Goal: Task Accomplishment & Management: Manage account settings

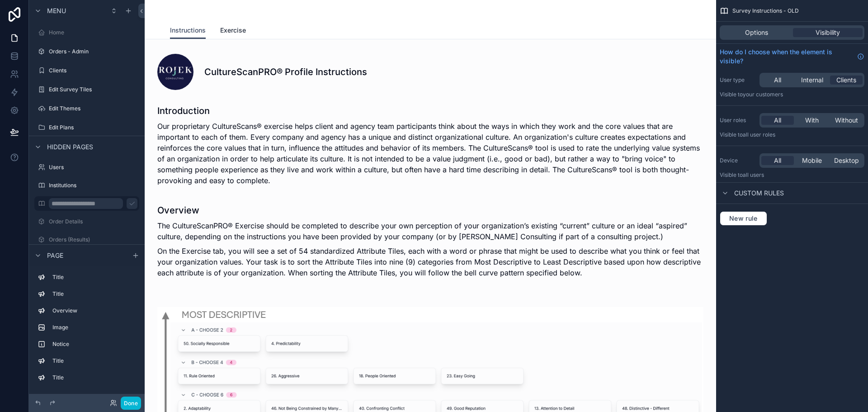
click at [241, 36] on link "Exercise" at bounding box center [233, 31] width 26 height 18
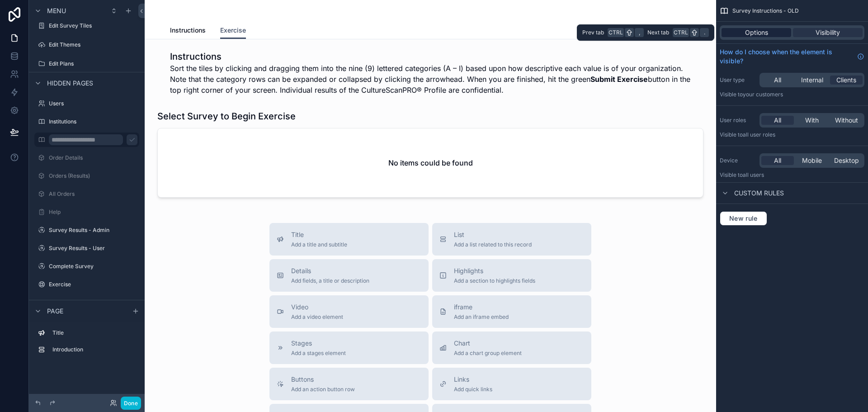
click at [771, 33] on div "Options" at bounding box center [756, 32] width 70 height 9
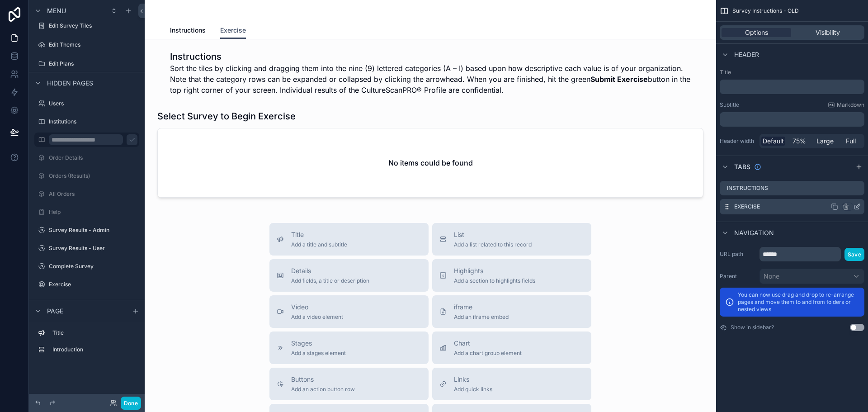
click at [750, 207] on label "Exercise" at bounding box center [747, 206] width 26 height 7
click at [725, 205] on icon "scrollable content" at bounding box center [726, 206] width 7 height 7
click at [856, 208] on icon "scrollable content" at bounding box center [856, 206] width 7 height 7
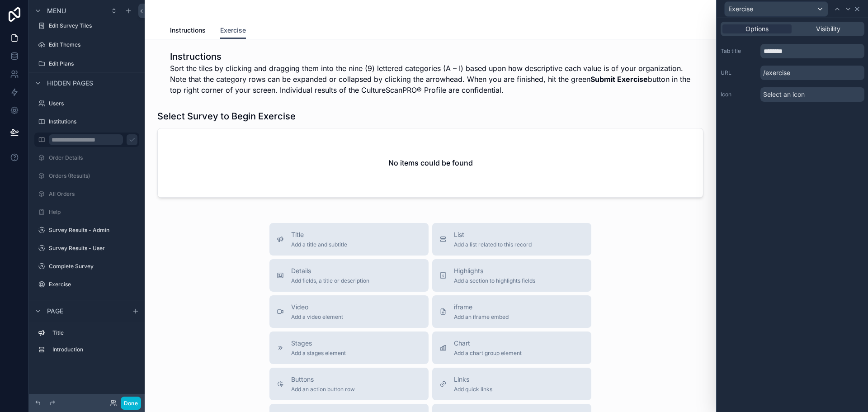
click at [854, 12] on icon at bounding box center [856, 8] width 7 height 7
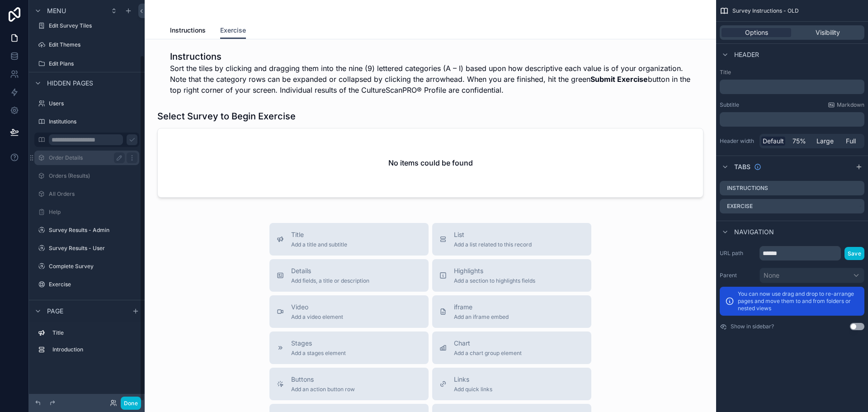
click at [80, 163] on div "Order Details" at bounding box center [86, 158] width 101 height 14
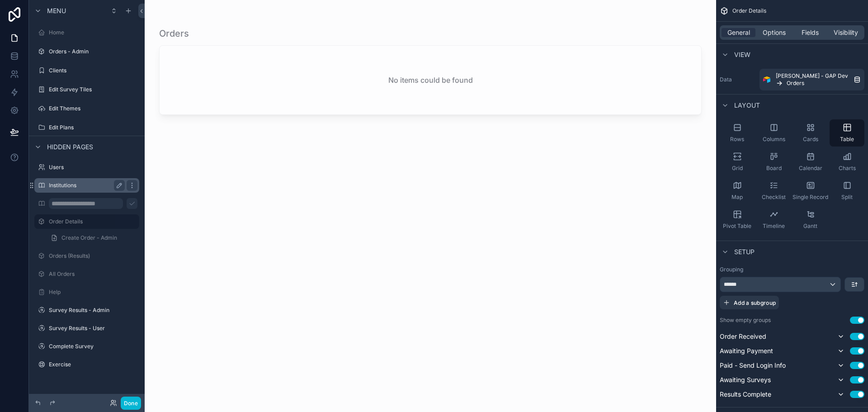
click at [83, 185] on label "Institutions" at bounding box center [85, 185] width 72 height 7
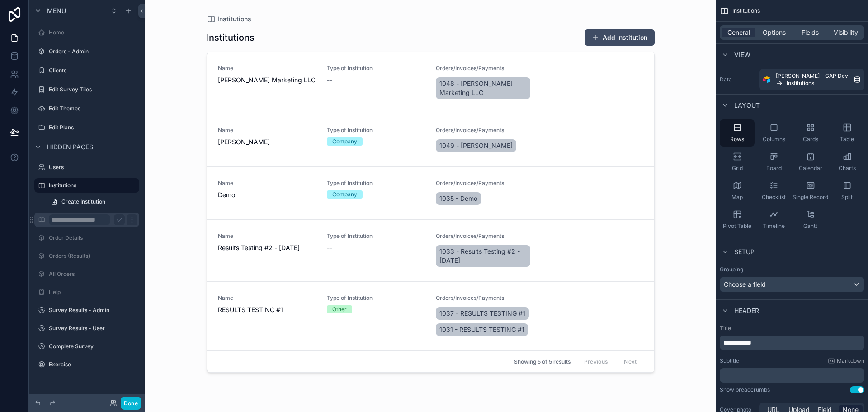
click at [68, 218] on input "**********" at bounding box center [79, 219] width 61 height 11
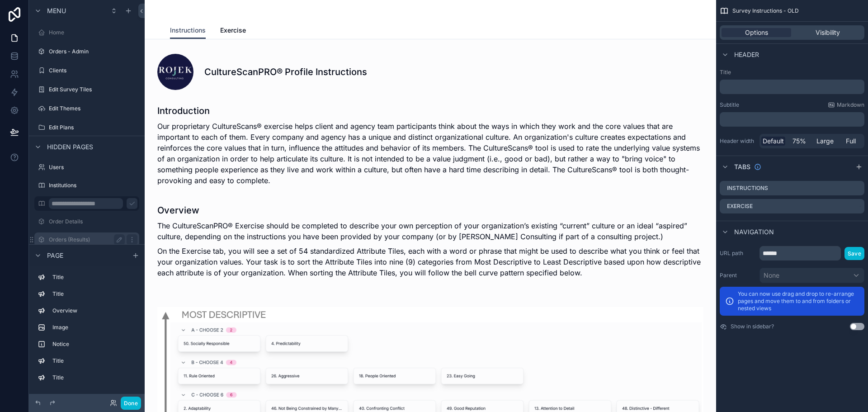
click at [55, 239] on label "Orders (Results)" at bounding box center [85, 239] width 72 height 7
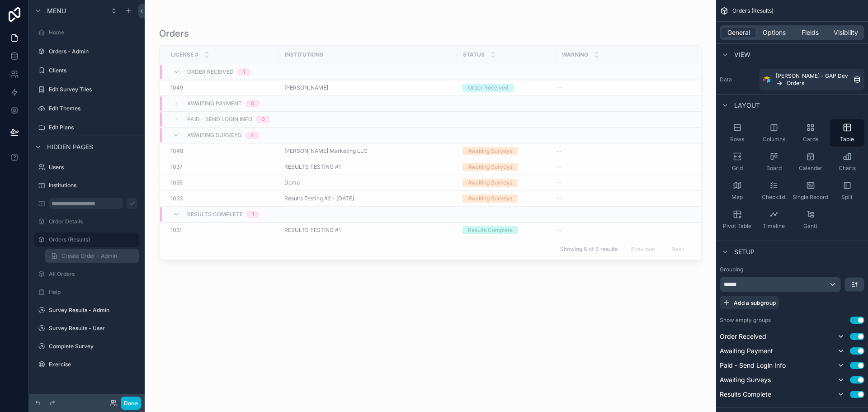
click at [60, 251] on link "Create Order - Admin" at bounding box center [92, 256] width 94 height 14
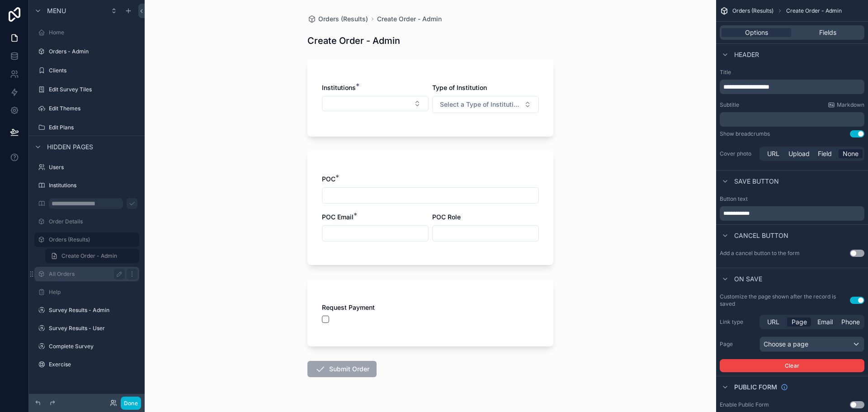
click at [64, 276] on label "All Orders" at bounding box center [85, 273] width 72 height 7
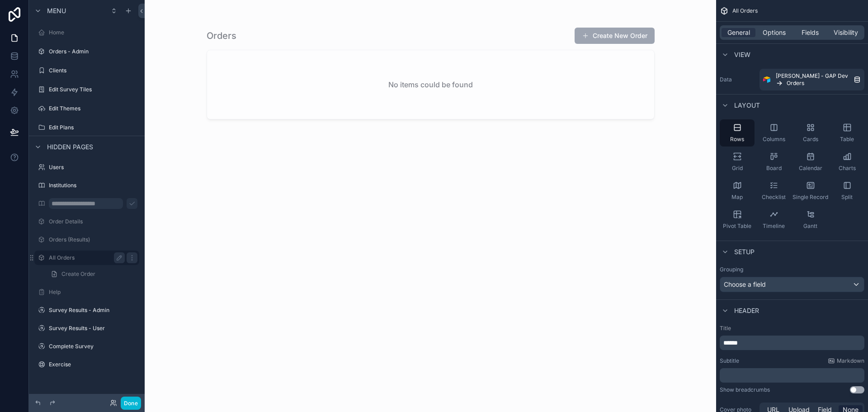
click at [75, 259] on label "All Orders" at bounding box center [85, 257] width 72 height 7
click at [40, 144] on icon "scrollable content" at bounding box center [37, 146] width 7 height 7
click at [59, 201] on label "Survey Instructions - OLD" at bounding box center [85, 203] width 72 height 7
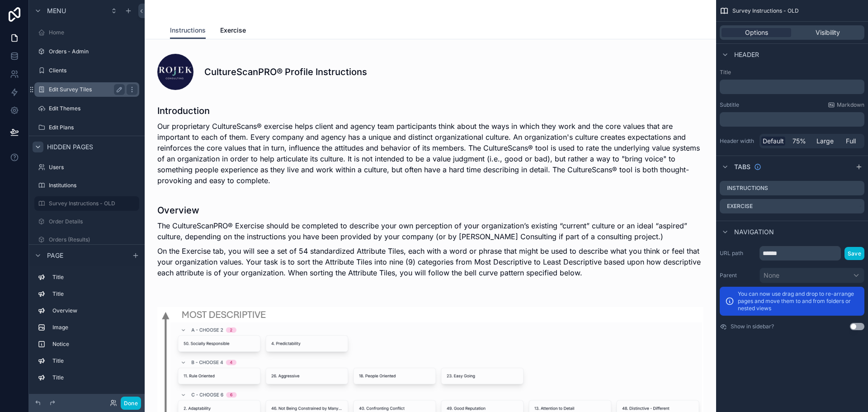
click at [69, 90] on label "Edit Survey Tiles" at bounding box center [85, 89] width 72 height 7
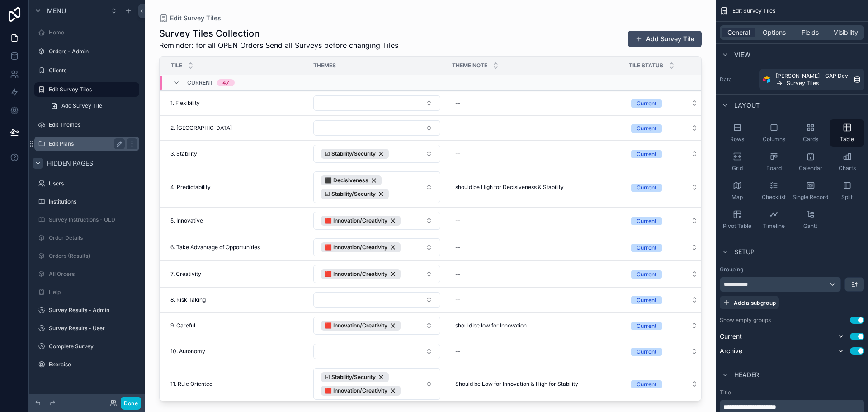
click at [58, 143] on label "Edit Plans" at bounding box center [85, 143] width 72 height 7
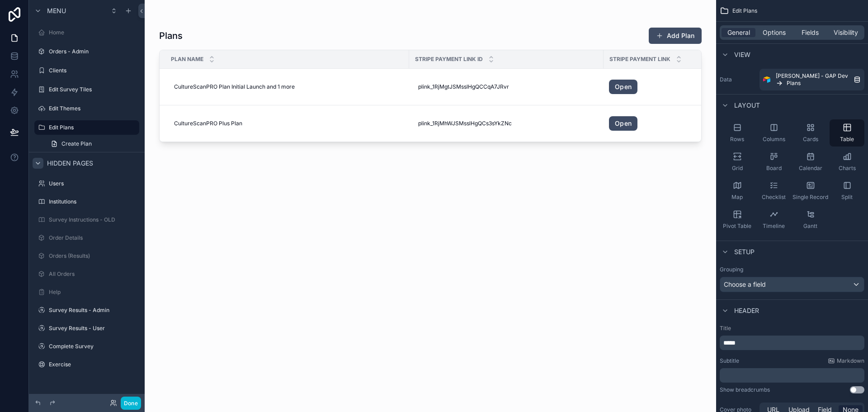
click at [209, 81] on div "scrollable content" at bounding box center [430, 200] width 571 height 401
click at [209, 83] on span "CultureScanPRO Plan Initial Launch and 1 more" at bounding box center [234, 86] width 121 height 7
drag, startPoint x: 339, startPoint y: 173, endPoint x: 333, endPoint y: 168, distance: 7.4
click at [334, 168] on div "Plans Add Plan Plan Name Stripe Payment Link ID Stripe Payment Link Send Notifi…" at bounding box center [430, 211] width 542 height 379
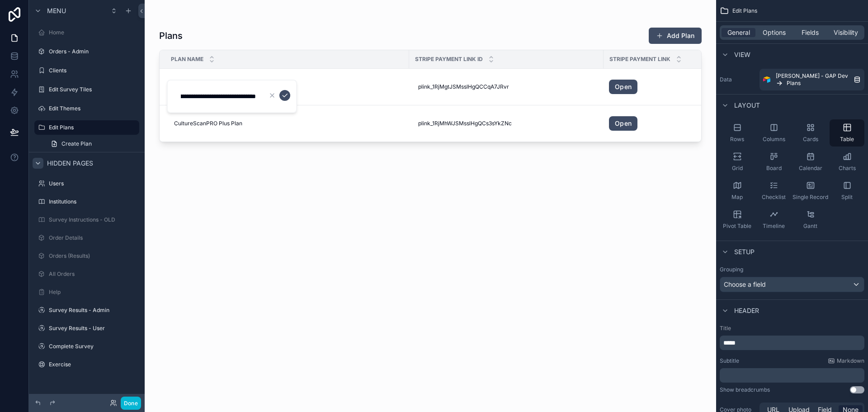
scroll to position [0, 0]
click at [159, 216] on div "Plans Add Plan Plan Name Stripe Payment Link ID Stripe Payment Link Send Notifi…" at bounding box center [430, 211] width 542 height 379
click at [97, 87] on label "Edit Survey Tiles" at bounding box center [85, 89] width 72 height 7
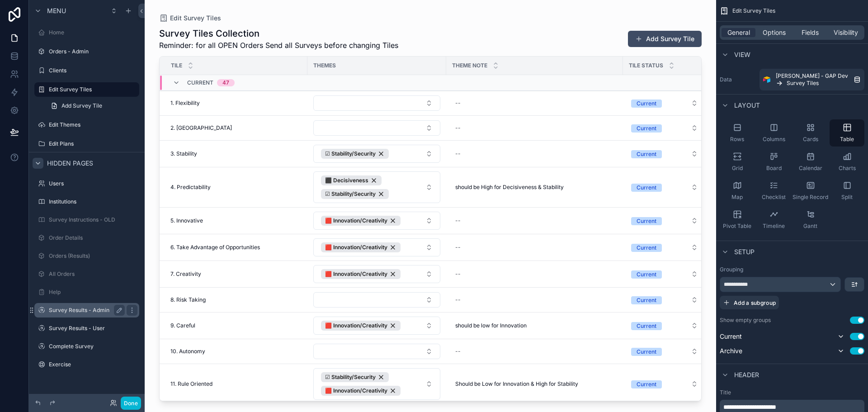
click at [63, 316] on div "Survey Results - Admin" at bounding box center [86, 310] width 101 height 14
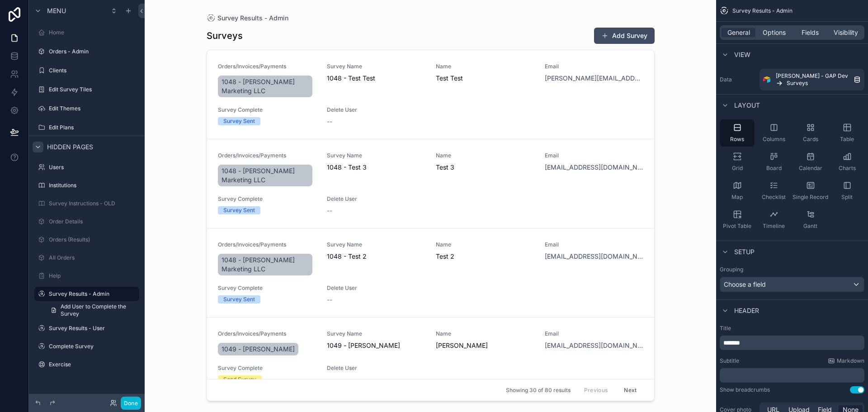
click at [504, 68] on div "scrollable content" at bounding box center [430, 200] width 462 height 401
click at [250, 97] on link "1048 - [PERSON_NAME] Marketing LLC" at bounding box center [265, 86] width 94 height 22
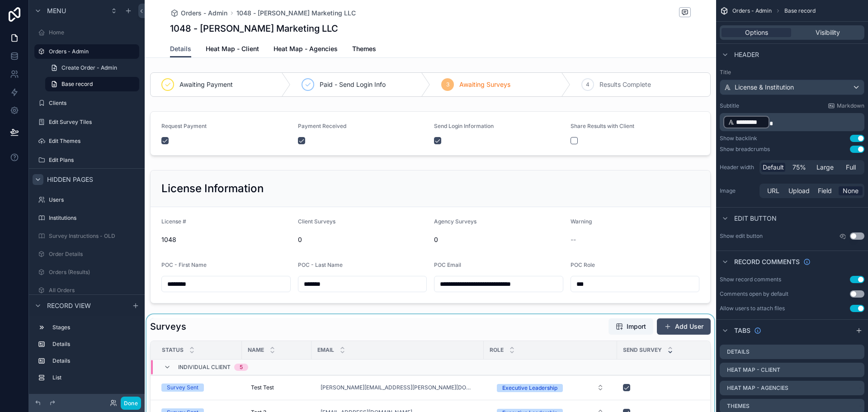
click at [190, 359] on td "Individual Client 5" at bounding box center [317, 367] width 333 height 16
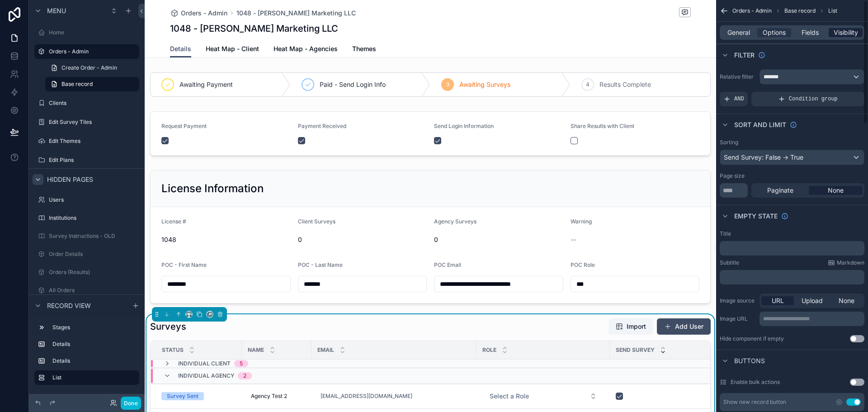
click at [841, 34] on span "Visibility" at bounding box center [846, 32] width 24 height 9
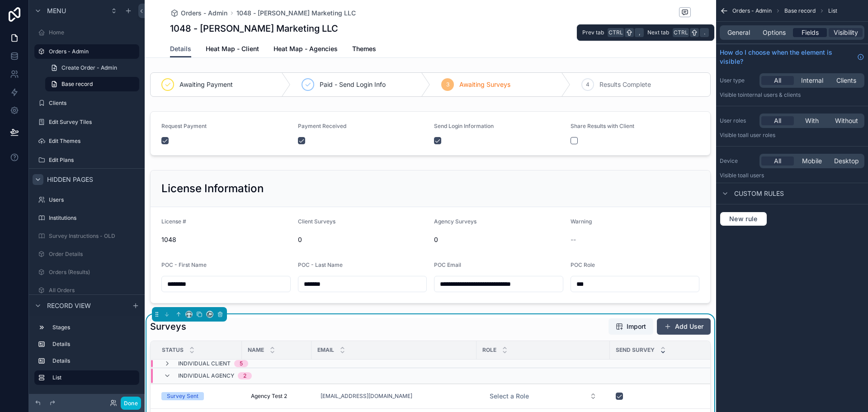
click at [797, 34] on div "Fields" at bounding box center [810, 32] width 34 height 9
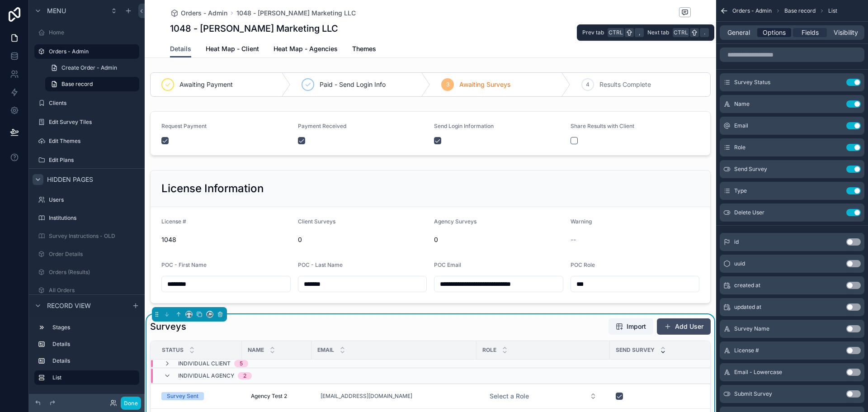
click at [762, 34] on div "Options" at bounding box center [774, 32] width 34 height 9
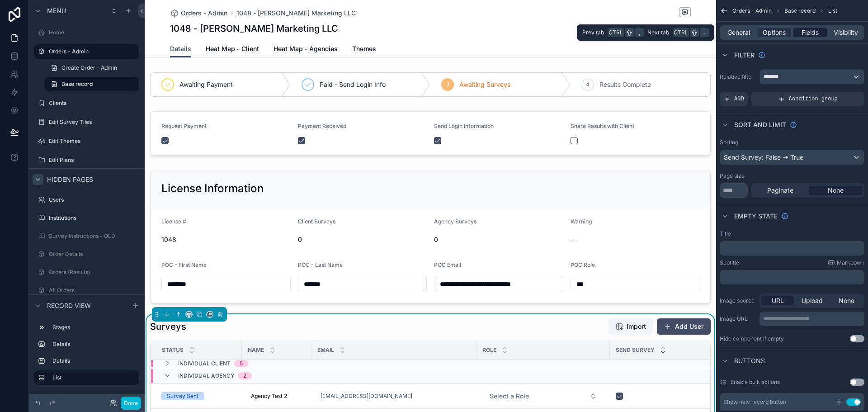
click at [816, 34] on span "Fields" at bounding box center [810, 32] width 17 height 9
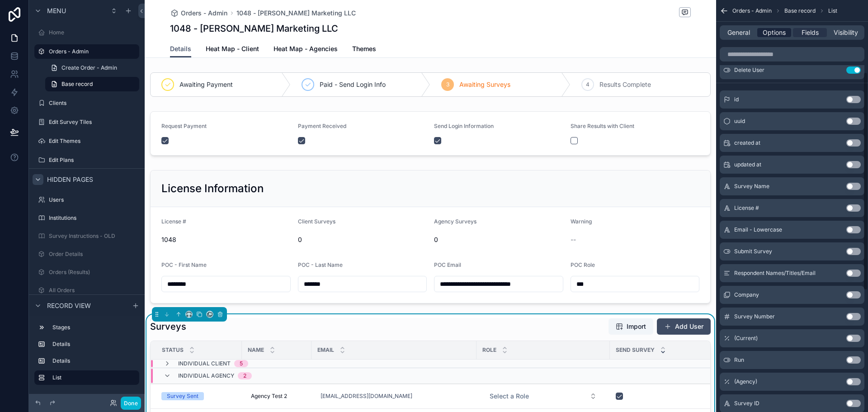
scroll to position [136, 0]
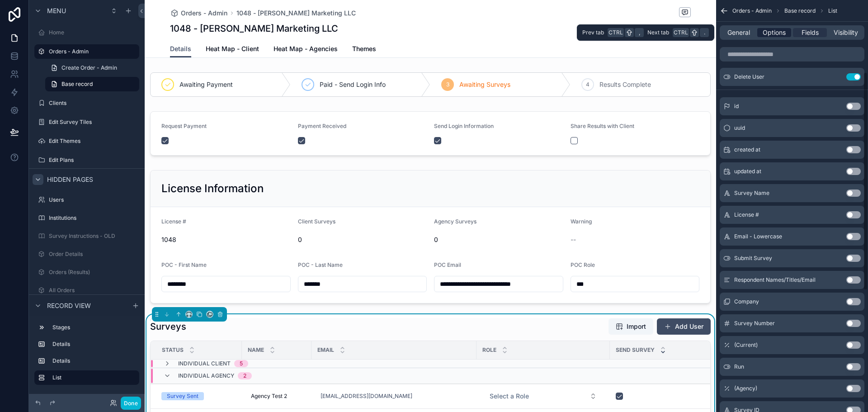
click at [767, 31] on span "Options" at bounding box center [774, 32] width 23 height 9
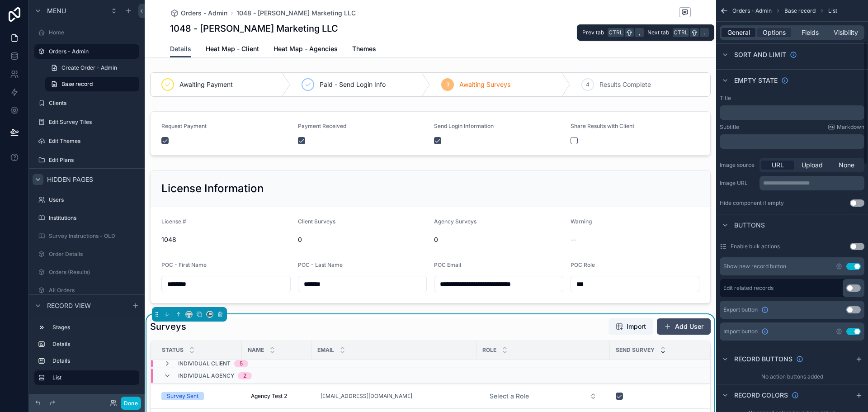
click at [743, 32] on span "General" at bounding box center [738, 32] width 23 height 9
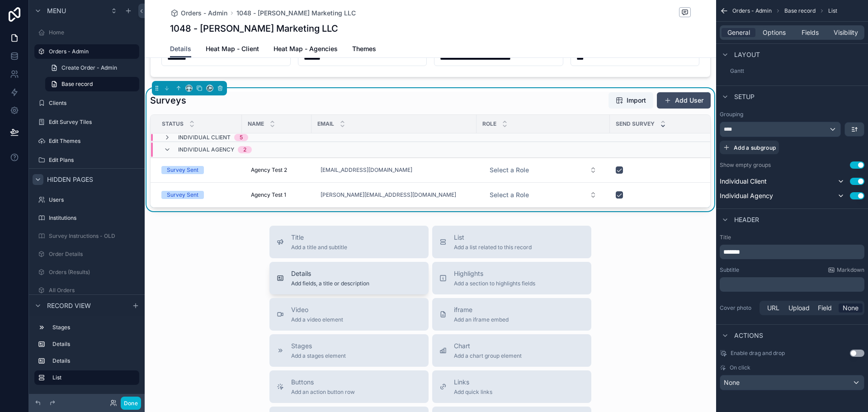
scroll to position [271, 0]
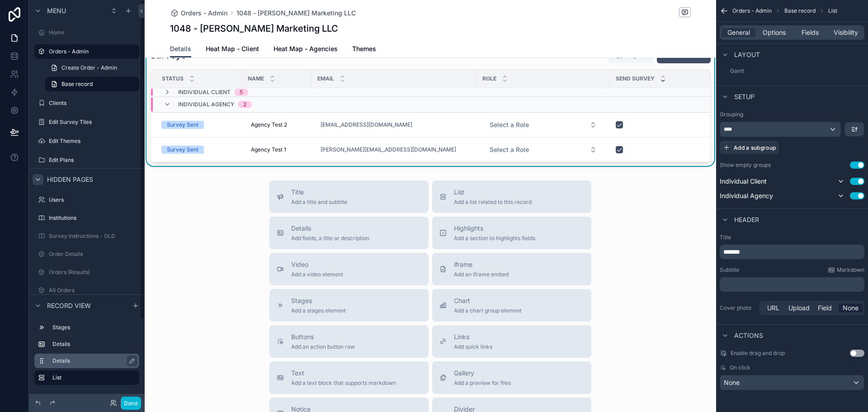
click at [75, 364] on div "Details" at bounding box center [93, 360] width 83 height 11
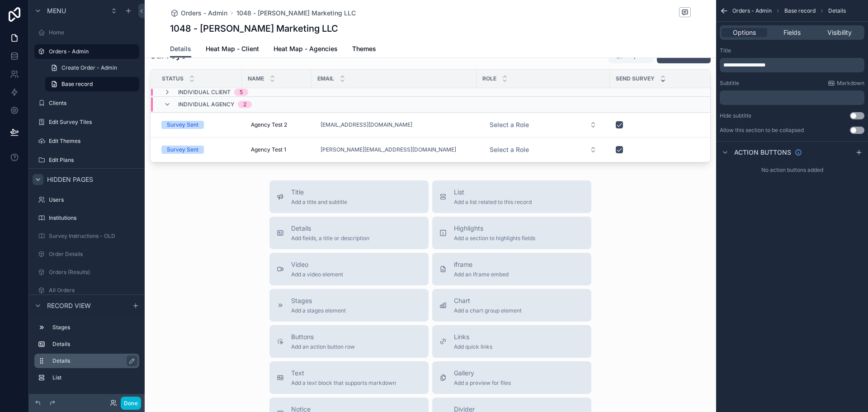
scroll to position [0, 0]
click at [79, 342] on label "Details" at bounding box center [92, 343] width 80 height 7
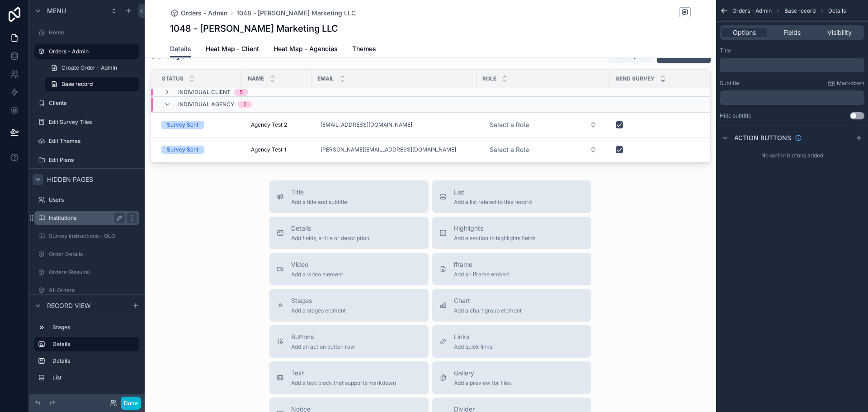
click at [67, 223] on div "Institutions" at bounding box center [87, 217] width 76 height 11
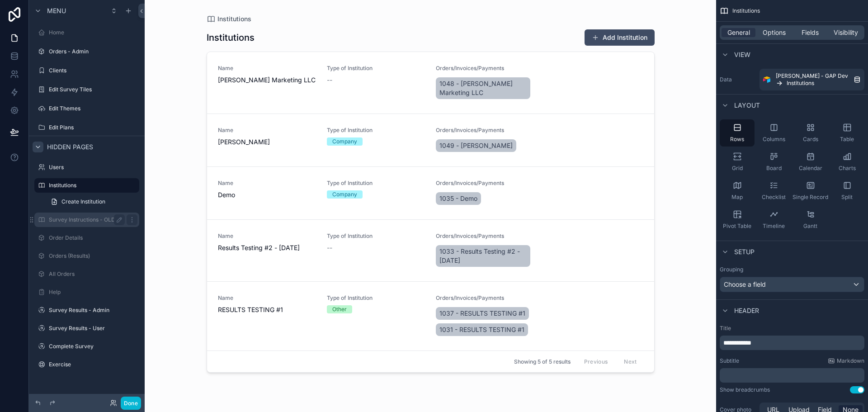
click at [72, 222] on label "Survey Instructions - OLD" at bounding box center [85, 219] width 72 height 7
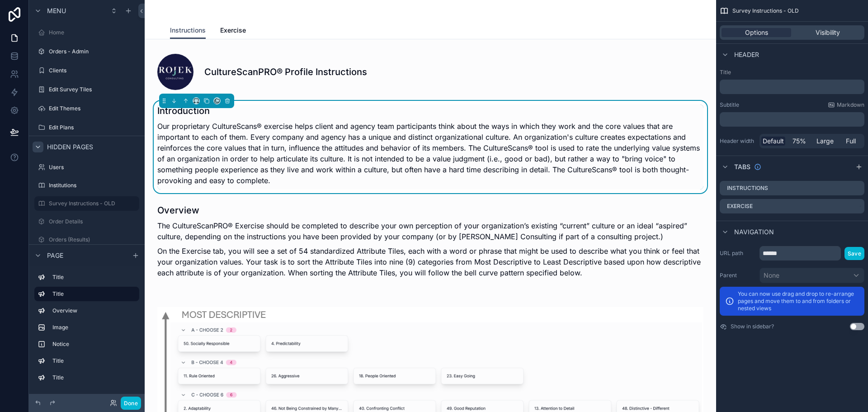
click at [740, 9] on span "Survey Instructions - OLD" at bounding box center [765, 10] width 66 height 7
click at [17, 41] on icon at bounding box center [14, 37] width 9 height 9
click at [17, 56] on icon at bounding box center [14, 56] width 9 height 9
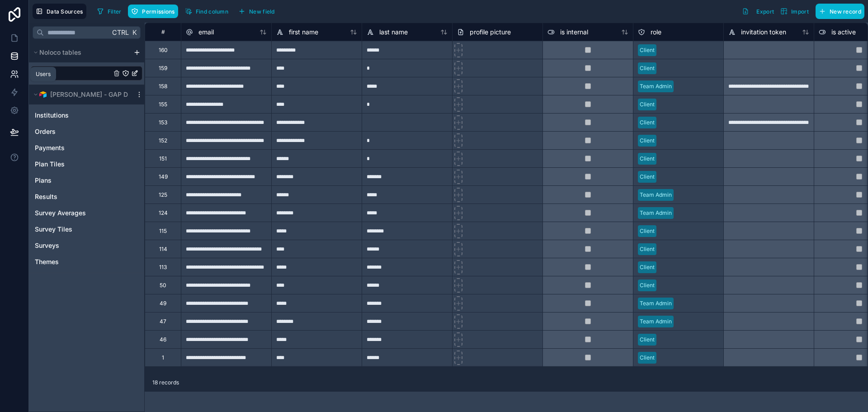
click at [17, 75] on icon at bounding box center [14, 74] width 9 height 9
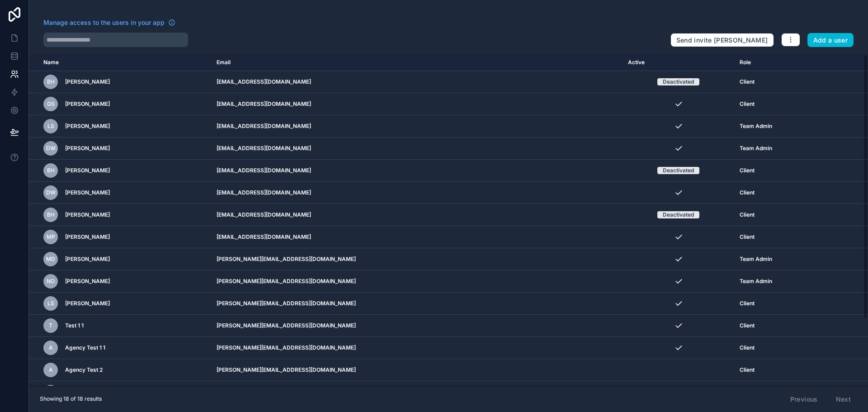
click at [763, 13] on div "Manage access to the users in your app Send invite reminders Add a user Name Em…" at bounding box center [448, 206] width 839 height 412
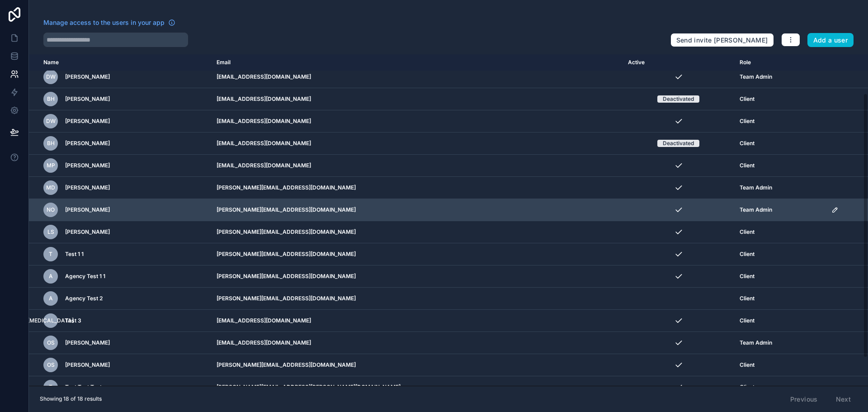
scroll to position [84, 0]
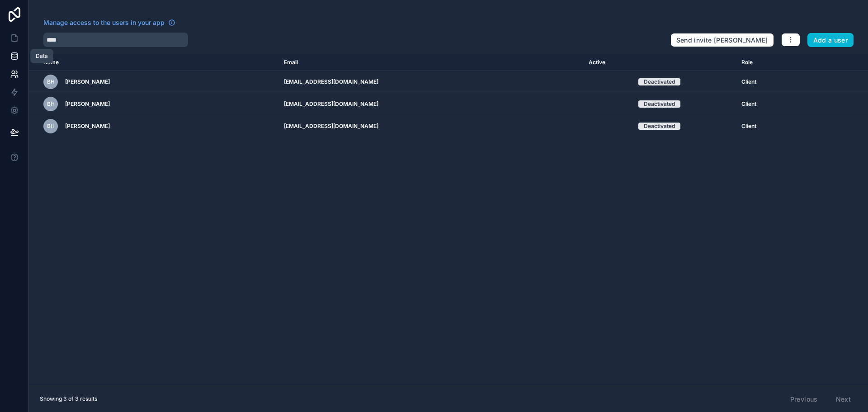
click at [13, 53] on icon at bounding box center [14, 54] width 6 height 2
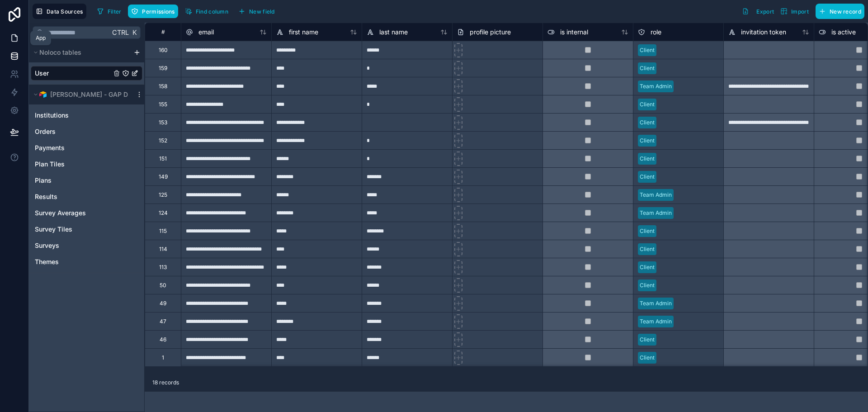
click at [18, 39] on icon at bounding box center [14, 37] width 9 height 9
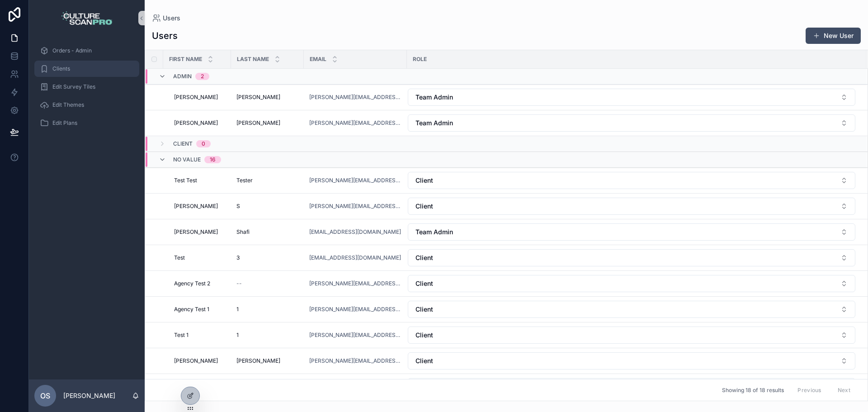
click at [92, 67] on div "Clients" at bounding box center [87, 68] width 94 height 14
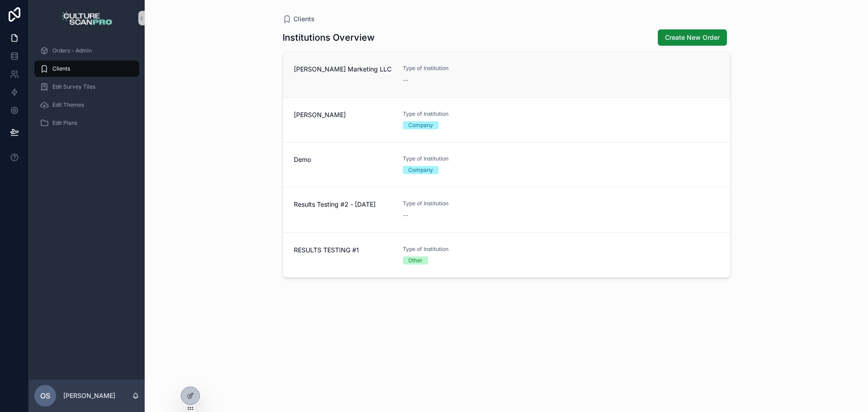
click at [371, 72] on span "[PERSON_NAME] Marketing LLC" at bounding box center [343, 69] width 98 height 9
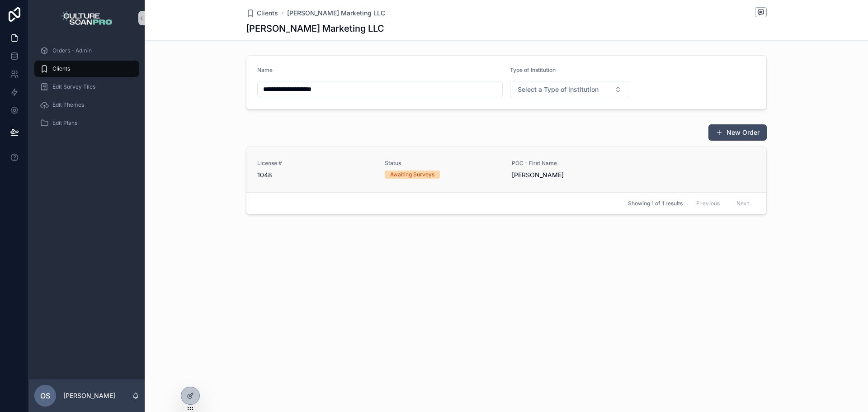
click at [333, 179] on span "1048" at bounding box center [315, 174] width 117 height 9
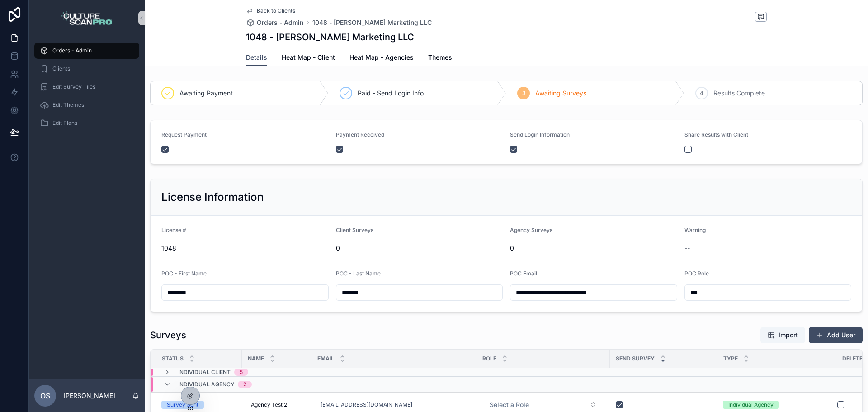
click at [269, 9] on span "Back to Clients" at bounding box center [276, 10] width 38 height 7
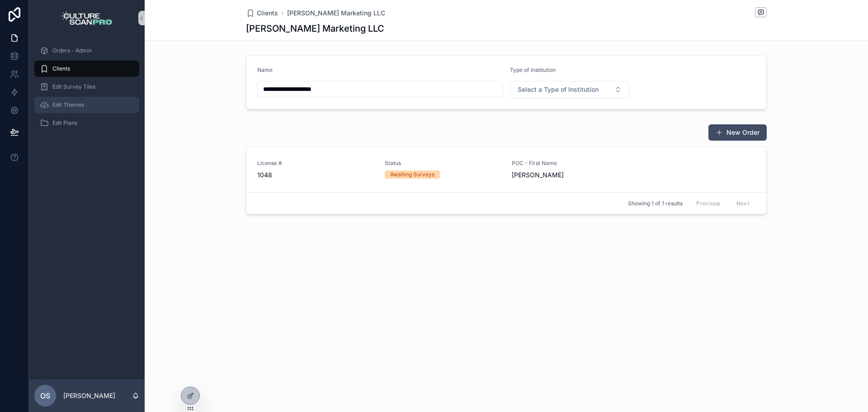
click at [74, 105] on span "Edit Themes" at bounding box center [68, 104] width 32 height 7
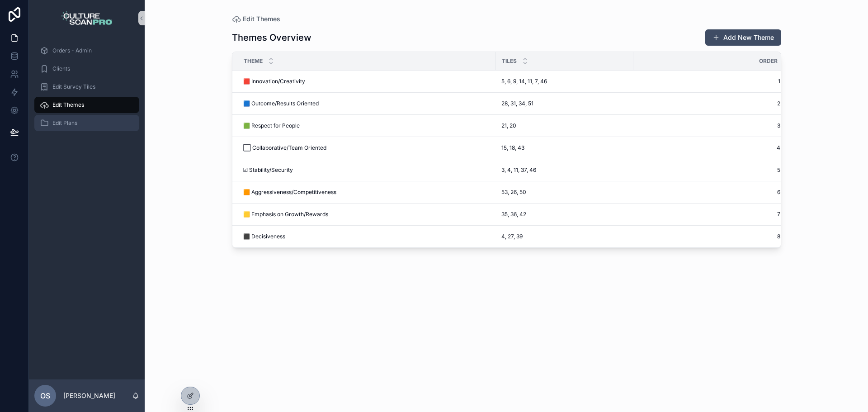
click at [82, 130] on link "Edit Plans" at bounding box center [86, 123] width 105 height 16
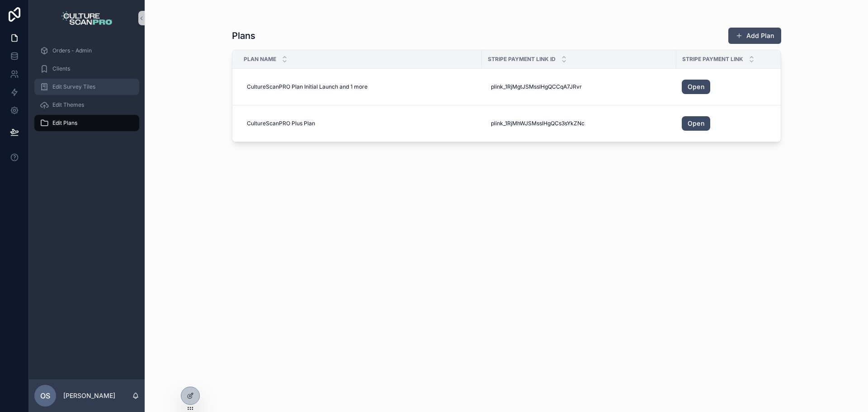
click at [82, 91] on div "Edit Survey Tiles" at bounding box center [87, 87] width 94 height 14
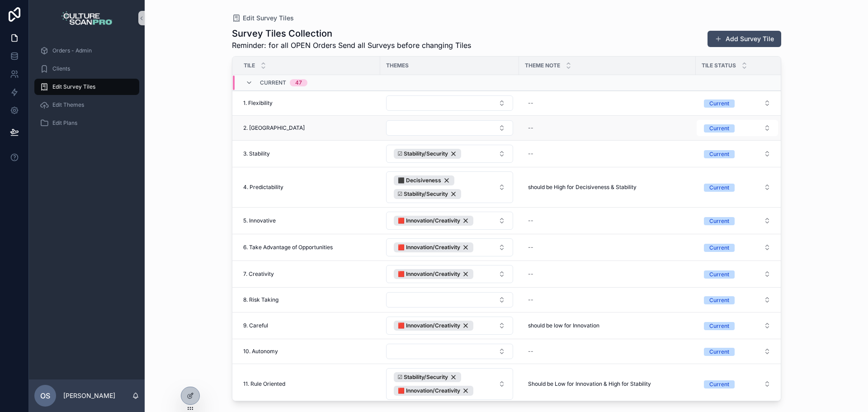
click at [399, 118] on td "scrollable content" at bounding box center [449, 128] width 139 height 25
click at [400, 121] on button "Select Button" at bounding box center [449, 127] width 127 height 15
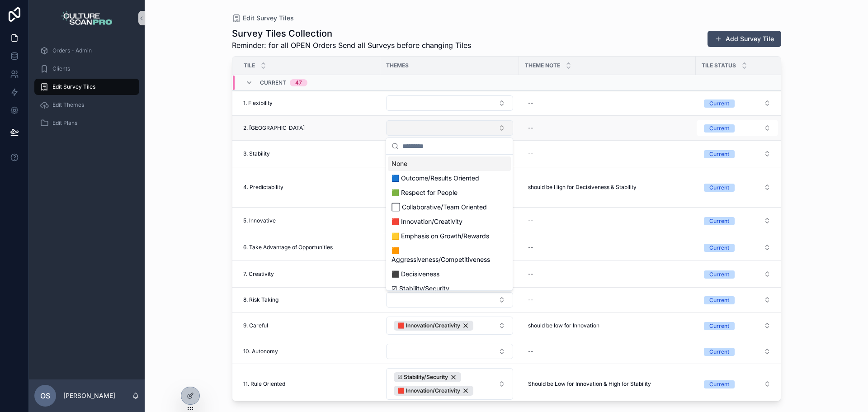
click at [400, 121] on button "Select Button" at bounding box center [449, 127] width 127 height 15
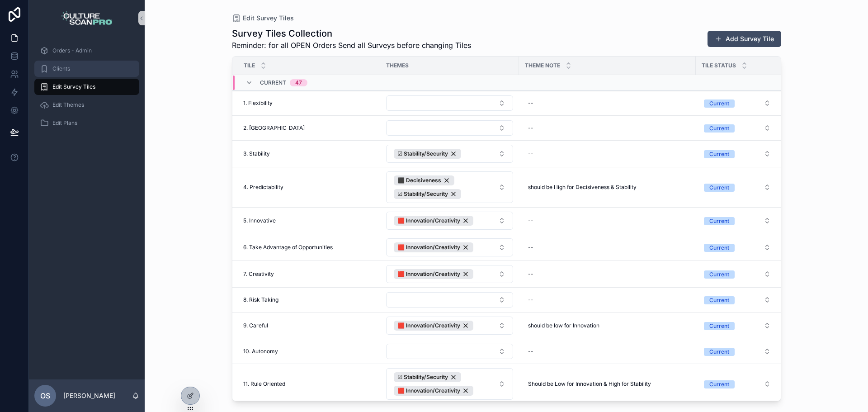
click at [66, 63] on div "Clients" at bounding box center [87, 68] width 94 height 14
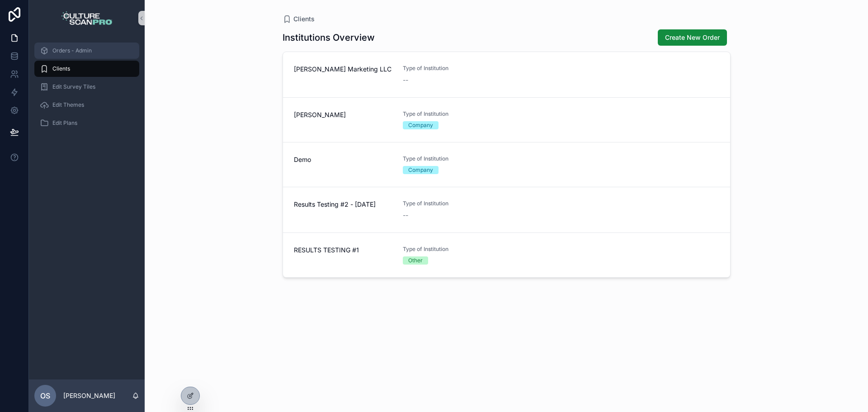
click at [87, 49] on span "Orders - Admin" at bounding box center [71, 50] width 39 height 7
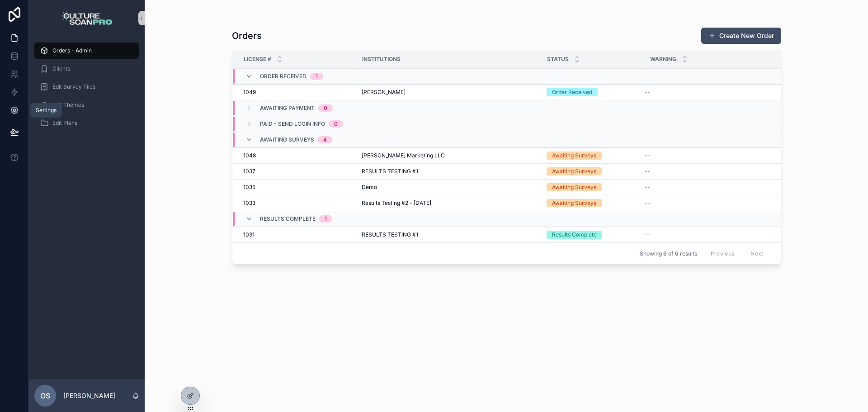
click at [17, 103] on link at bounding box center [14, 110] width 28 height 18
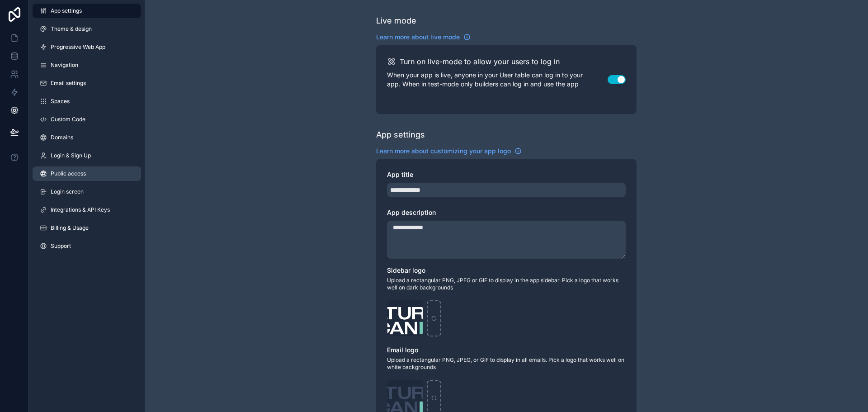
click at [65, 170] on link "Public access" at bounding box center [87, 173] width 108 height 14
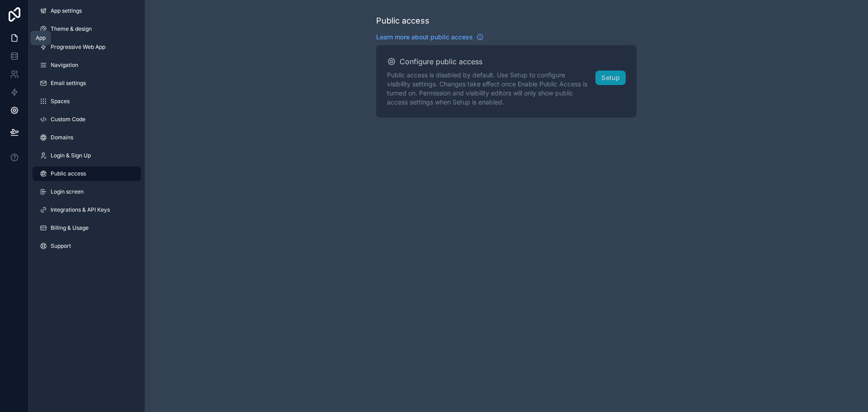
click at [15, 34] on icon at bounding box center [14, 37] width 9 height 9
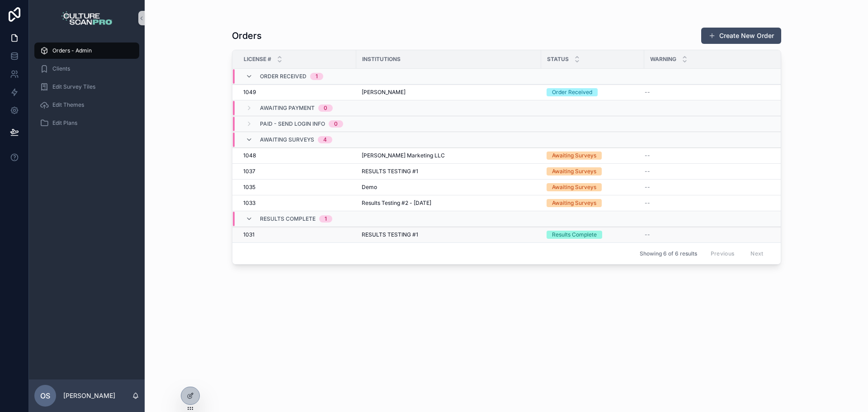
click at [271, 234] on div "1031 1031" at bounding box center [297, 234] width 108 height 7
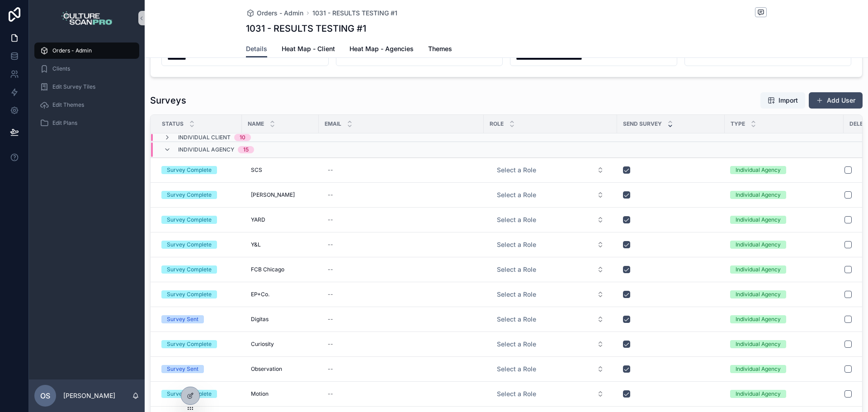
scroll to position [136, 0]
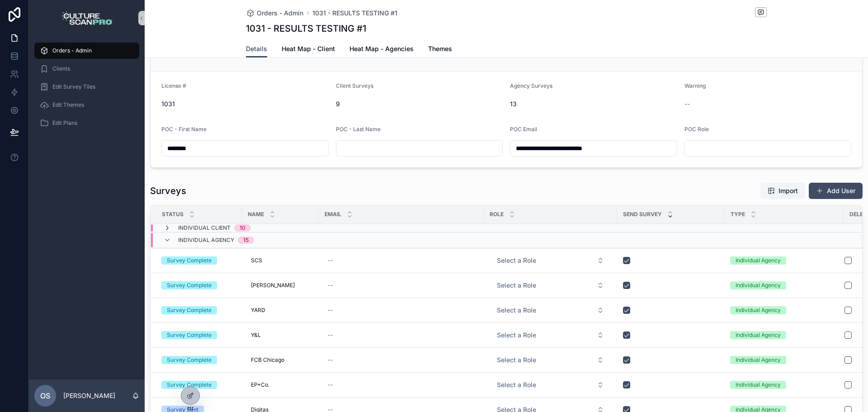
click at [166, 226] on icon "scrollable content" at bounding box center [167, 227] width 7 height 7
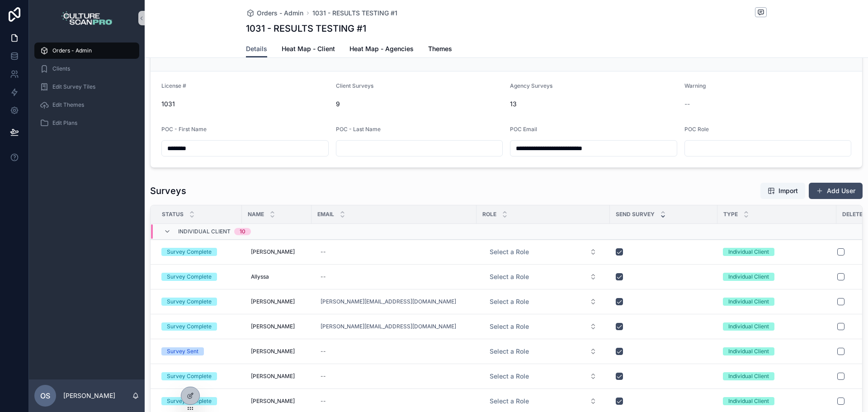
click at [166, 226] on div "Individual Client 10" at bounding box center [207, 231] width 87 height 14
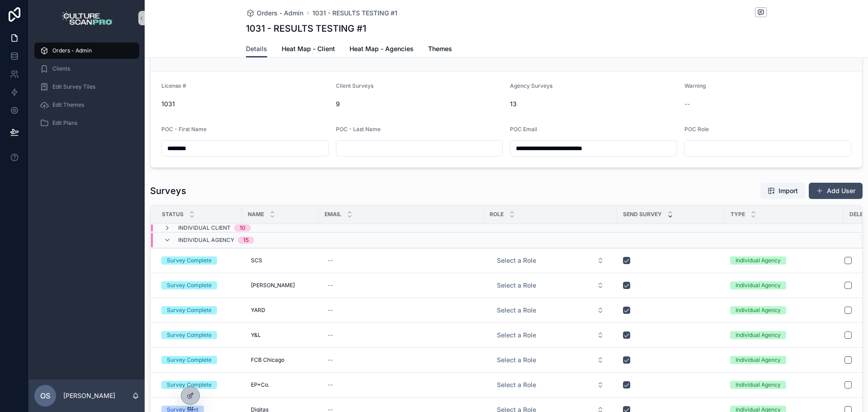
click at [166, 226] on icon "scrollable content" at bounding box center [167, 227] width 7 height 7
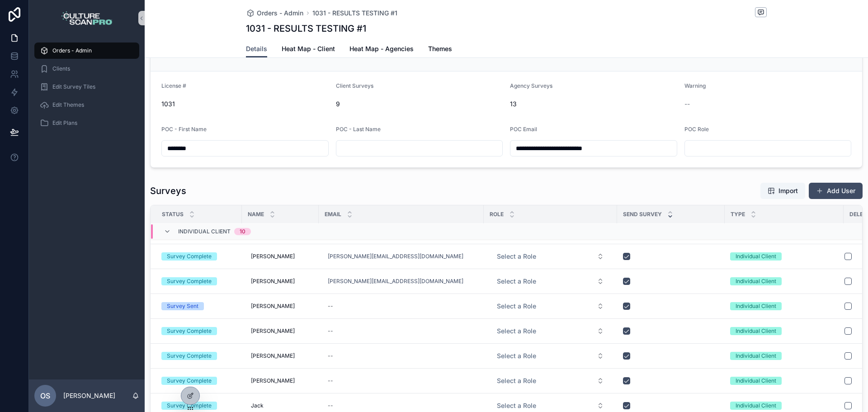
scroll to position [0, 0]
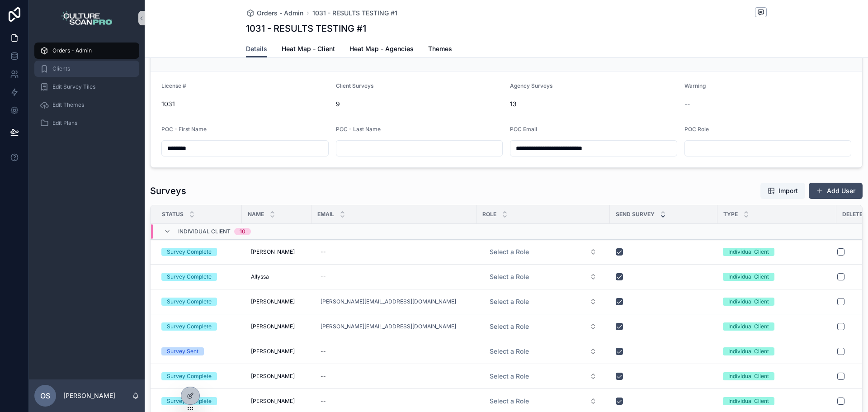
click at [81, 70] on div "Clients" at bounding box center [87, 68] width 94 height 14
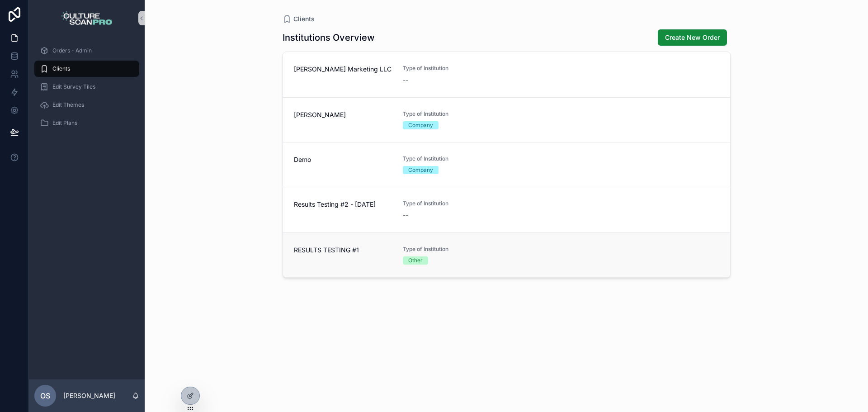
click at [344, 258] on div "RESULTS TESTING #1" at bounding box center [343, 254] width 98 height 19
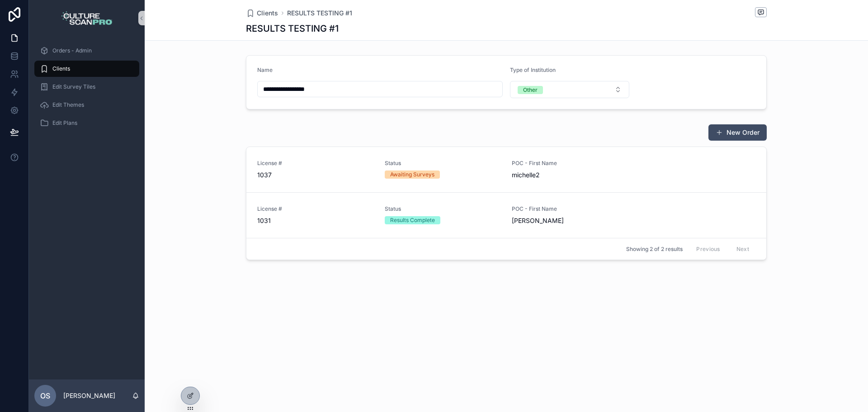
click at [97, 68] on div "Clients" at bounding box center [87, 68] width 94 height 14
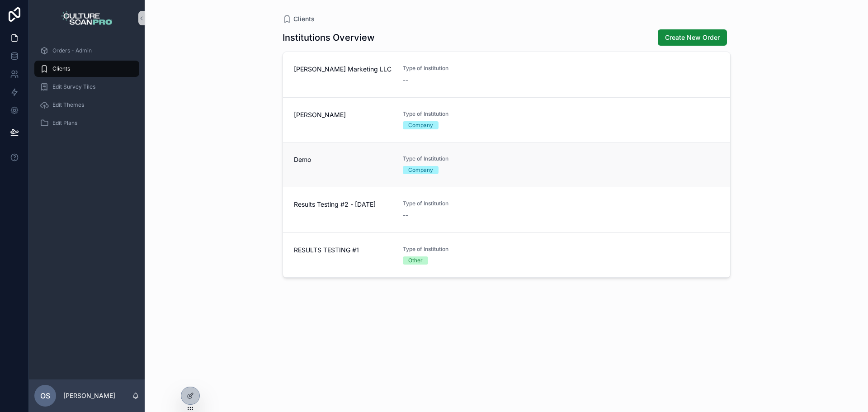
click at [368, 164] on span "Demo" at bounding box center [343, 159] width 98 height 9
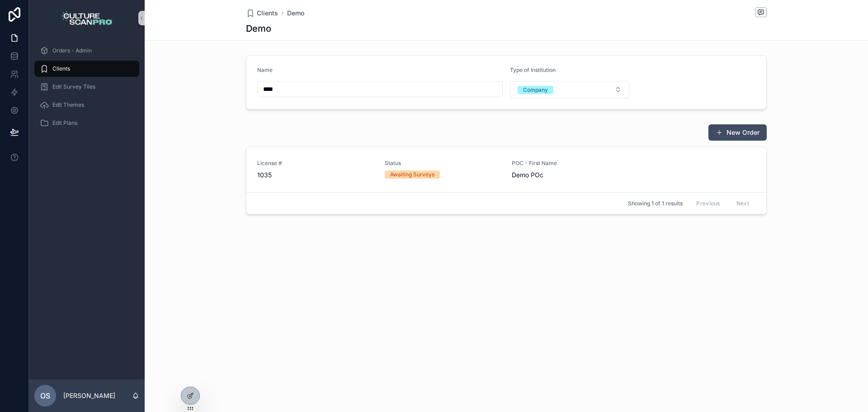
click at [104, 71] on div "Clients" at bounding box center [87, 68] width 94 height 14
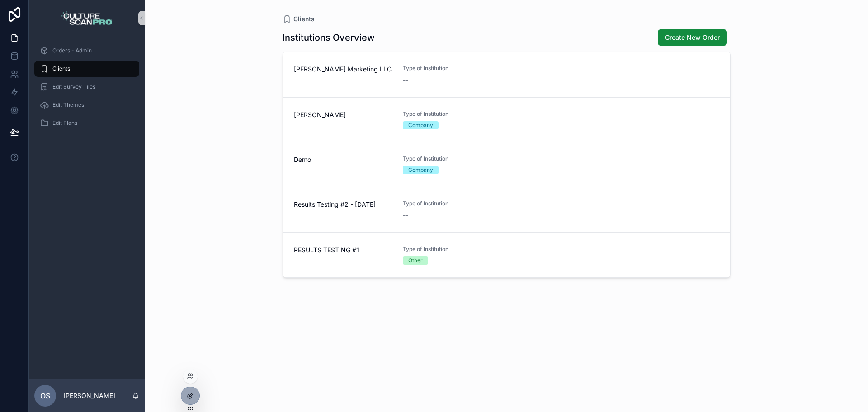
click at [194, 389] on div at bounding box center [190, 395] width 18 height 17
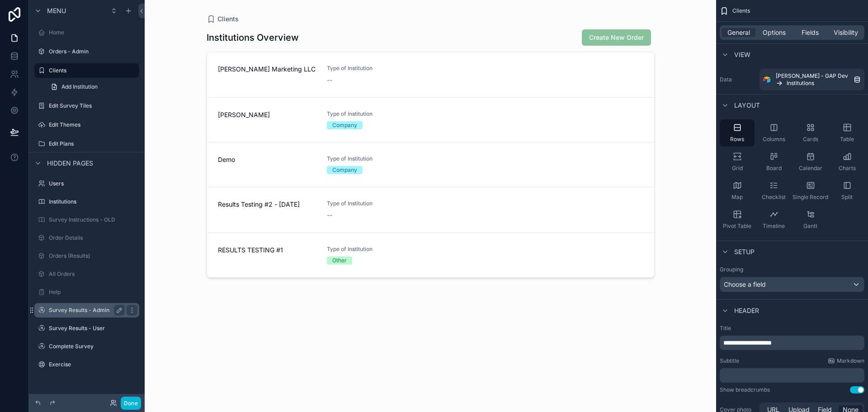
click at [83, 311] on label "Survey Results - Admin" at bounding box center [85, 310] width 72 height 7
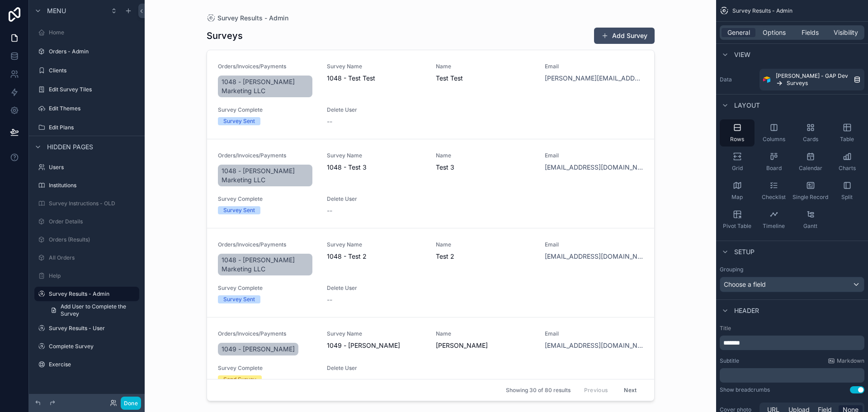
click at [485, 107] on div "scrollable content" at bounding box center [430, 200] width 462 height 401
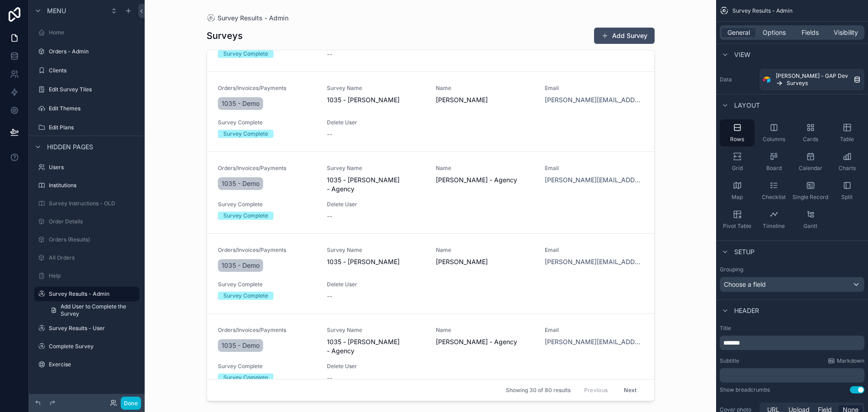
scroll to position [1457, 0]
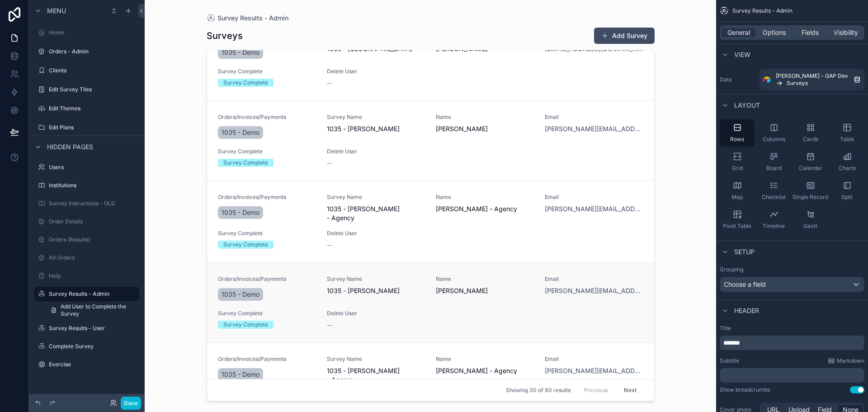
drag, startPoint x: 412, startPoint y: 290, endPoint x: 396, endPoint y: 280, distance: 18.3
click at [396, 280] on div "Survey Name 1035 - Omar" at bounding box center [376, 285] width 98 height 20
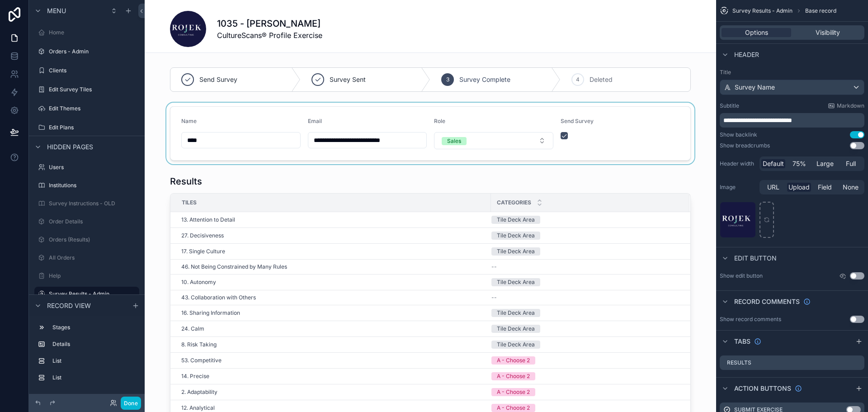
click at [557, 137] on div "scrollable content" at bounding box center [430, 133] width 571 height 61
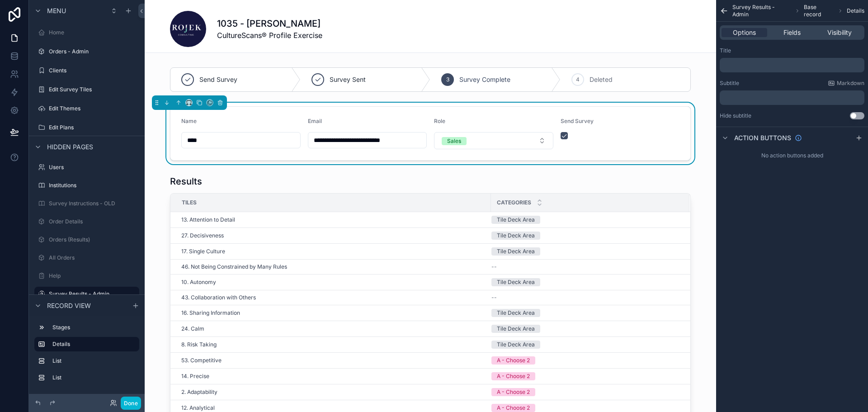
click at [564, 135] on div "scrollable content" at bounding box center [620, 135] width 119 height 7
click at [561, 137] on button "scrollable content" at bounding box center [564, 135] width 7 height 7
click at [261, 75] on div "scrollable content" at bounding box center [430, 80] width 571 height 32
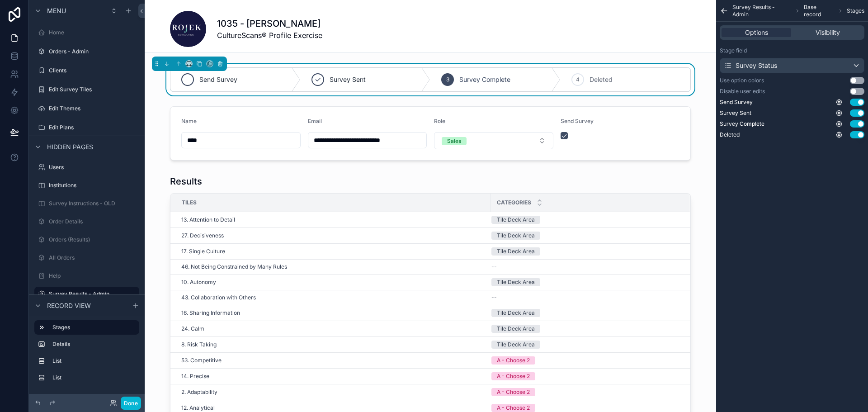
click at [220, 83] on span "Send Survey" at bounding box center [218, 79] width 38 height 9
click at [188, 81] on icon "scrollable content" at bounding box center [187, 79] width 7 height 7
click at [188, 82] on div "scrollable content" at bounding box center [187, 79] width 13 height 13
click at [187, 80] on icon "scrollable content" at bounding box center [187, 79] width 7 height 7
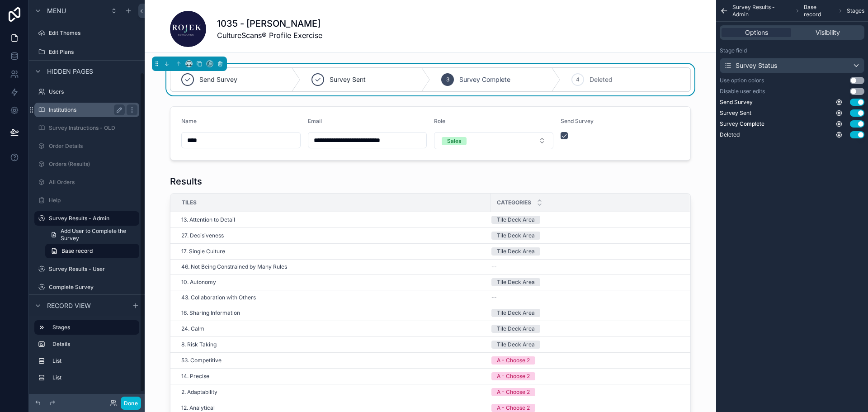
scroll to position [90, 0]
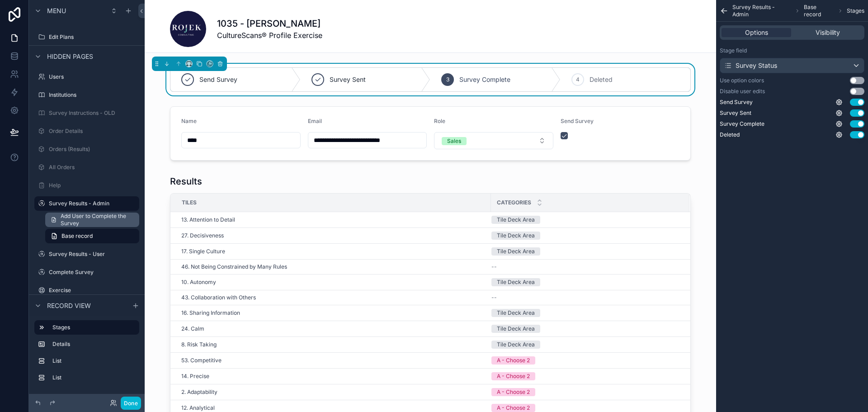
click at [99, 221] on span "Add User to Complete the Survey" at bounding box center [97, 219] width 73 height 14
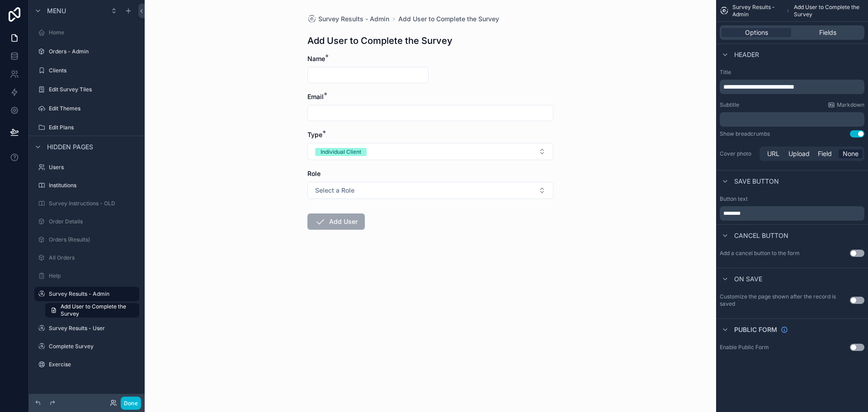
click at [355, 69] on input "scrollable content" at bounding box center [368, 75] width 120 height 13
click at [319, 54] on div "Survey Results - Admin Add User to Complete the Survey Add User to Complete the…" at bounding box center [430, 144] width 260 height 288
click at [316, 60] on span "Name" at bounding box center [316, 59] width 18 height 8
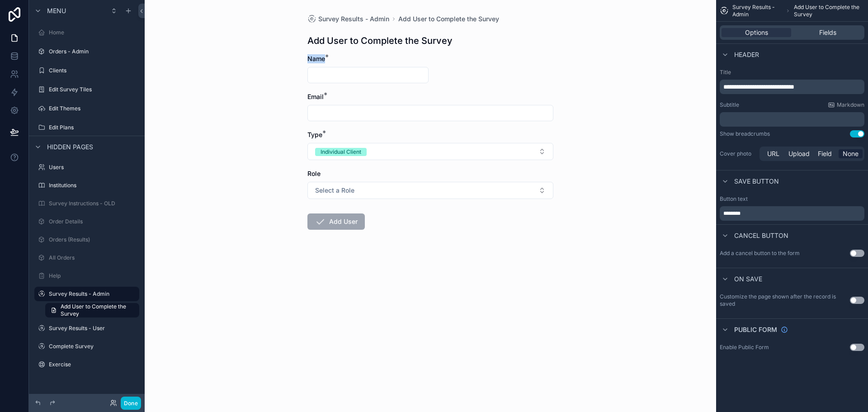
click at [316, 60] on span "Name" at bounding box center [316, 59] width 18 height 8
click at [357, 60] on div "Name *" at bounding box center [367, 58] width 121 height 9
click at [338, 71] on input "scrollable content" at bounding box center [368, 75] width 120 height 13
type input "****"
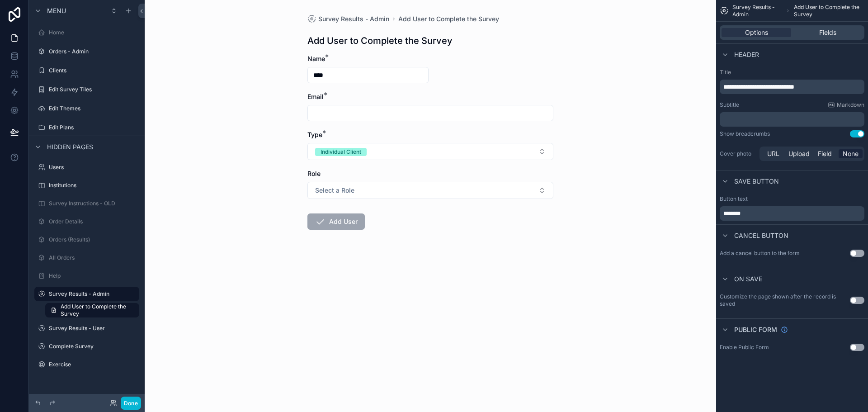
click at [338, 71] on input "****" at bounding box center [368, 75] width 120 height 13
click at [331, 112] on input "scrollable content" at bounding box center [430, 113] width 245 height 13
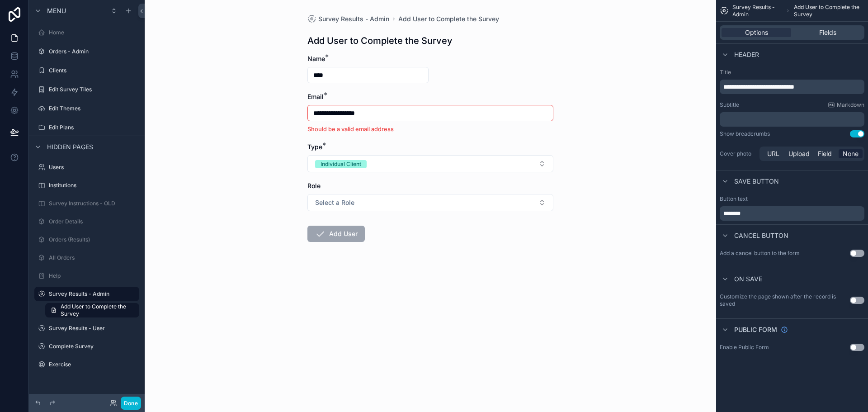
type input "**********"
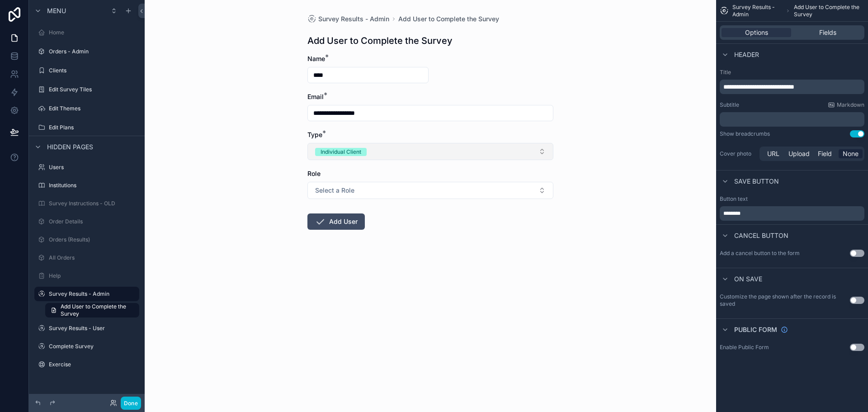
click at [353, 147] on span "Individual Client" at bounding box center [341, 151] width 52 height 9
click at [415, 278] on form "**********" at bounding box center [430, 170] width 246 height 233
click at [353, 187] on span "Select a Role" at bounding box center [334, 190] width 39 height 9
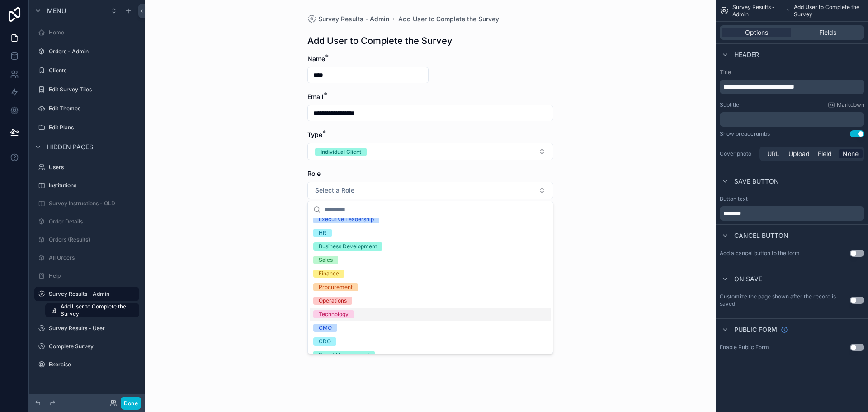
click at [331, 316] on div "Technology" at bounding box center [334, 314] width 30 height 8
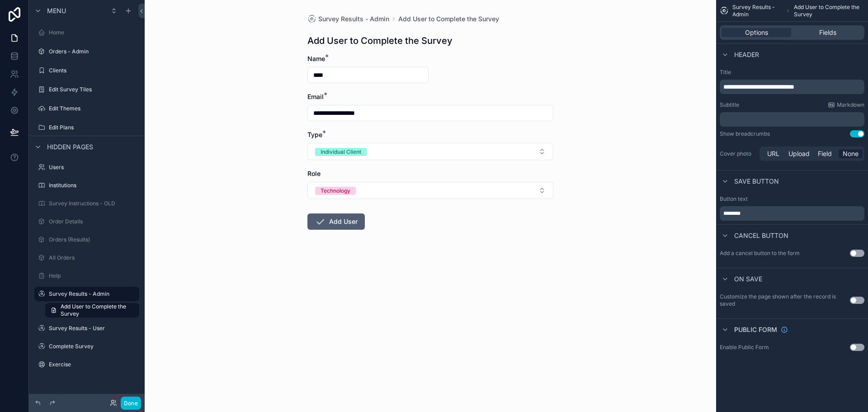
click at [332, 219] on button "Add User" at bounding box center [335, 221] width 57 height 16
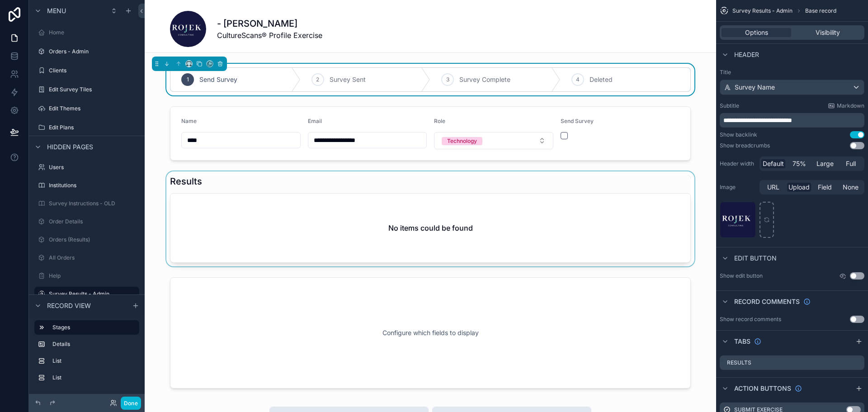
click at [151, 173] on div "scrollable content" at bounding box center [430, 218] width 571 height 95
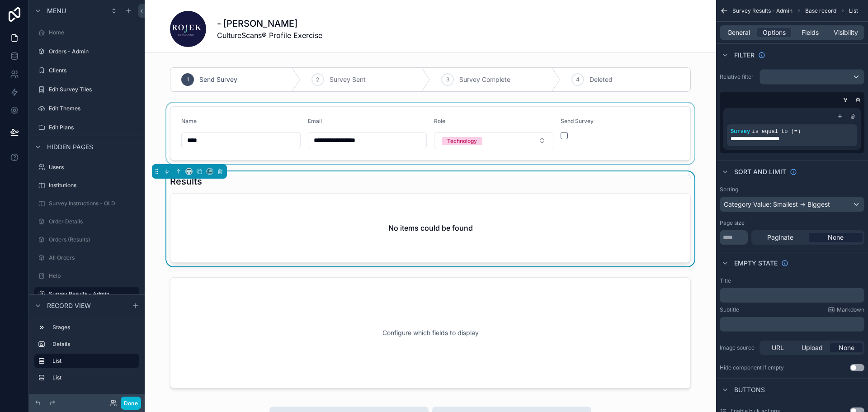
click at [557, 133] on div "scrollable content" at bounding box center [430, 133] width 571 height 61
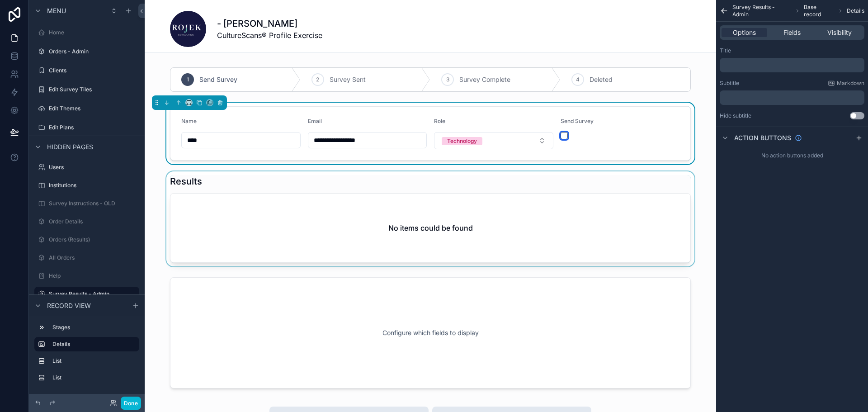
click at [561, 137] on button "scrollable content" at bounding box center [564, 135] width 7 height 7
click at [814, 8] on span "Base record" at bounding box center [819, 11] width 31 height 14
click at [738, 145] on div "Action buttons" at bounding box center [792, 138] width 152 height 22
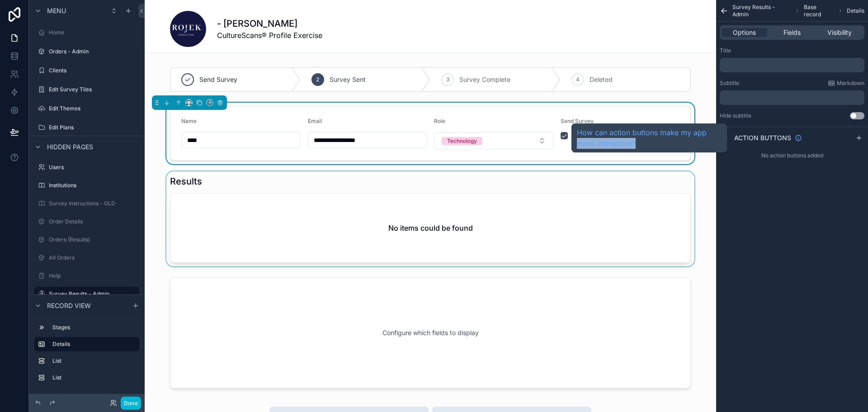
click at [726, 137] on div "How can action buttons make my app more interactive?" at bounding box center [649, 137] width 156 height 29
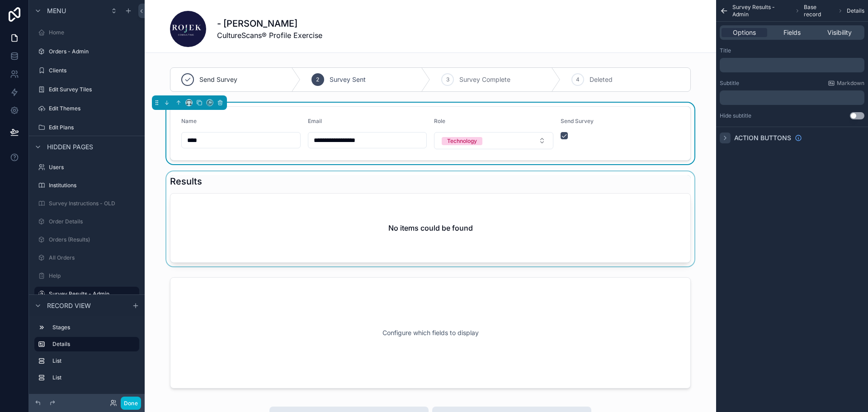
click at [730, 135] on div "scrollable content" at bounding box center [725, 137] width 11 height 11
click at [499, 83] on div "scrollable content" at bounding box center [430, 80] width 571 height 32
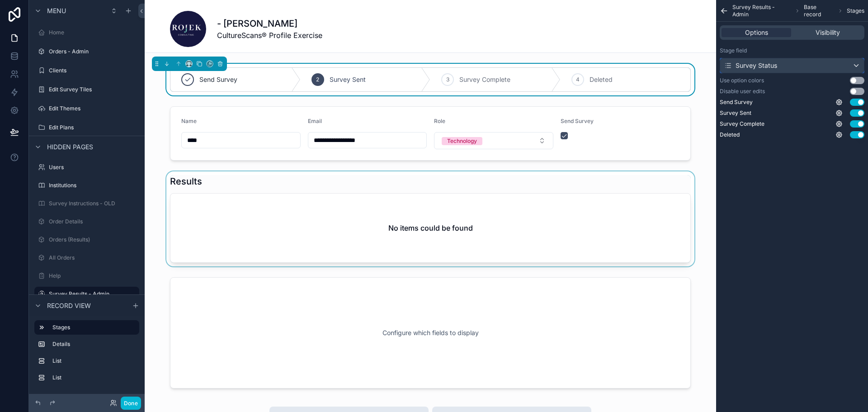
click at [745, 71] on div "Survey Status" at bounding box center [792, 65] width 144 height 14
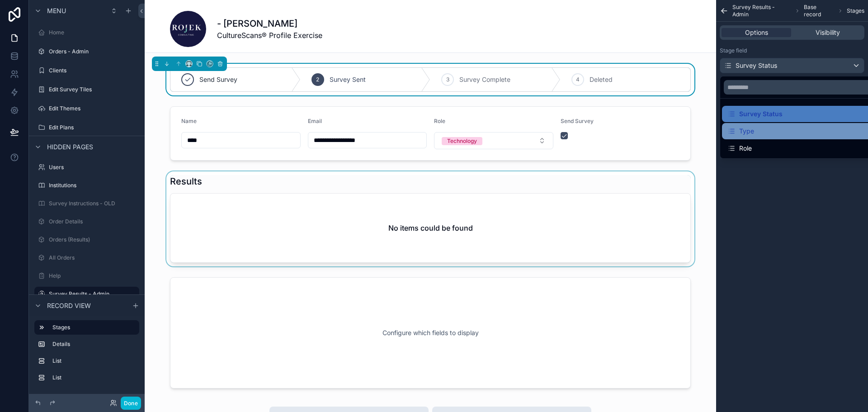
click at [742, 128] on div "Type" at bounding box center [740, 131] width 27 height 11
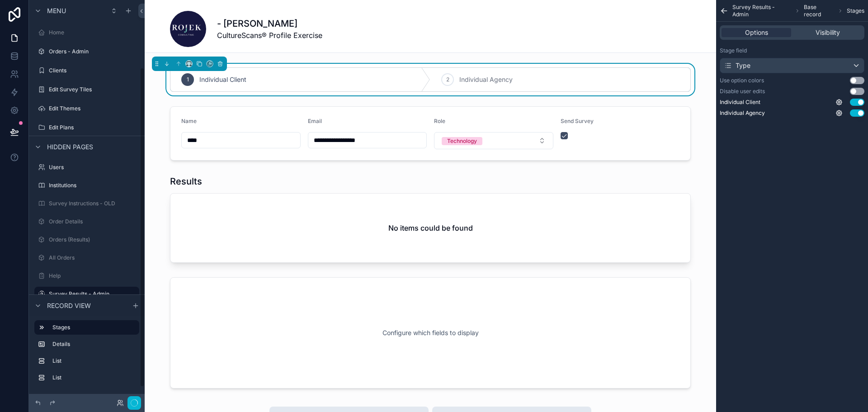
scroll to position [85, 0]
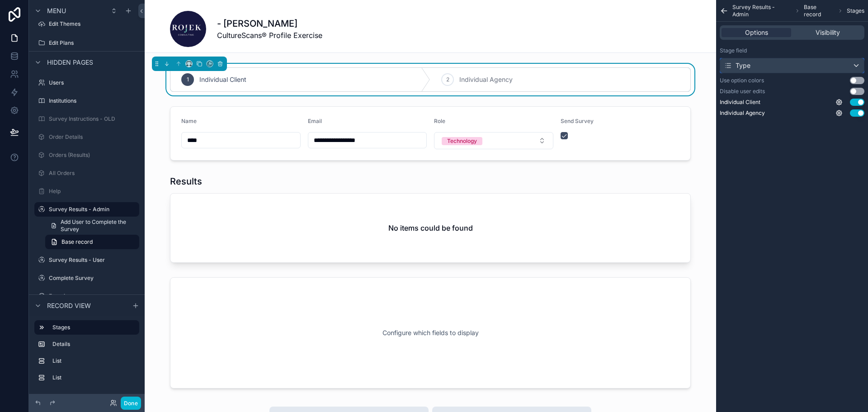
click at [764, 68] on div "Type" at bounding box center [792, 65] width 144 height 14
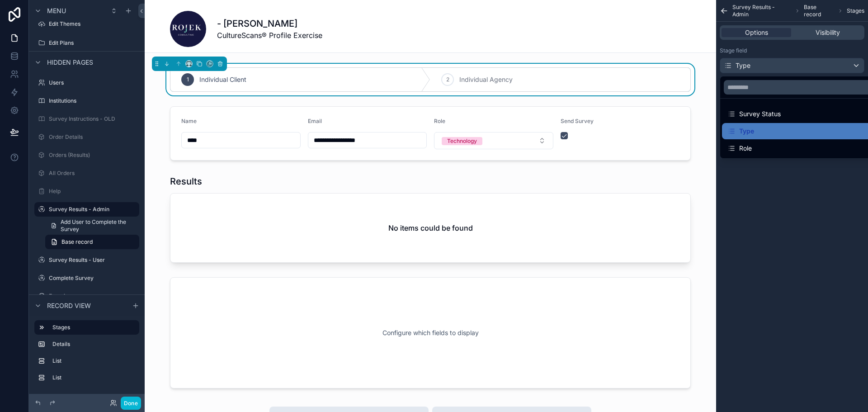
click at [90, 123] on div "scrollable content" at bounding box center [434, 206] width 868 height 412
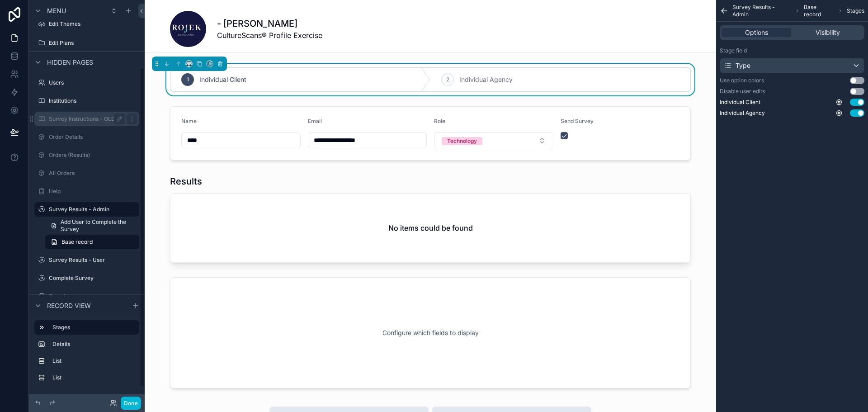
click at [90, 123] on div "Survey Instructions - OLD" at bounding box center [87, 118] width 76 height 11
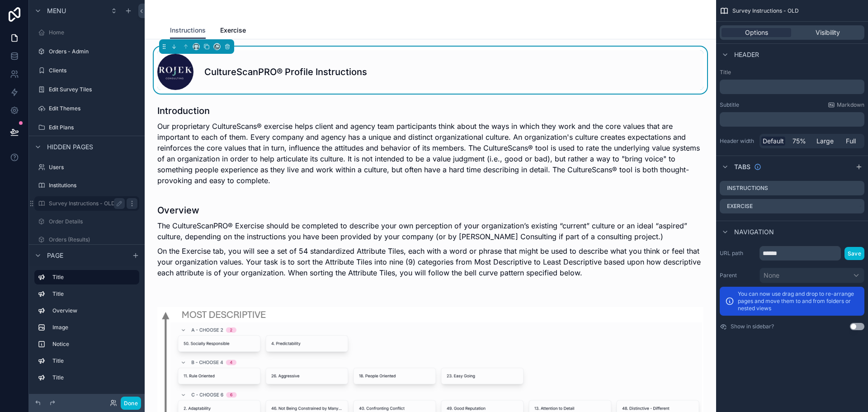
click at [131, 204] on icon "scrollable content" at bounding box center [131, 203] width 7 height 7
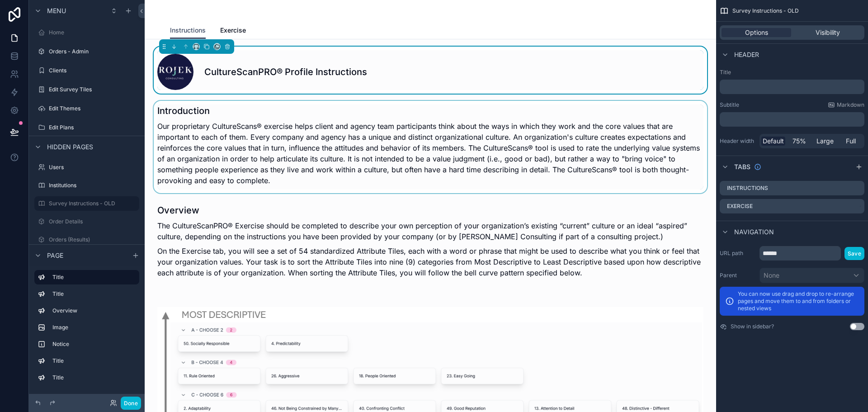
click at [206, 167] on div "scrollable content" at bounding box center [430, 147] width 557 height 92
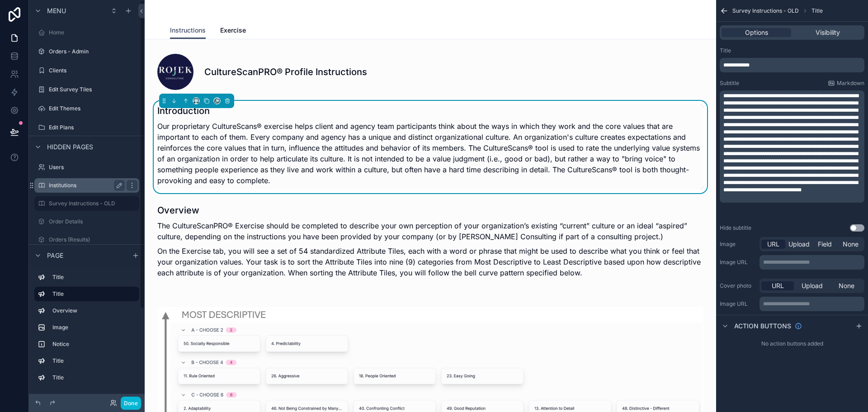
click at [86, 187] on label "Institutions" at bounding box center [85, 185] width 72 height 7
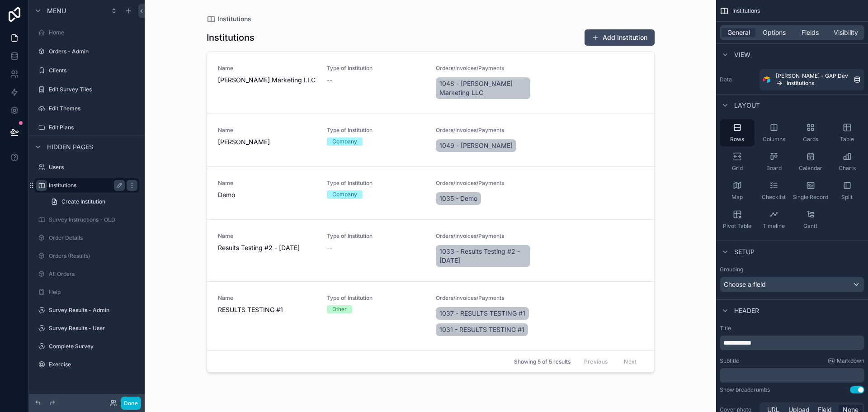
drag, startPoint x: 32, startPoint y: 219, endPoint x: 39, endPoint y: 187, distance: 33.0
click at [39, 187] on div "Users Institutions Create Institution Survey Instructions - OLD Order Details O…" at bounding box center [87, 264] width 116 height 215
click at [132, 127] on icon "scrollable content" at bounding box center [132, 127] width 0 height 0
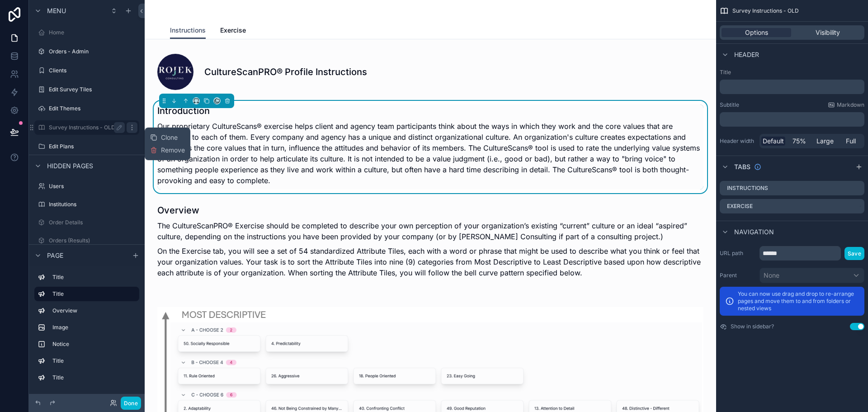
click at [132, 127] on icon "scrollable content" at bounding box center [132, 127] width 0 height 0
click at [93, 131] on div "Survey Instructions - OLD" at bounding box center [87, 127] width 76 height 11
click at [37, 400] on icon at bounding box center [37, 402] width 7 height 7
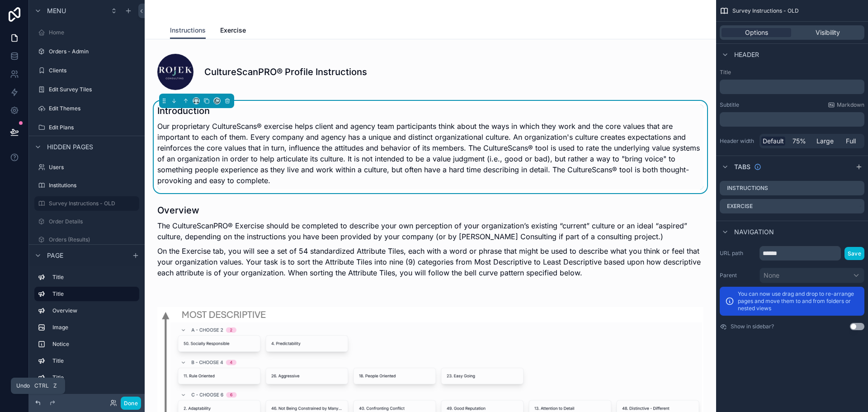
click at [37, 400] on icon at bounding box center [37, 402] width 7 height 7
click at [37, 405] on icon at bounding box center [37, 402] width 7 height 7
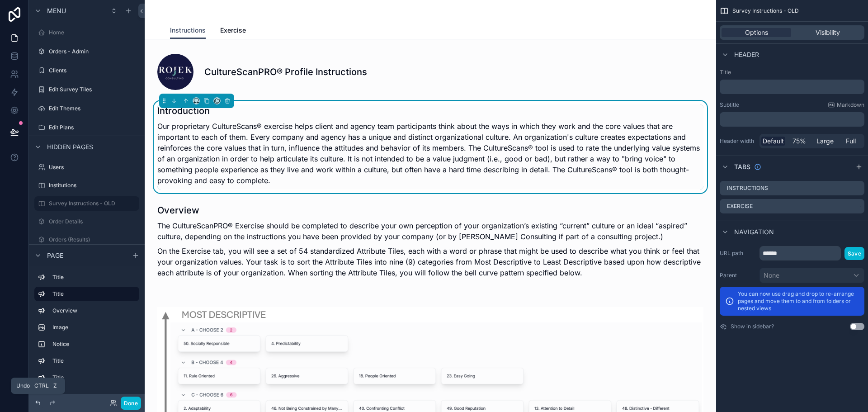
click at [37, 405] on icon at bounding box center [37, 402] width 7 height 7
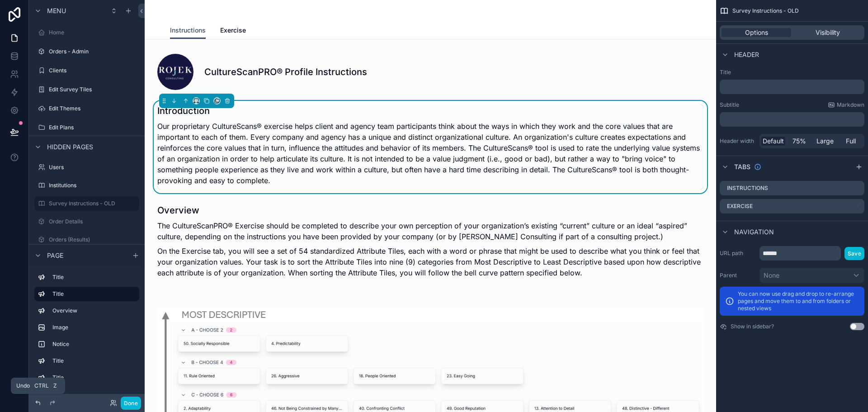
click at [37, 405] on icon at bounding box center [37, 402] width 7 height 7
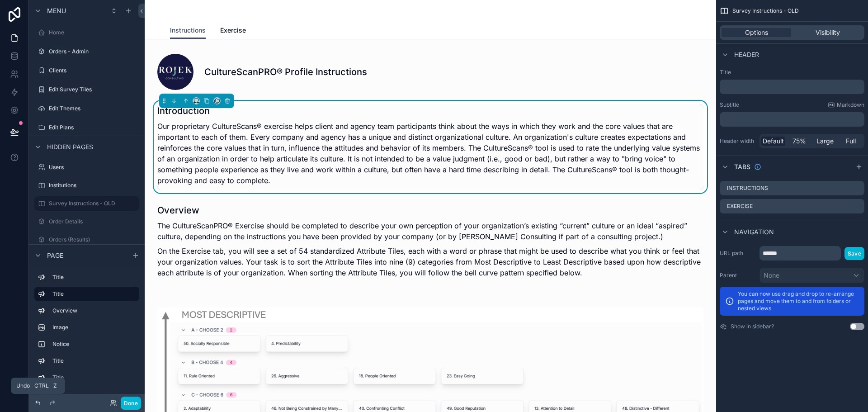
click at [37, 405] on icon at bounding box center [37, 402] width 7 height 7
click at [37, 404] on icon at bounding box center [37, 402] width 7 height 7
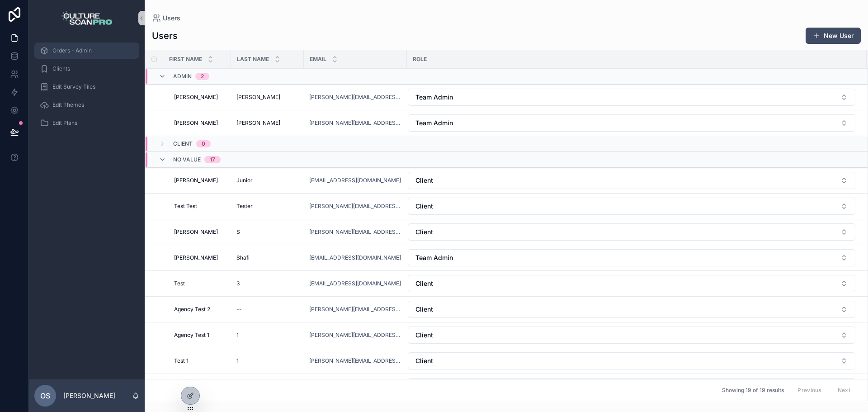
click at [83, 48] on span "Orders - Admin" at bounding box center [71, 50] width 39 height 7
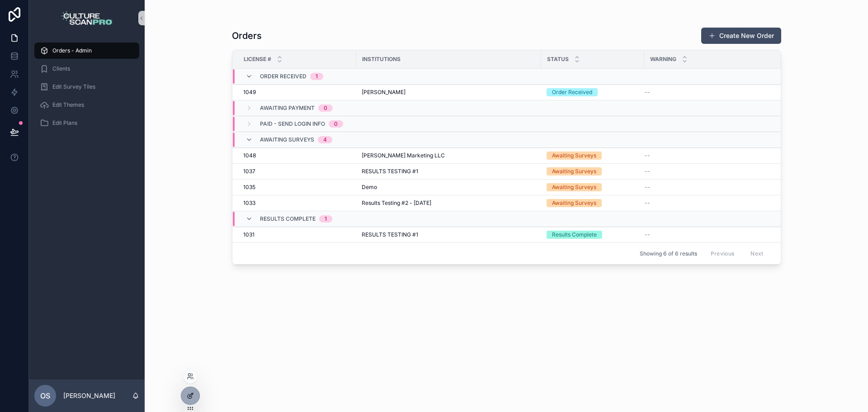
click at [195, 391] on div at bounding box center [190, 395] width 18 height 17
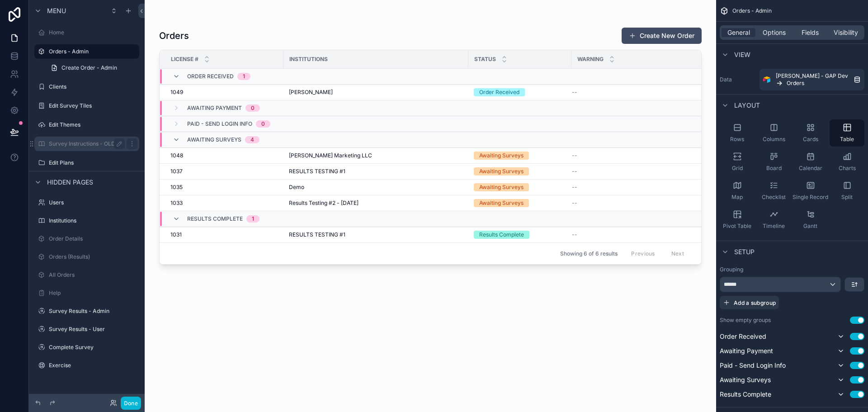
click at [80, 143] on label "Survey Instructions - OLD" at bounding box center [85, 143] width 72 height 7
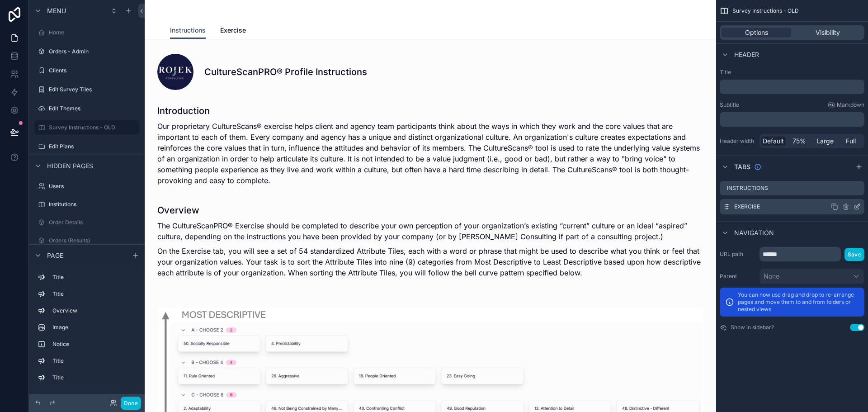
click at [769, 207] on div "Exercise" at bounding box center [792, 206] width 145 height 15
click at [855, 208] on icon "scrollable content" at bounding box center [856, 206] width 7 height 7
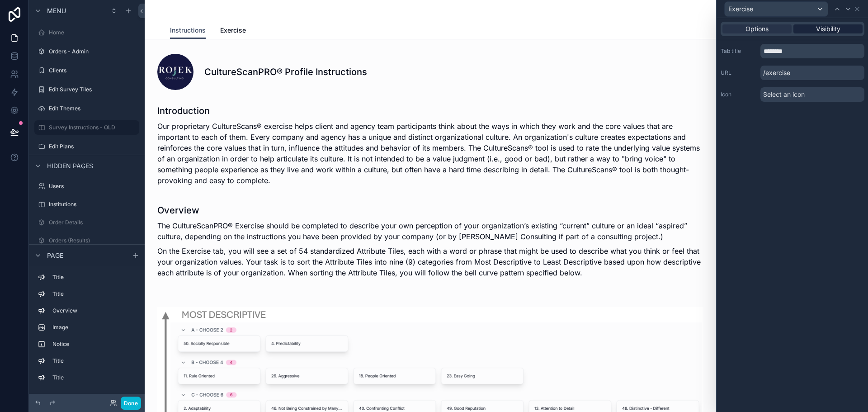
click at [830, 28] on span "Visibility" at bounding box center [828, 28] width 24 height 9
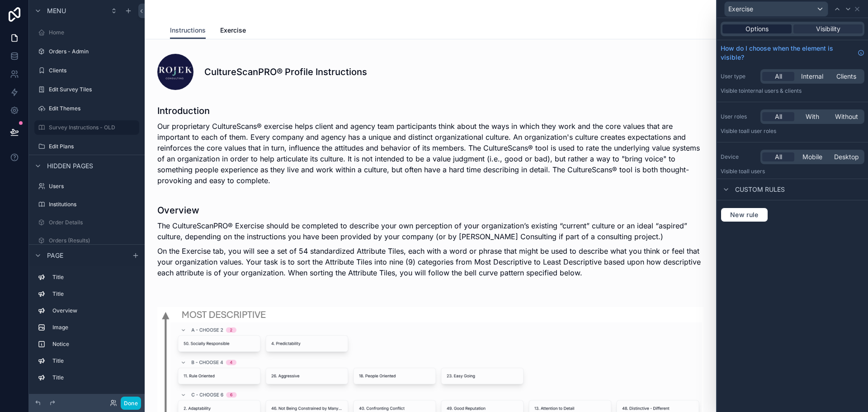
click at [756, 29] on span "Options" at bounding box center [756, 28] width 23 height 9
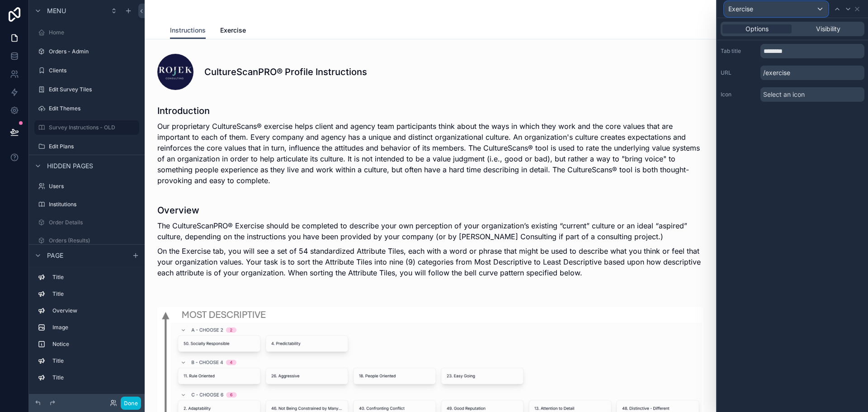
click at [787, 13] on div "Exercise" at bounding box center [776, 9] width 103 height 14
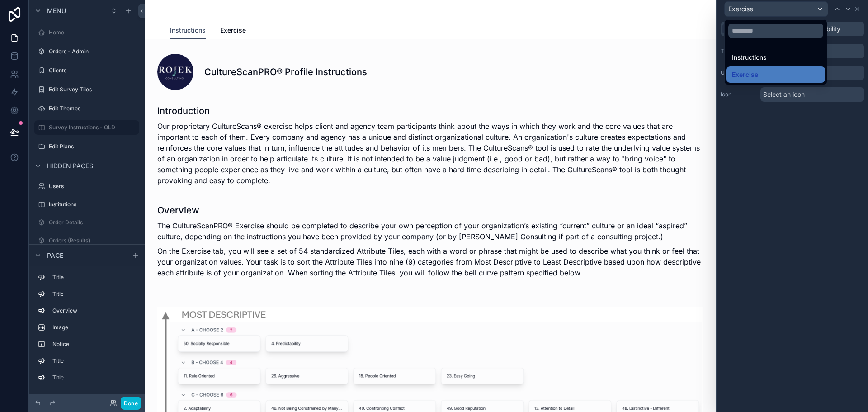
click at [787, 11] on div at bounding box center [792, 206] width 151 height 412
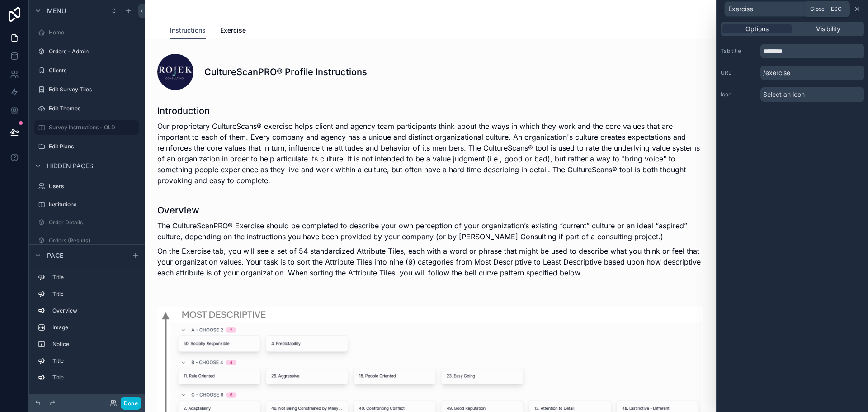
click at [859, 9] on icon at bounding box center [856, 8] width 7 height 7
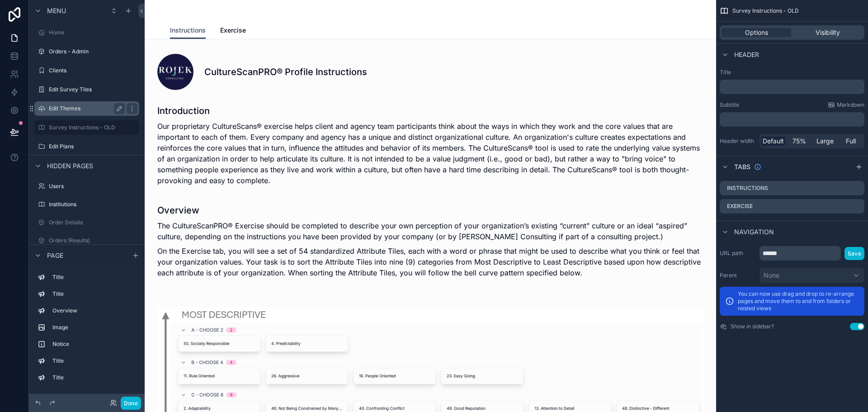
click at [60, 108] on label "Edit Themes" at bounding box center [85, 108] width 72 height 7
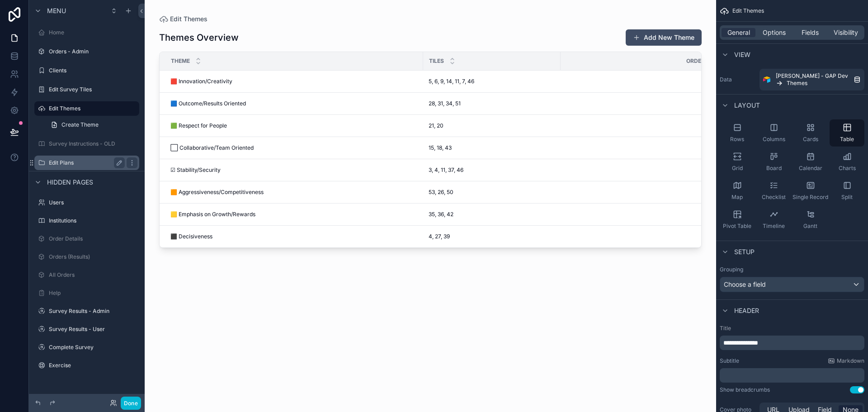
click at [52, 161] on label "Edit Plans" at bounding box center [85, 162] width 72 height 7
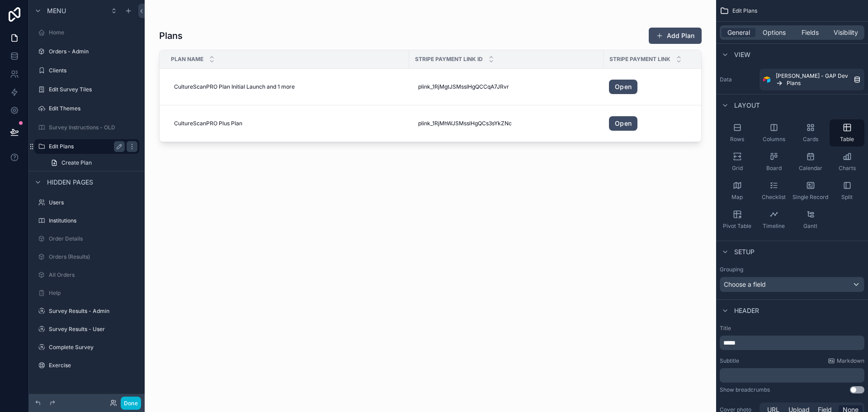
click at [57, 142] on div "Edit Plans" at bounding box center [87, 146] width 76 height 11
click at [65, 128] on label "Survey Instructions - OLD" at bounding box center [85, 127] width 72 height 7
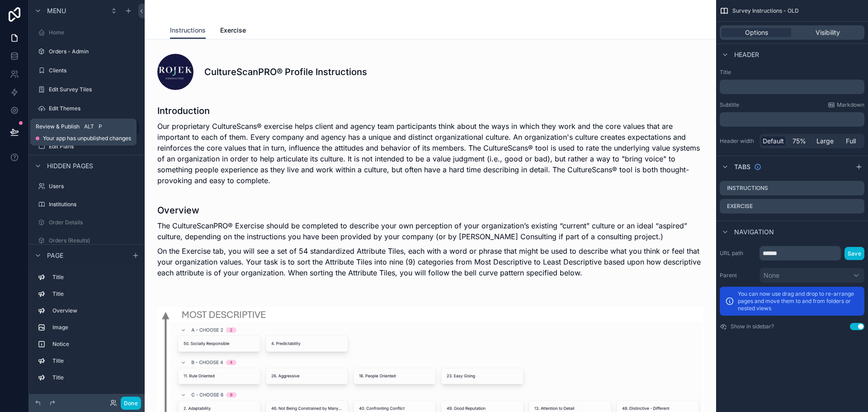
click at [14, 136] on icon at bounding box center [14, 136] width 7 height 0
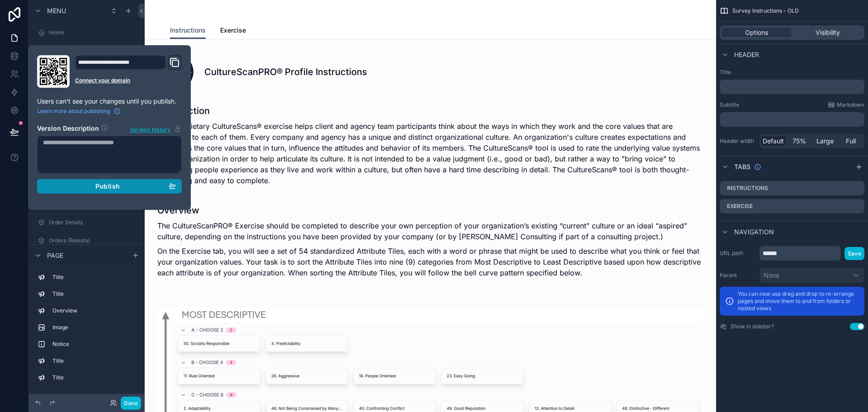
click at [111, 185] on span "Publish" at bounding box center [107, 186] width 24 height 8
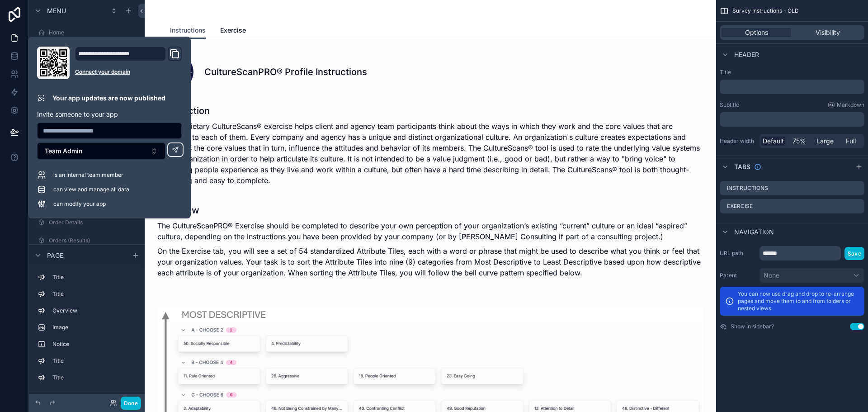
drag, startPoint x: 41, startPoint y: 177, endPoint x: 48, endPoint y: 177, distance: 7.2
click at [42, 177] on icon at bounding box center [41, 174] width 9 height 9
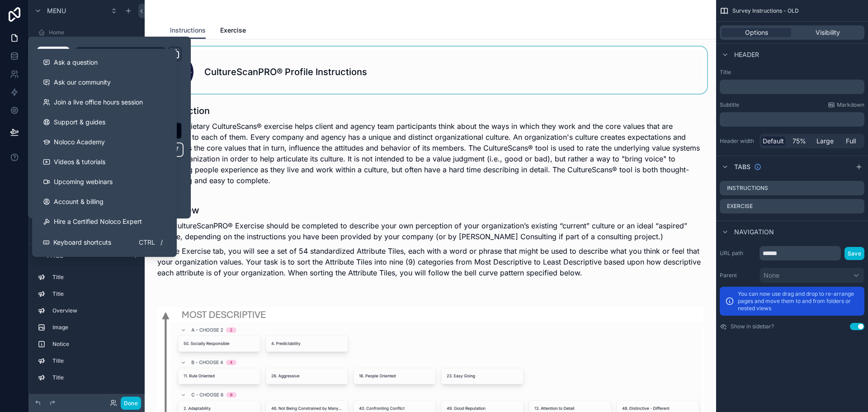
click at [231, 47] on div "scrollable content" at bounding box center [430, 70] width 557 height 47
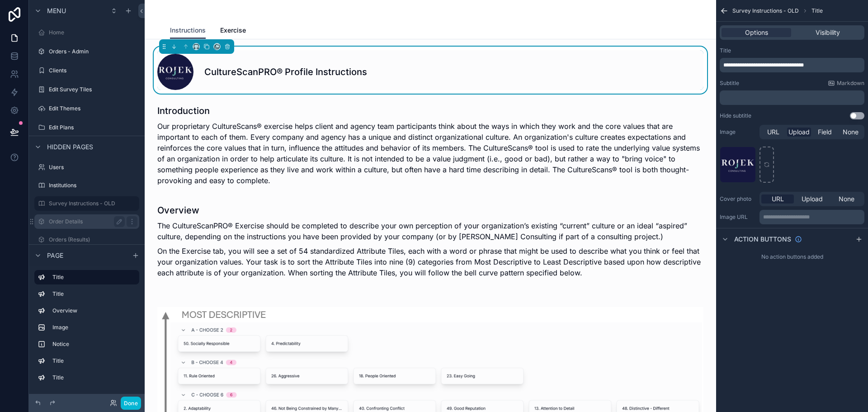
click at [61, 220] on label "Order Details" at bounding box center [85, 221] width 72 height 7
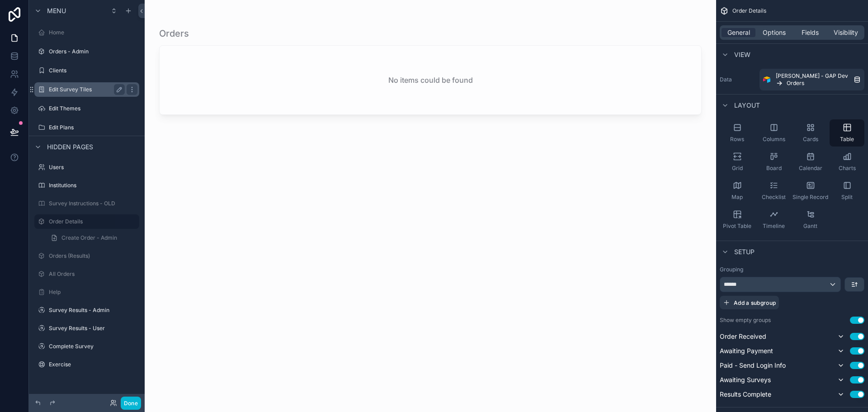
click at [52, 94] on div "Edit Survey Tiles" at bounding box center [87, 89] width 76 height 11
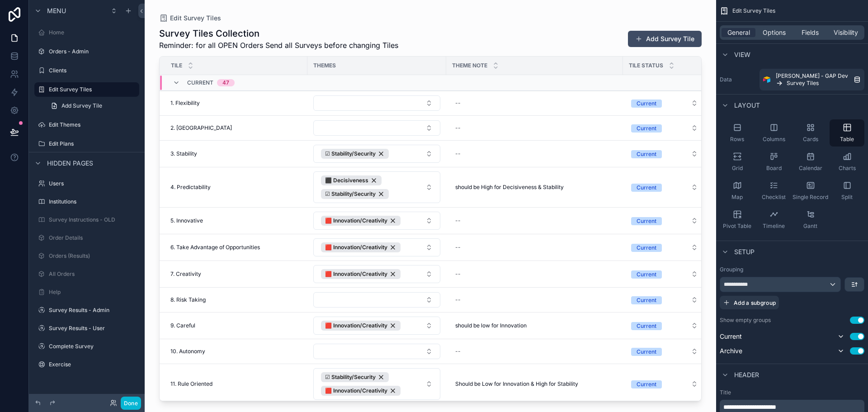
click at [196, 16] on div "scrollable content" at bounding box center [430, 200] width 571 height 401
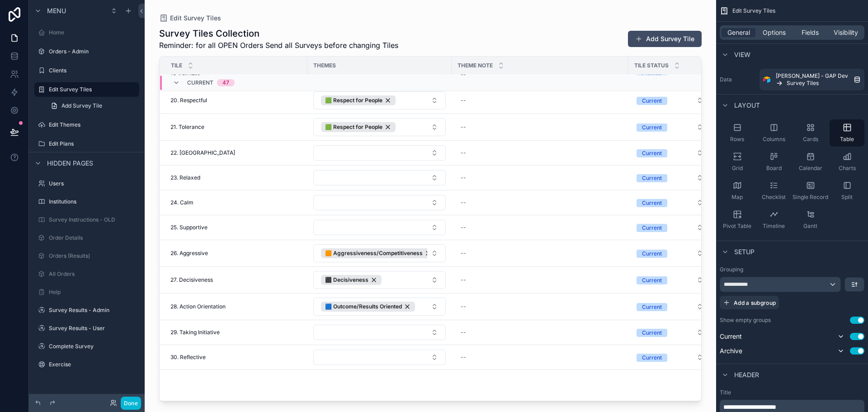
scroll to position [192, 0]
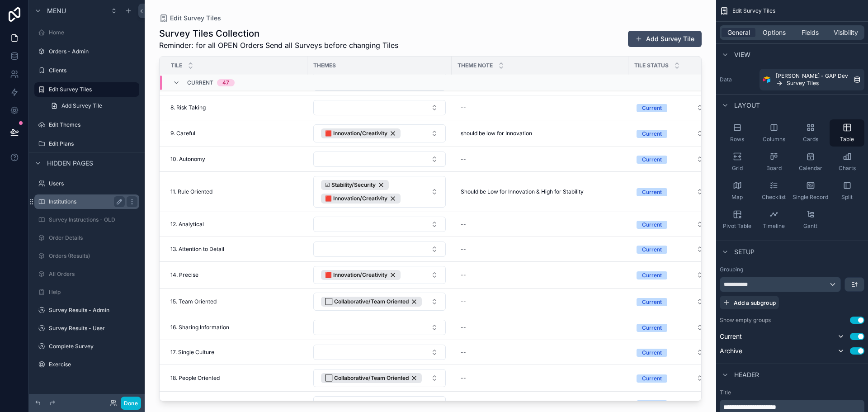
click at [77, 198] on label "Institutions" at bounding box center [85, 201] width 72 height 7
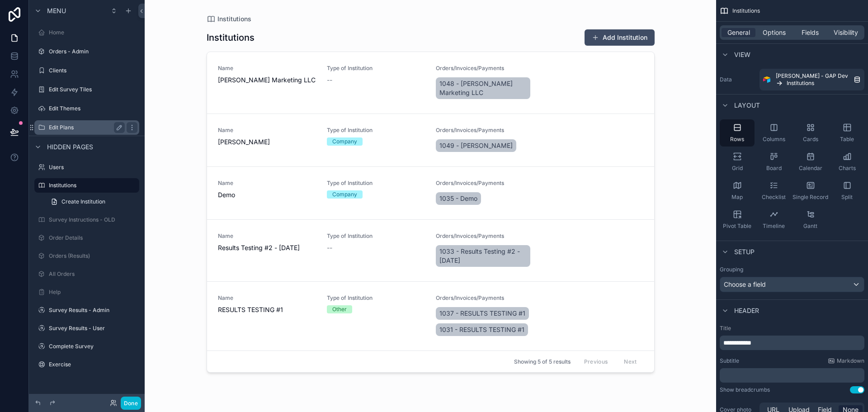
click at [86, 121] on div "Edit Plans" at bounding box center [86, 127] width 101 height 14
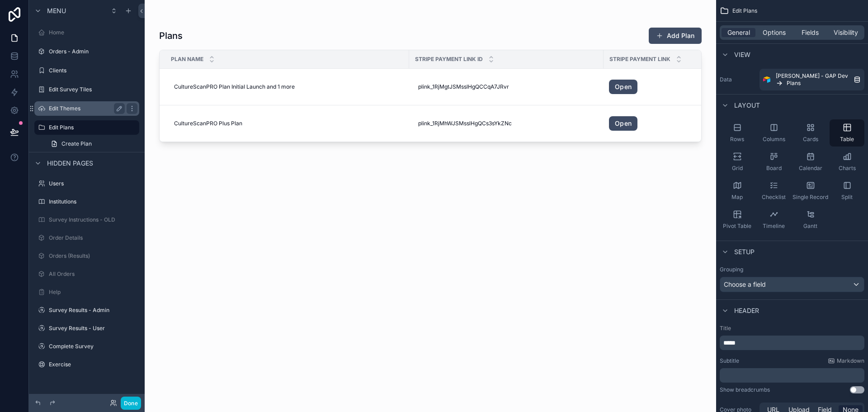
click at [90, 113] on div "Edit Themes" at bounding box center [87, 108] width 76 height 11
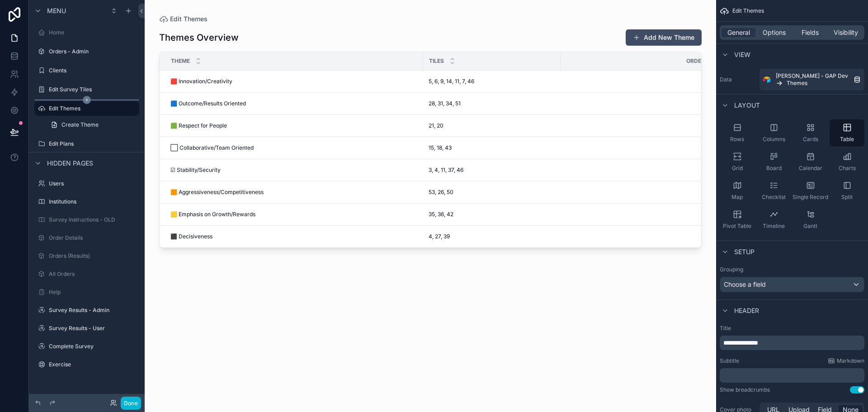
click at [91, 99] on div "scrollable content" at bounding box center [86, 99] width 105 height 1
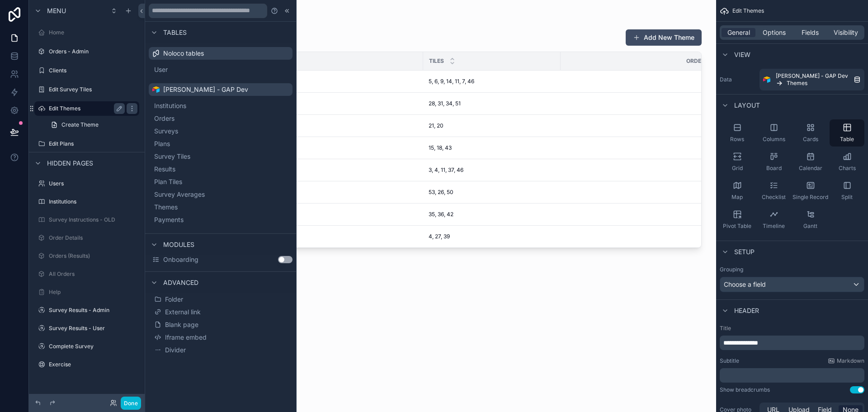
click at [80, 108] on label "Edit Themes" at bounding box center [85, 108] width 72 height 7
click at [165, 131] on span "Surveys" at bounding box center [177, 131] width 24 height 9
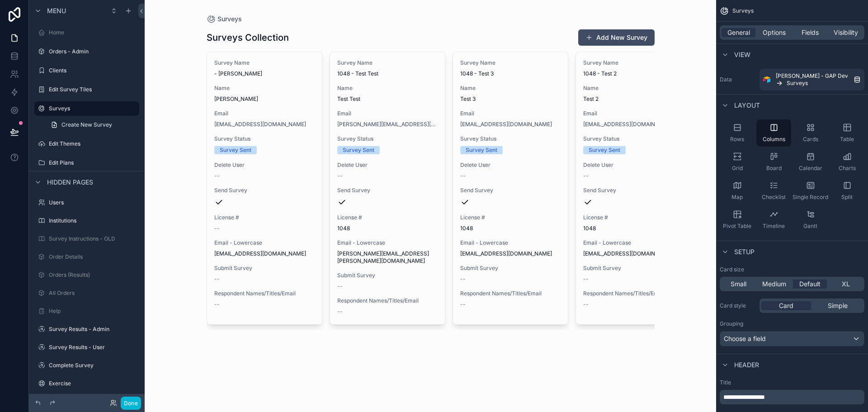
click at [253, 104] on div "scrollable content" at bounding box center [430, 179] width 462 height 359
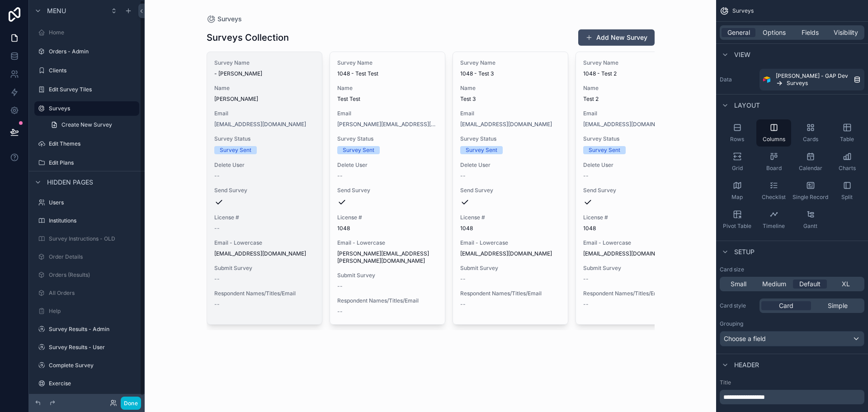
click at [262, 80] on div "Survey Name - Omar Name Omar Email omars246@yahoo.com Survey Status Survey Sent…" at bounding box center [264, 188] width 115 height 272
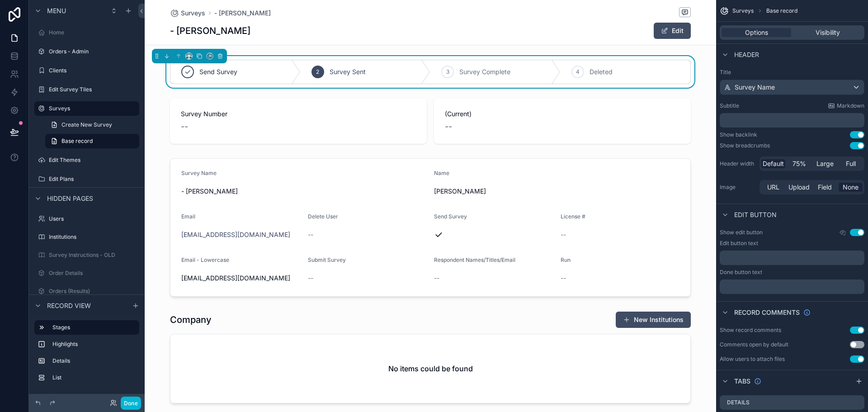
click at [332, 70] on span "Survey Sent" at bounding box center [348, 71] width 36 height 9
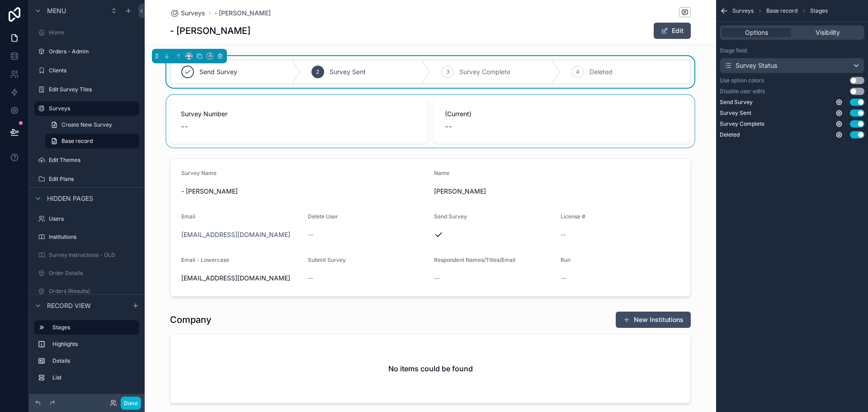
click at [232, 113] on div "scrollable content" at bounding box center [430, 121] width 571 height 52
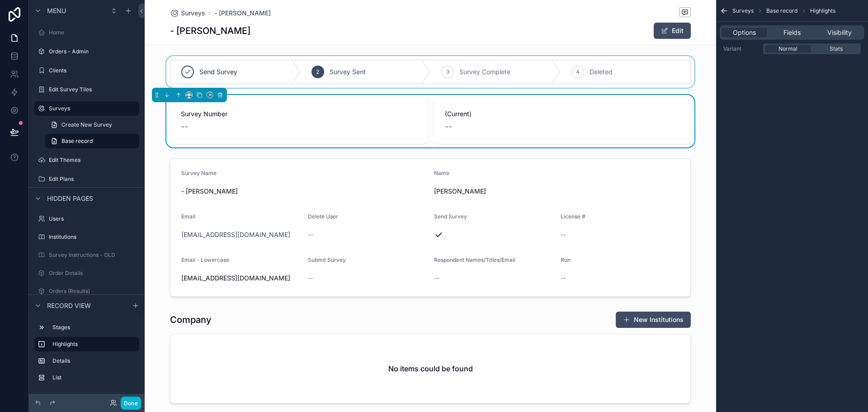
click at [416, 80] on div "scrollable content" at bounding box center [430, 72] width 571 height 32
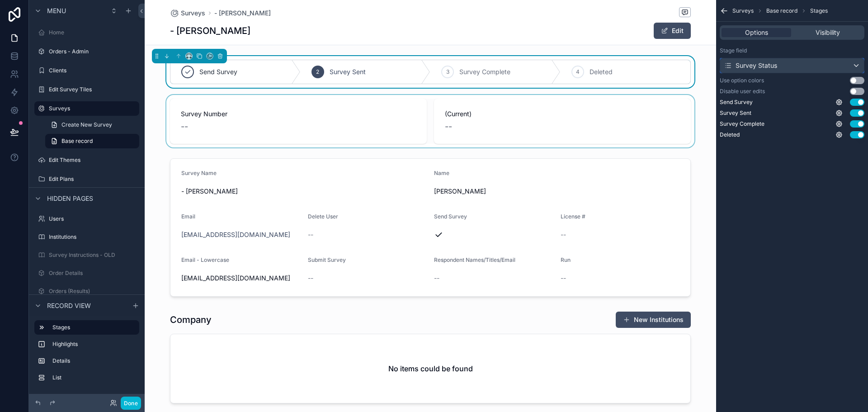
click at [801, 63] on div "Survey Status" at bounding box center [792, 65] width 144 height 14
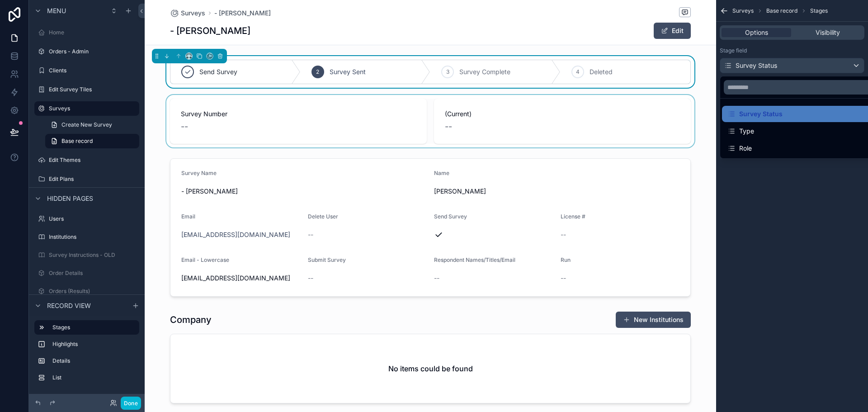
click at [804, 71] on div "scrollable content" at bounding box center [434, 206] width 868 height 412
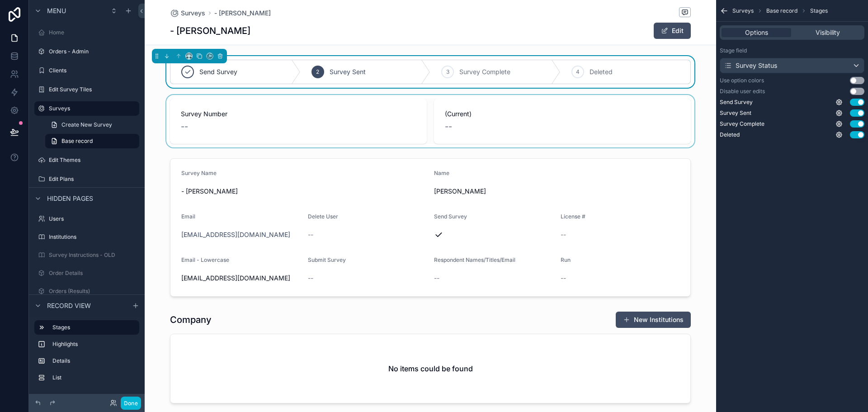
click at [845, 37] on div "Options Visibility" at bounding box center [792, 32] width 145 height 14
click at [832, 30] on span "Visibility" at bounding box center [828, 32] width 24 height 9
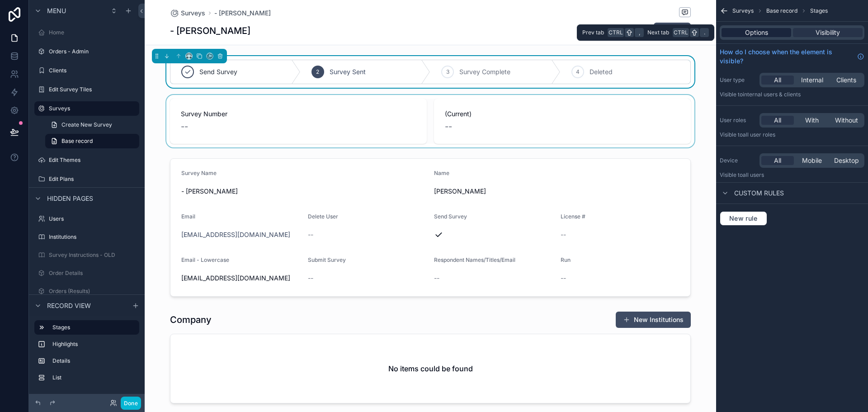
click at [757, 28] on span "Options" at bounding box center [756, 32] width 23 height 9
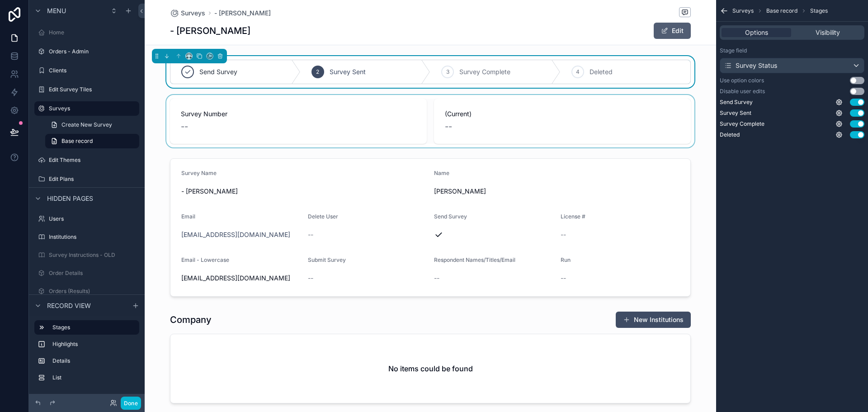
click at [672, 31] on button "Edit" at bounding box center [672, 31] width 37 height 16
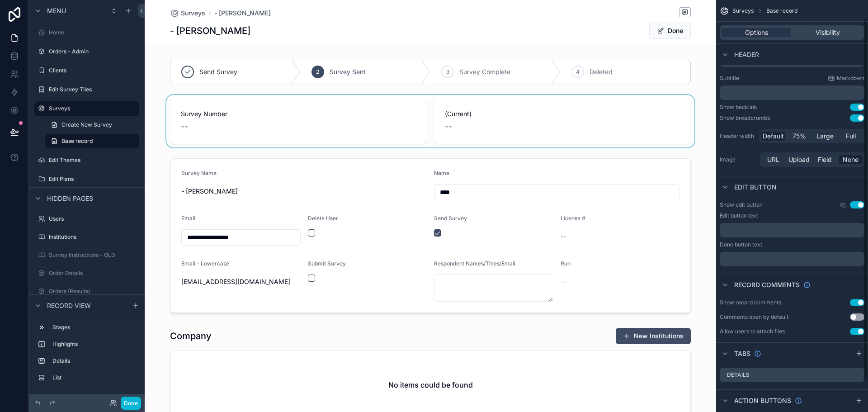
scroll to position [56, 0]
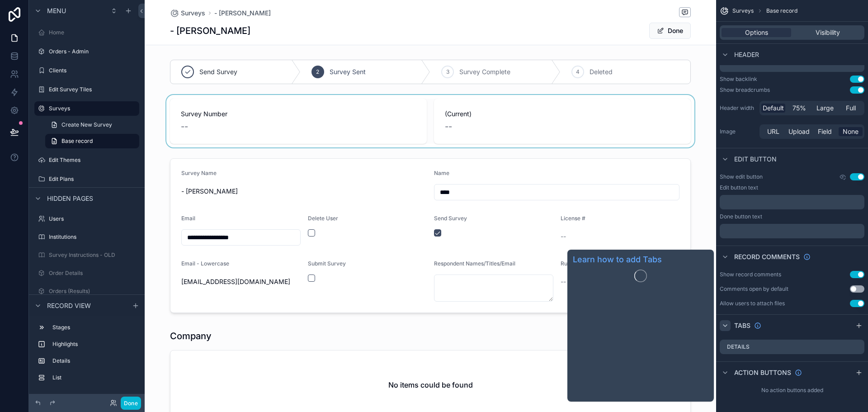
click at [726, 321] on div "scrollable content" at bounding box center [725, 325] width 11 height 11
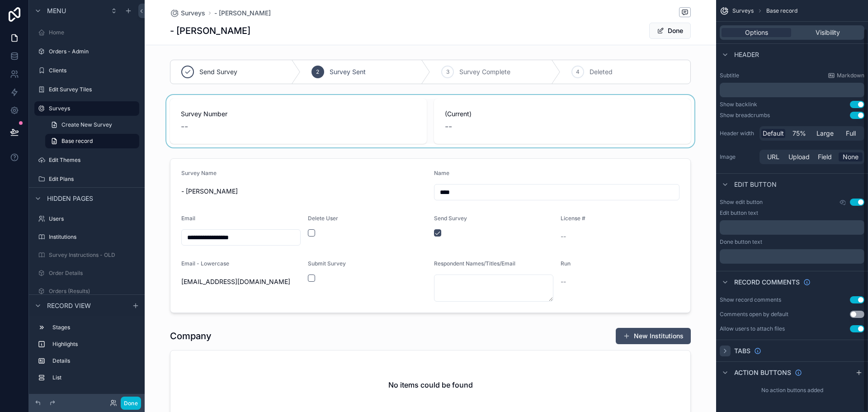
click at [725, 350] on icon "scrollable content" at bounding box center [724, 350] width 7 height 7
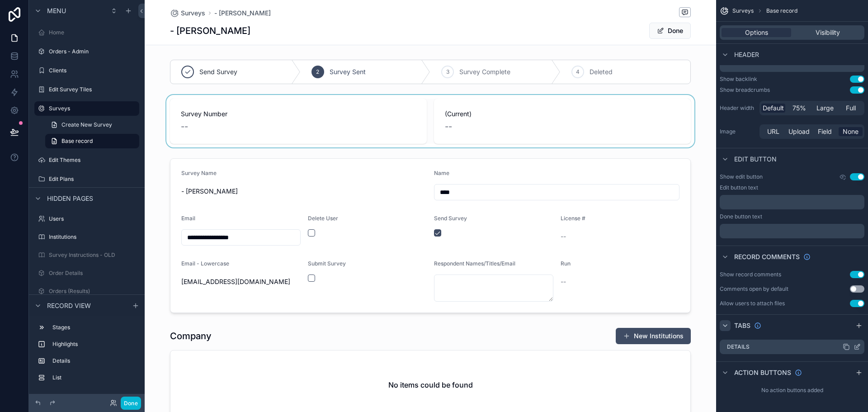
click at [855, 349] on icon "scrollable content" at bounding box center [856, 346] width 7 height 7
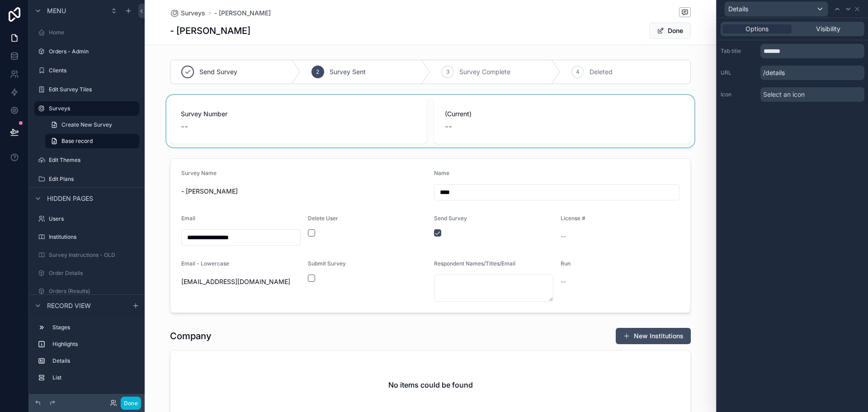
click at [862, 7] on div "Details" at bounding box center [793, 9] width 144 height 18
click at [859, 7] on icon at bounding box center [857, 9] width 4 height 4
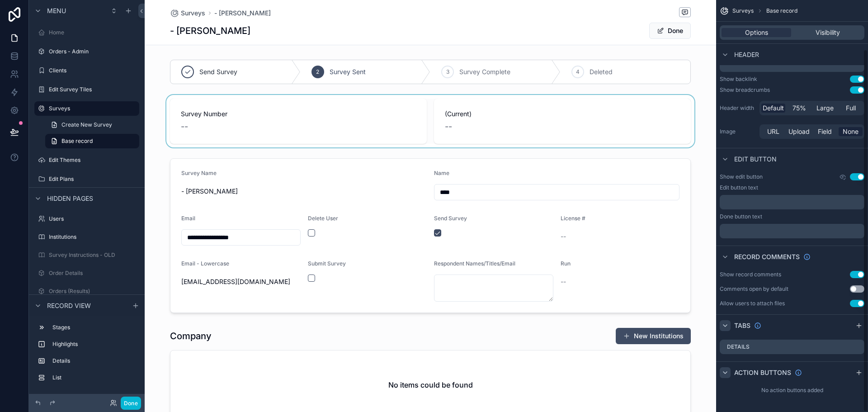
click at [729, 374] on div "scrollable content" at bounding box center [725, 372] width 11 height 11
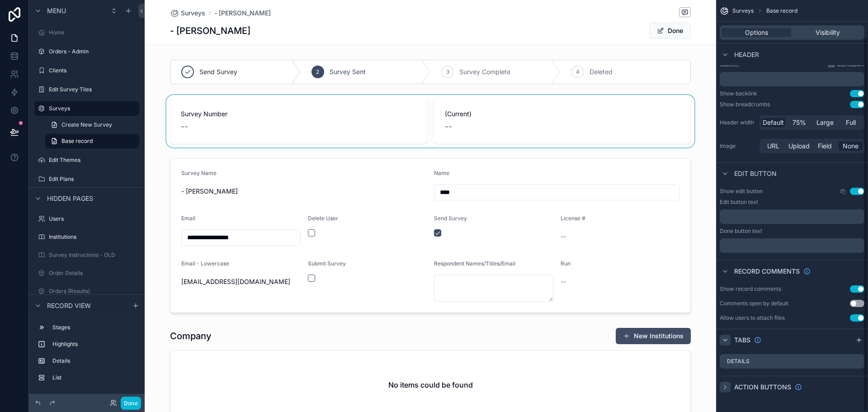
click at [724, 382] on div "scrollable content" at bounding box center [725, 387] width 11 height 11
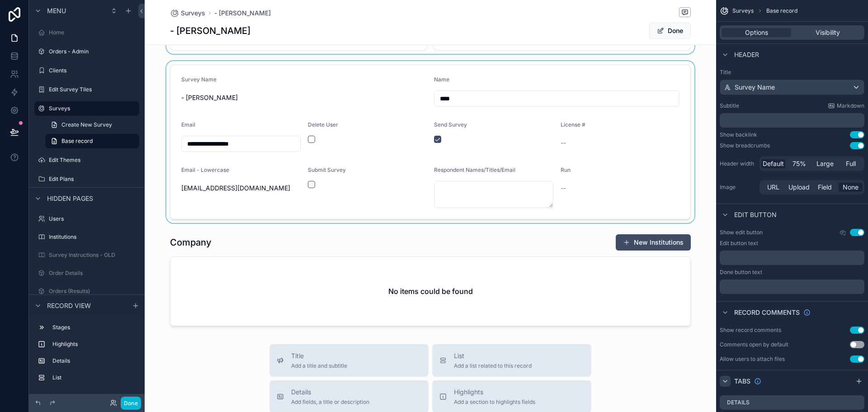
scroll to position [0, 0]
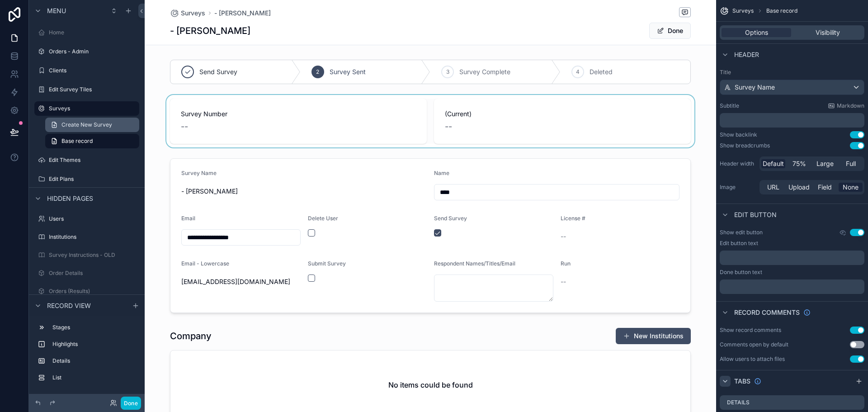
click at [108, 124] on span "Create New Survey" at bounding box center [86, 124] width 51 height 7
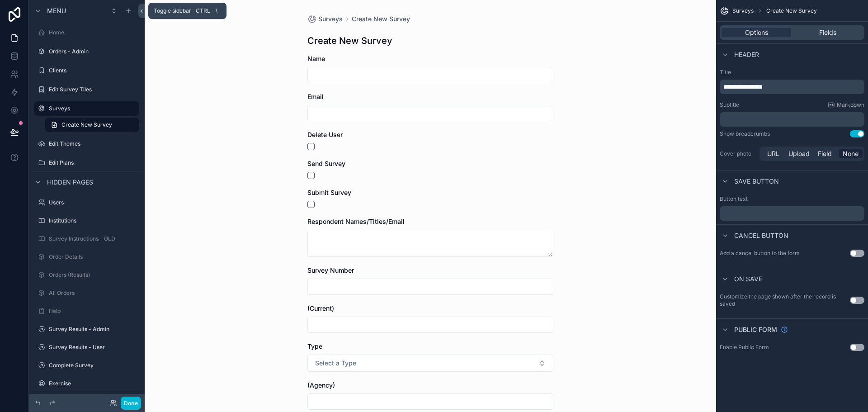
click at [141, 9] on icon at bounding box center [141, 11] width 6 height 7
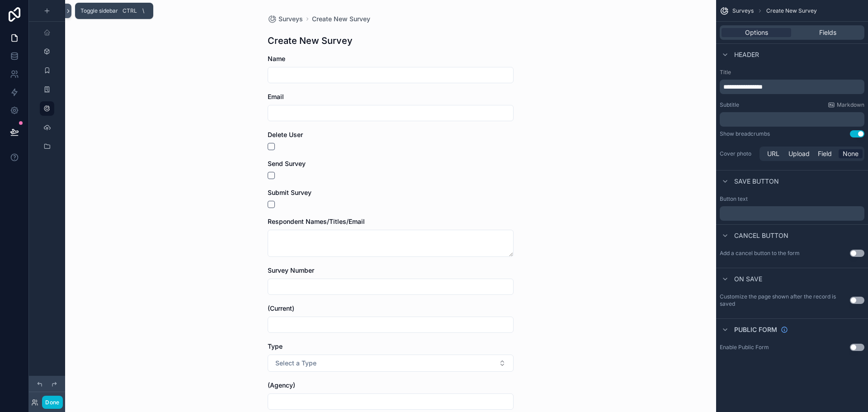
click at [66, 14] on button at bounding box center [68, 11] width 6 height 14
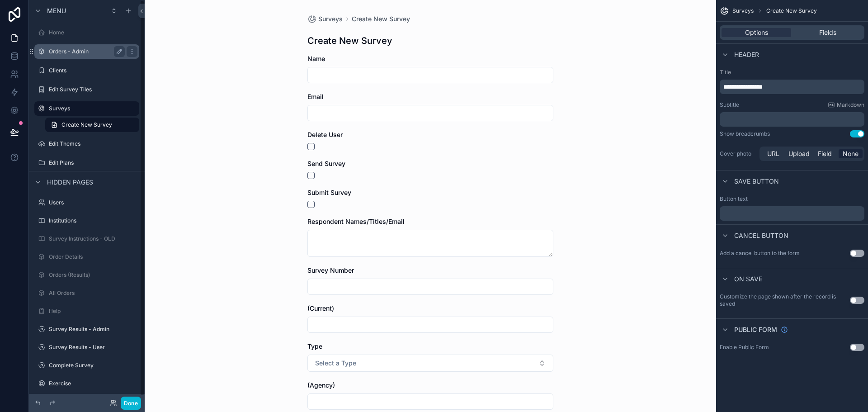
click at [77, 55] on label "Orders - Admin" at bounding box center [85, 51] width 72 height 7
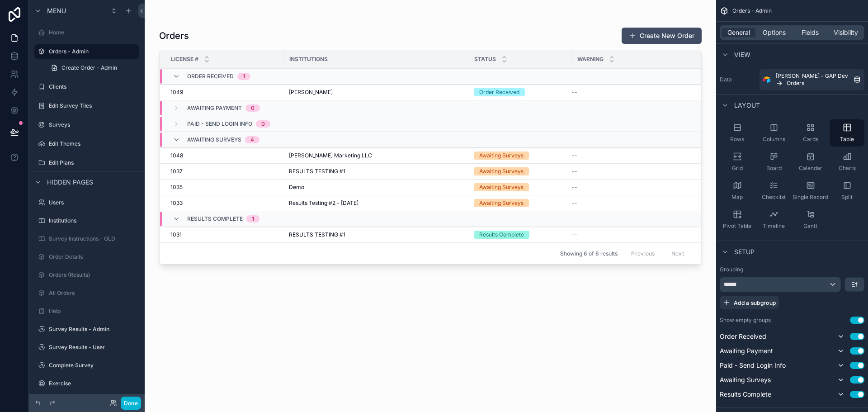
click at [305, 154] on div "scrollable content" at bounding box center [430, 200] width 571 height 401
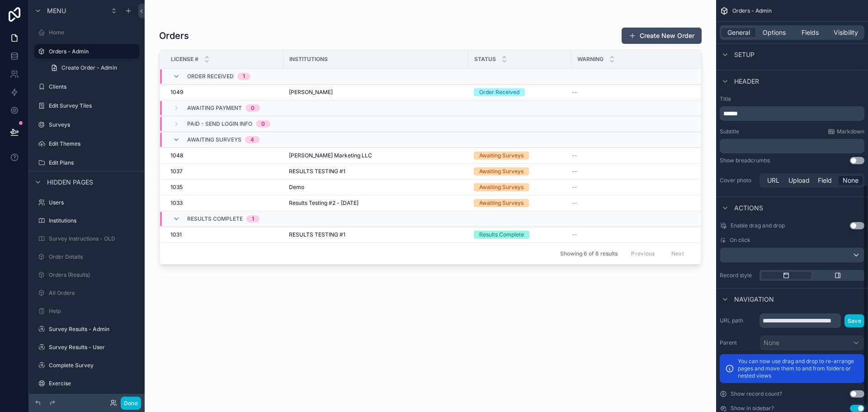
scroll to position [355, 0]
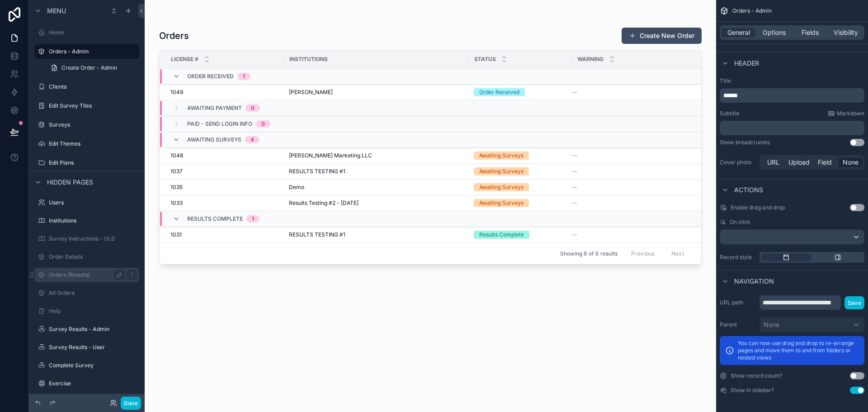
click at [77, 275] on label "Orders (Results)" at bounding box center [85, 274] width 72 height 7
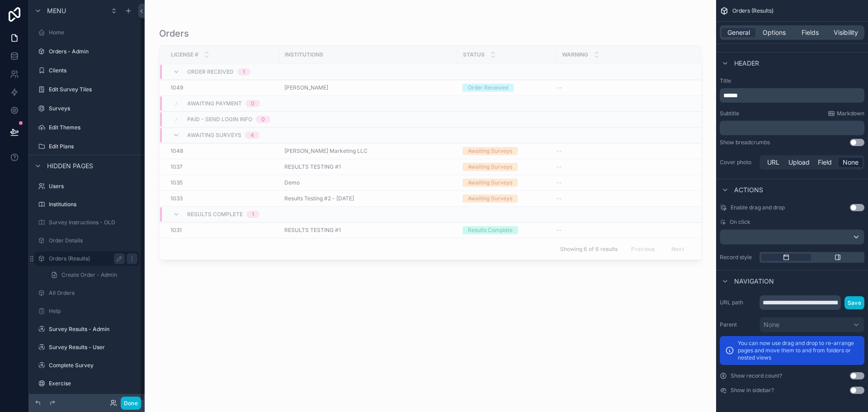
scroll to position [5, 0]
click at [78, 273] on span "Create Order - Admin" at bounding box center [89, 269] width 56 height 7
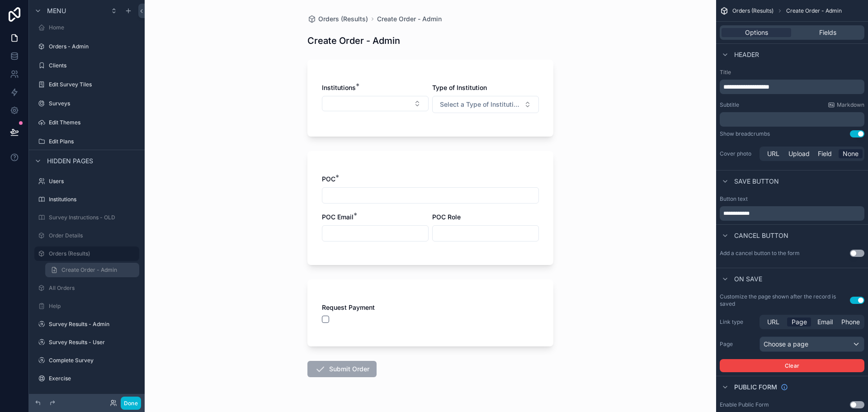
click at [86, 264] on link "Create Order - Admin" at bounding box center [92, 270] width 94 height 14
click at [86, 250] on div "Orders (Results)" at bounding box center [87, 253] width 76 height 11
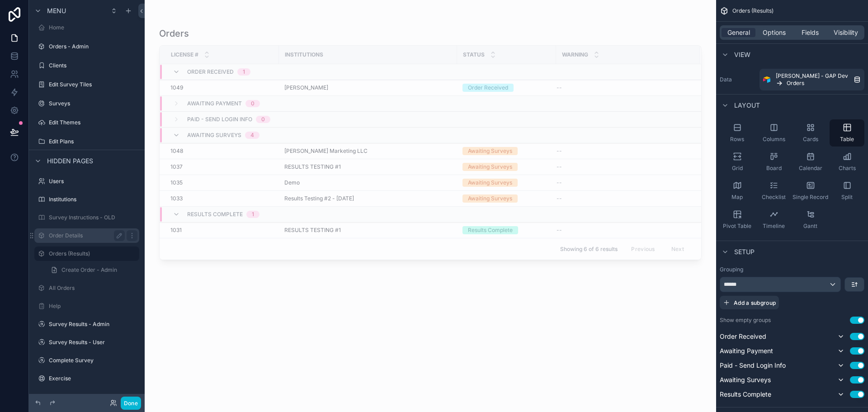
click at [87, 240] on div "Order Details" at bounding box center [87, 235] width 76 height 11
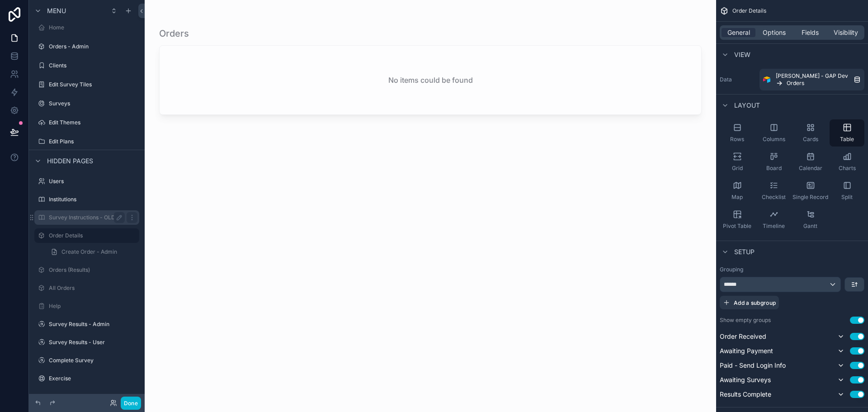
click at [85, 214] on label "Survey Instructions - OLD" at bounding box center [85, 217] width 72 height 7
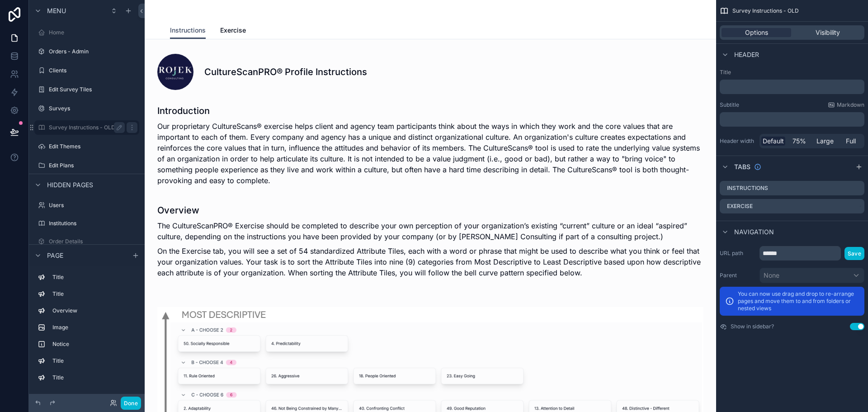
click at [31, 124] on icon "scrollable content" at bounding box center [31, 127] width 7 height 7
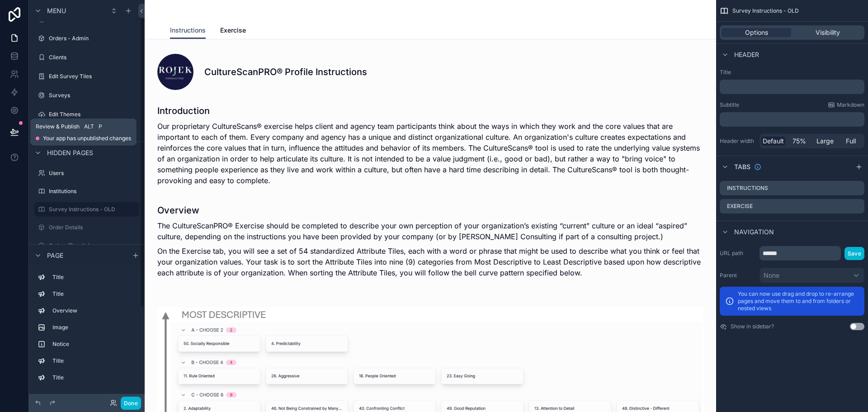
click at [14, 132] on icon at bounding box center [14, 131] width 9 height 9
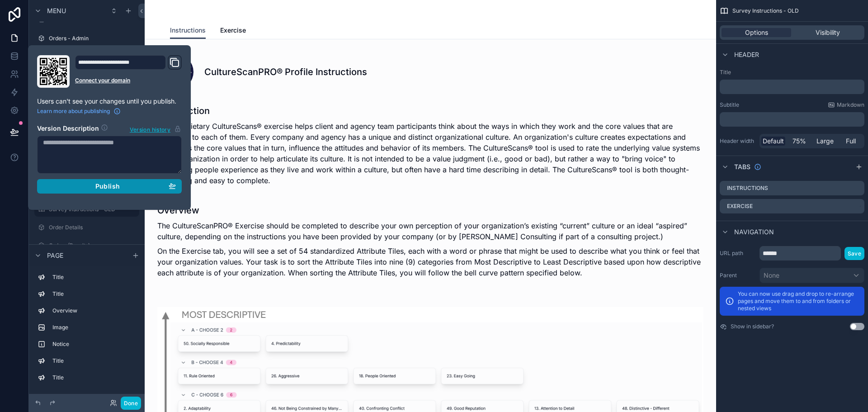
click at [66, 188] on div "Publish" at bounding box center [109, 186] width 133 height 8
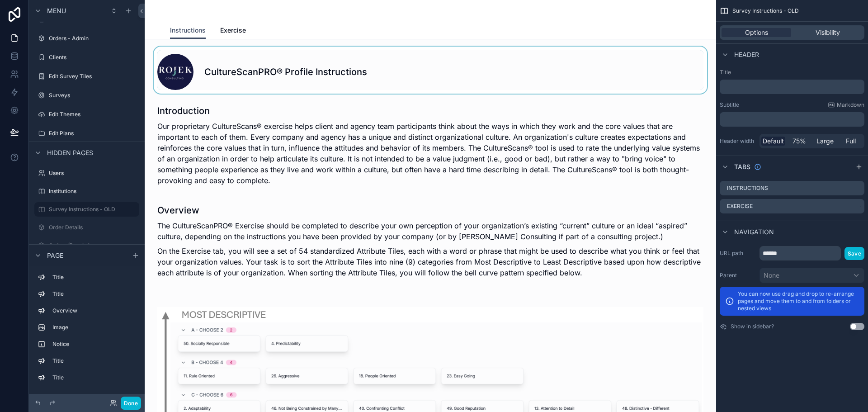
click at [274, 57] on div "scrollable content" at bounding box center [430, 70] width 557 height 47
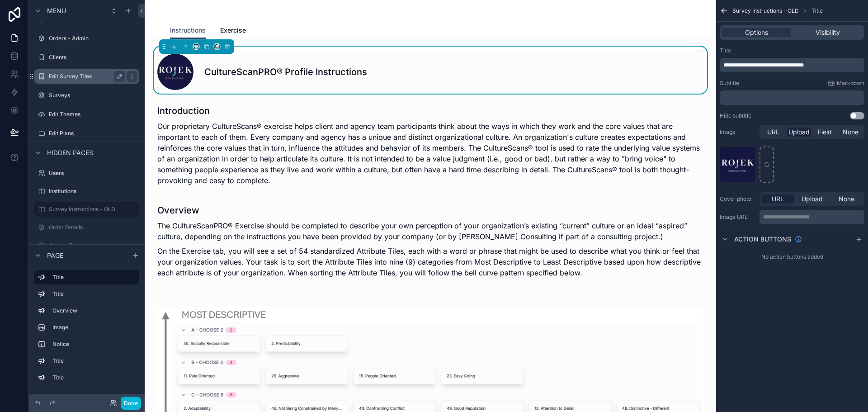
click at [75, 75] on label "Edit Survey Tiles" at bounding box center [85, 76] width 72 height 7
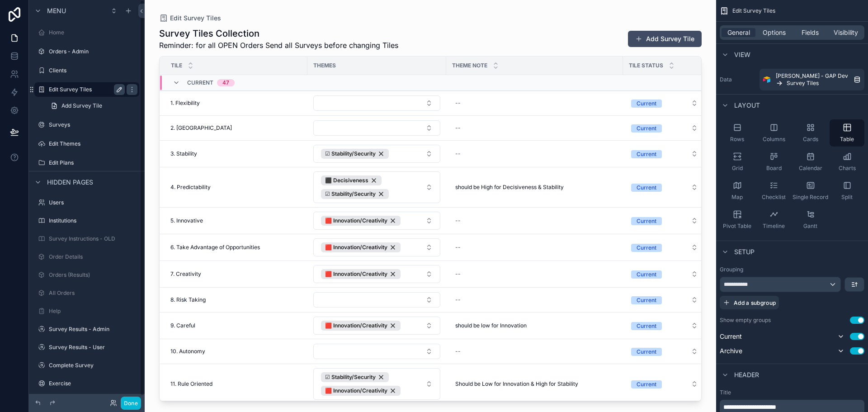
click at [117, 88] on icon "scrollable content" at bounding box center [119, 89] width 7 height 7
click at [116, 88] on icon "scrollable content" at bounding box center [119, 89] width 7 height 7
click at [134, 88] on icon "scrollable content" at bounding box center [131, 89] width 7 height 7
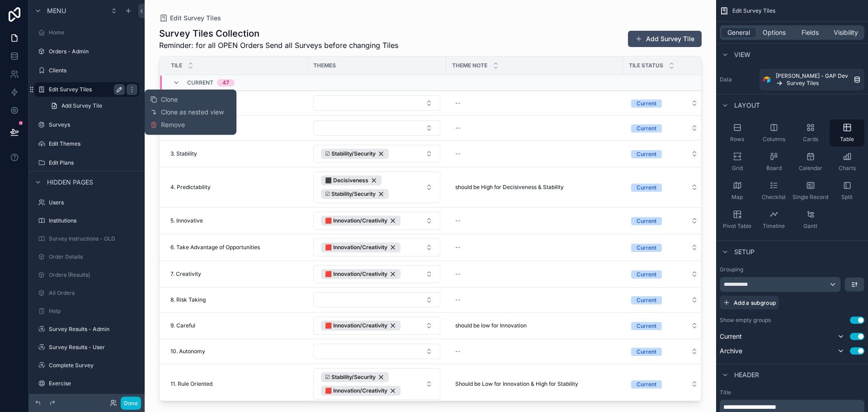
click at [494, 32] on div "scrollable content" at bounding box center [430, 200] width 571 height 401
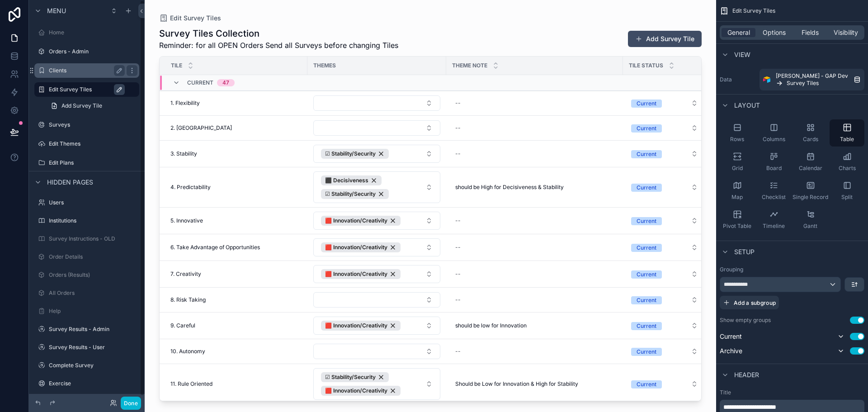
click at [76, 66] on div "Clients" at bounding box center [87, 70] width 76 height 11
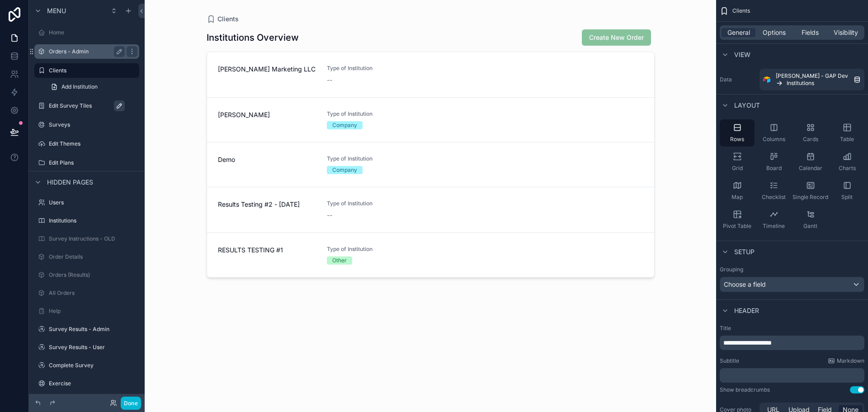
click at [68, 52] on label "Orders - Admin" at bounding box center [85, 51] width 72 height 7
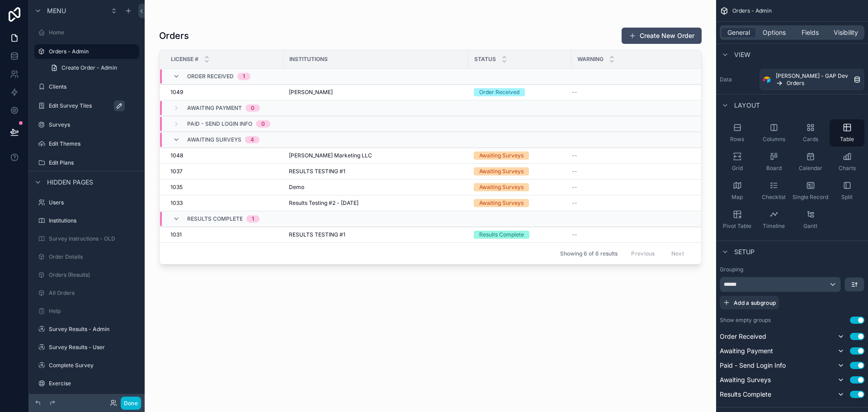
drag, startPoint x: 576, startPoint y: 91, endPoint x: 530, endPoint y: 90, distance: 46.1
click at [530, 90] on div "scrollable content" at bounding box center [430, 200] width 571 height 401
click at [235, 154] on div "1048 1048" at bounding box center [224, 155] width 108 height 7
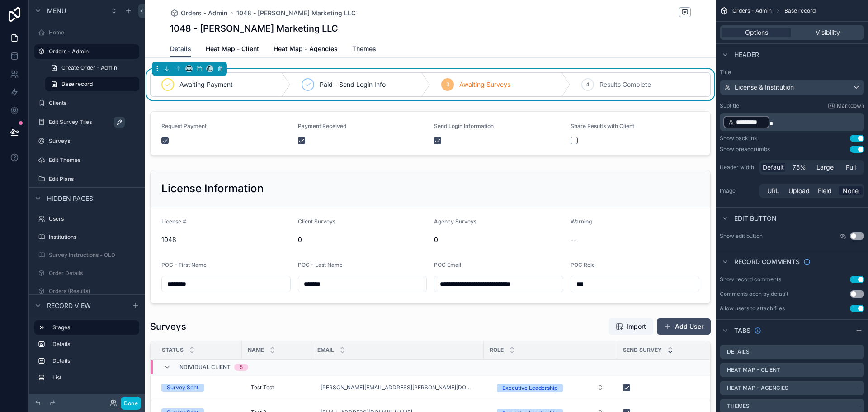
click at [360, 52] on span "Themes" at bounding box center [364, 48] width 24 height 9
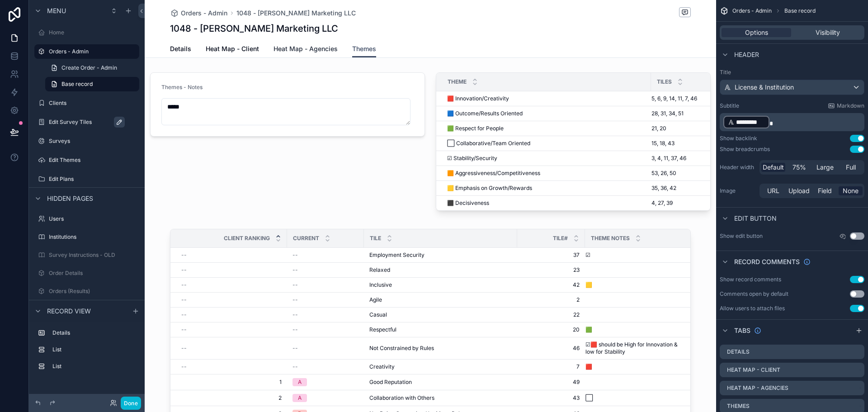
click at [325, 54] on link "Heat Map - Agencies" at bounding box center [305, 50] width 64 height 18
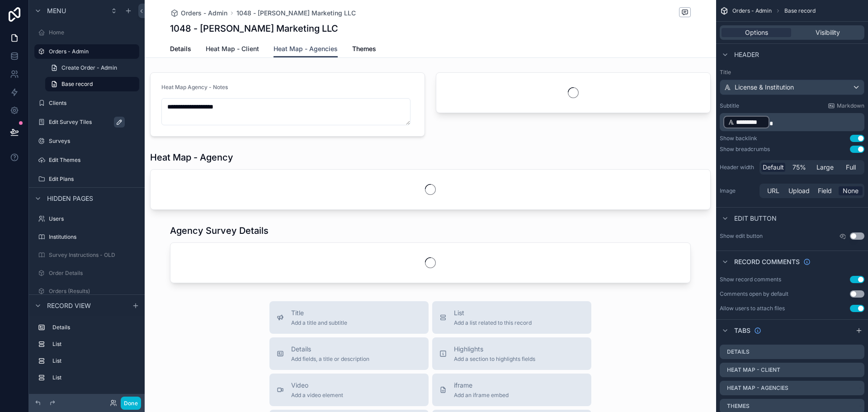
click at [254, 52] on span "Heat Map - Client" at bounding box center [232, 48] width 53 height 9
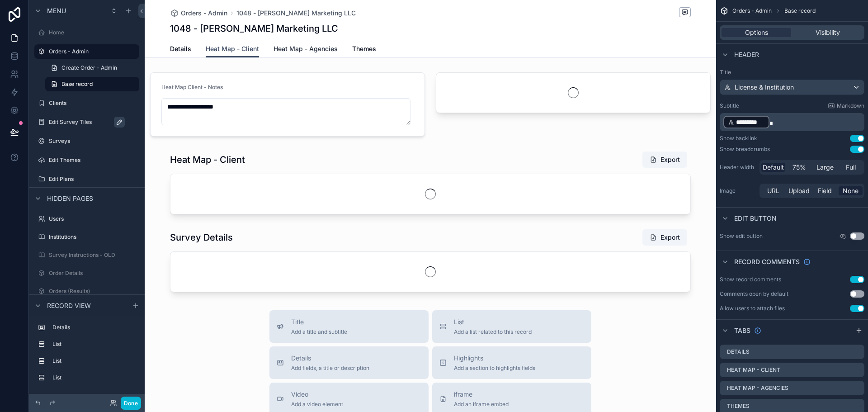
click at [298, 54] on link "Heat Map - Agencies" at bounding box center [305, 50] width 64 height 18
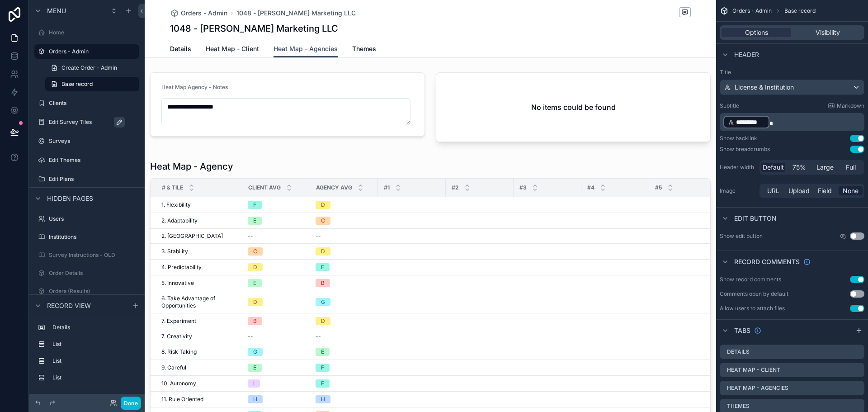
click at [231, 47] on span "Heat Map - Client" at bounding box center [232, 48] width 53 height 9
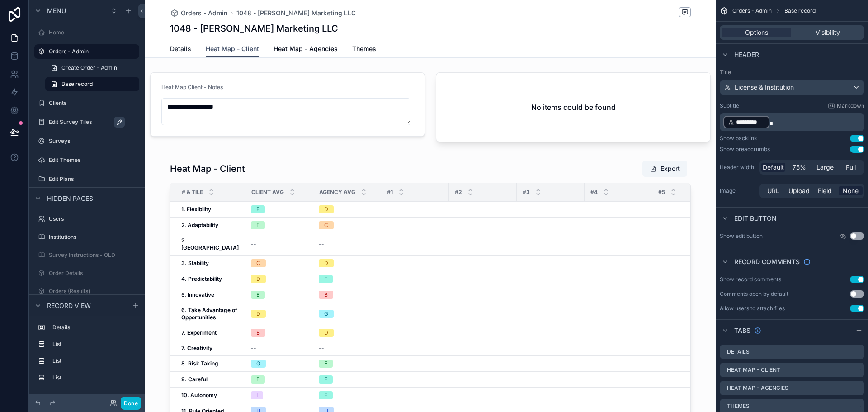
click at [183, 50] on span "Details" at bounding box center [180, 48] width 21 height 9
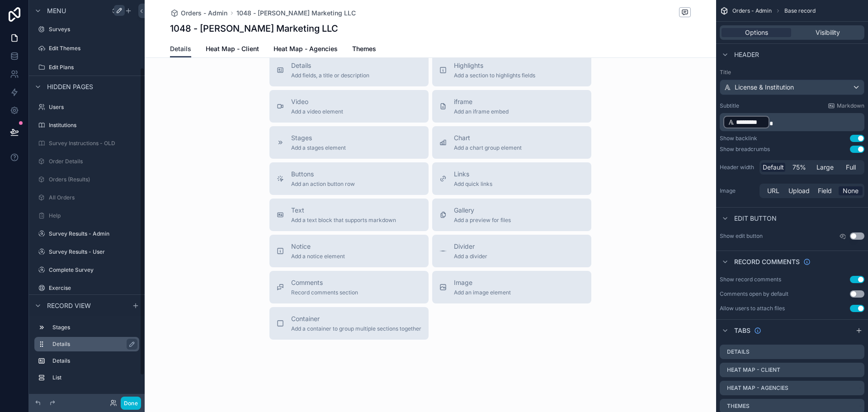
scroll to position [121, 0]
click at [63, 342] on label "Details" at bounding box center [92, 343] width 80 height 7
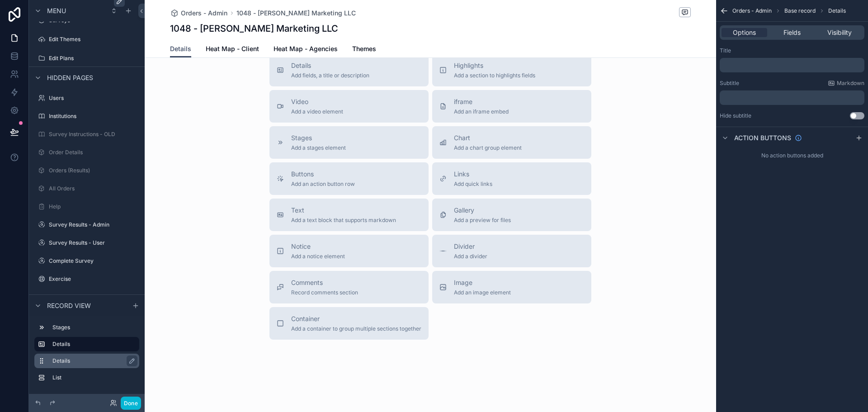
click at [63, 360] on label "Details" at bounding box center [92, 360] width 80 height 7
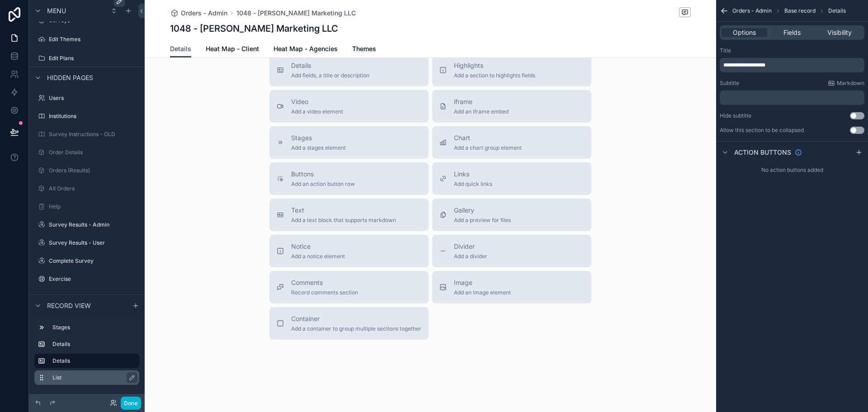
click at [59, 376] on label "List" at bounding box center [92, 377] width 80 height 7
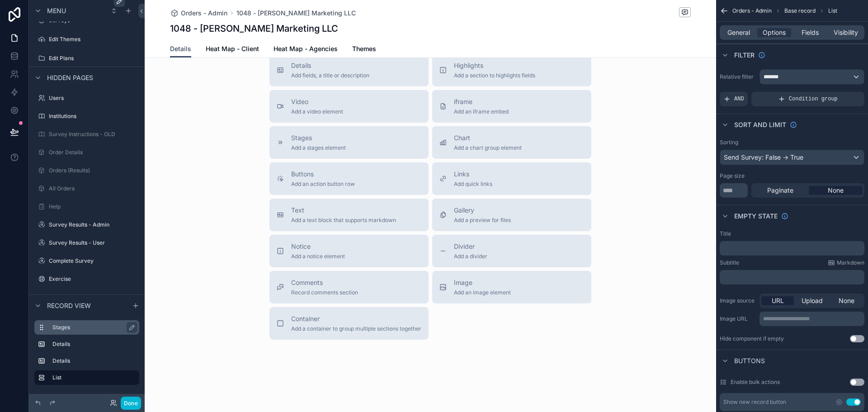
click at [66, 325] on label "Stages" at bounding box center [92, 327] width 80 height 7
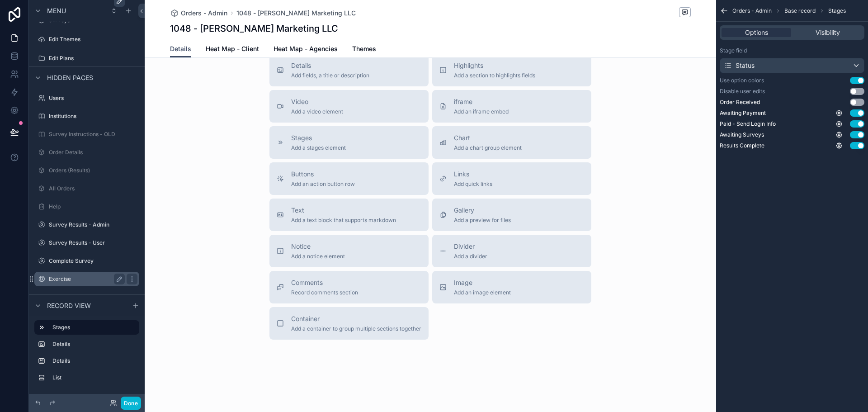
click at [72, 278] on label "Exercise" at bounding box center [85, 278] width 72 height 7
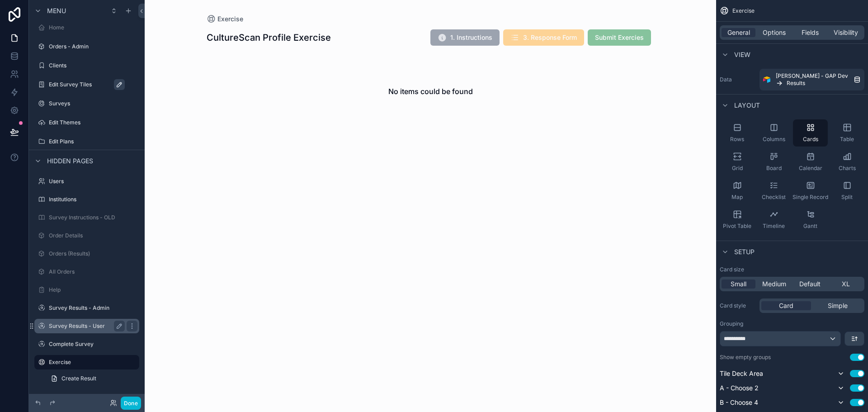
click at [79, 328] on label "Survey Results - User" at bounding box center [85, 325] width 72 height 7
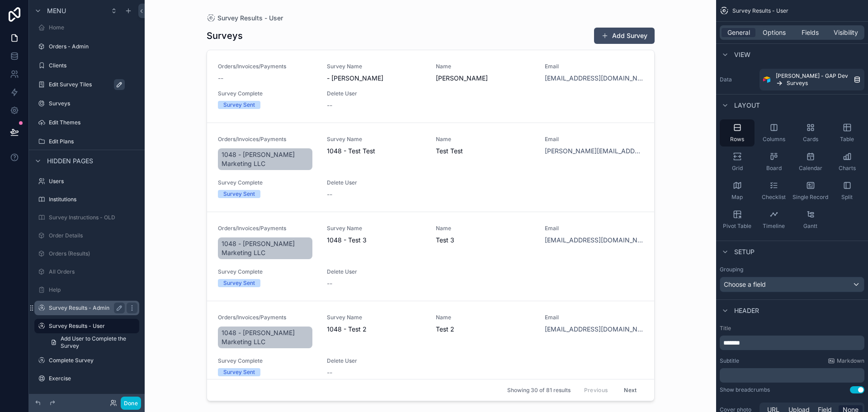
click at [85, 311] on label "Survey Results - Admin" at bounding box center [85, 307] width 72 height 7
click at [86, 326] on span "Add User to Complete the Survey" at bounding box center [97, 324] width 73 height 14
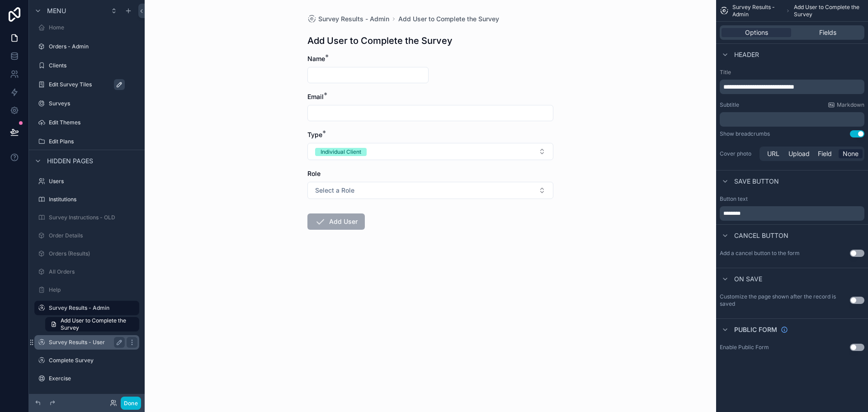
click at [73, 343] on label "Survey Results - User" at bounding box center [85, 342] width 72 height 7
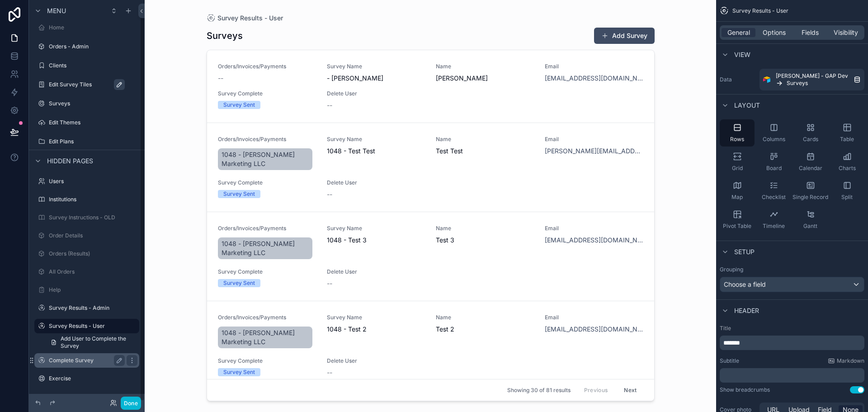
click at [77, 358] on label "Complete Survey" at bounding box center [85, 360] width 72 height 7
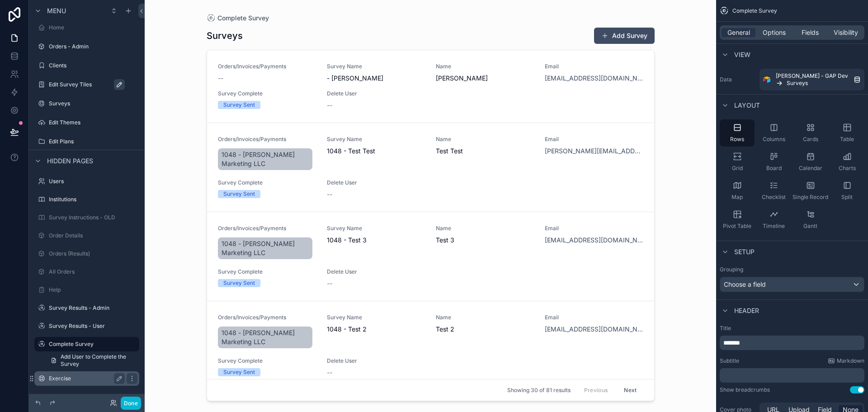
click at [65, 374] on div "Exercise" at bounding box center [87, 378] width 76 height 11
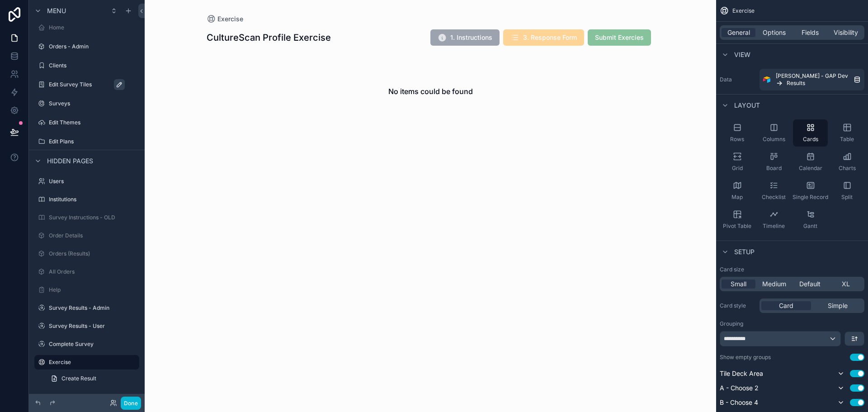
click at [386, 85] on div "scrollable content" at bounding box center [430, 77] width 462 height 155
click at [298, 36] on h1 "CultureScan Profile Exercise" at bounding box center [269, 37] width 124 height 13
click at [461, 41] on span "1. Instructions" at bounding box center [464, 38] width 69 height 9
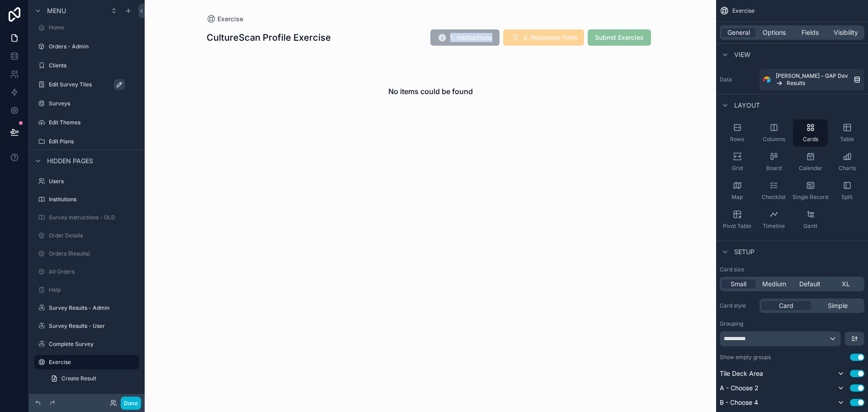
click at [461, 41] on span "1. Instructions" at bounding box center [464, 38] width 69 height 9
click at [611, 141] on div "CultureScan Profile Exercise 1. Instructions 3. Response Form Submit Exercies N…" at bounding box center [431, 89] width 448 height 131
click at [226, 20] on span "Exercise" at bounding box center [230, 18] width 26 height 9
click at [89, 379] on span "Create Result" at bounding box center [78, 378] width 35 height 7
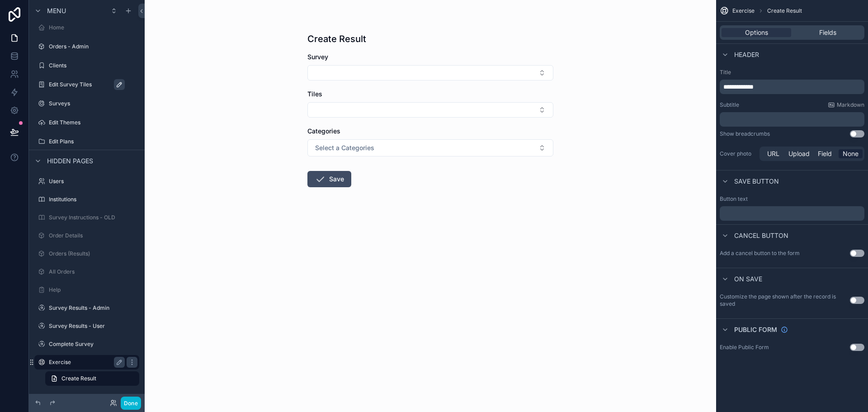
click at [89, 357] on div "Exercise" at bounding box center [87, 362] width 76 height 11
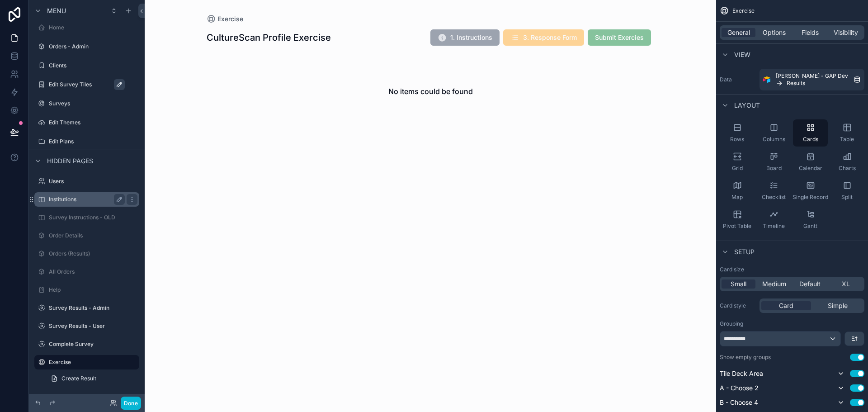
click at [82, 203] on label "Institutions" at bounding box center [85, 199] width 72 height 7
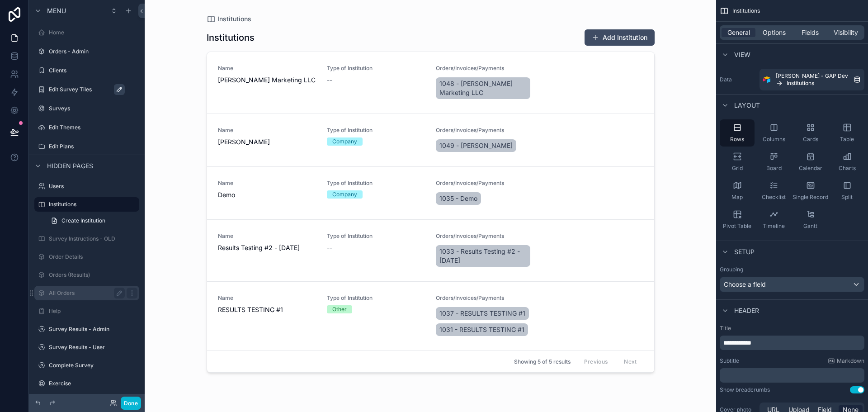
click at [58, 293] on label "All Orders" at bounding box center [85, 292] width 72 height 7
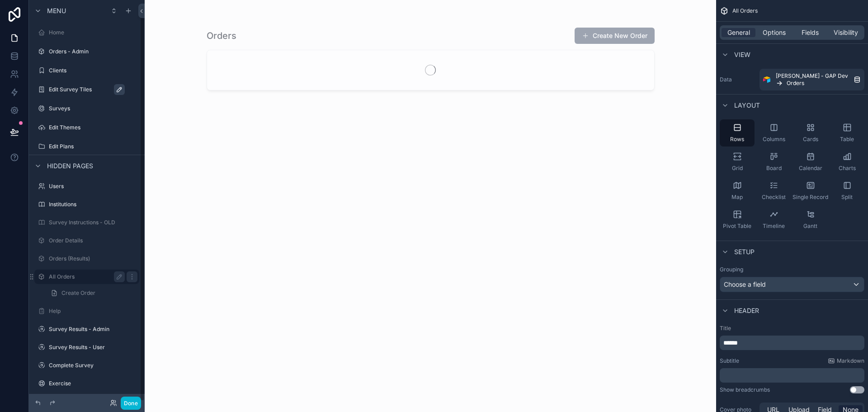
scroll to position [5, 0]
click at [84, 102] on label "Surveys" at bounding box center [85, 103] width 72 height 7
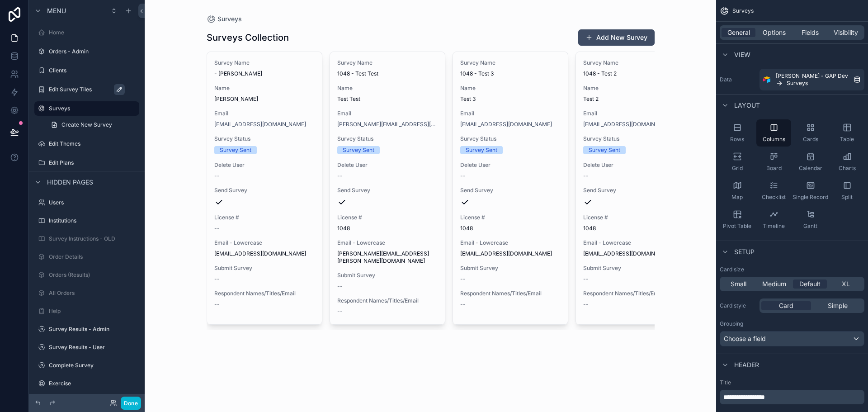
click at [244, 148] on div "scrollable content" at bounding box center [430, 179] width 462 height 359
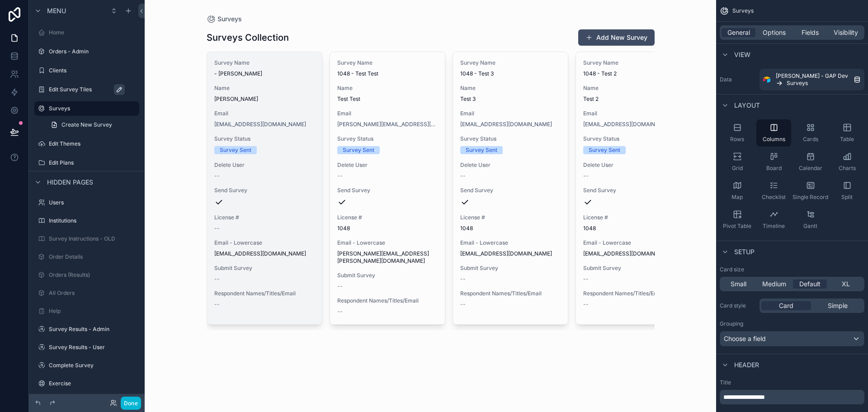
click at [245, 189] on span "Send Survey" at bounding box center [264, 190] width 100 height 7
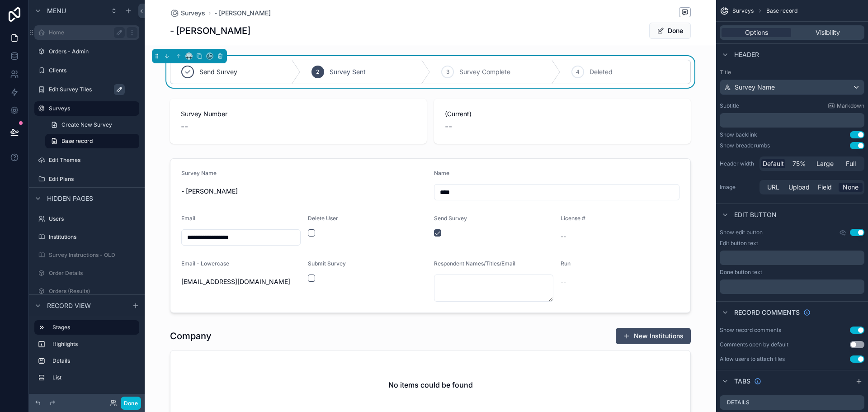
click at [67, 33] on label "Home" at bounding box center [85, 32] width 72 height 7
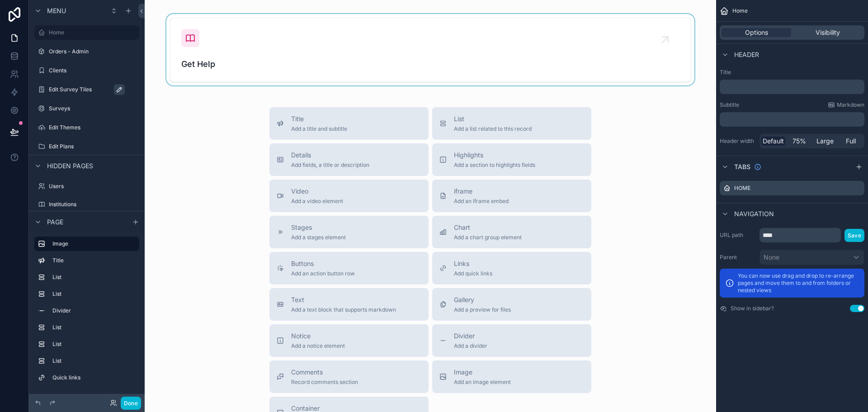
scroll to position [249, 0]
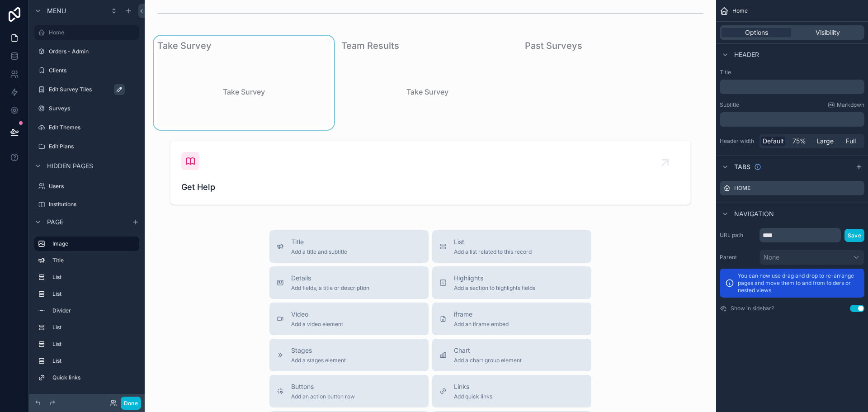
click at [285, 90] on div "scrollable content" at bounding box center [244, 83] width 184 height 94
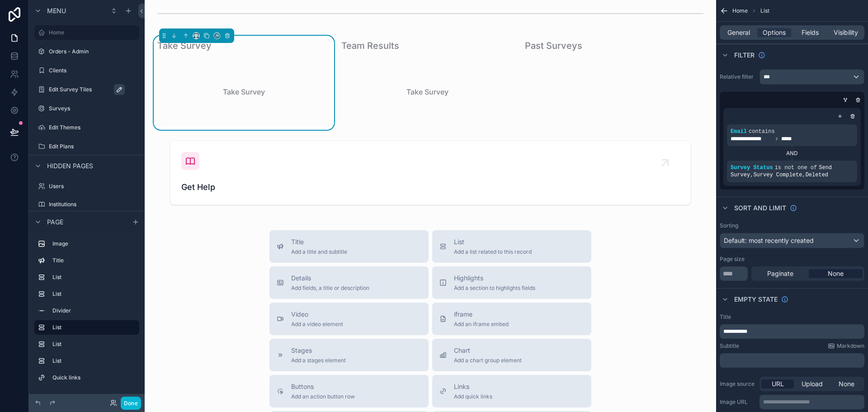
scroll to position [113, 0]
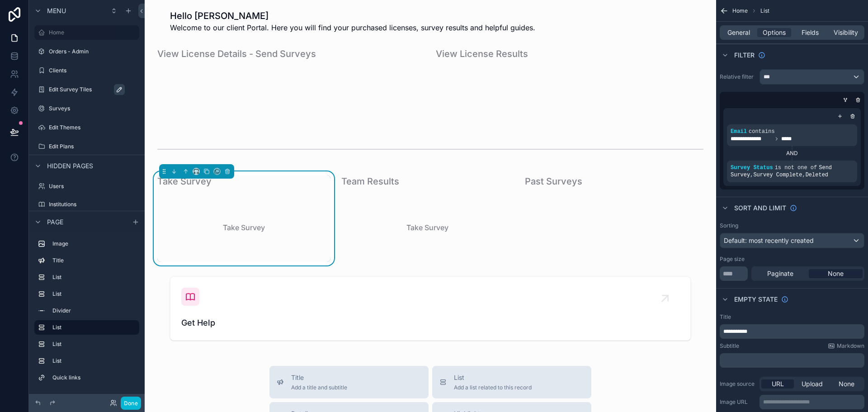
click at [242, 205] on div "Take Survey" at bounding box center [243, 227] width 173 height 69
click at [243, 205] on div "Take Survey" at bounding box center [243, 227] width 173 height 69
click at [304, 132] on div "Hello Omar Welcome to our client Portal. Here you will find your purchased lice…" at bounding box center [430, 323] width 571 height 873
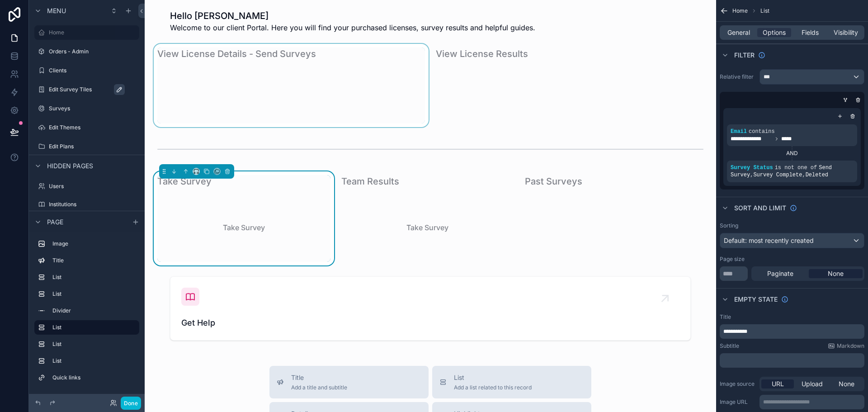
click at [303, 103] on div "scrollable content" at bounding box center [291, 85] width 278 height 83
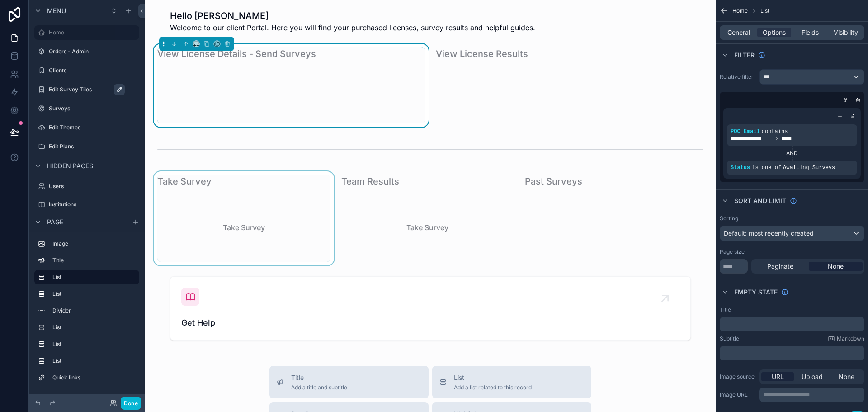
click at [270, 222] on div "scrollable content" at bounding box center [244, 218] width 184 height 94
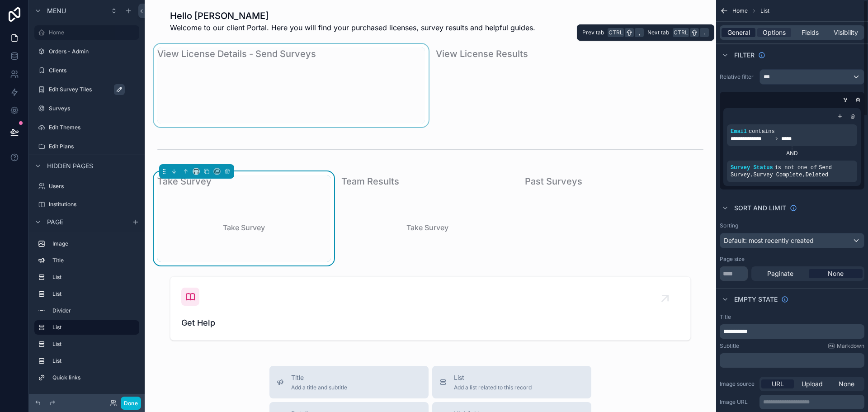
click at [740, 36] on span "General" at bounding box center [738, 32] width 23 height 9
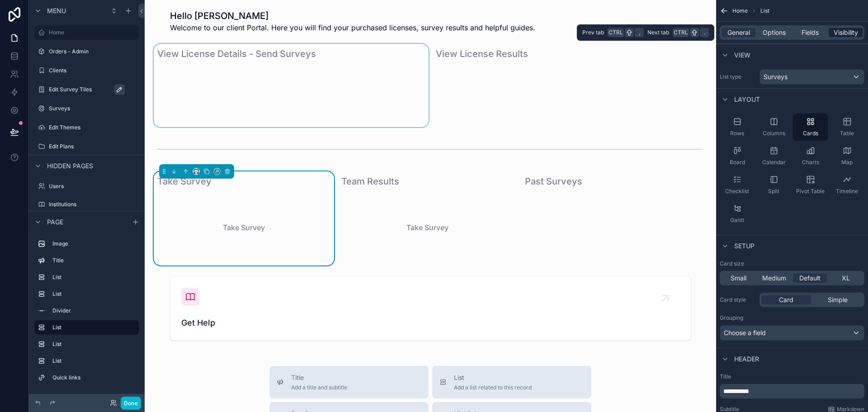
click at [830, 30] on div "Visibility" at bounding box center [846, 32] width 34 height 9
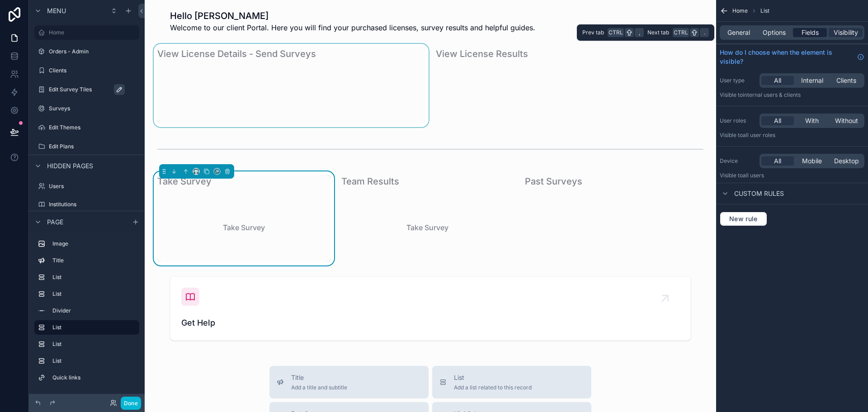
click at [810, 31] on span "Fields" at bounding box center [810, 32] width 17 height 9
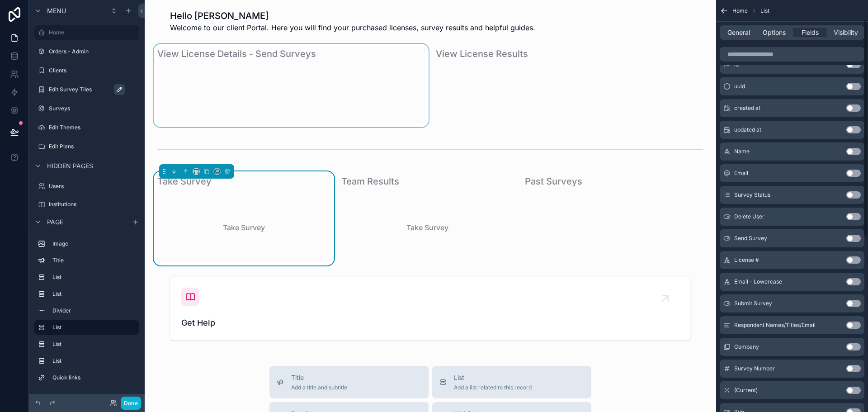
scroll to position [0, 0]
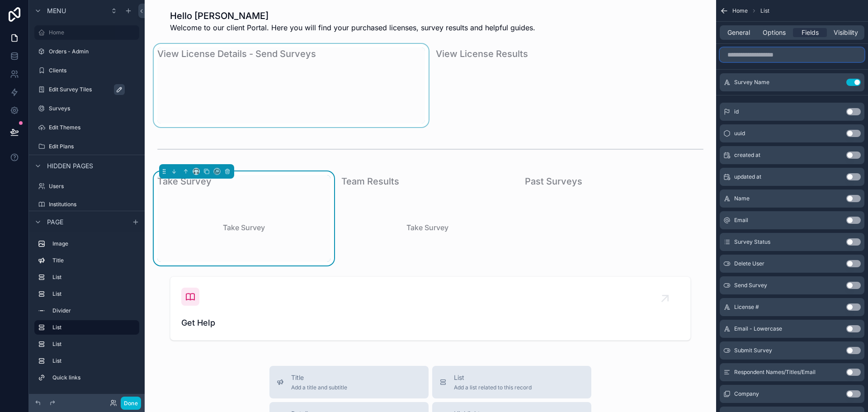
click at [792, 57] on input "scrollable content" at bounding box center [792, 54] width 145 height 14
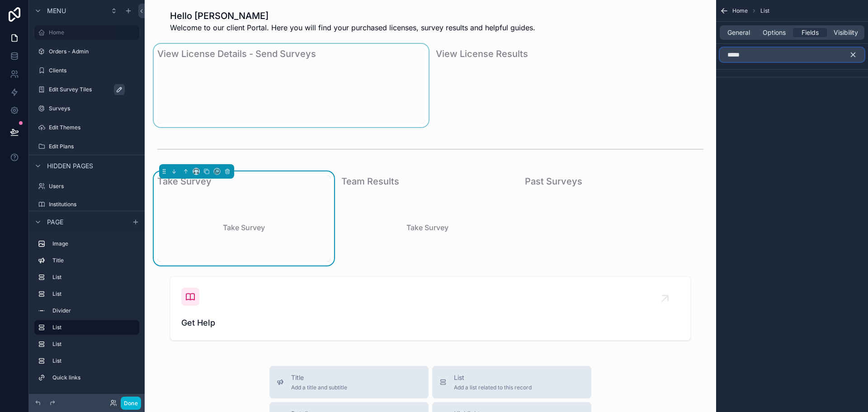
type input "*****"
click at [850, 51] on icon "scrollable content" at bounding box center [853, 55] width 8 height 8
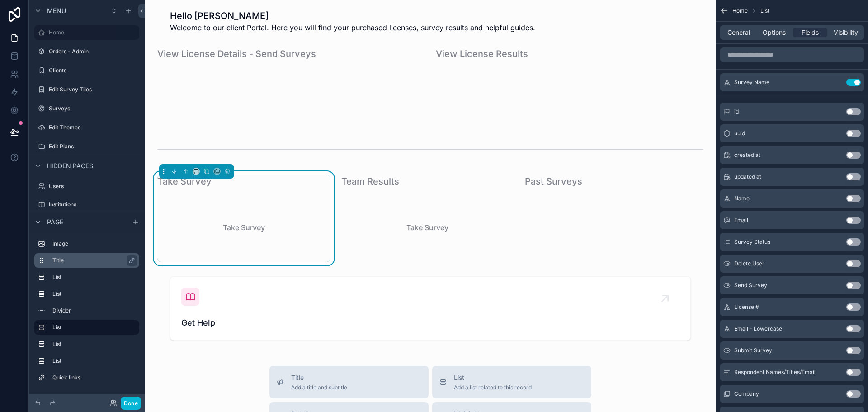
click at [76, 261] on label "Title" at bounding box center [92, 260] width 80 height 7
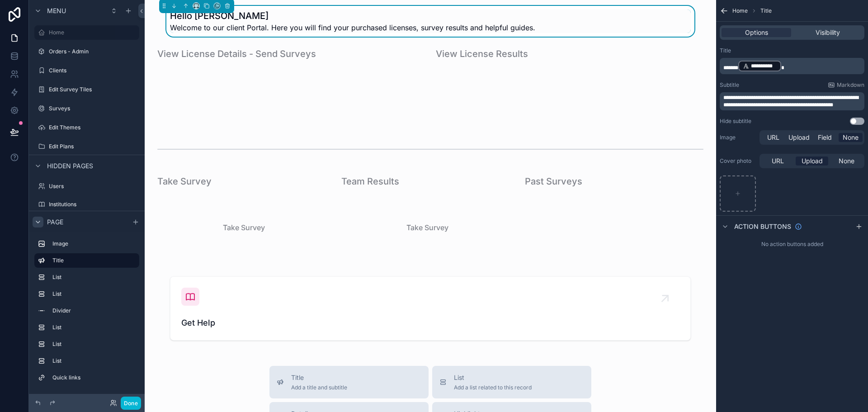
click at [38, 224] on icon "scrollable content" at bounding box center [37, 221] width 7 height 7
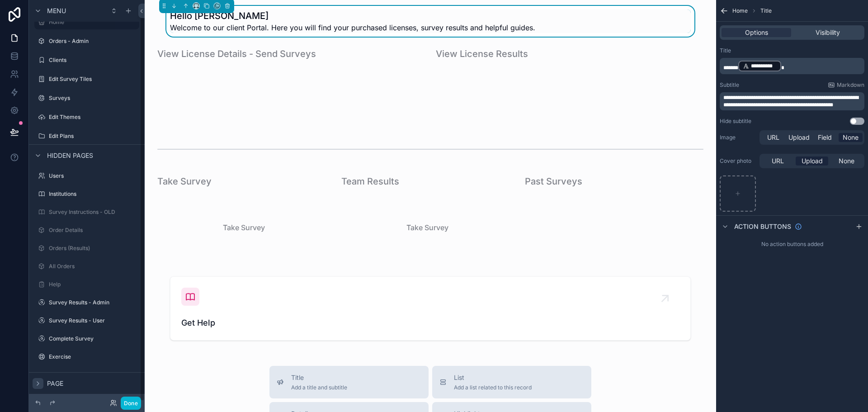
click at [38, 383] on icon "scrollable content" at bounding box center [37, 383] width 7 height 7
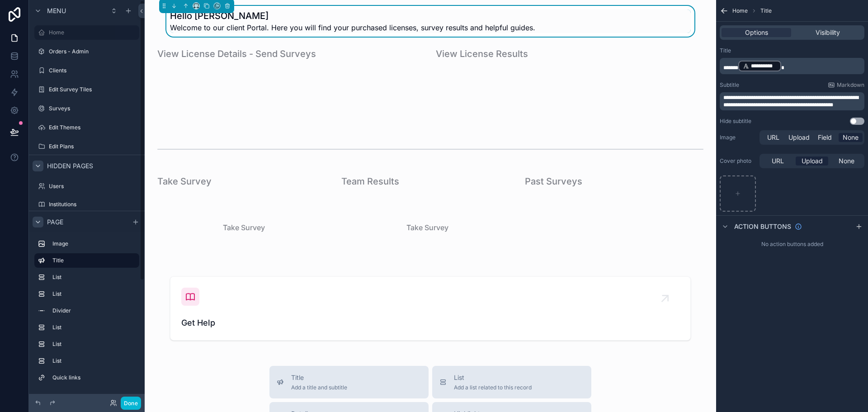
click at [38, 166] on icon "scrollable content" at bounding box center [38, 166] width 4 height 2
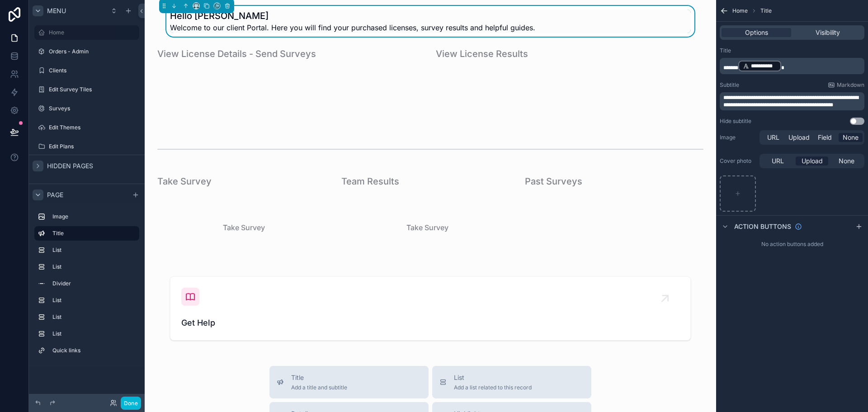
click at [37, 10] on icon "scrollable content" at bounding box center [37, 10] width 7 height 7
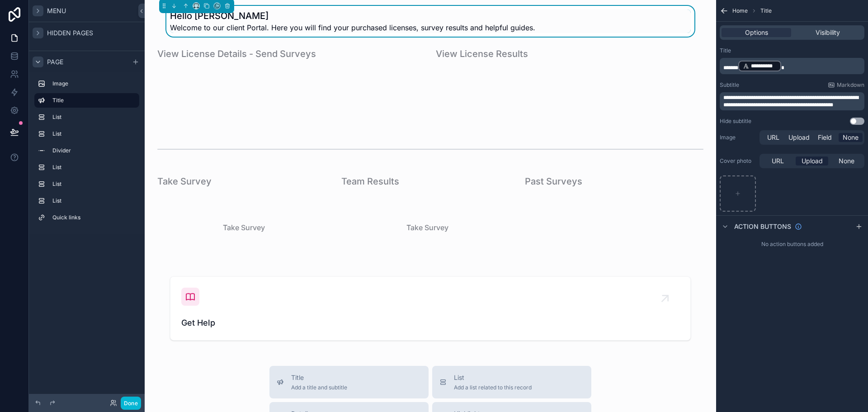
click at [38, 58] on icon "scrollable content" at bounding box center [37, 61] width 7 height 7
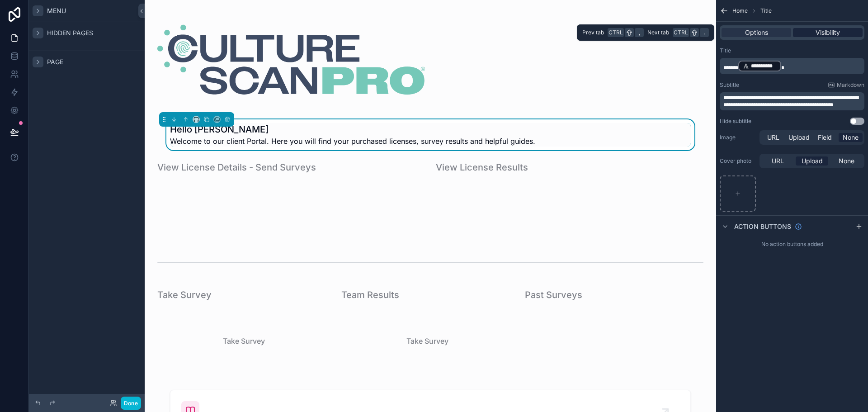
click at [830, 33] on span "Visibility" at bounding box center [828, 32] width 24 height 9
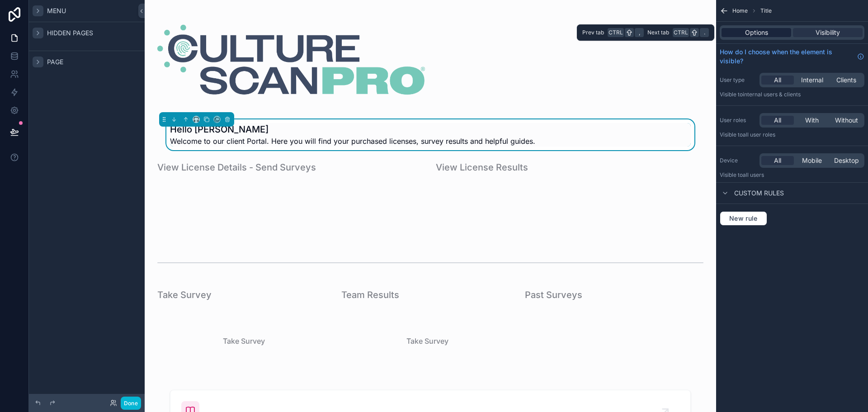
click at [759, 30] on span "Options" at bounding box center [756, 32] width 23 height 9
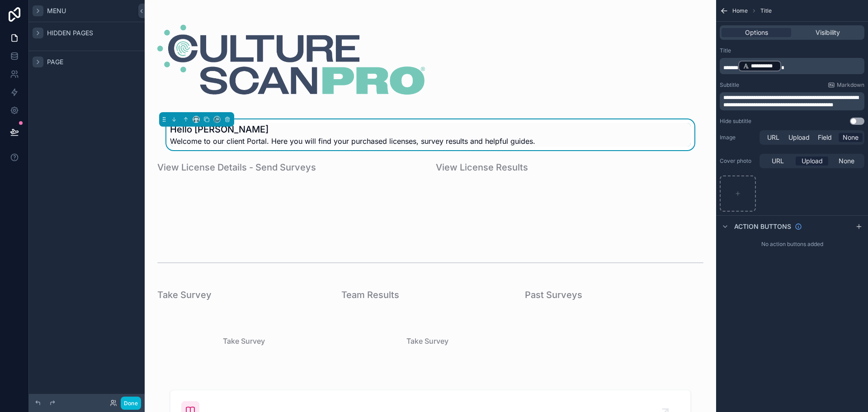
click at [56, 371] on div "Menu Hidden pages Page" at bounding box center [87, 200] width 116 height 401
click at [59, 368] on div "Menu Hidden pages Page" at bounding box center [87, 200] width 116 height 401
click at [41, 66] on div "scrollable content" at bounding box center [38, 62] width 11 height 11
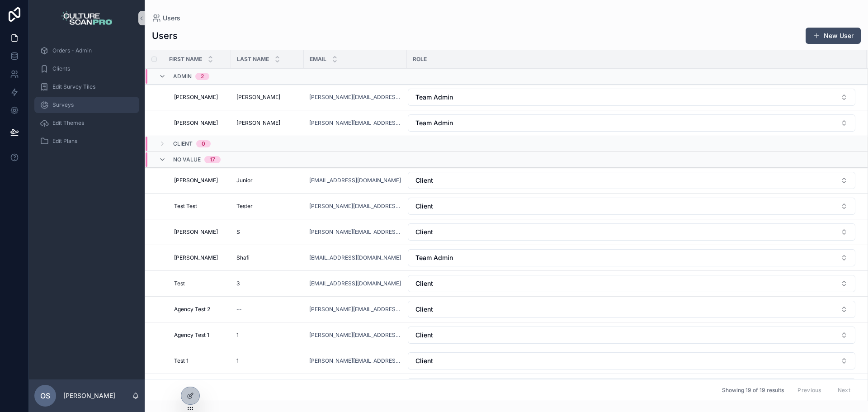
click at [68, 107] on span "Surveys" at bounding box center [62, 104] width 21 height 7
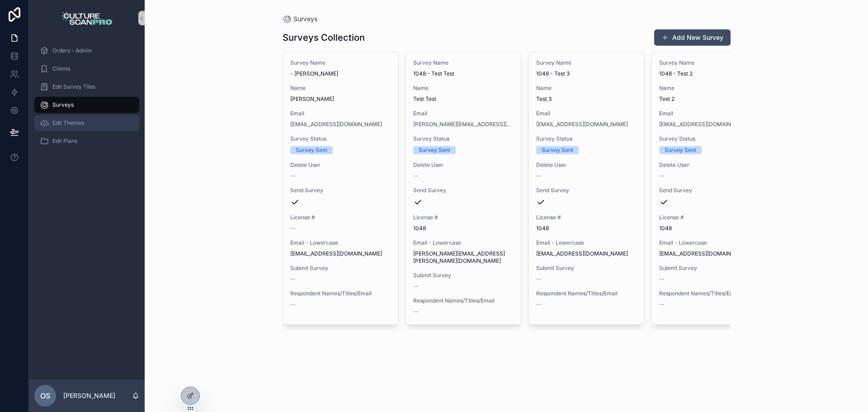
click at [81, 123] on span "Edit Themes" at bounding box center [68, 122] width 32 height 7
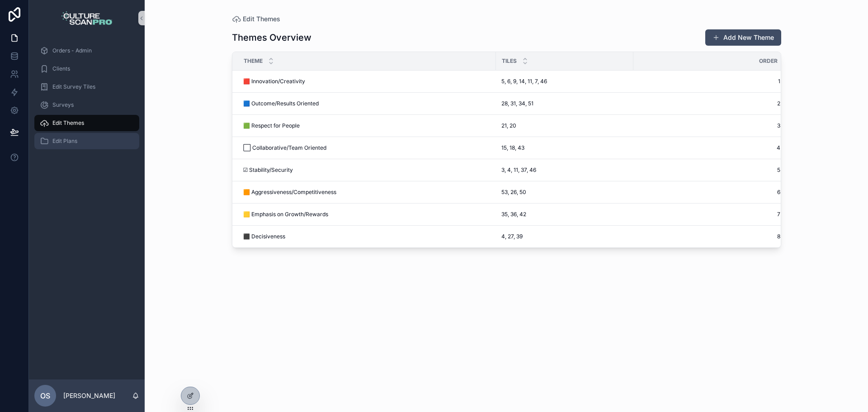
click at [71, 139] on span "Edit Plans" at bounding box center [64, 140] width 25 height 7
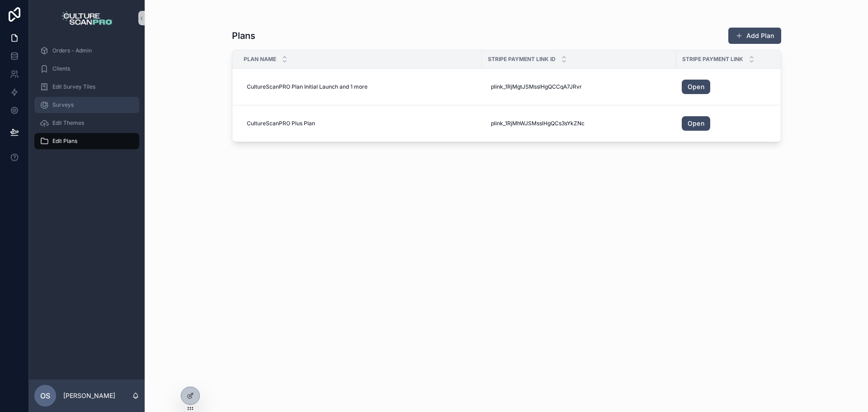
click at [82, 108] on div "Surveys" at bounding box center [87, 105] width 94 height 14
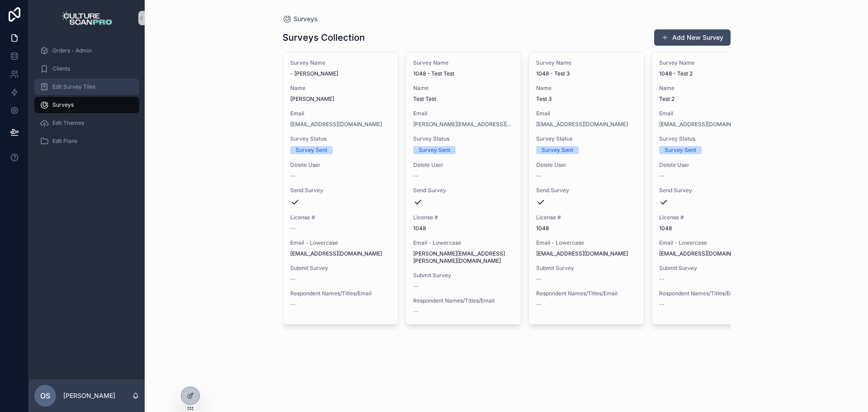
click at [86, 90] on div "Edit Survey Tiles" at bounding box center [87, 87] width 94 height 14
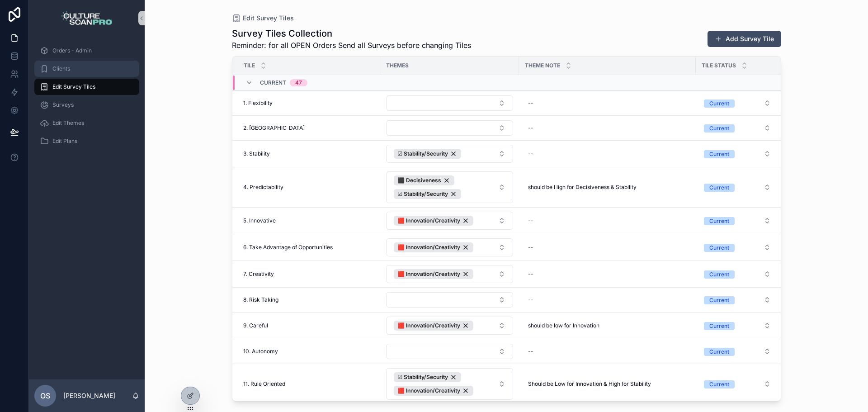
click at [70, 74] on div "Clients" at bounding box center [87, 68] width 94 height 14
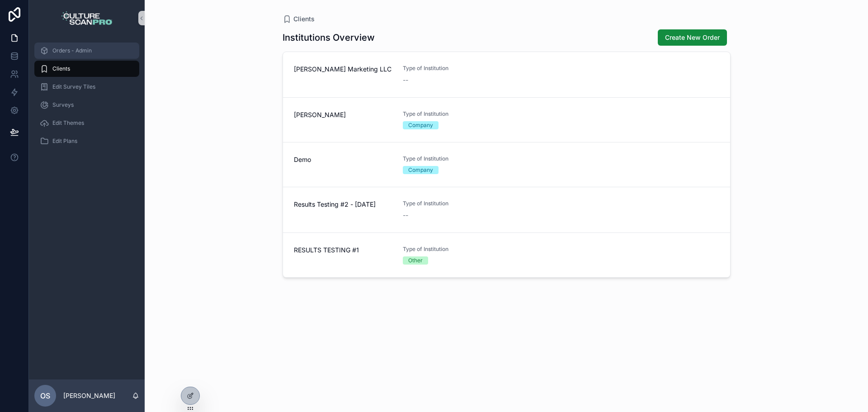
click at [82, 55] on div "Orders - Admin" at bounding box center [87, 50] width 94 height 14
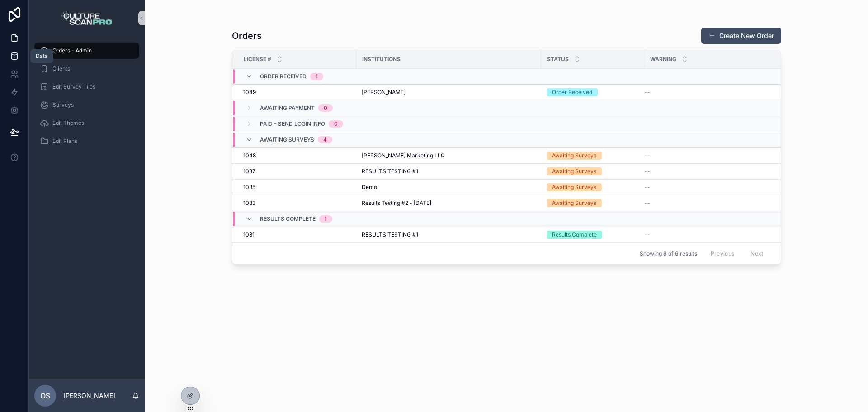
click at [21, 57] on link at bounding box center [14, 56] width 28 height 18
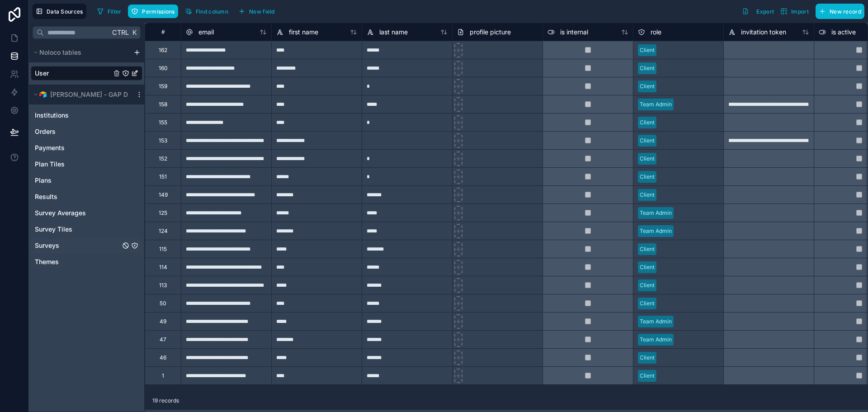
click at [61, 249] on div "Surveys" at bounding box center [87, 245] width 112 height 14
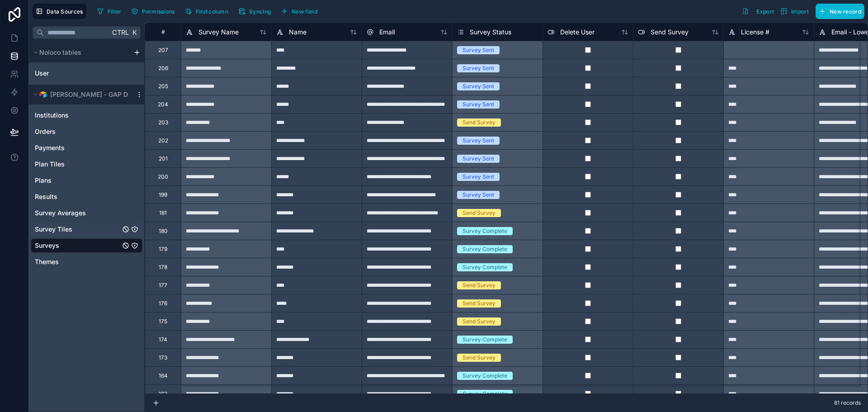
click at [80, 226] on div "Survey Tiles" at bounding box center [87, 229] width 112 height 14
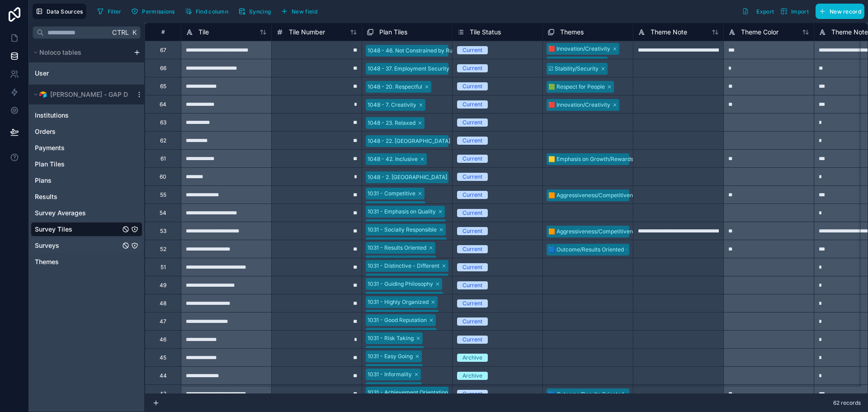
click at [75, 246] on div "Surveys" at bounding box center [87, 245] width 112 height 14
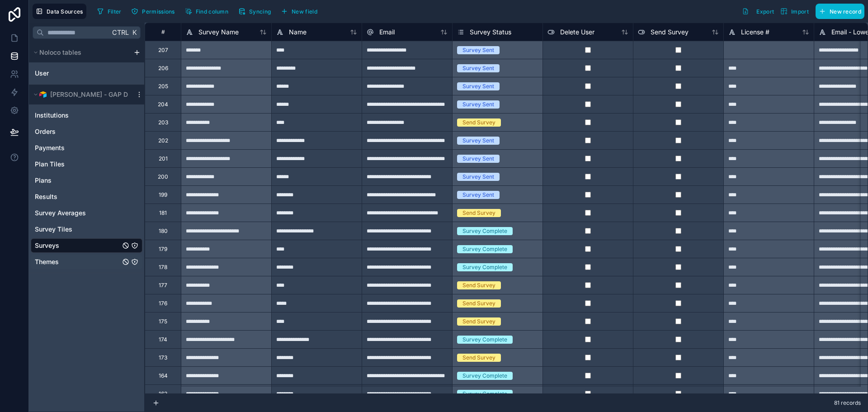
click at [53, 257] on div "Themes" at bounding box center [87, 262] width 112 height 14
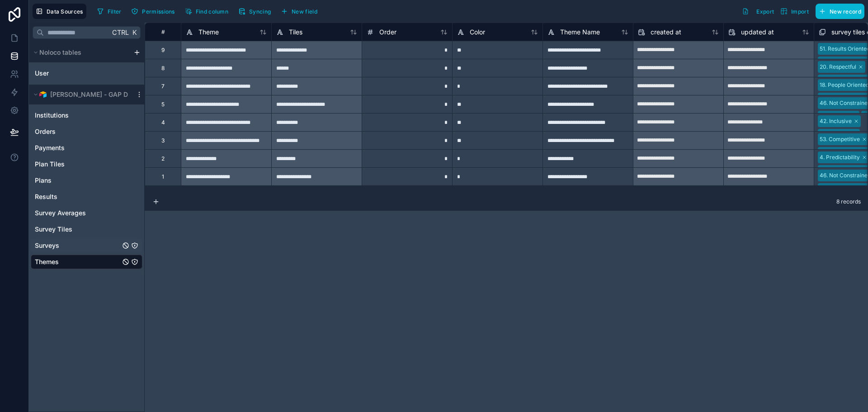
click at [67, 250] on div "Surveys" at bounding box center [87, 245] width 112 height 14
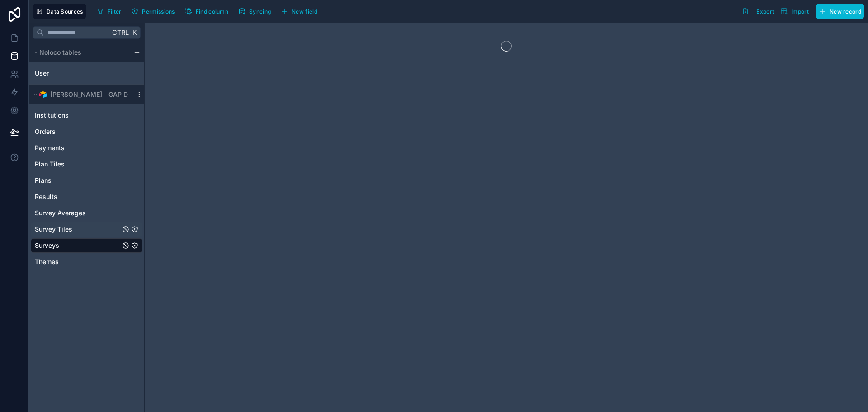
click at [73, 235] on div "Survey Tiles" at bounding box center [87, 229] width 112 height 14
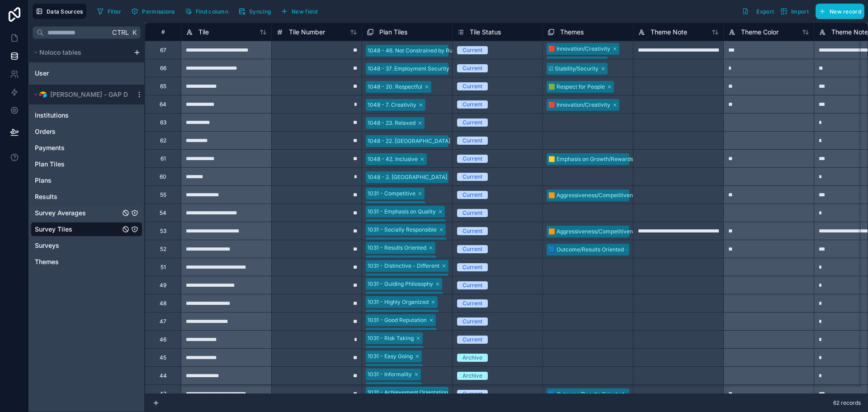
click at [70, 214] on span "Survey Averages" at bounding box center [60, 212] width 51 height 9
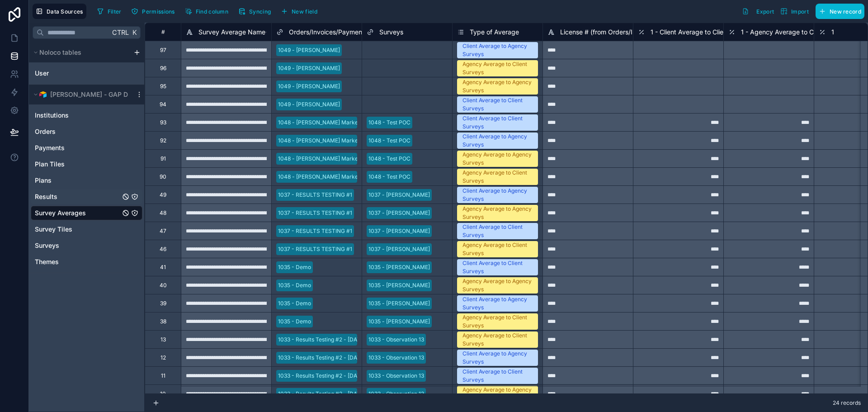
click at [75, 196] on div "Results" at bounding box center [87, 196] width 112 height 14
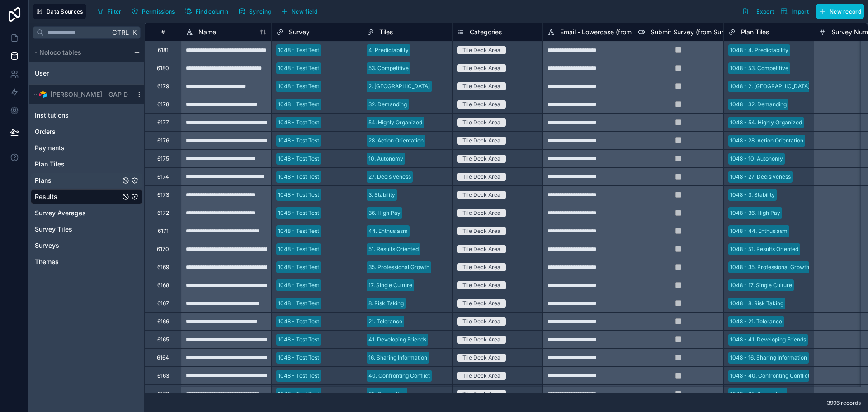
click at [77, 179] on div "Plans" at bounding box center [87, 180] width 112 height 14
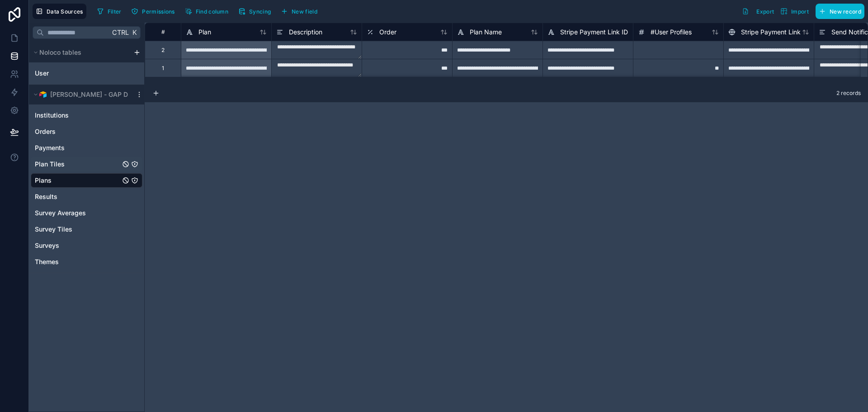
click at [85, 165] on div "Plan Tiles" at bounding box center [87, 164] width 112 height 14
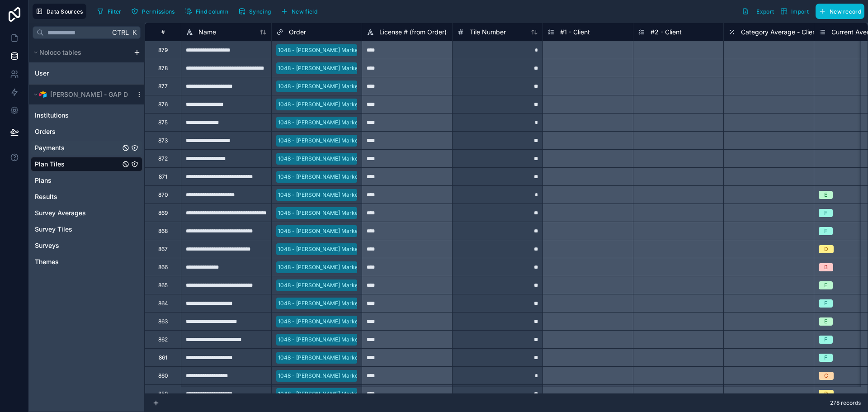
click at [90, 152] on div "Payments" at bounding box center [87, 148] width 112 height 14
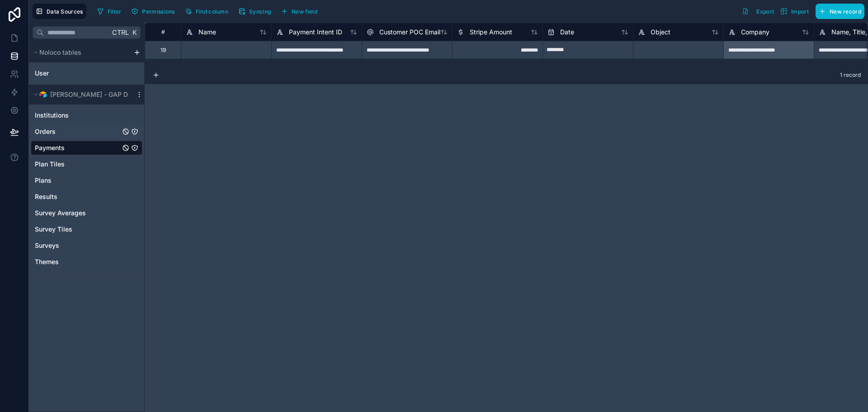
click at [64, 132] on div "Orders" at bounding box center [87, 131] width 112 height 14
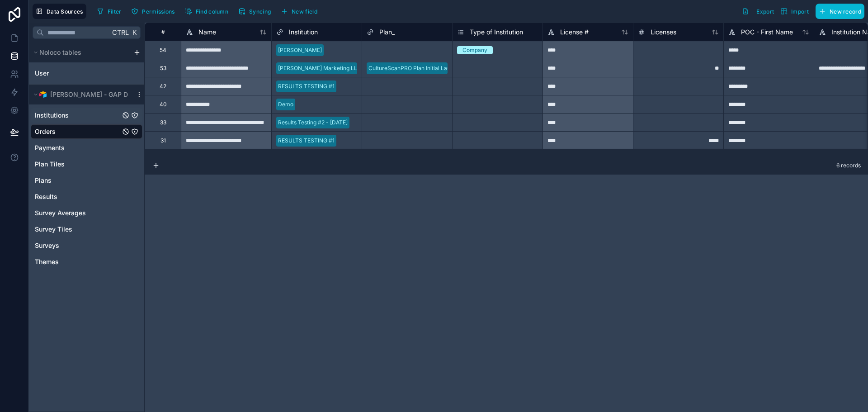
click at [91, 116] on div "Institutions" at bounding box center [87, 115] width 112 height 14
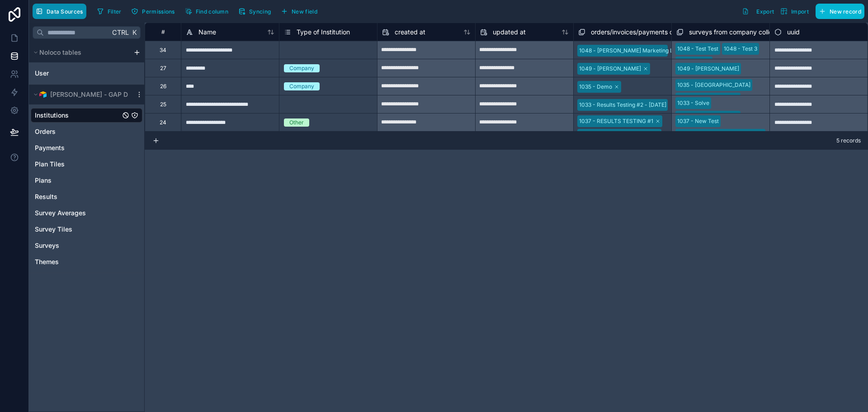
click at [64, 15] on button "Data Sources" at bounding box center [60, 11] width 54 height 15
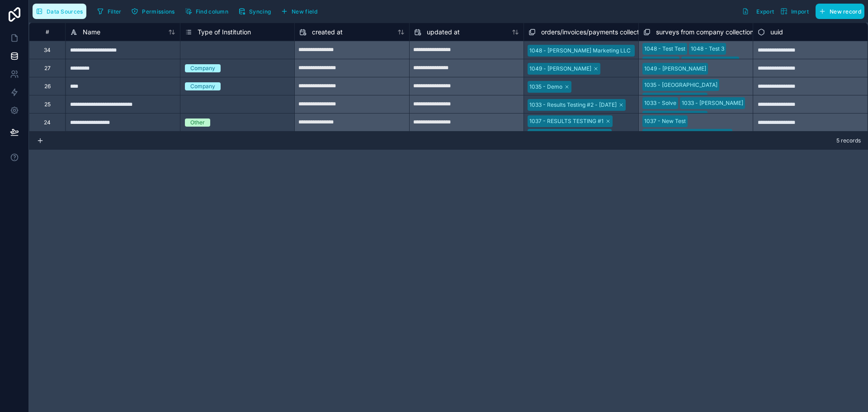
click at [64, 15] on button "Data Sources" at bounding box center [60, 11] width 54 height 15
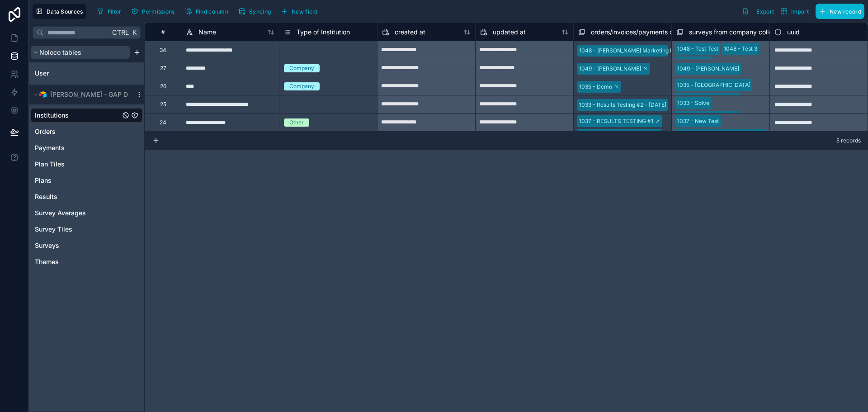
click at [34, 52] on icon "scrollable content" at bounding box center [35, 52] width 5 height 5
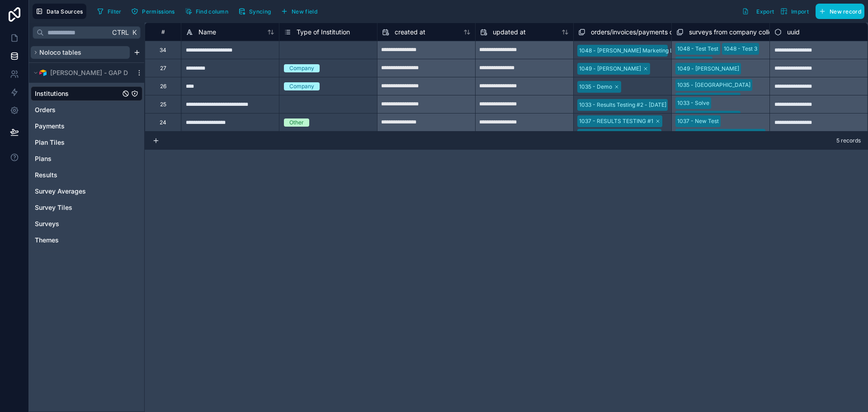
click at [34, 52] on icon "scrollable content" at bounding box center [35, 52] width 5 height 5
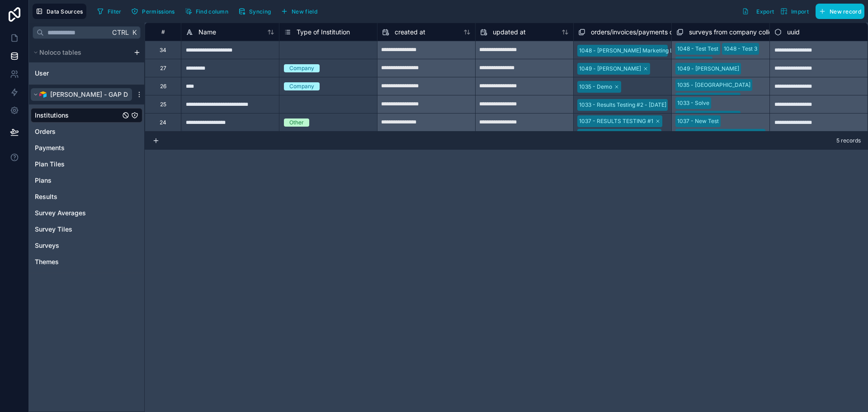
click at [35, 89] on button "[PERSON_NAME] - GAP Dev" at bounding box center [81, 94] width 101 height 13
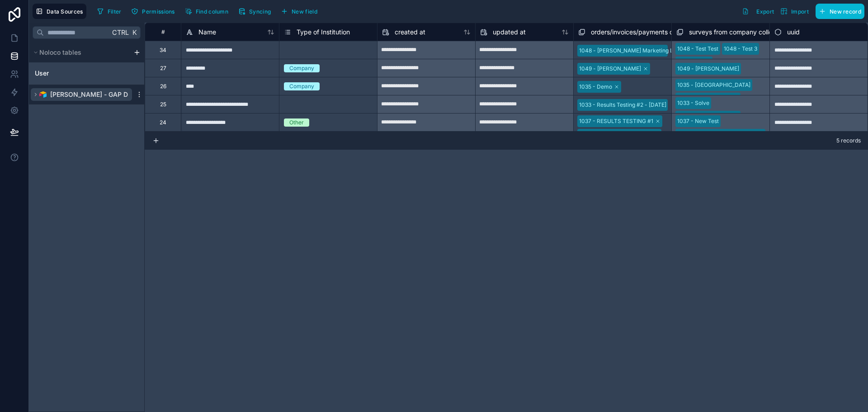
click at [35, 89] on button "[PERSON_NAME] - GAP Dev" at bounding box center [81, 94] width 101 height 13
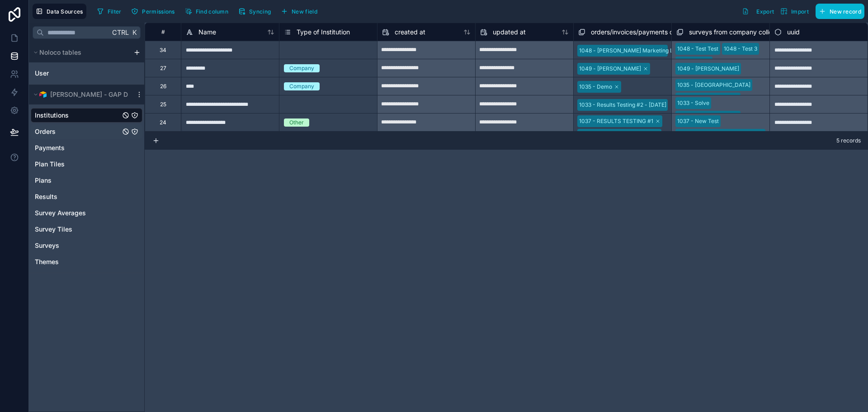
click at [60, 132] on div "Orders" at bounding box center [87, 131] width 112 height 14
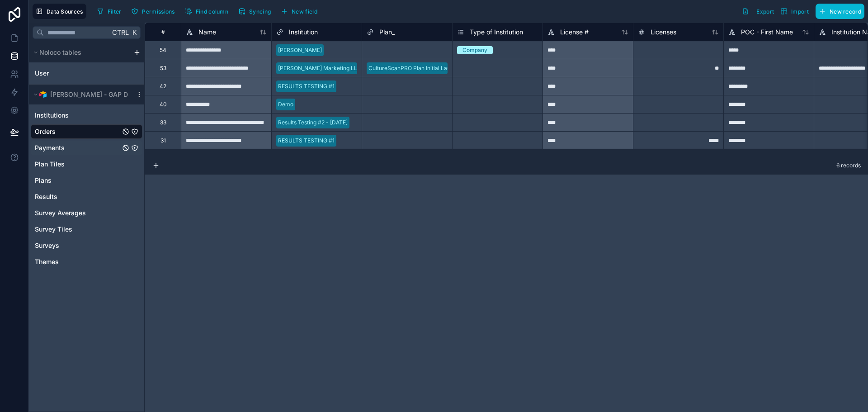
click at [78, 142] on div "Payments" at bounding box center [87, 148] width 112 height 14
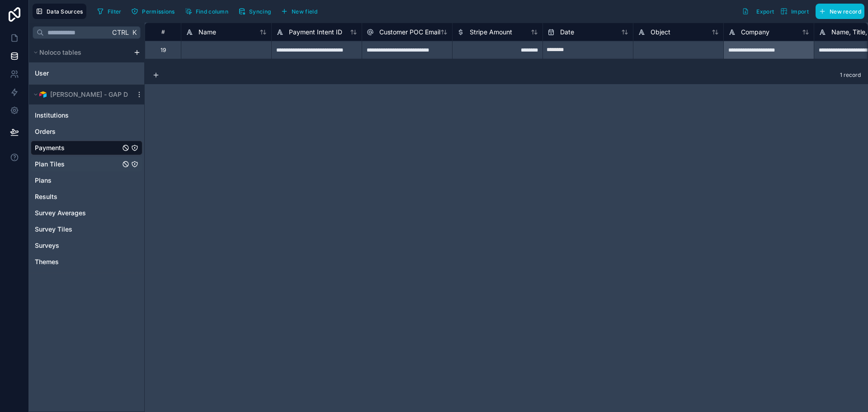
click at [77, 167] on div "Plan Tiles" at bounding box center [87, 164] width 112 height 14
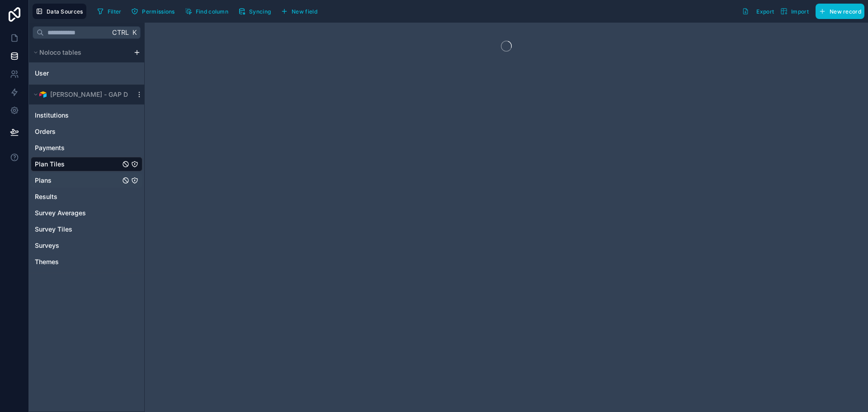
click at [80, 181] on div "Plans" at bounding box center [87, 180] width 112 height 14
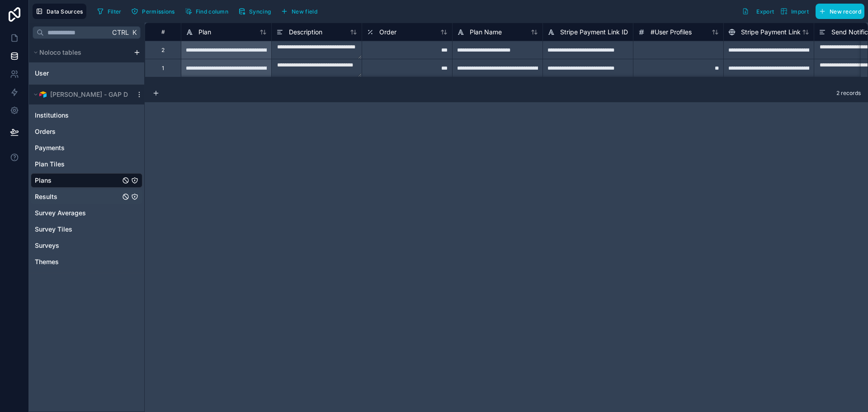
click at [79, 196] on div "Results" at bounding box center [87, 196] width 112 height 14
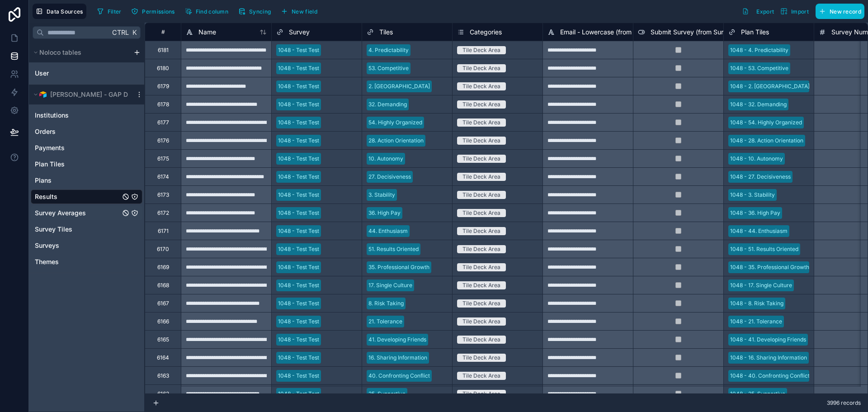
click at [77, 209] on span "Survey Averages" at bounding box center [60, 212] width 51 height 9
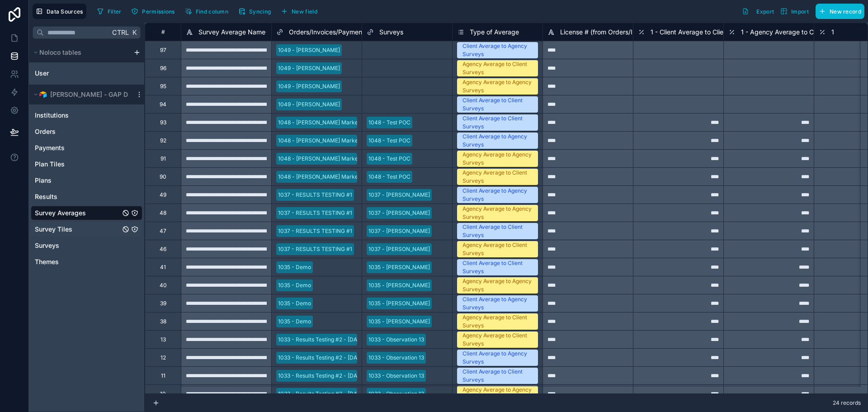
click at [75, 230] on div "Survey Tiles" at bounding box center [87, 229] width 112 height 14
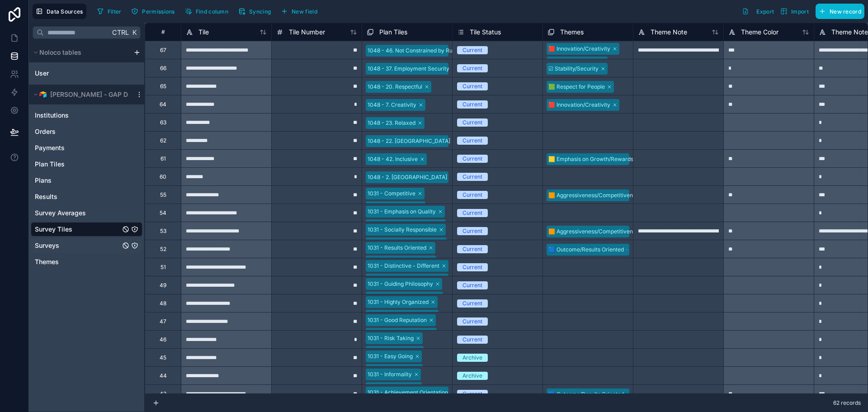
click at [73, 244] on div "Surveys" at bounding box center [87, 245] width 112 height 14
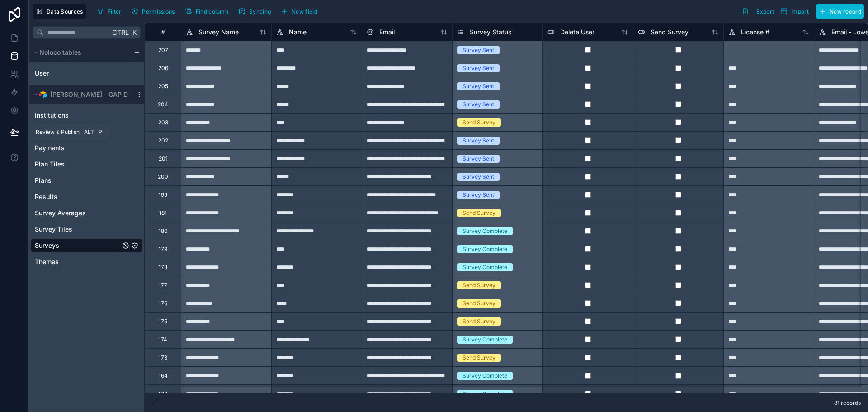
click at [11, 131] on icon at bounding box center [14, 131] width 9 height 9
click at [14, 114] on icon at bounding box center [14, 110] width 9 height 9
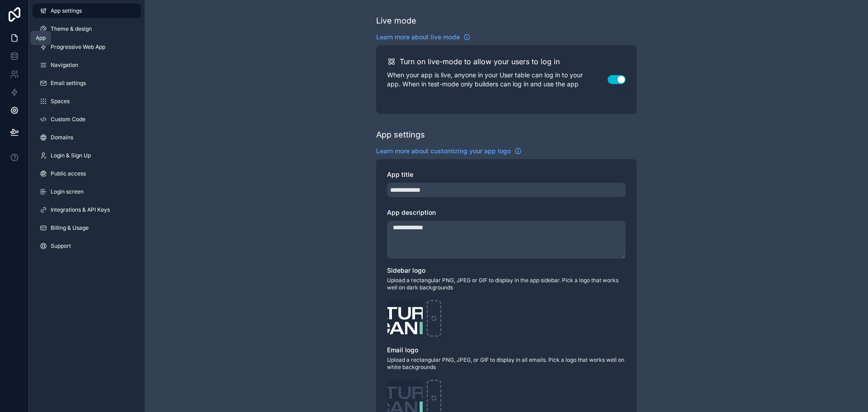
click at [15, 34] on icon at bounding box center [14, 37] width 9 height 9
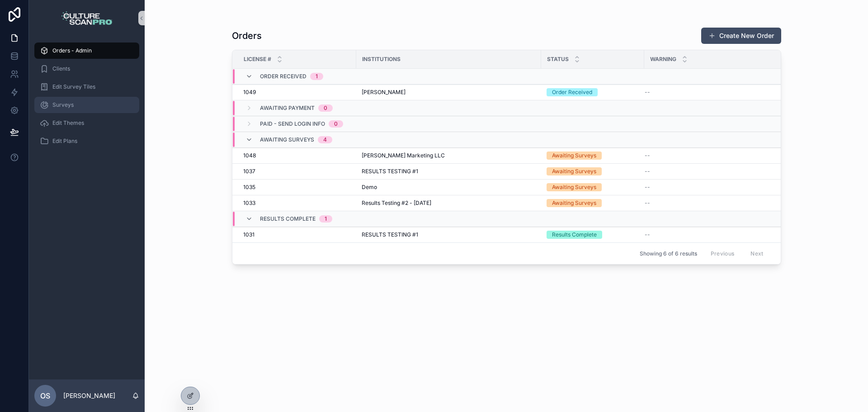
click at [98, 109] on div "Surveys" at bounding box center [87, 105] width 94 height 14
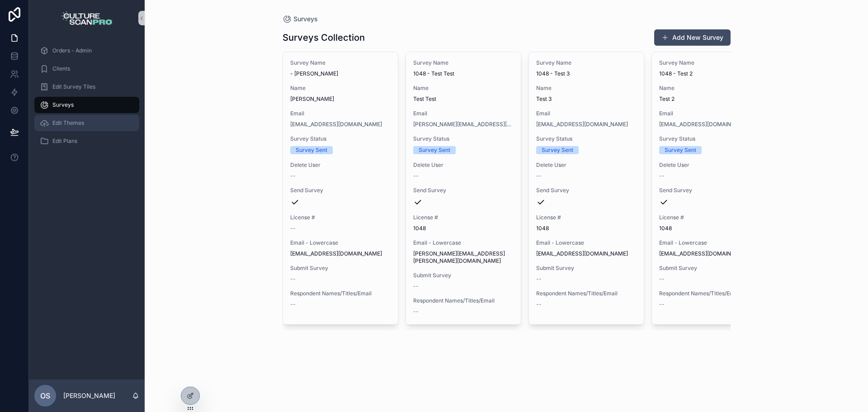
click at [94, 119] on div "Edit Themes" at bounding box center [87, 123] width 94 height 14
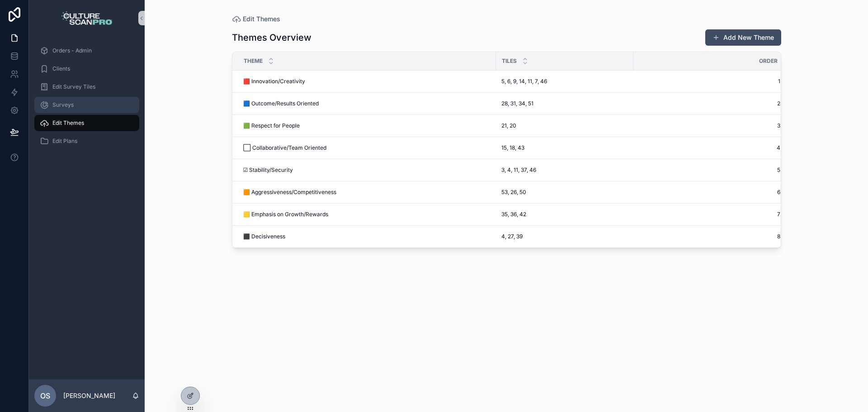
click at [98, 100] on div "Surveys" at bounding box center [87, 105] width 94 height 14
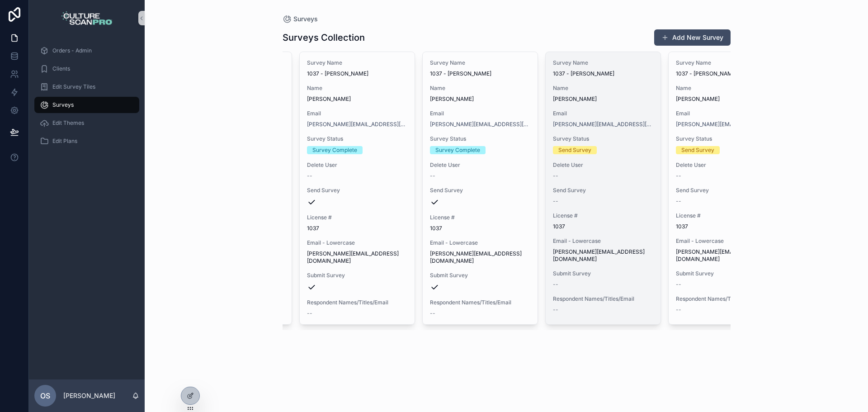
scroll to position [0, 1340]
click at [599, 147] on div "Send Survey" at bounding box center [599, 150] width 100 height 8
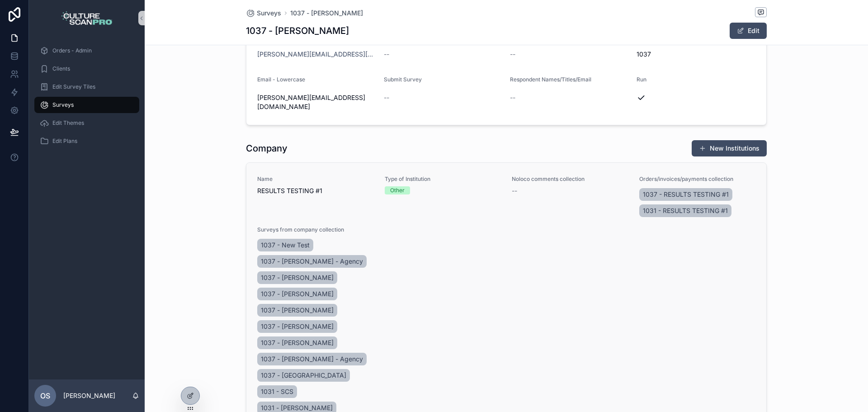
scroll to position [181, 0]
click at [297, 240] on span "1037 - New Test" at bounding box center [285, 244] width 49 height 9
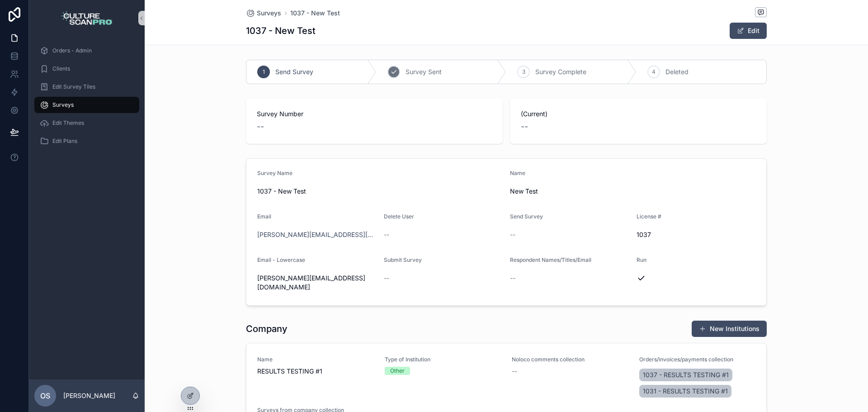
click at [429, 73] on span "Survey Sent" at bounding box center [424, 71] width 36 height 9
click at [390, 68] on icon "scrollable content" at bounding box center [393, 71] width 7 height 7
click at [285, 116] on span "Survey Number" at bounding box center [374, 113] width 235 height 9
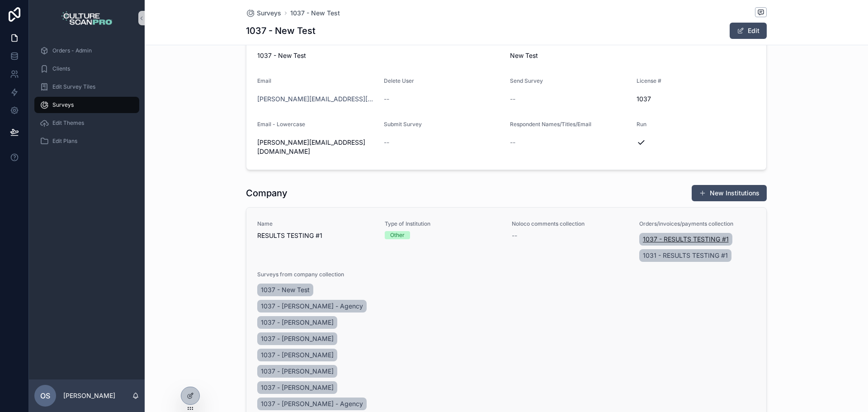
click at [665, 235] on span "1037 - RESULTS TESTING #1" at bounding box center [686, 239] width 86 height 9
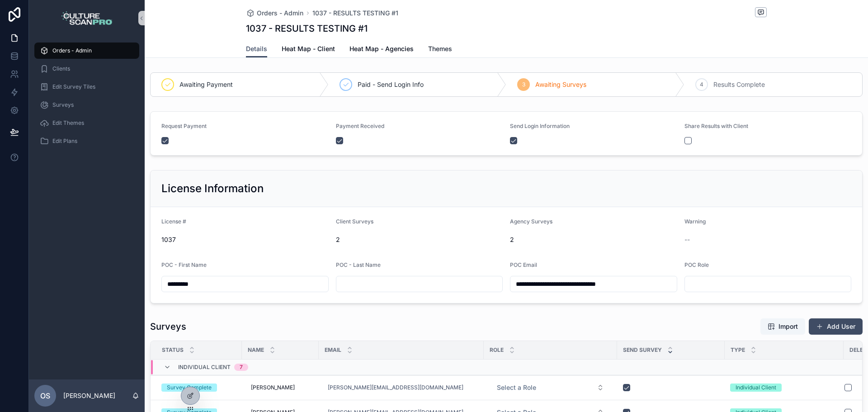
click at [443, 48] on span "Themes" at bounding box center [440, 48] width 24 height 9
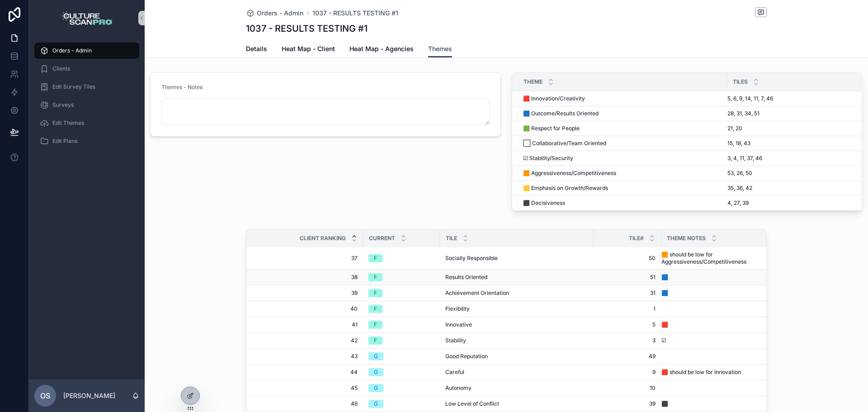
click at [451, 273] on span "Results Oriented" at bounding box center [466, 276] width 42 height 7
click at [371, 274] on td "F" at bounding box center [401, 277] width 77 height 16
click at [372, 274] on td "F" at bounding box center [401, 277] width 77 height 16
click at [661, 273] on span "🟦" at bounding box center [664, 276] width 7 height 7
click at [406, 50] on span "Heat Map - Agencies" at bounding box center [381, 48] width 64 height 9
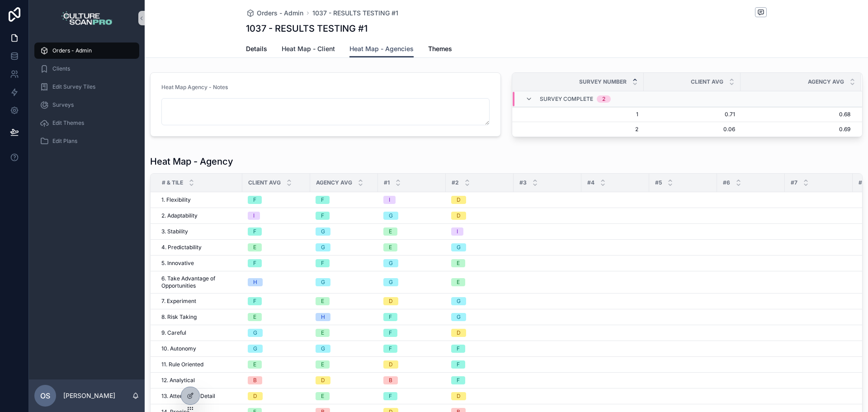
click at [321, 46] on span "Heat Map - Client" at bounding box center [308, 48] width 53 height 9
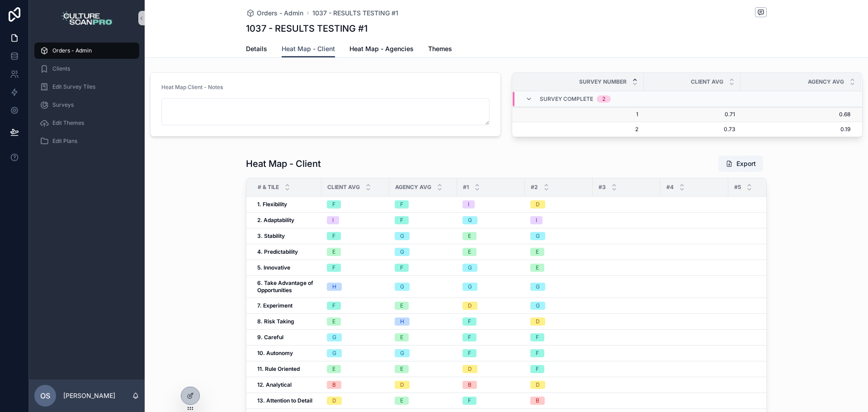
click at [633, 116] on span "1" at bounding box center [580, 114] width 115 height 7
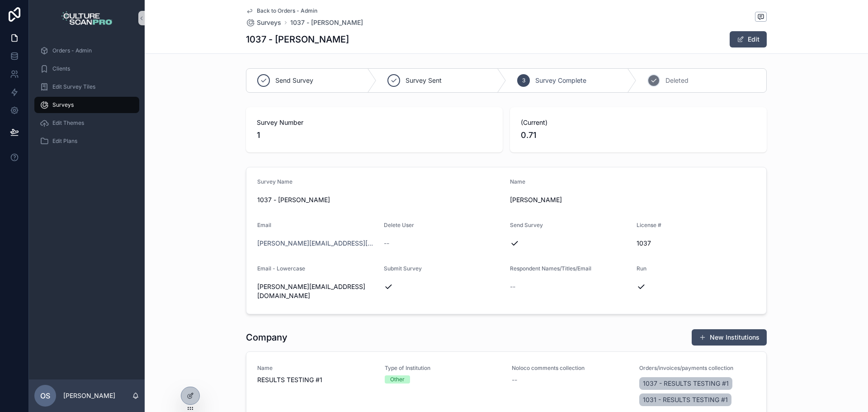
click at [671, 79] on span "Deleted" at bounding box center [676, 80] width 23 height 9
click at [743, 48] on div "Back to Orders - Admin Surveys 1037 - Michelle 1037 - Michelle Edit" at bounding box center [506, 26] width 521 height 53
click at [745, 31] on button "Edit" at bounding box center [748, 39] width 37 height 16
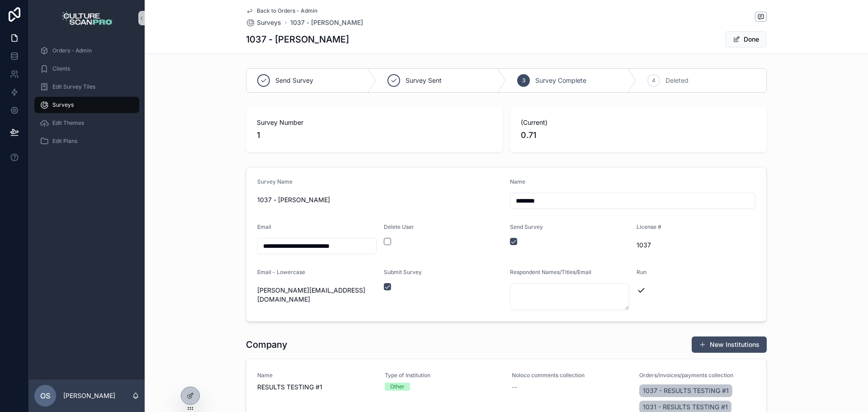
click at [545, 136] on span "0.71" at bounding box center [638, 135] width 235 height 13
click at [528, 136] on span "0.71" at bounding box center [638, 135] width 235 height 13
click at [533, 199] on input "********" at bounding box center [632, 200] width 245 height 13
click at [454, 198] on span "1037 - [PERSON_NAME]" at bounding box center [379, 199] width 245 height 9
click at [68, 129] on div "Edit Themes" at bounding box center [87, 123] width 94 height 14
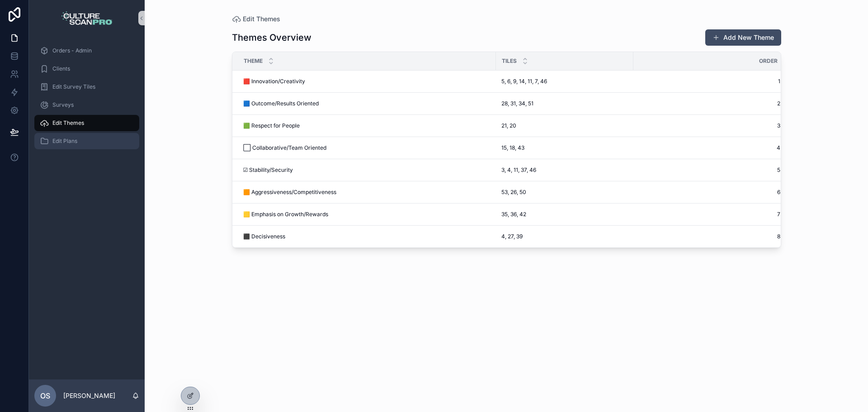
click at [65, 139] on span "Edit Plans" at bounding box center [64, 140] width 25 height 7
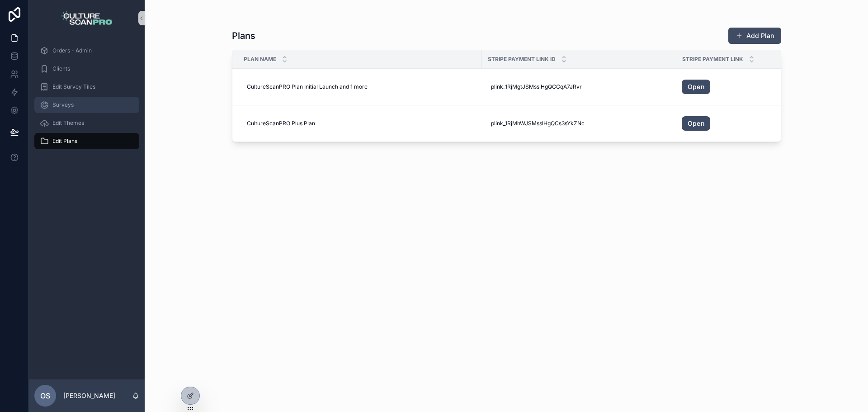
click at [87, 103] on div "Surveys" at bounding box center [87, 105] width 94 height 14
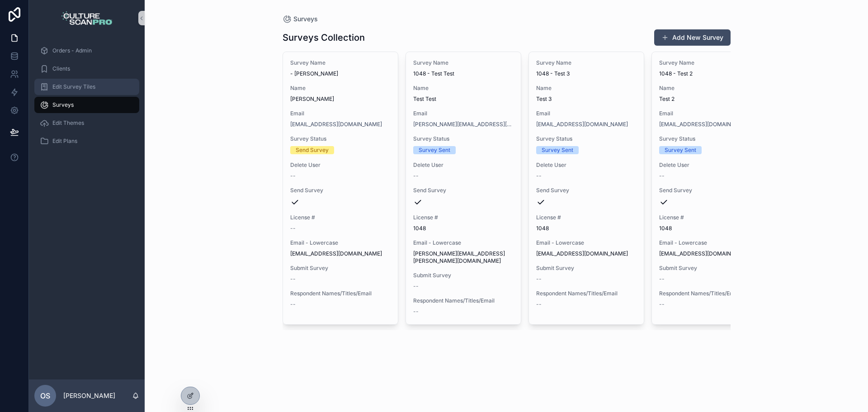
click at [99, 91] on div "Edit Survey Tiles" at bounding box center [87, 87] width 94 height 14
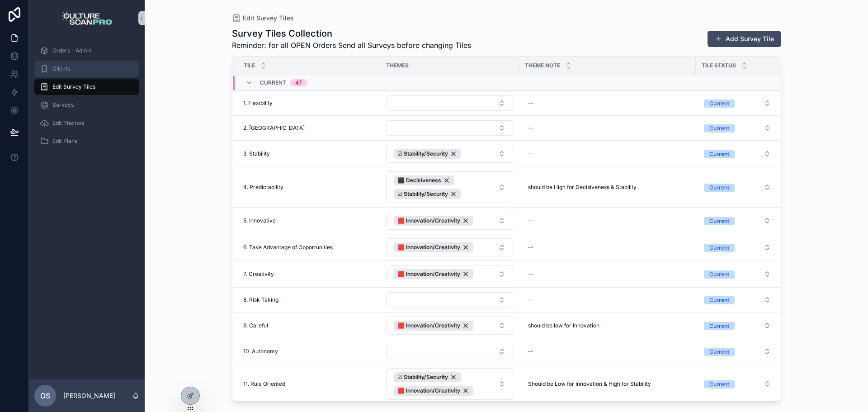
click at [86, 74] on div "Clients" at bounding box center [87, 68] width 94 height 14
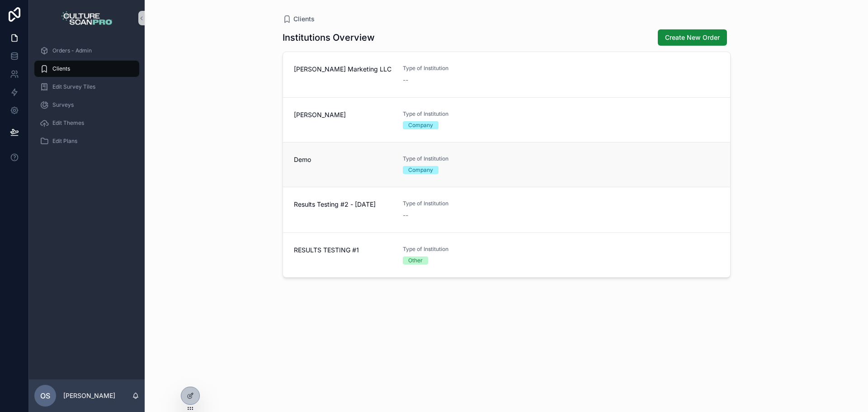
click at [353, 161] on span "Demo" at bounding box center [343, 159] width 98 height 9
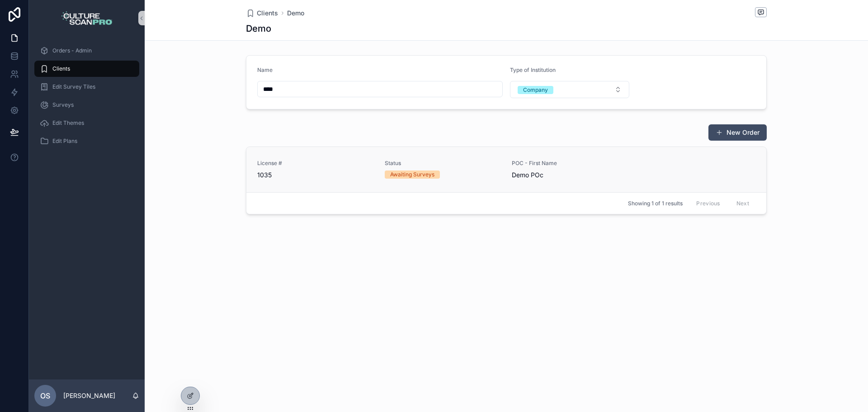
click at [410, 170] on div "Awaiting Surveys" at bounding box center [412, 174] width 44 height 8
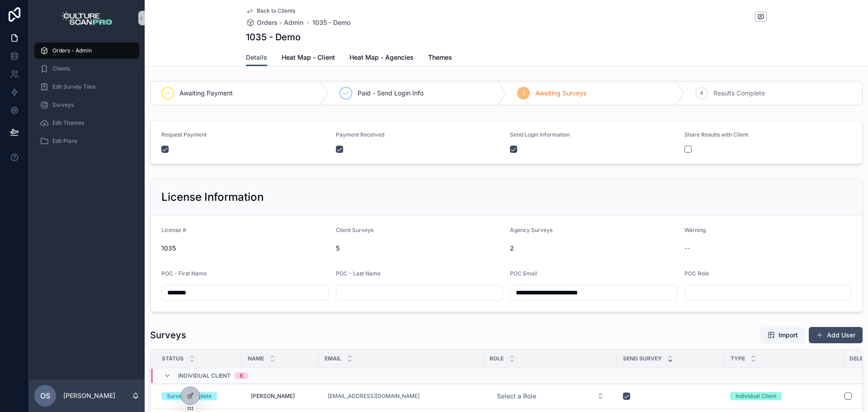
click at [248, 13] on icon "scrollable content" at bounding box center [249, 10] width 7 height 7
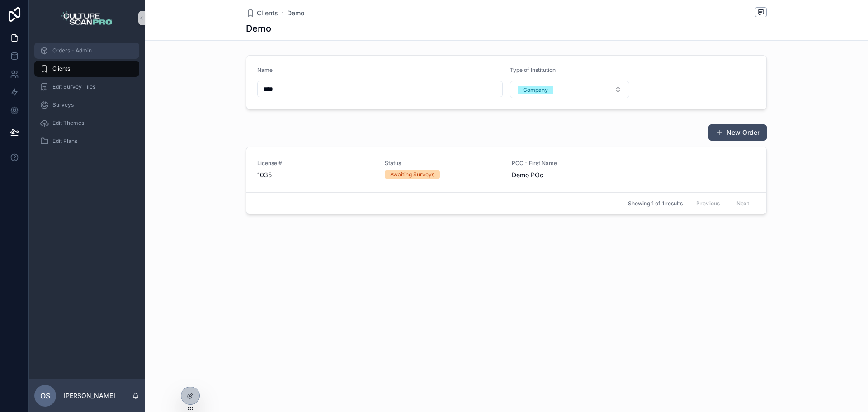
click at [99, 53] on div "Orders - Admin" at bounding box center [87, 50] width 94 height 14
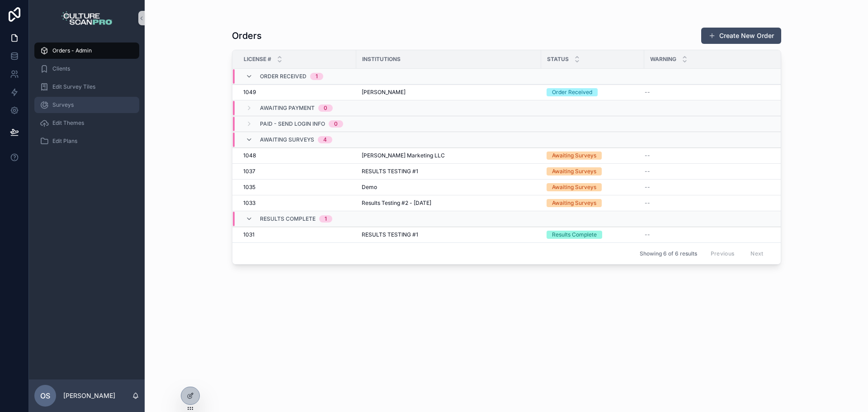
click at [58, 104] on span "Surveys" at bounding box center [62, 104] width 21 height 7
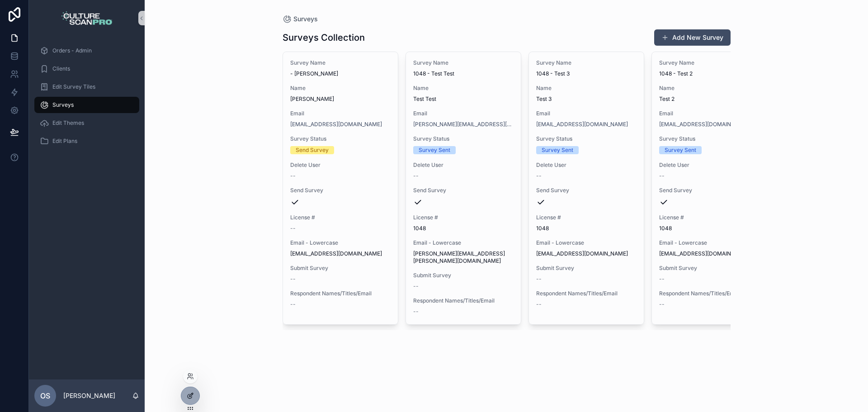
click at [187, 396] on icon at bounding box center [190, 395] width 7 height 7
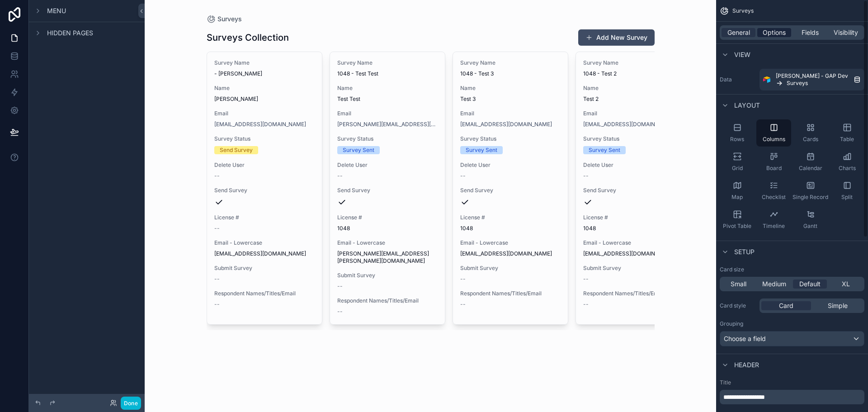
click at [779, 31] on span "Options" at bounding box center [774, 32] width 23 height 9
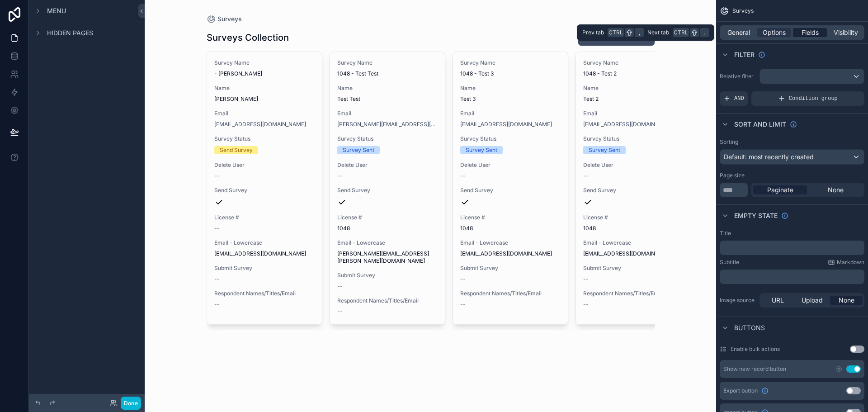
click at [802, 30] on span "Fields" at bounding box center [810, 32] width 17 height 9
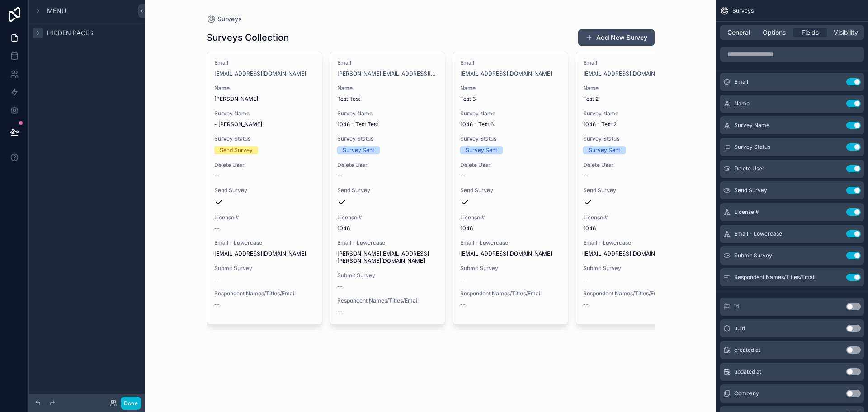
click at [38, 34] on icon "scrollable content" at bounding box center [38, 33] width 2 height 4
drag, startPoint x: 36, startPoint y: 14, endPoint x: 34, endPoint y: 19, distance: 4.7
click at [34, 19] on div "Menu" at bounding box center [87, 11] width 116 height 22
click at [39, 33] on icon "scrollable content" at bounding box center [38, 33] width 4 height 2
click at [39, 18] on div "Menu" at bounding box center [87, 11] width 116 height 22
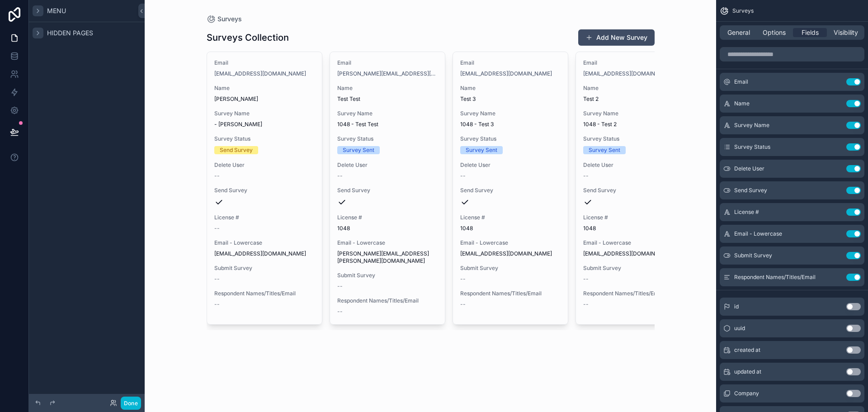
click at [41, 14] on div "scrollable content" at bounding box center [38, 10] width 11 height 11
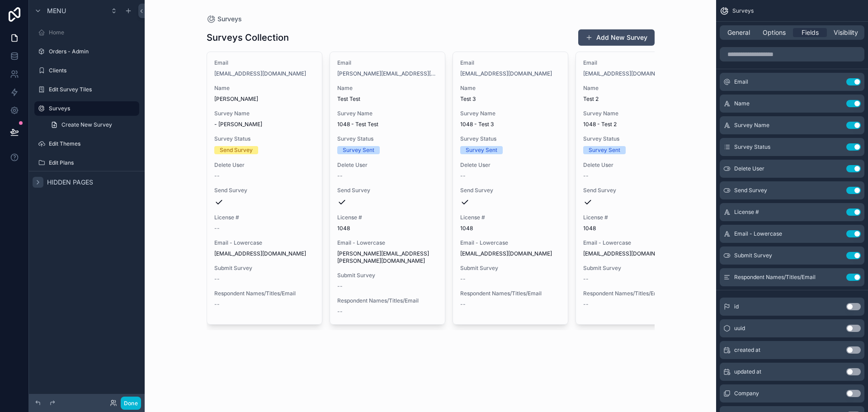
click at [263, 111] on div "scrollable content" at bounding box center [430, 179] width 462 height 359
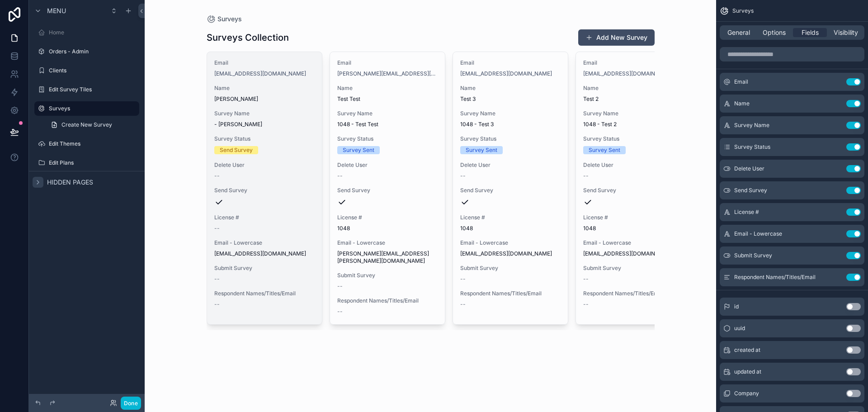
click at [247, 90] on span "Name" at bounding box center [264, 88] width 100 height 7
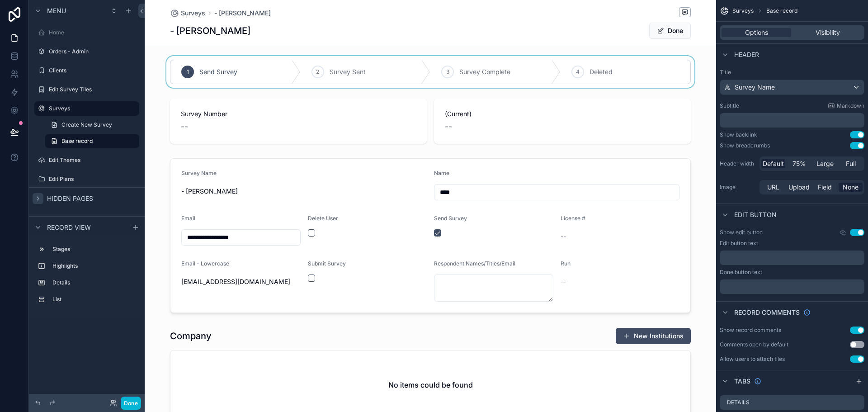
click at [335, 69] on div "scrollable content" at bounding box center [430, 72] width 571 height 32
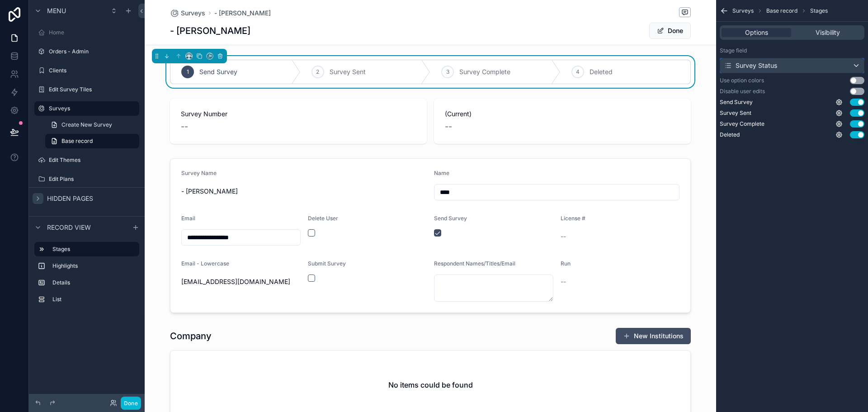
click at [751, 61] on div "Survey Status" at bounding box center [792, 65] width 144 height 14
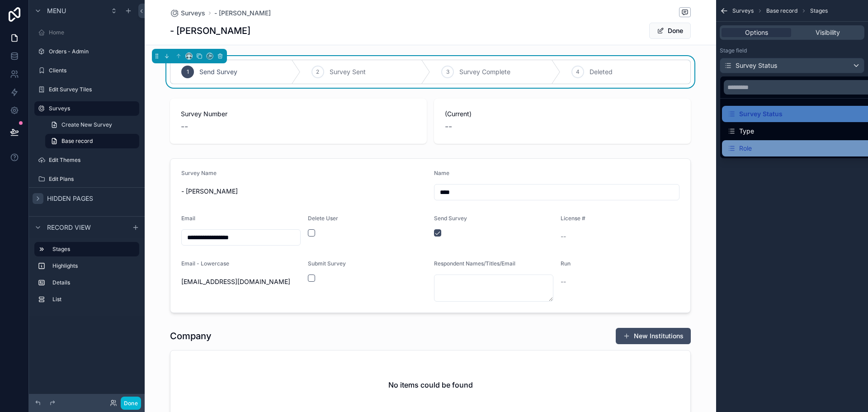
click at [759, 142] on div "Role" at bounding box center [802, 148] width 161 height 16
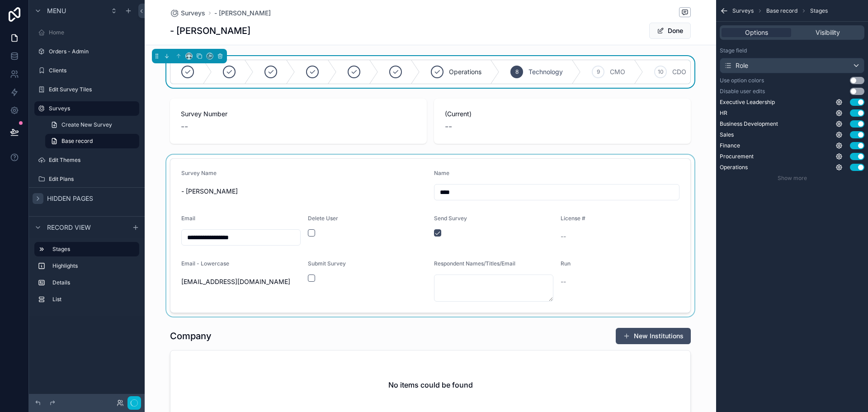
click at [607, 280] on div "scrollable content" at bounding box center [430, 236] width 571 height 162
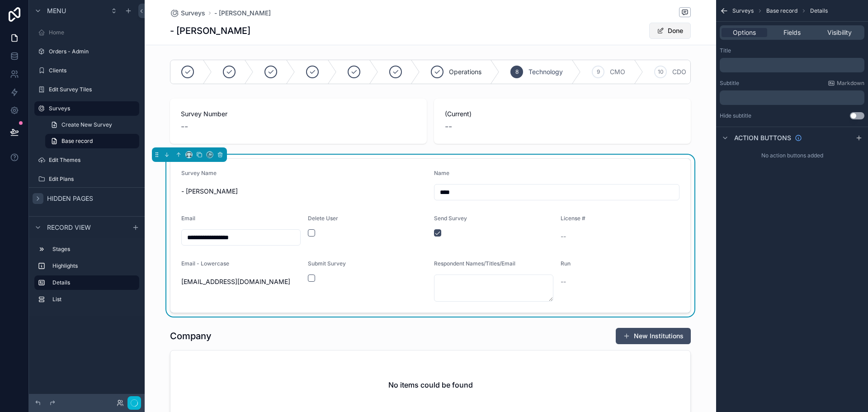
click at [659, 33] on span "scrollable content" at bounding box center [660, 30] width 7 height 7
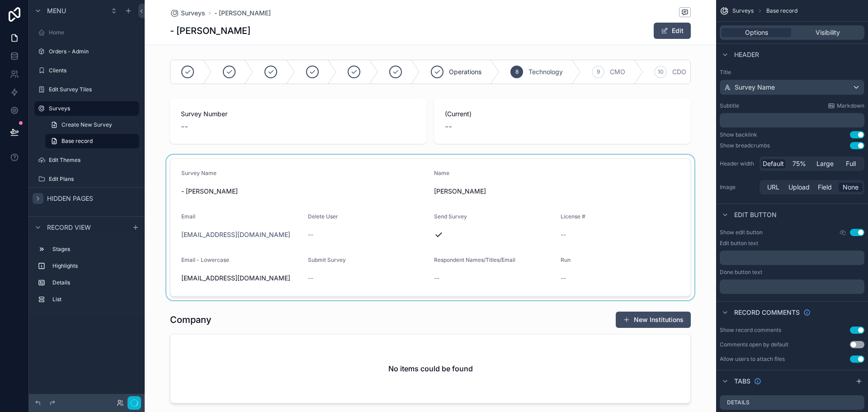
click at [676, 40] on div "Surveys - Omar - Omar Edit" at bounding box center [430, 22] width 521 height 45
click at [679, 33] on button "Edit" at bounding box center [672, 31] width 37 height 16
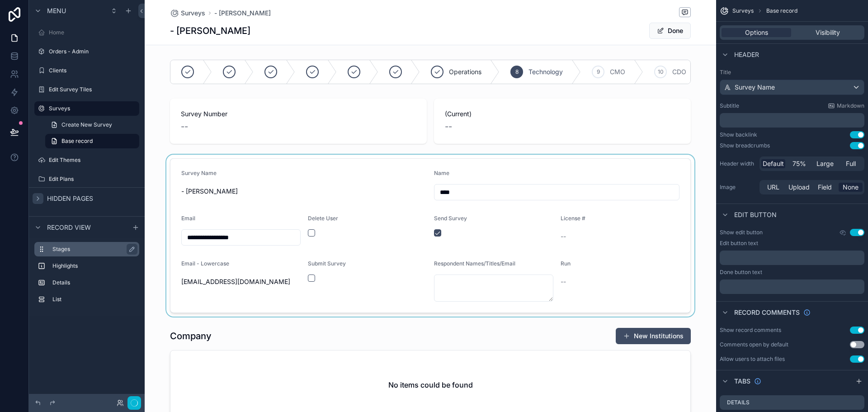
click at [39, 248] on icon "scrollable content" at bounding box center [41, 248] width 7 height 7
click at [44, 248] on icon "scrollable content" at bounding box center [41, 248] width 7 height 7
click at [63, 250] on label "Stages" at bounding box center [92, 248] width 80 height 7
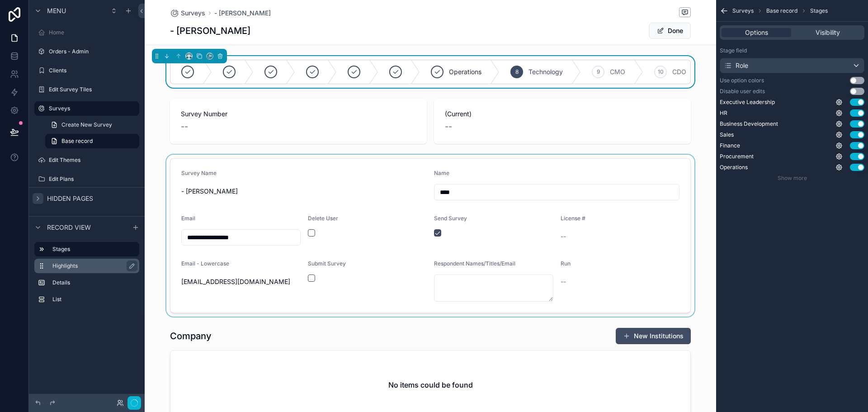
click at [60, 272] on div "Highlights" at bounding box center [86, 266] width 105 height 14
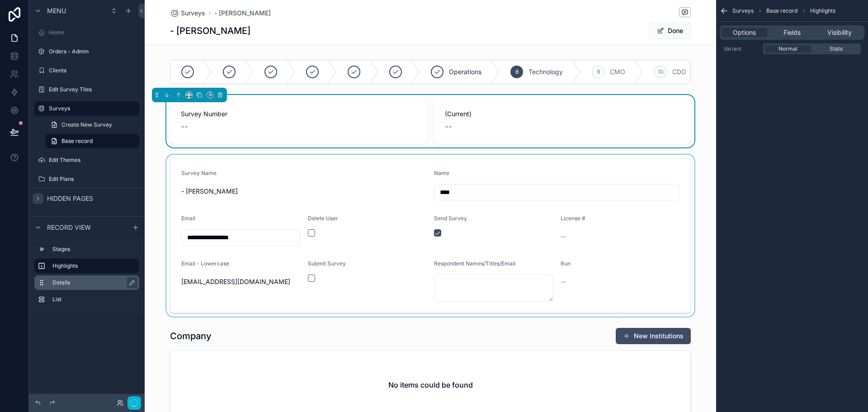
click at [73, 284] on label "Details" at bounding box center [92, 282] width 80 height 7
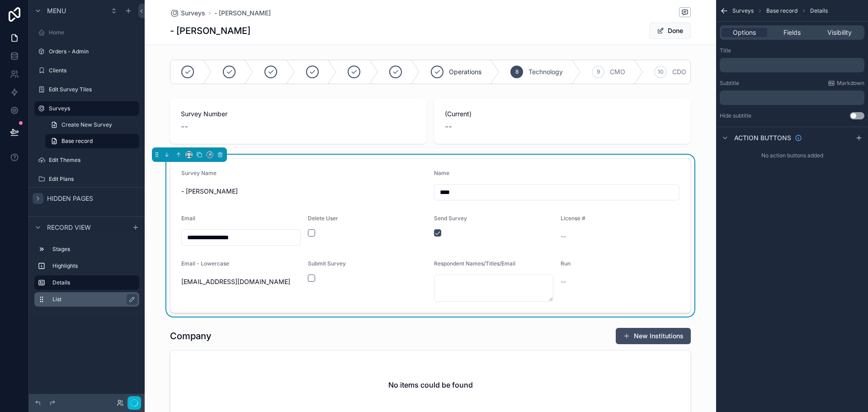
click at [60, 297] on label "List" at bounding box center [92, 299] width 80 height 7
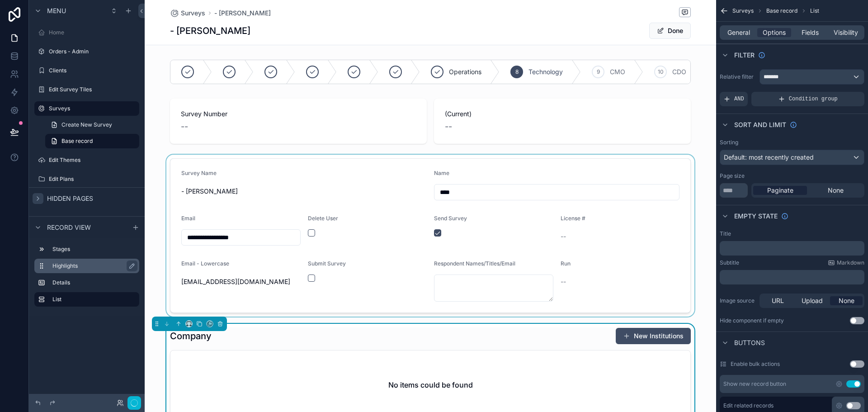
click at [70, 264] on label "Highlights" at bounding box center [92, 265] width 80 height 7
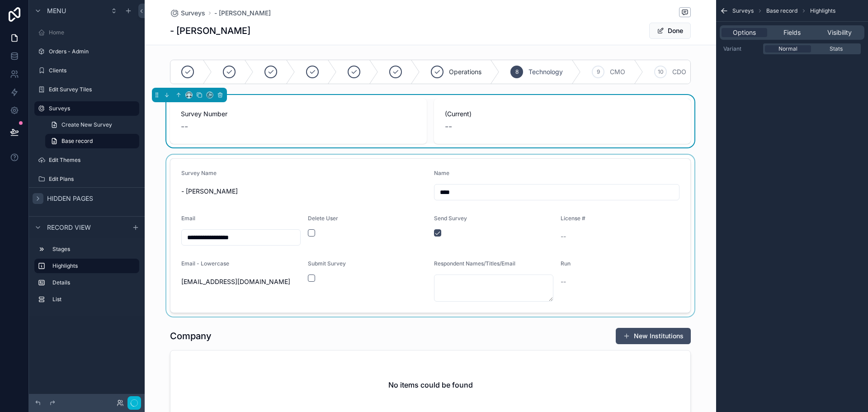
click at [75, 231] on span "Record view" at bounding box center [69, 227] width 44 height 9
click at [52, 201] on span "Hidden pages" at bounding box center [70, 198] width 46 height 9
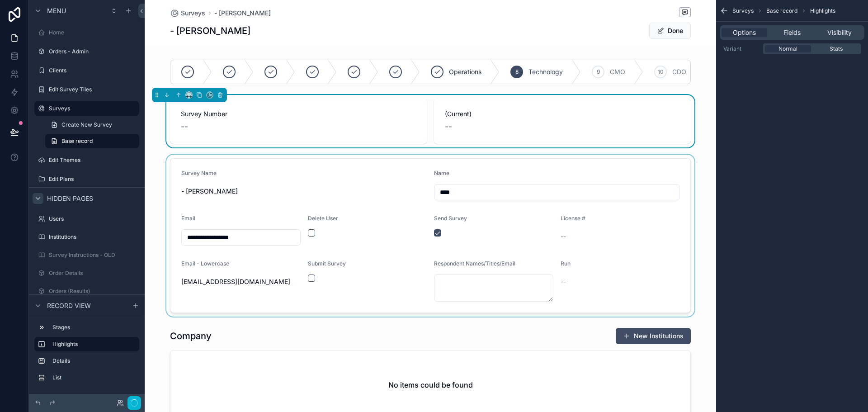
scroll to position [7, 0]
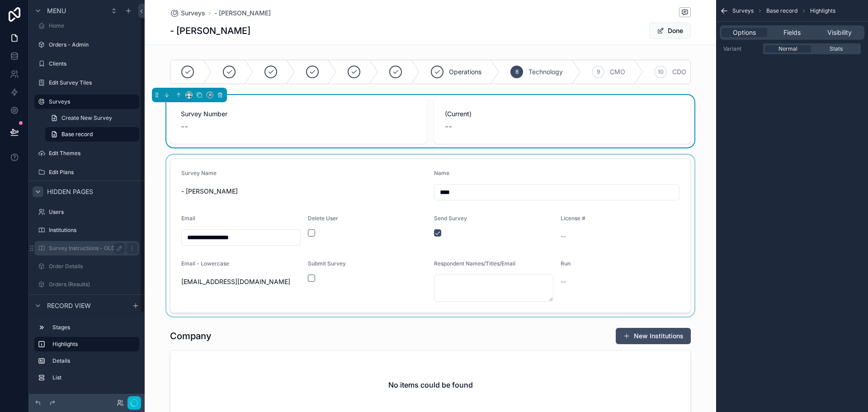
click at [61, 248] on label "Survey Instructions - OLD" at bounding box center [85, 248] width 72 height 7
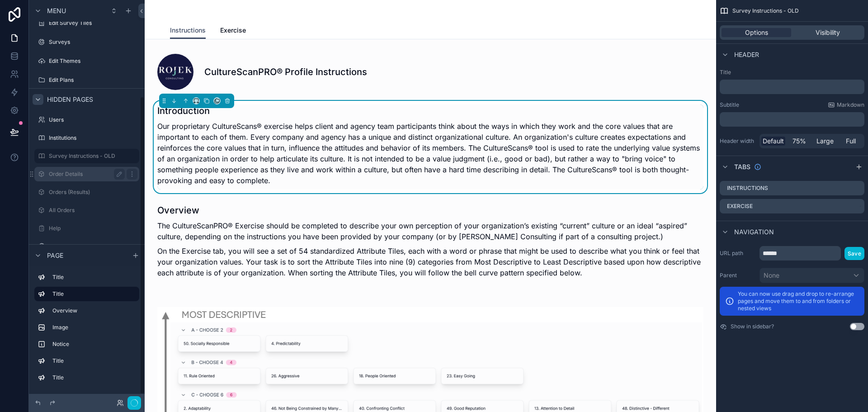
scroll to position [138, 0]
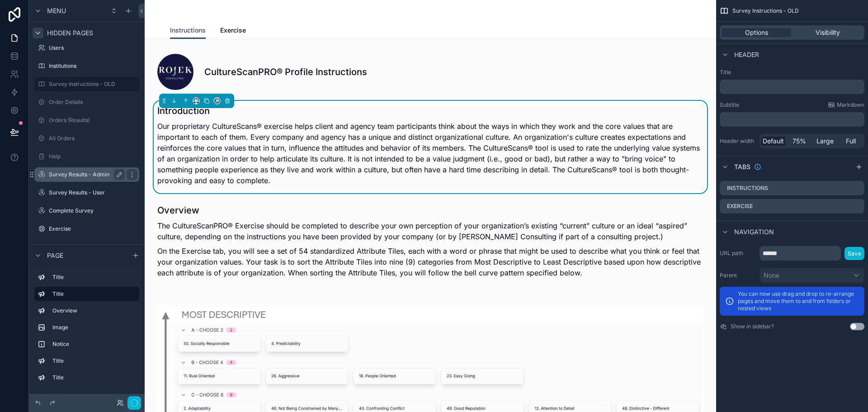
click at [71, 176] on label "Survey Results - Admin" at bounding box center [85, 174] width 72 height 7
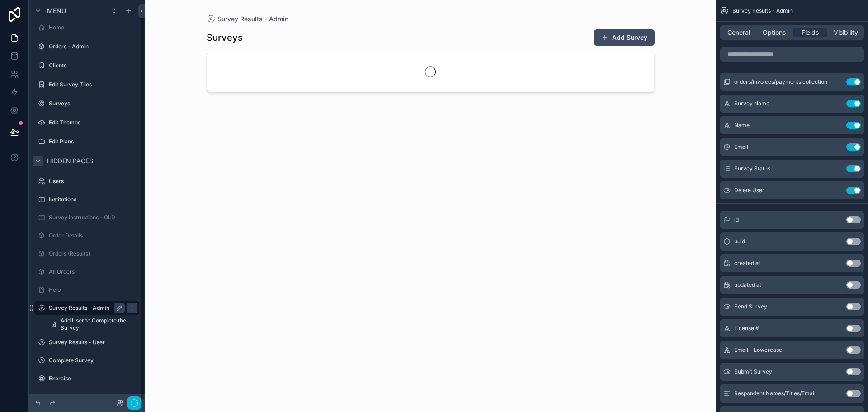
scroll to position [5, 0]
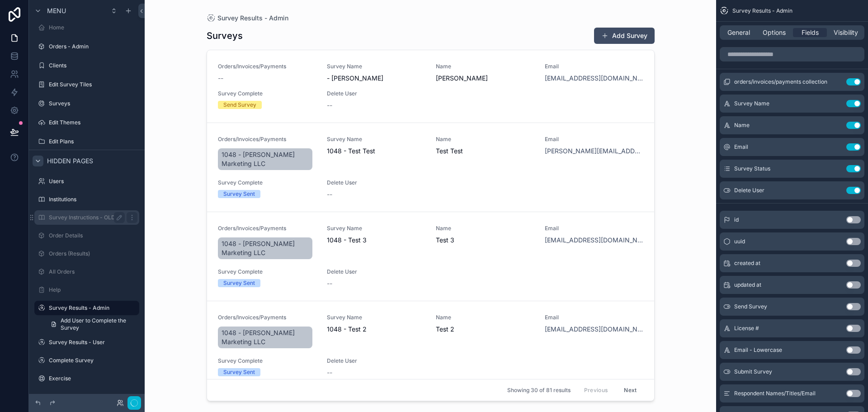
click at [92, 217] on label "Survey Instructions - OLD" at bounding box center [85, 217] width 72 height 7
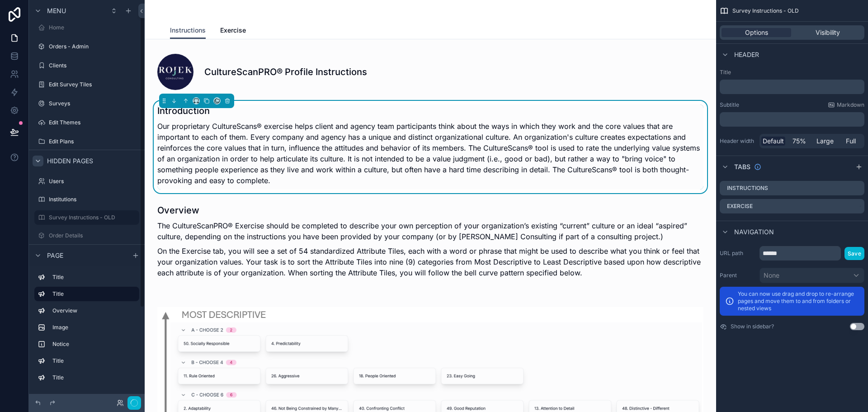
scroll to position [13, 0]
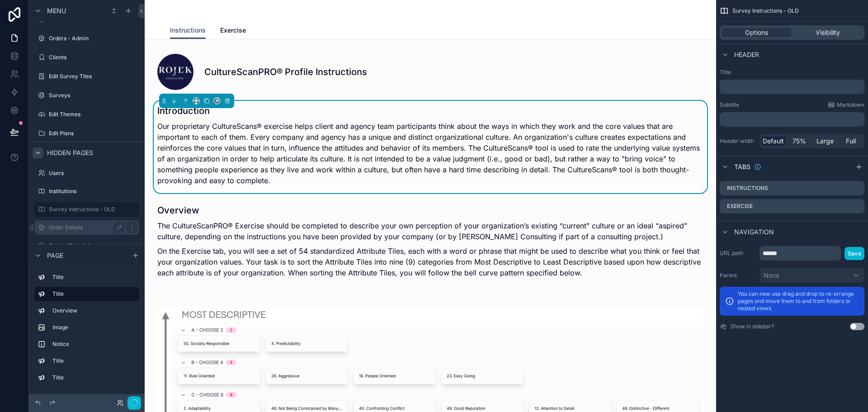
click at [71, 227] on label "Order Details" at bounding box center [85, 227] width 72 height 7
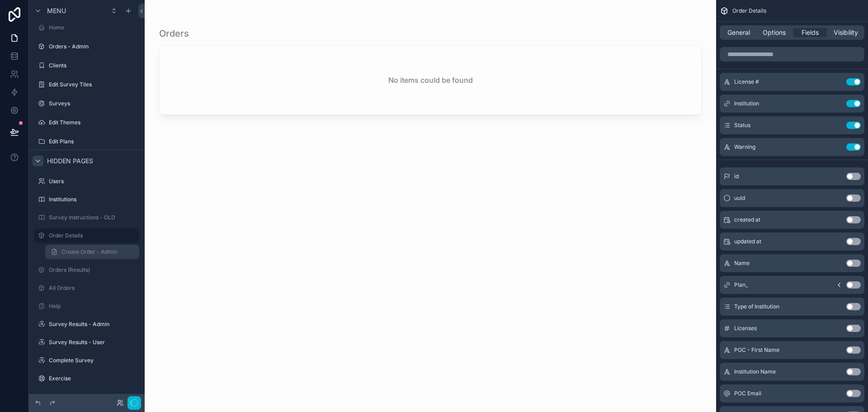
click at [72, 255] on span "Create Order - Admin" at bounding box center [89, 251] width 56 height 7
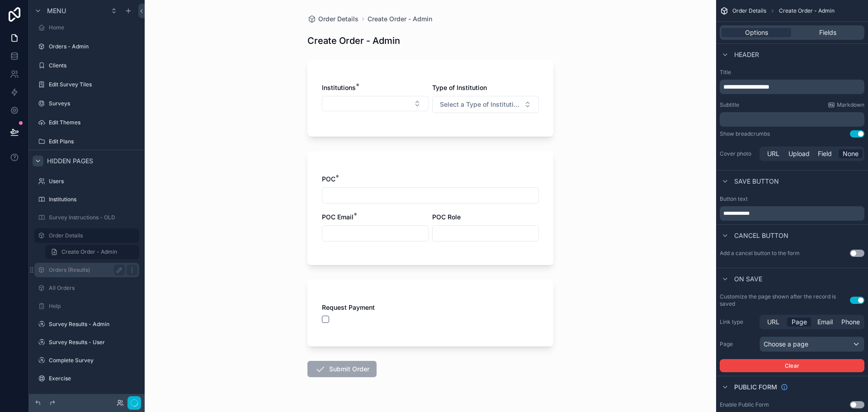
click at [66, 271] on label "Orders (Results)" at bounding box center [85, 269] width 72 height 7
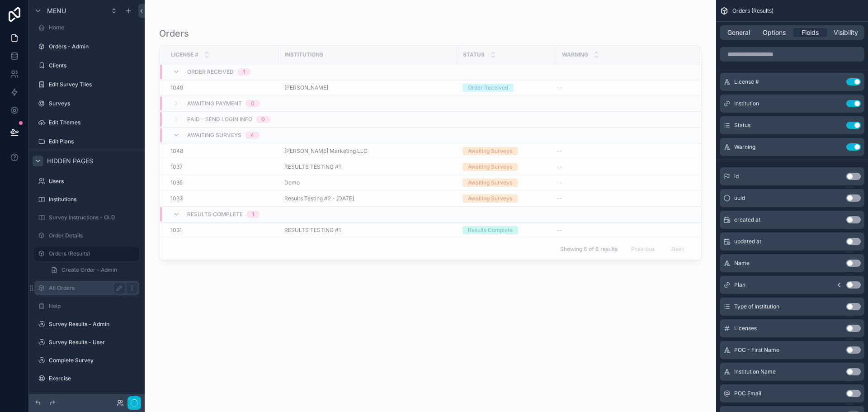
click at [66, 284] on label "All Orders" at bounding box center [85, 287] width 72 height 7
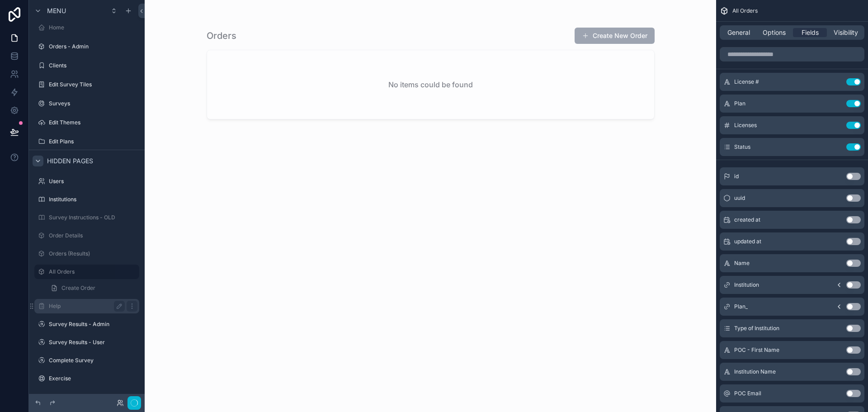
click at [56, 311] on div "Help" at bounding box center [87, 306] width 76 height 11
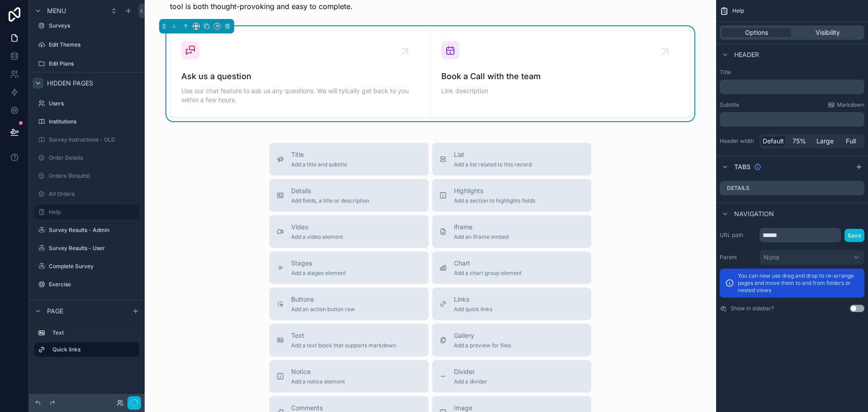
scroll to position [222, 0]
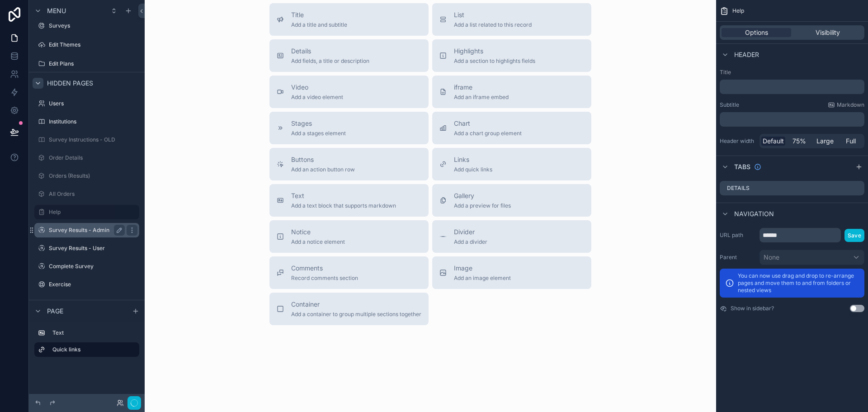
click at [90, 233] on label "Survey Results - Admin" at bounding box center [85, 229] width 72 height 7
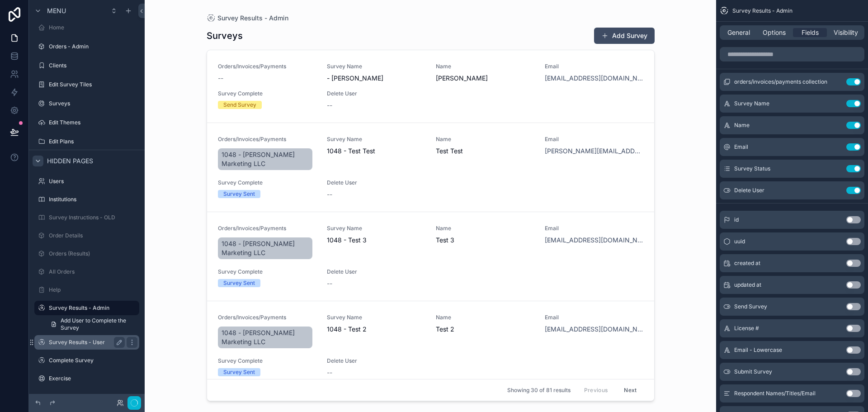
click at [68, 341] on label "Survey Results - User" at bounding box center [85, 342] width 72 height 7
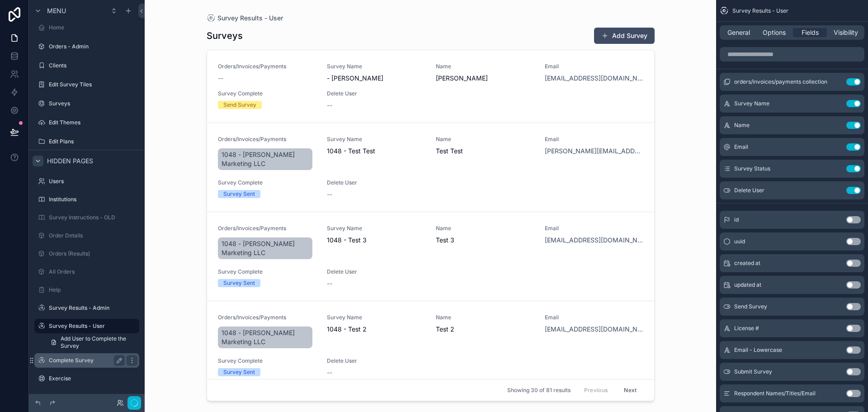
click at [70, 361] on label "Complete Survey" at bounding box center [85, 360] width 72 height 7
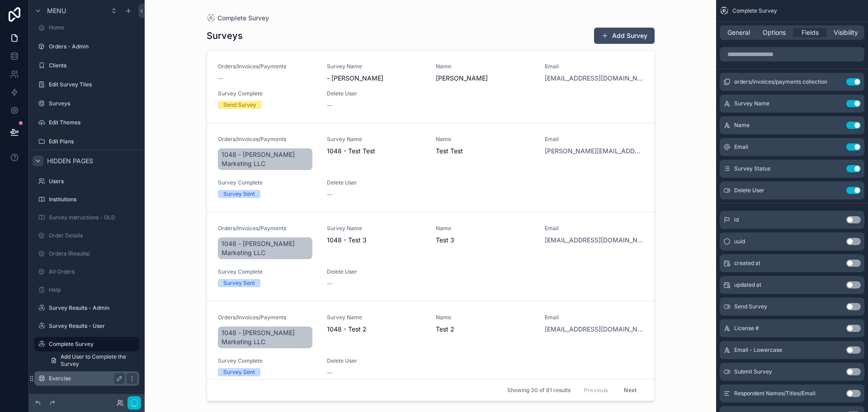
click at [65, 380] on label "Exercise" at bounding box center [85, 378] width 72 height 7
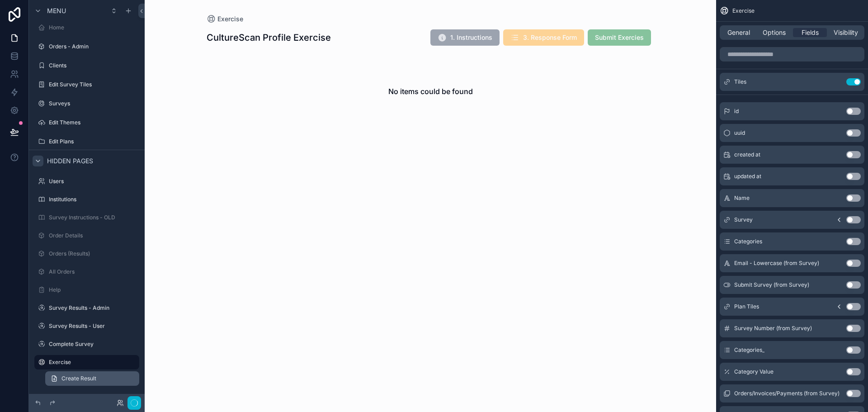
click at [87, 379] on span "Create Result" at bounding box center [78, 378] width 35 height 7
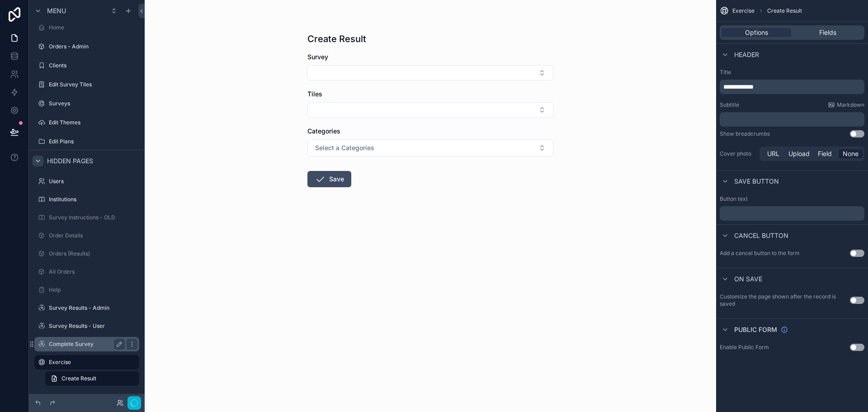
click at [87, 349] on div "Complete Survey" at bounding box center [86, 344] width 101 height 14
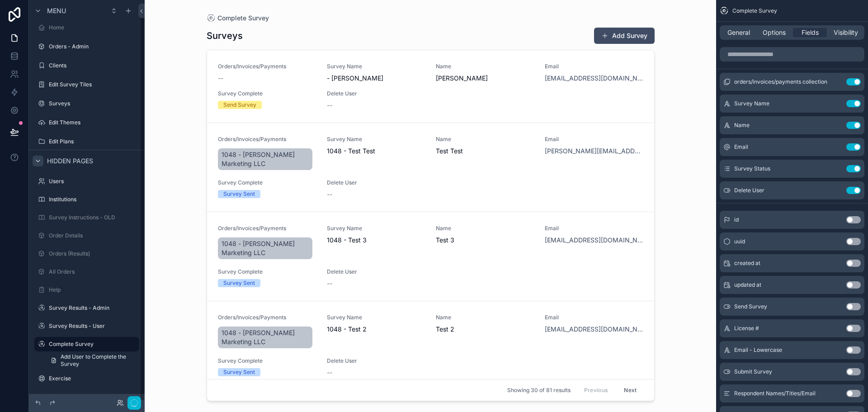
click at [31, 401] on div at bounding box center [87, 403] width 116 height 18
click at [34, 404] on div at bounding box center [38, 402] width 11 height 11
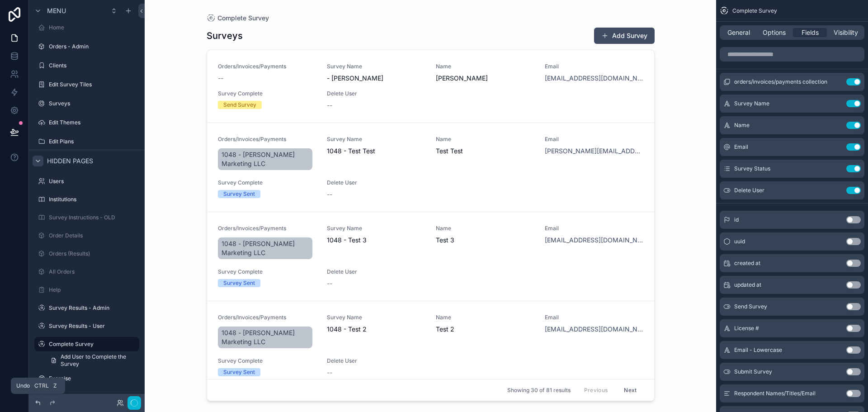
click at [34, 404] on div at bounding box center [38, 402] width 11 height 11
click at [38, 404] on icon at bounding box center [37, 402] width 7 height 7
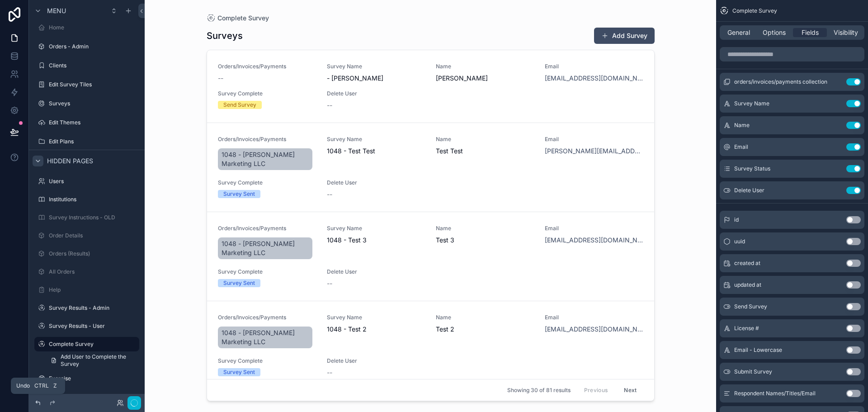
click at [38, 404] on icon at bounding box center [37, 402] width 7 height 7
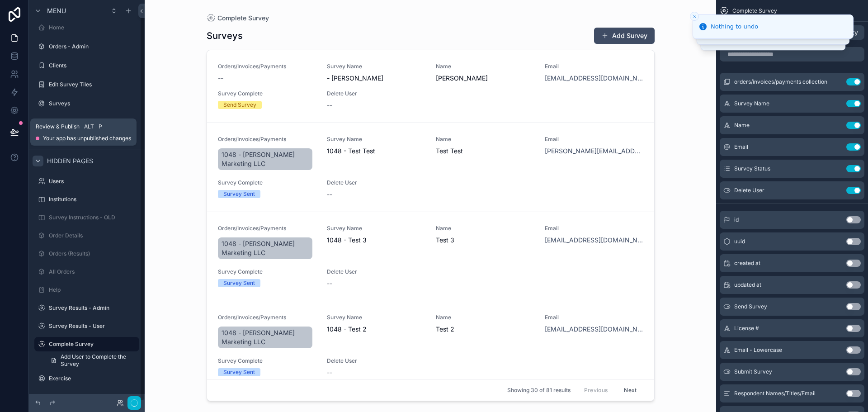
click at [12, 127] on button at bounding box center [15, 131] width 20 height 25
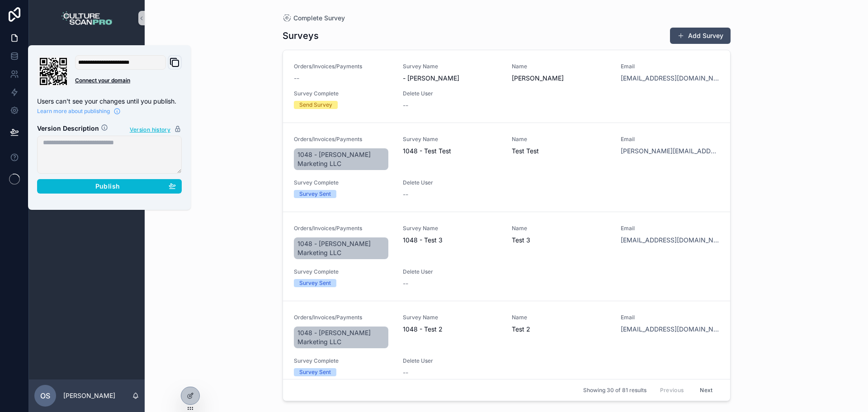
click at [221, 62] on div "Complete Survey Surveys Add Survey Orders/Invoices/Payments -- Survey Name - [P…" at bounding box center [506, 206] width 723 height 412
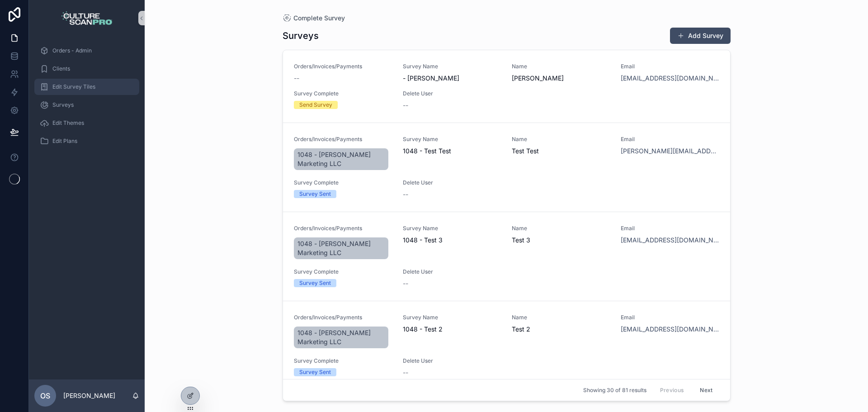
click at [75, 93] on div "Edit Survey Tiles" at bounding box center [87, 87] width 94 height 14
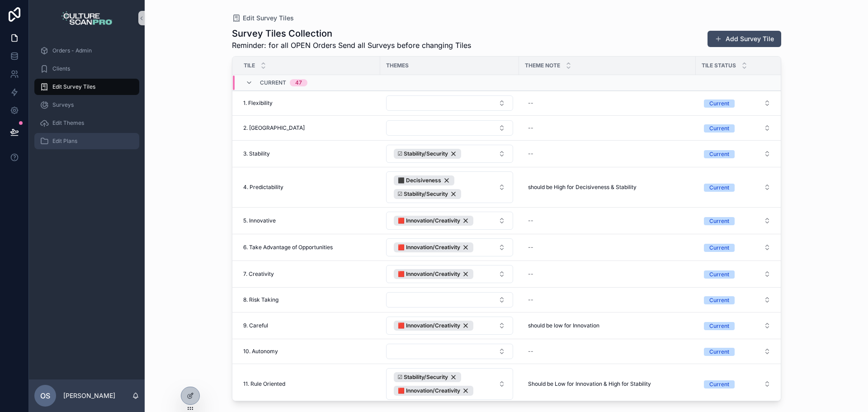
click at [97, 136] on div "Edit Plans" at bounding box center [87, 141] width 94 height 14
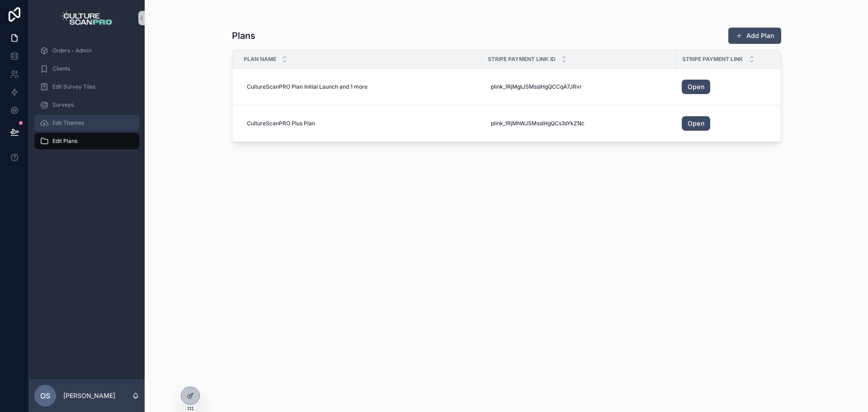
click at [99, 128] on div "Edit Themes" at bounding box center [87, 123] width 94 height 14
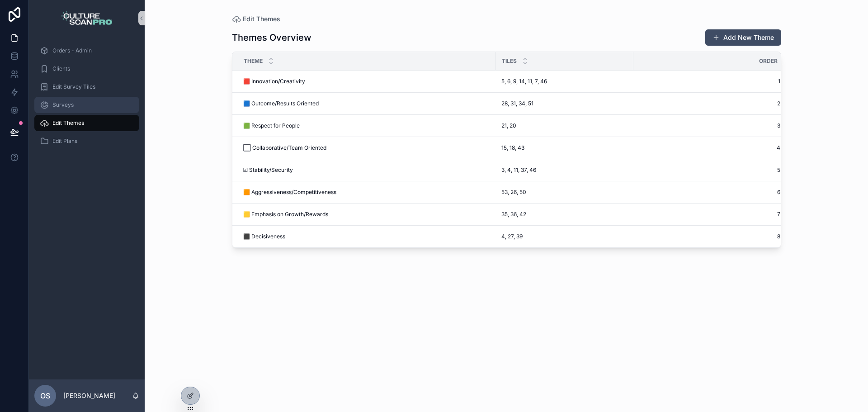
click at [103, 105] on div "Surveys" at bounding box center [87, 105] width 94 height 14
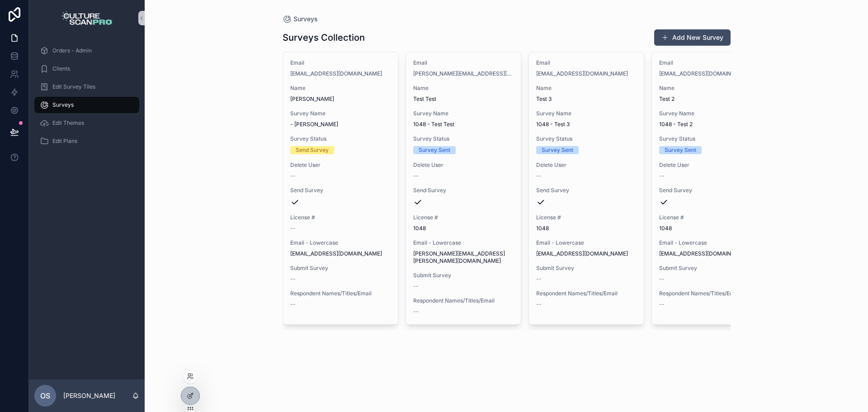
click at [193, 405] on icon at bounding box center [190, 408] width 7 height 7
click at [189, 399] on icon at bounding box center [190, 395] width 7 height 7
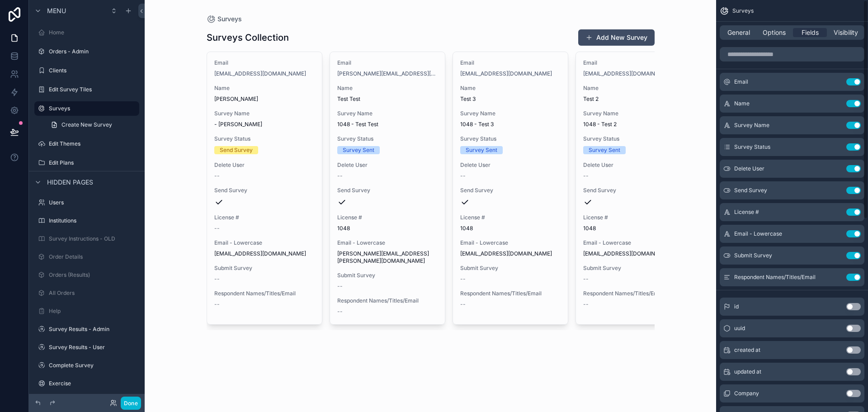
click at [853, 28] on div "General Options Fields Visibility" at bounding box center [792, 32] width 145 height 14
click at [853, 30] on span "Visibility" at bounding box center [846, 32] width 24 height 9
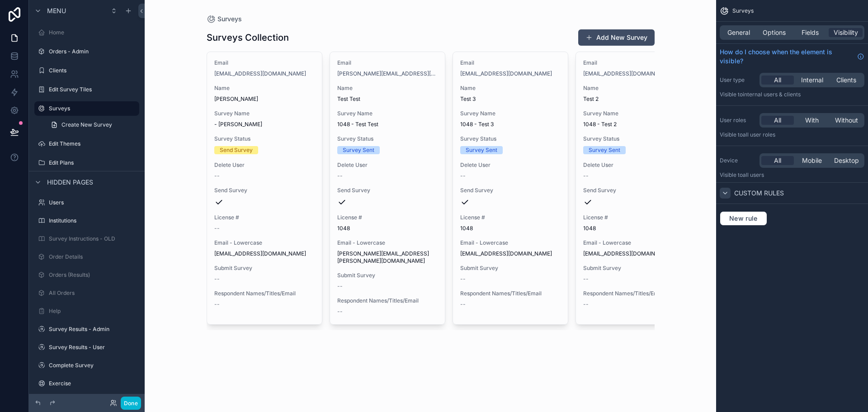
click at [725, 193] on icon "scrollable content" at bounding box center [725, 193] width 4 height 2
click at [725, 193] on icon "scrollable content" at bounding box center [724, 192] width 7 height 7
click at [807, 76] on span "Internal" at bounding box center [812, 79] width 22 height 9
click at [128, 402] on button "Done" at bounding box center [131, 402] width 20 height 13
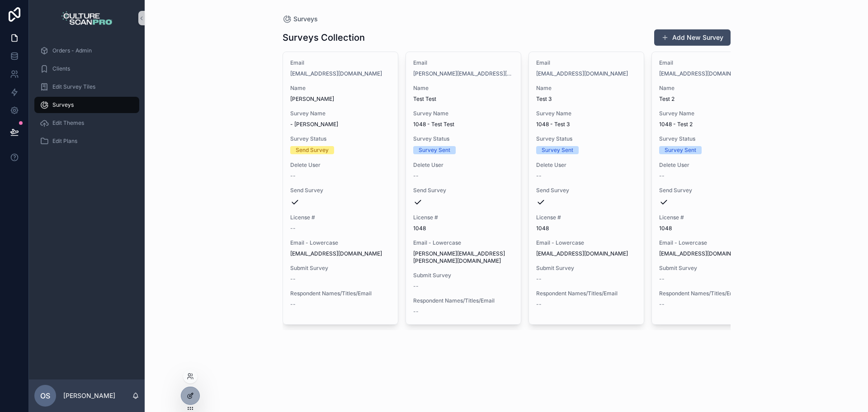
click at [193, 399] on icon at bounding box center [190, 395] width 7 height 7
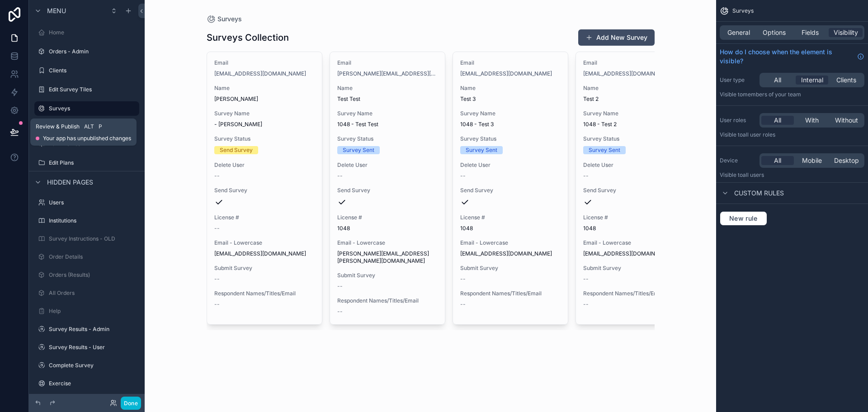
click at [19, 123] on div at bounding box center [21, 123] width 4 height 4
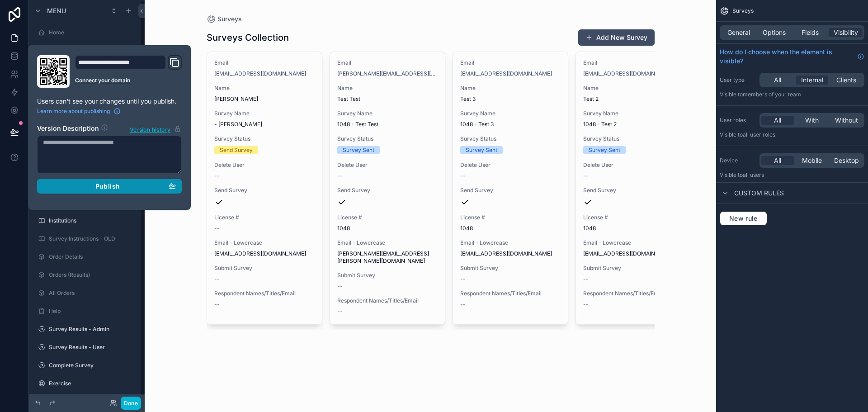
click at [154, 186] on div "Publish" at bounding box center [109, 186] width 133 height 8
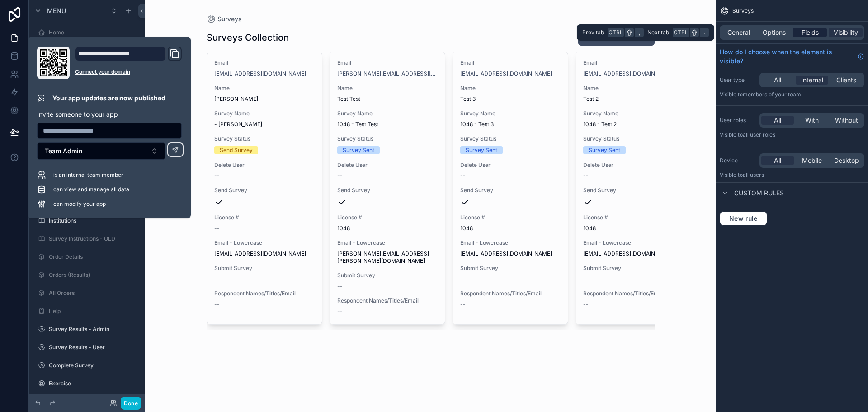
click at [820, 33] on div "Fields" at bounding box center [810, 32] width 34 height 9
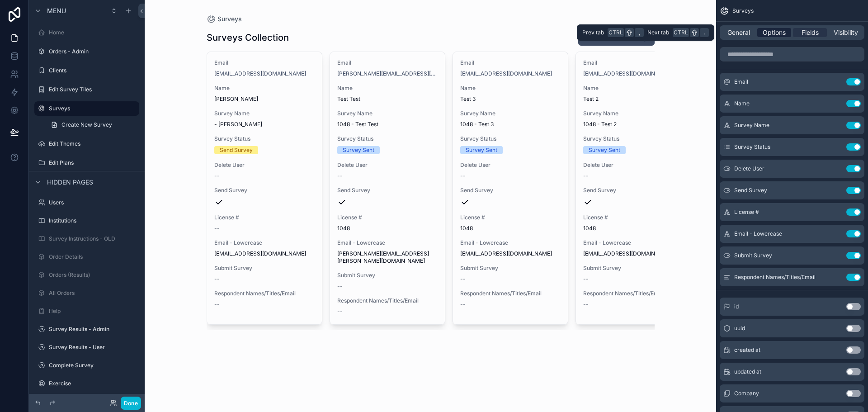
click at [777, 28] on span "Options" at bounding box center [774, 32] width 23 height 9
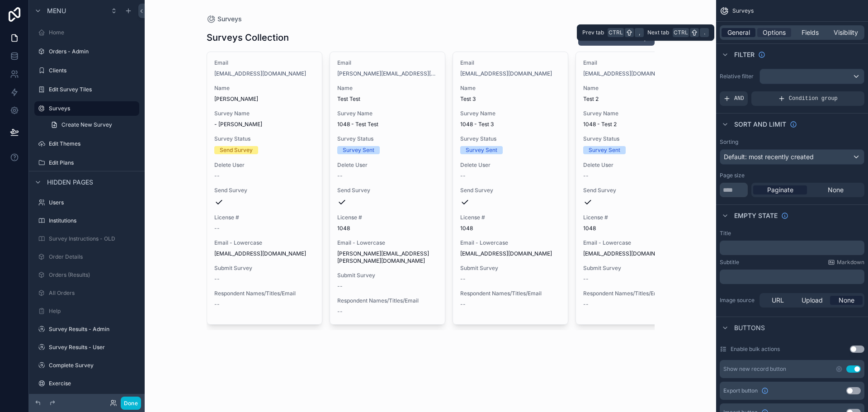
click at [731, 29] on span "General" at bounding box center [738, 32] width 23 height 9
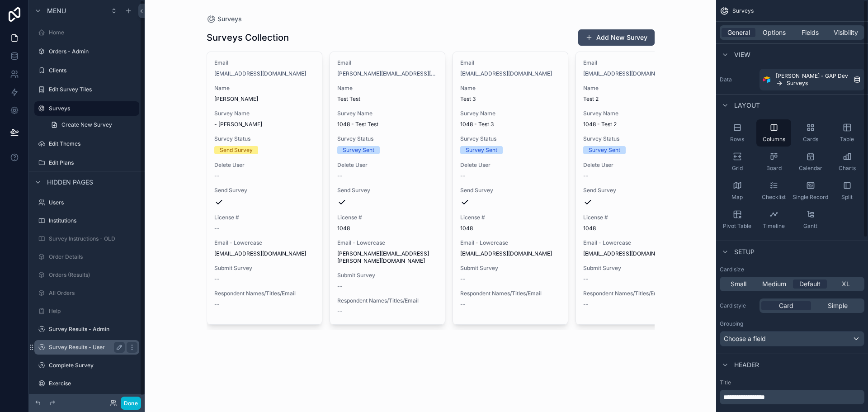
click at [126, 344] on div "scrollable content" at bounding box center [131, 347] width 13 height 14
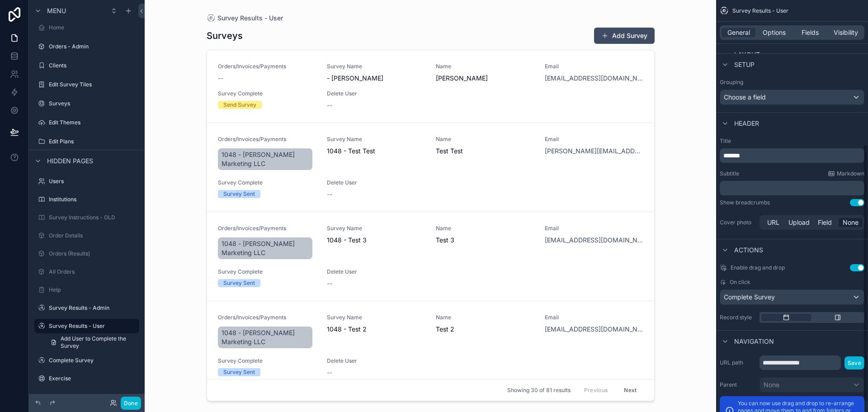
scroll to position [247, 0]
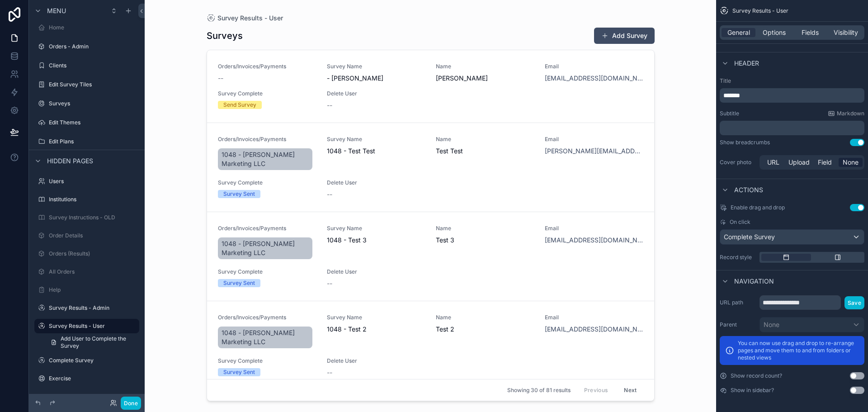
click at [780, 210] on span "Enable drag and drop" at bounding box center [758, 207] width 54 height 7
click at [780, 237] on div "Complete Survey" at bounding box center [792, 237] width 144 height 14
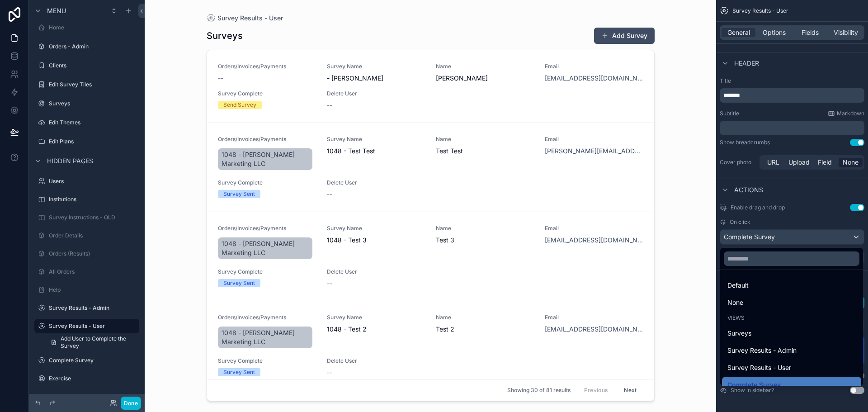
click at [783, 236] on div "scrollable content" at bounding box center [434, 206] width 868 height 412
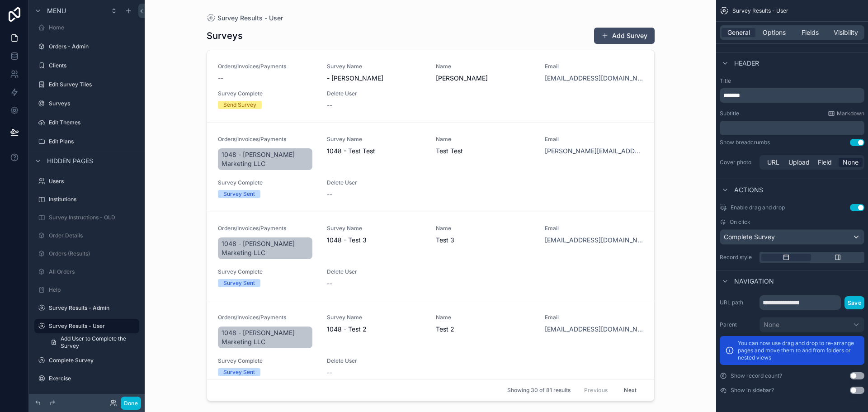
click at [835, 253] on div "scrollable content" at bounding box center [811, 257] width 105 height 11
click at [834, 254] on icon "scrollable content" at bounding box center [837, 257] width 7 height 7
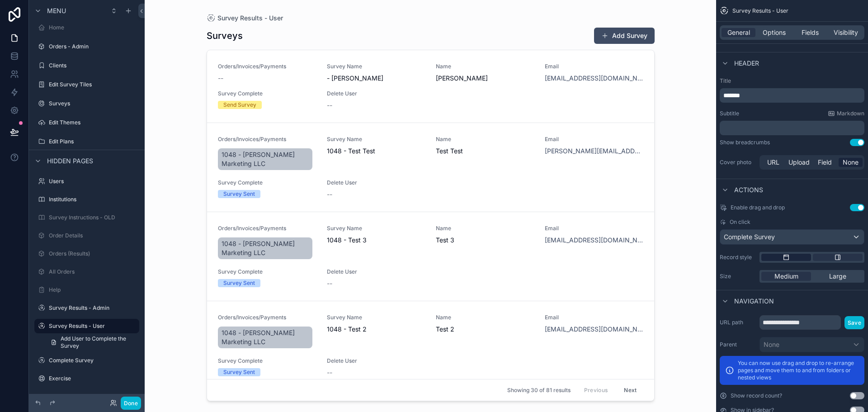
click at [796, 255] on div "scrollable content" at bounding box center [786, 257] width 50 height 7
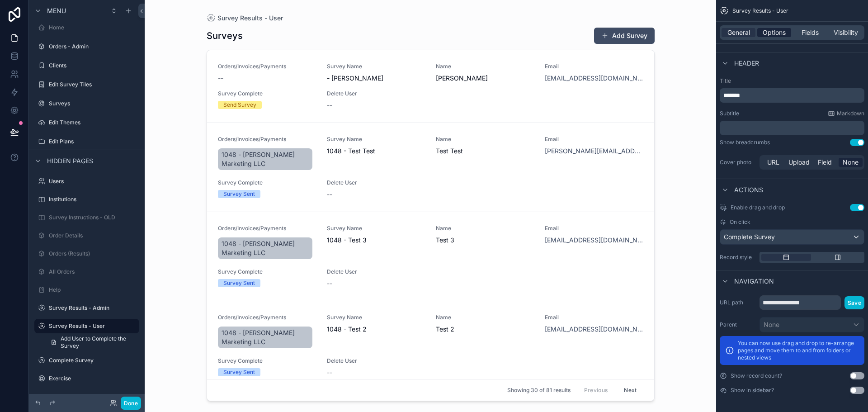
click at [783, 36] on span "Options" at bounding box center [774, 32] width 23 height 9
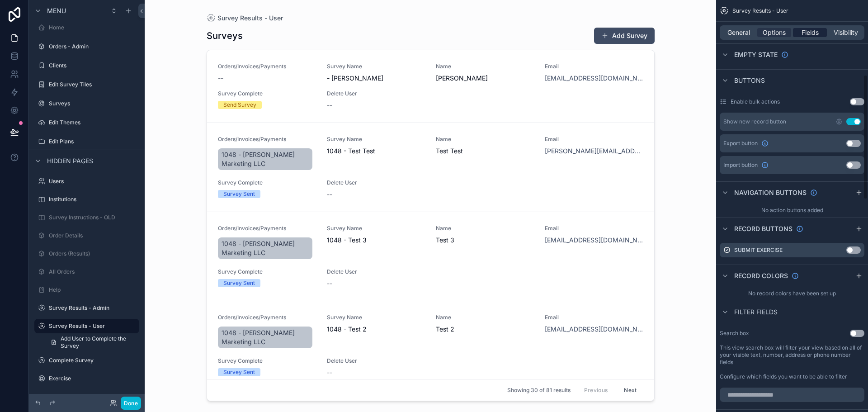
click at [802, 35] on span "Fields" at bounding box center [810, 32] width 17 height 9
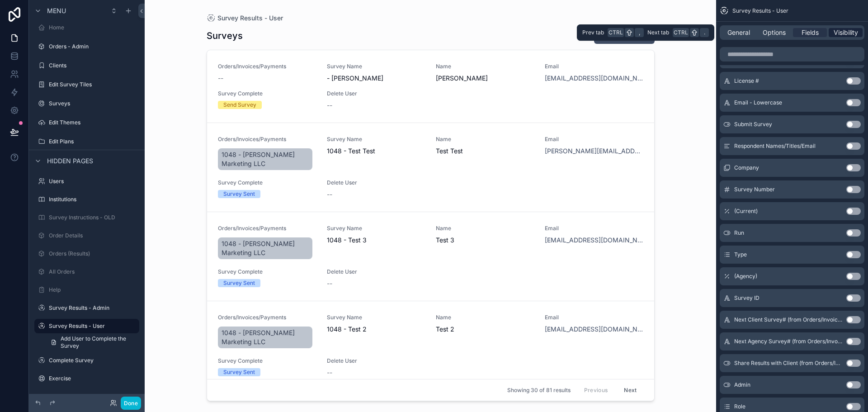
click at [852, 32] on span "Visibility" at bounding box center [846, 32] width 24 height 9
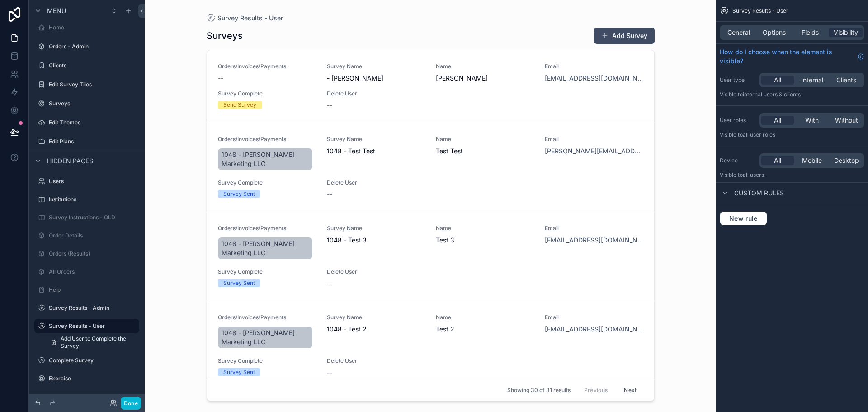
click at [38, 401] on icon at bounding box center [37, 402] width 7 height 7
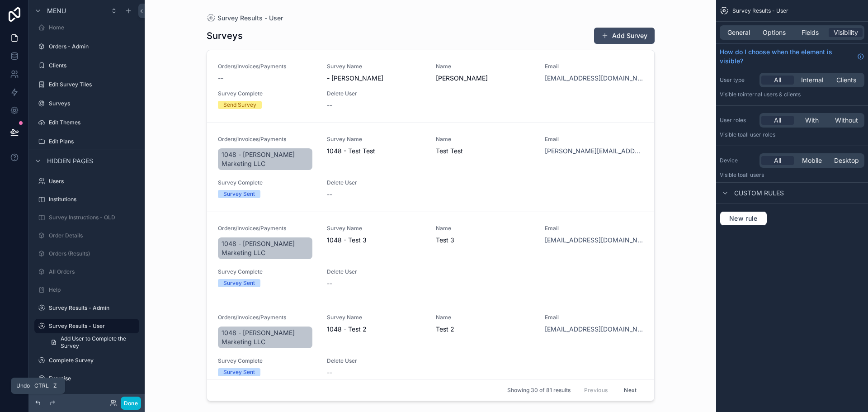
click at [38, 401] on icon at bounding box center [37, 402] width 7 height 7
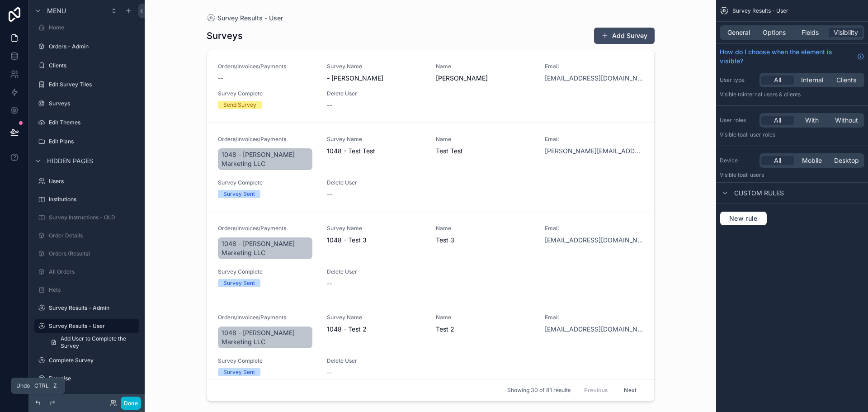
drag, startPoint x: 38, startPoint y: 401, endPoint x: 40, endPoint y: 406, distance: 4.7
click at [38, 405] on icon at bounding box center [37, 402] width 7 height 7
click at [40, 406] on icon at bounding box center [37, 402] width 7 height 7
click at [58, 119] on label "Edit Themes" at bounding box center [85, 122] width 72 height 7
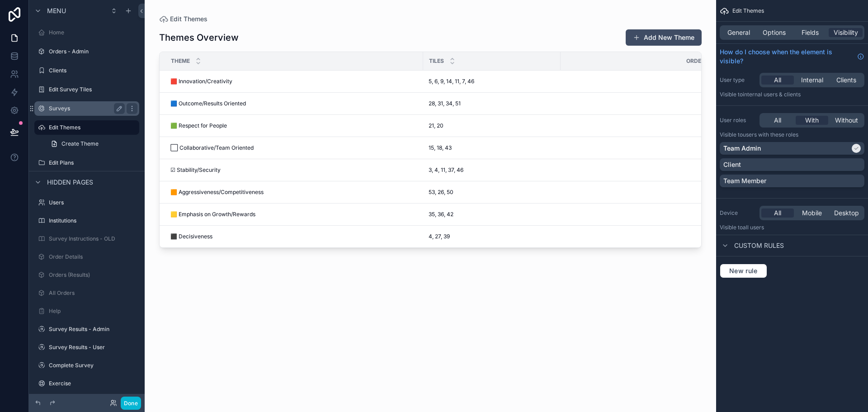
click at [73, 112] on label "Surveys" at bounding box center [85, 108] width 72 height 7
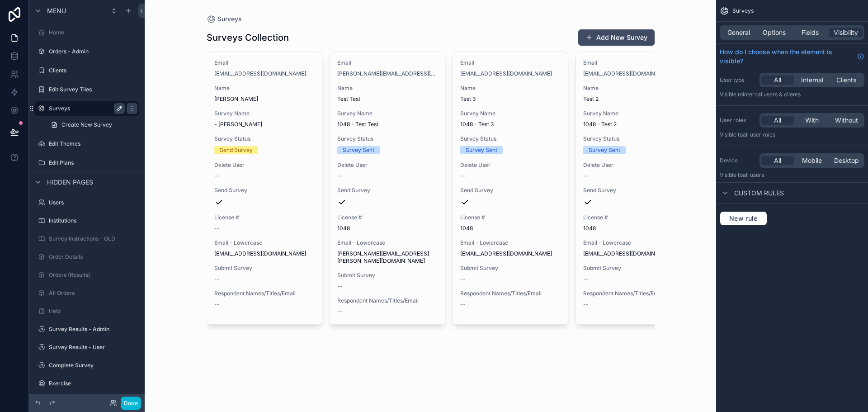
click at [123, 107] on icon "scrollable content" at bounding box center [119, 108] width 7 height 7
click at [121, 108] on icon "scrollable content" at bounding box center [119, 108] width 7 height 7
click at [100, 93] on div "Edit Survey Tiles" at bounding box center [87, 89] width 76 height 11
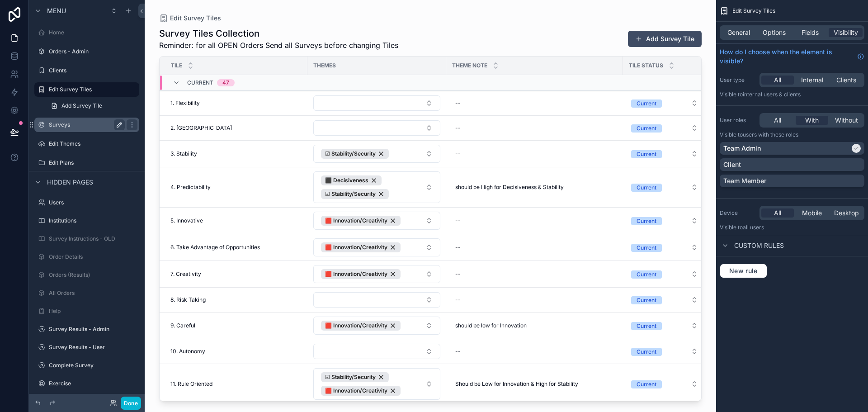
click at [695, 110] on div "scrollable content" at bounding box center [430, 200] width 571 height 401
click at [83, 16] on div "Menu" at bounding box center [87, 11] width 116 height 22
click at [117, 10] on icon "scrollable content" at bounding box center [113, 10] width 7 height 7
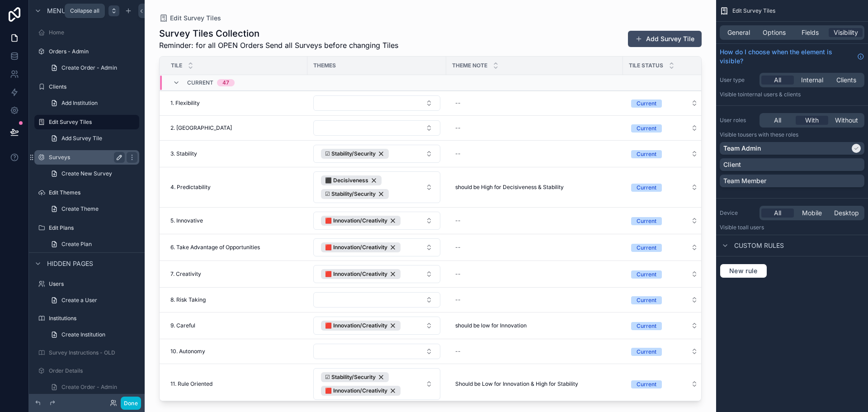
click at [118, 11] on div "scrollable content" at bounding box center [113, 10] width 11 height 11
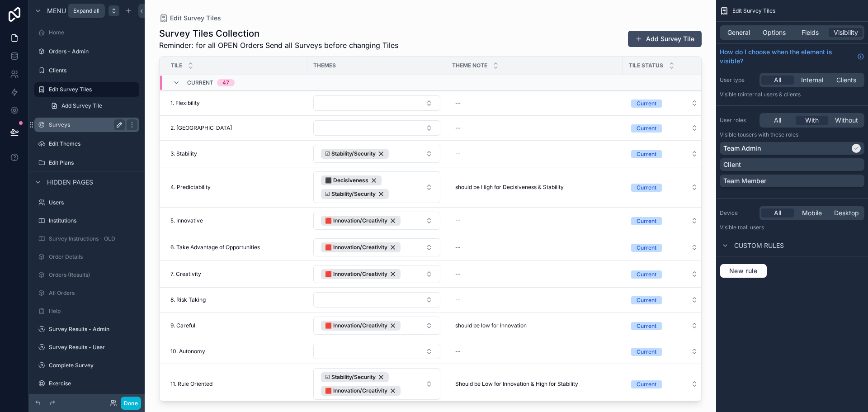
click at [118, 11] on div "scrollable content" at bounding box center [113, 10] width 11 height 11
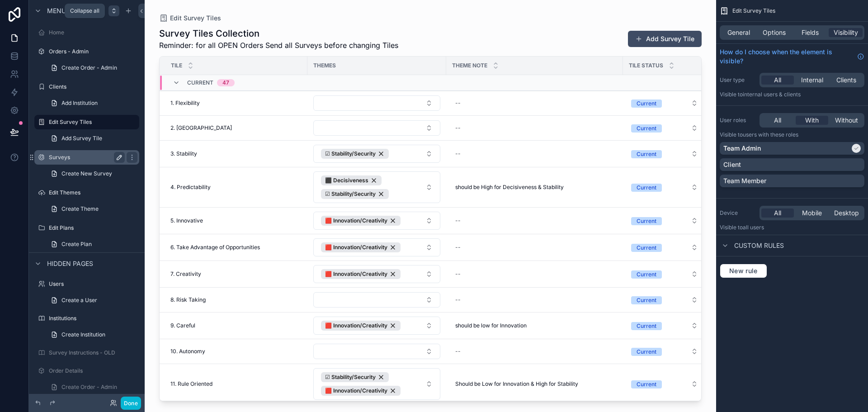
click at [118, 11] on div "scrollable content" at bounding box center [113, 10] width 11 height 11
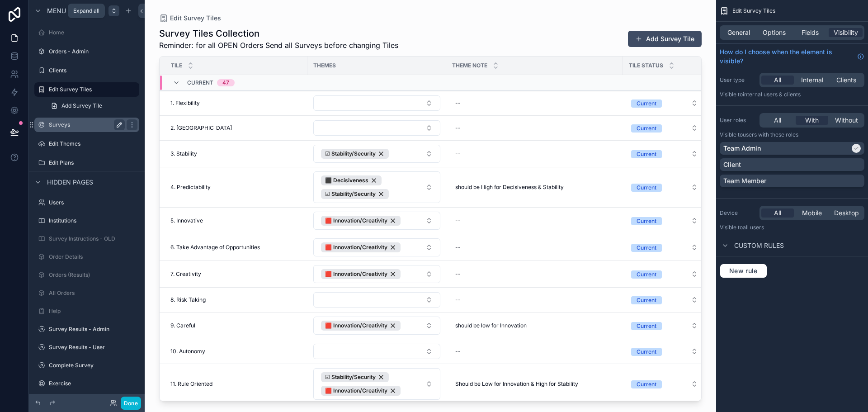
click at [118, 11] on div "scrollable content" at bounding box center [113, 10] width 11 height 11
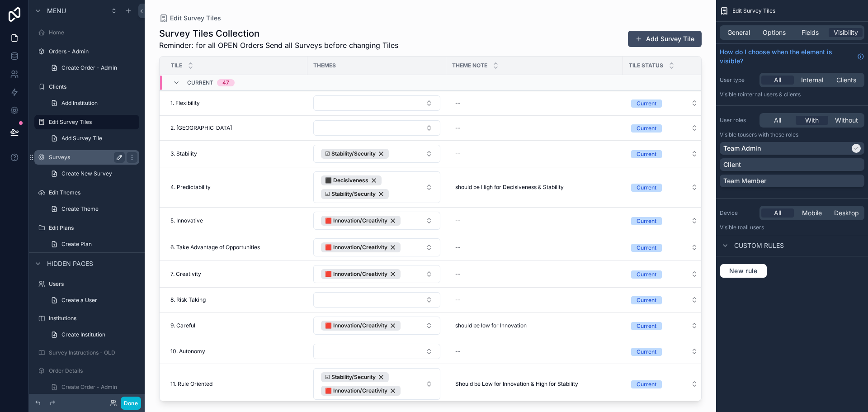
click at [100, 11] on div "Menu" at bounding box center [87, 11] width 116 height 22
click at [116, 11] on icon "scrollable content" at bounding box center [113, 10] width 7 height 7
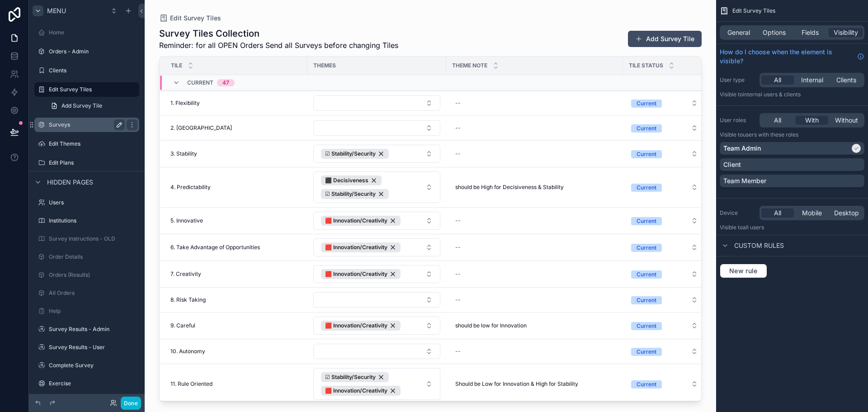
click at [38, 12] on icon "scrollable content" at bounding box center [37, 10] width 7 height 7
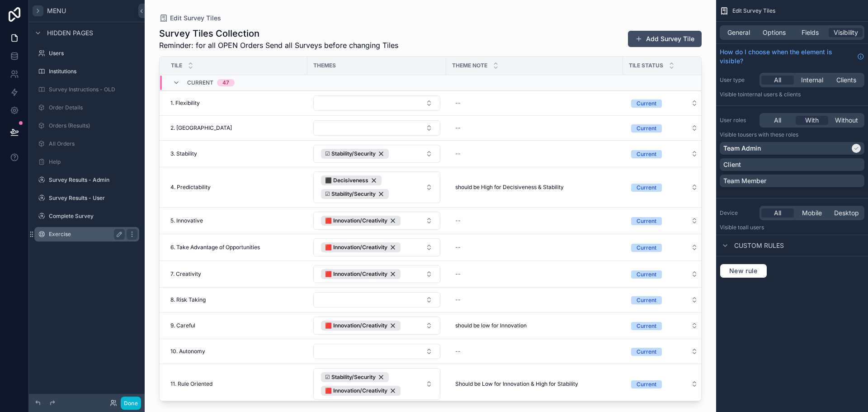
click at [81, 232] on label "Exercise" at bounding box center [85, 234] width 72 height 7
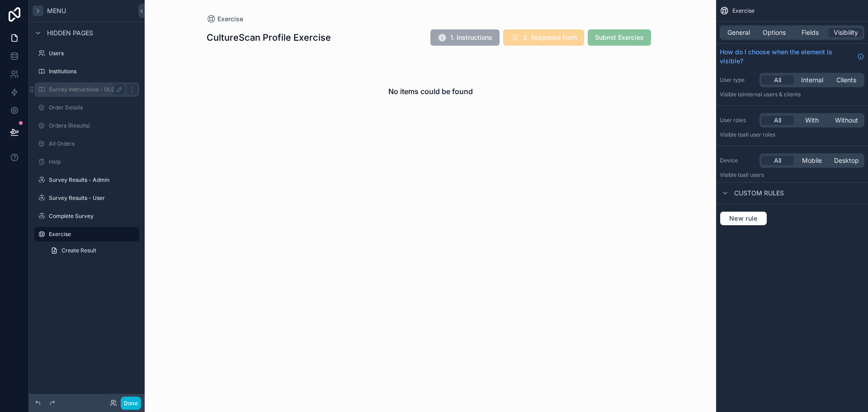
click at [48, 88] on div "Survey Instructions - OLD" at bounding box center [86, 89] width 101 height 14
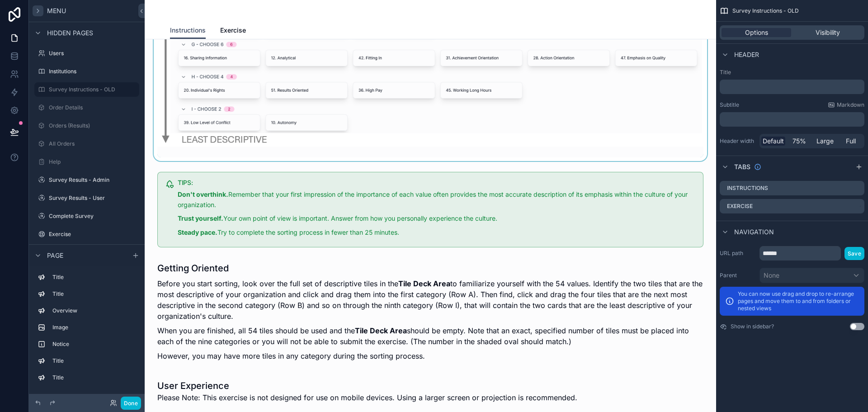
scroll to position [271, 0]
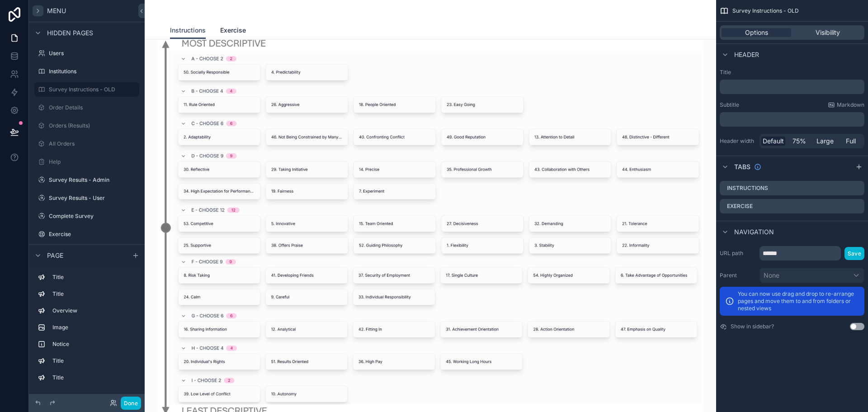
click at [233, 34] on span "Exercise" at bounding box center [233, 30] width 26 height 9
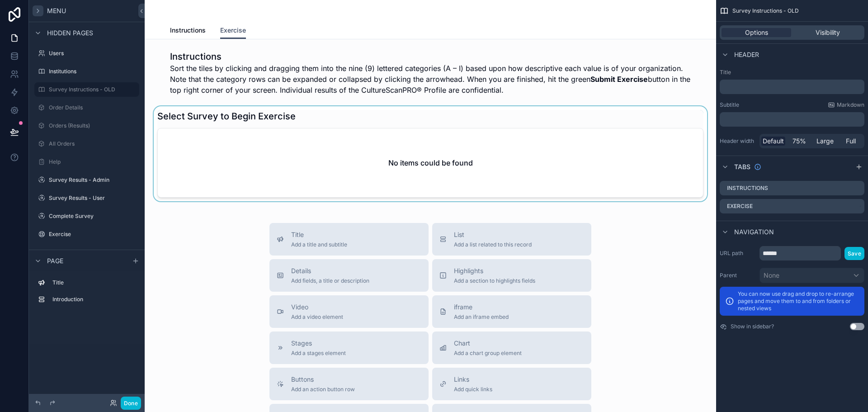
click at [332, 158] on div "scrollable content" at bounding box center [430, 153] width 557 height 95
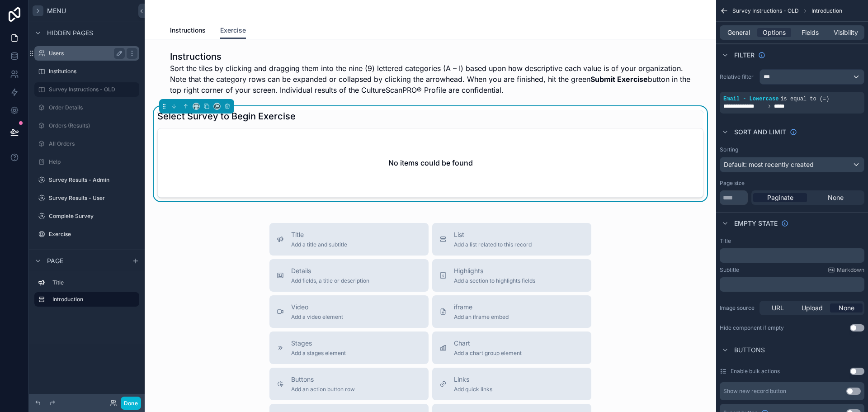
click at [47, 56] on div "Users" at bounding box center [86, 53] width 101 height 14
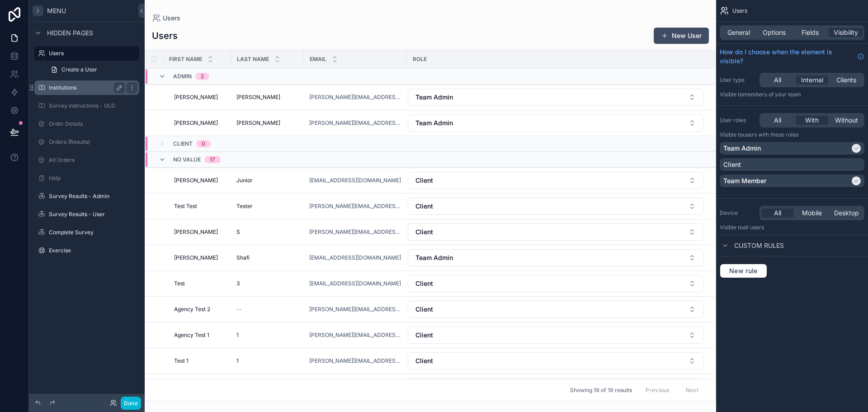
click at [59, 83] on div "Institutions" at bounding box center [87, 87] width 76 height 11
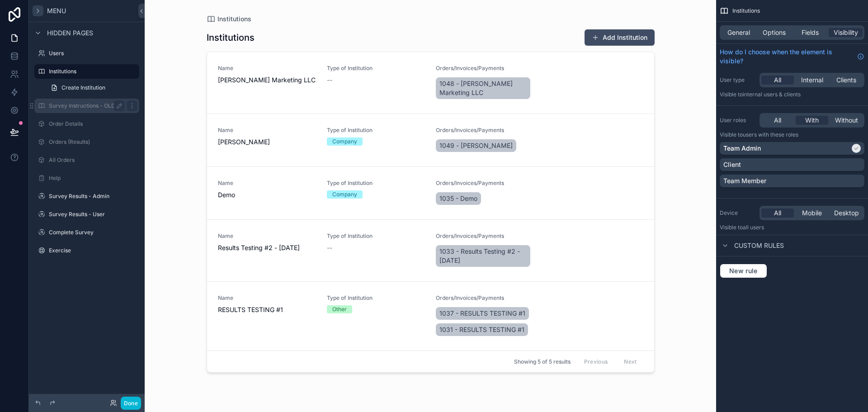
click at [63, 108] on label "Survey Instructions - OLD" at bounding box center [85, 105] width 72 height 7
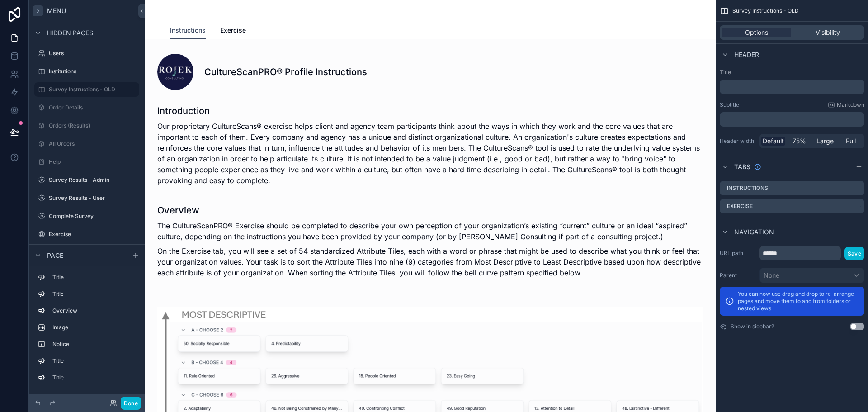
click at [43, 13] on div "Menu" at bounding box center [49, 10] width 33 height 11
drag, startPoint x: 32, startPoint y: 222, endPoint x: 34, endPoint y: 43, distance: 179.0
click at [34, 43] on div "Menu Home Orders - Admin Clients Edit Survey Tiles Surveys Edit Themes Edit Pla…" at bounding box center [87, 191] width 116 height 382
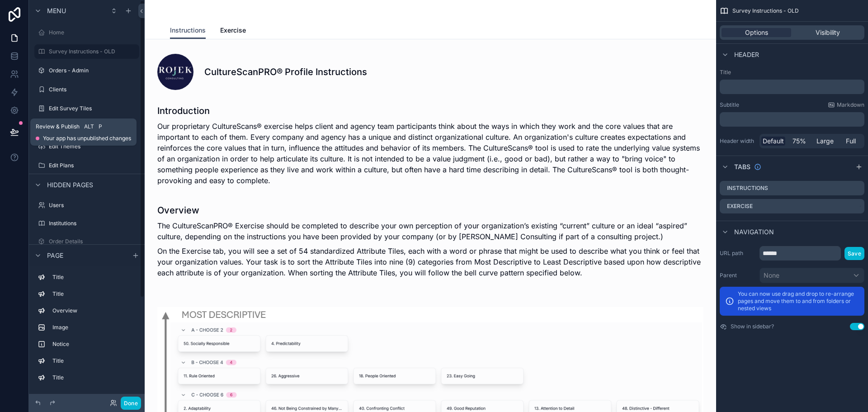
click at [23, 126] on button at bounding box center [15, 131] width 20 height 25
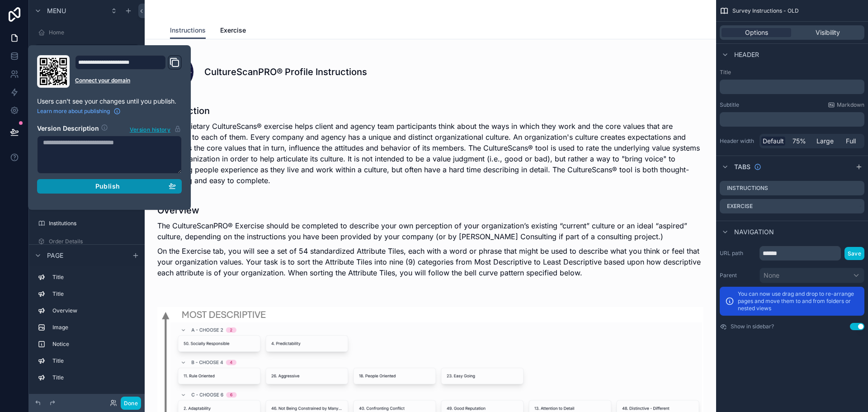
click at [94, 187] on div "Publish" at bounding box center [109, 186] width 133 height 8
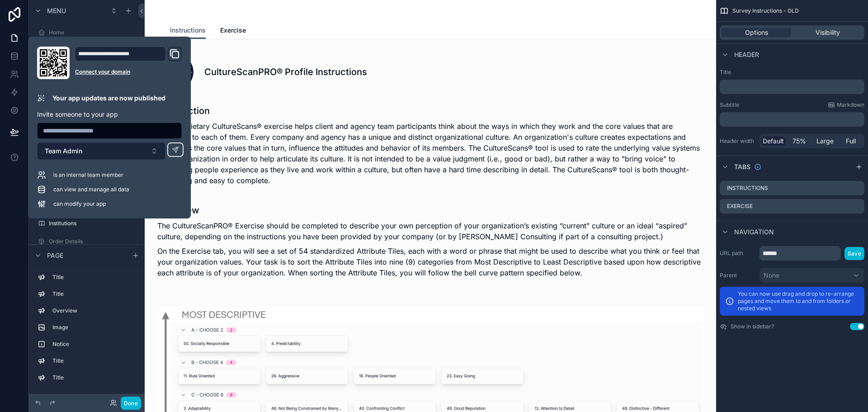
click at [130, 155] on button "Team Admin" at bounding box center [101, 150] width 128 height 17
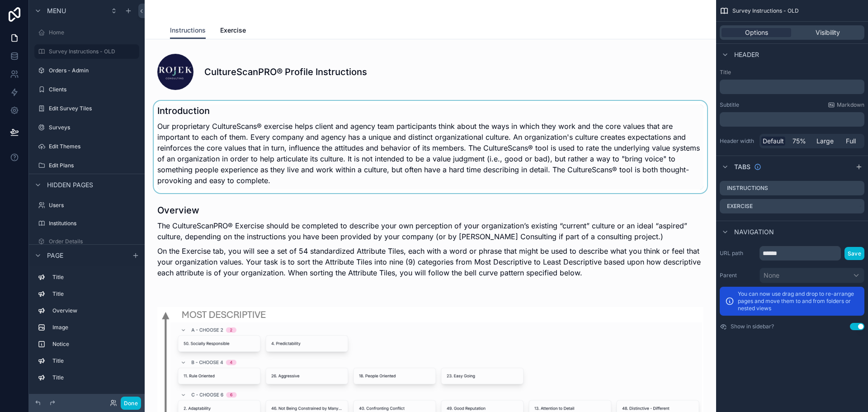
click at [256, 125] on div "scrollable content" at bounding box center [430, 147] width 557 height 92
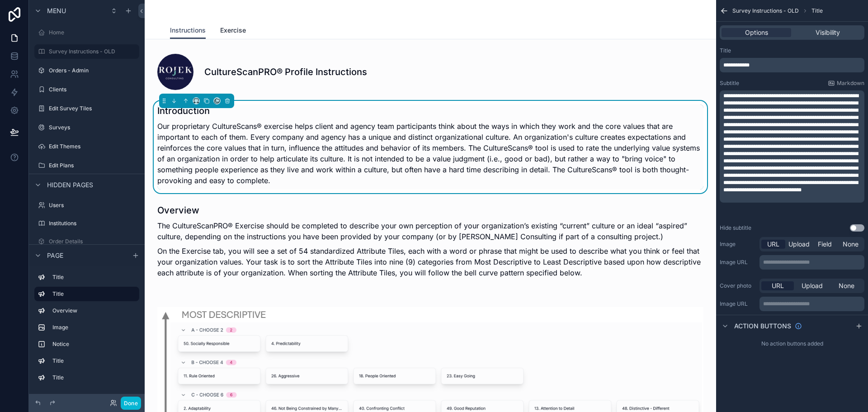
click at [225, 34] on span "Exercise" at bounding box center [233, 30] width 26 height 9
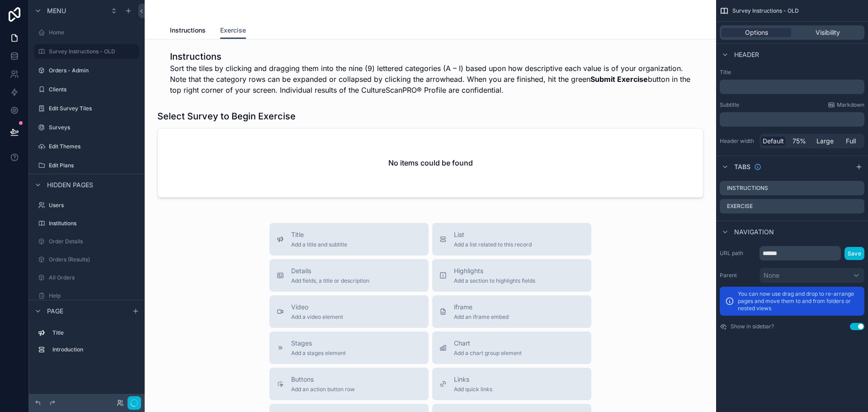
click at [257, 75] on div "scrollable content" at bounding box center [430, 73] width 557 height 52
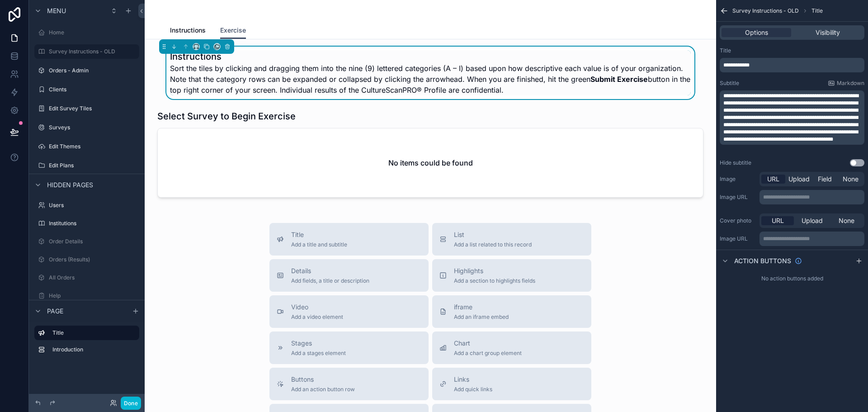
click at [191, 49] on div "scrollable content" at bounding box center [196, 46] width 75 height 14
click at [196, 48] on icon "scrollable content" at bounding box center [195, 48] width 2 height 0
click at [222, 167] on span "Full width" at bounding box center [214, 166] width 28 height 11
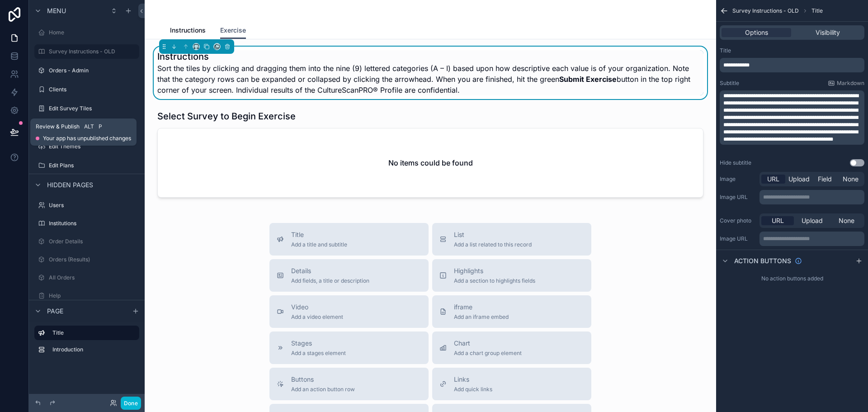
click at [15, 129] on icon at bounding box center [14, 131] width 9 height 9
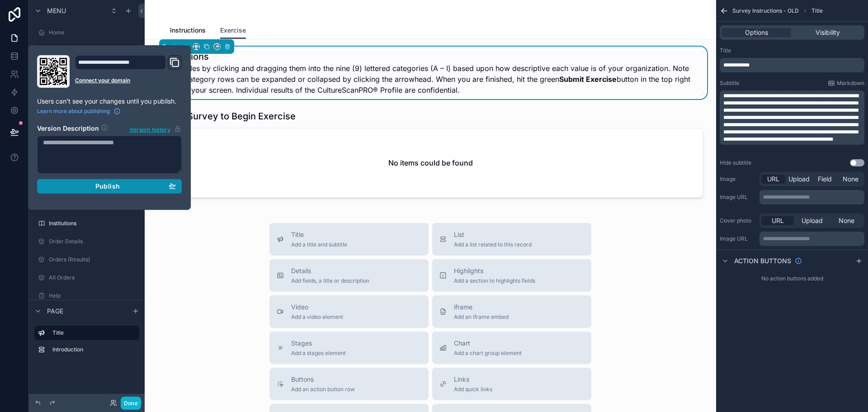
click at [62, 192] on button "Publish" at bounding box center [109, 186] width 145 height 14
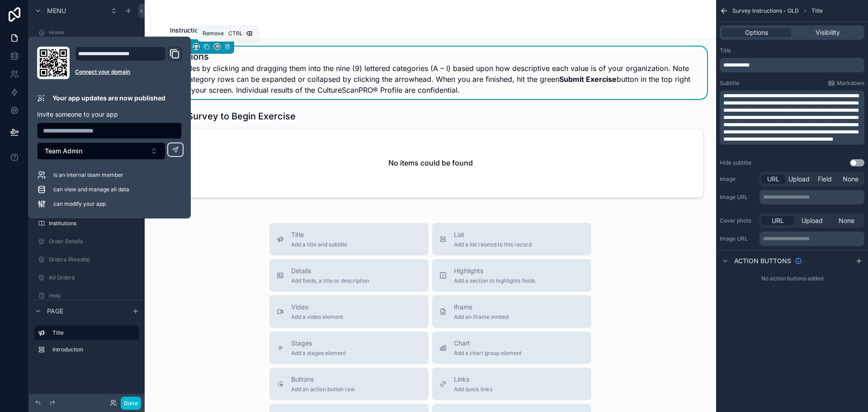
click at [239, 29] on span "Ctrl" at bounding box center [235, 33] width 16 height 9
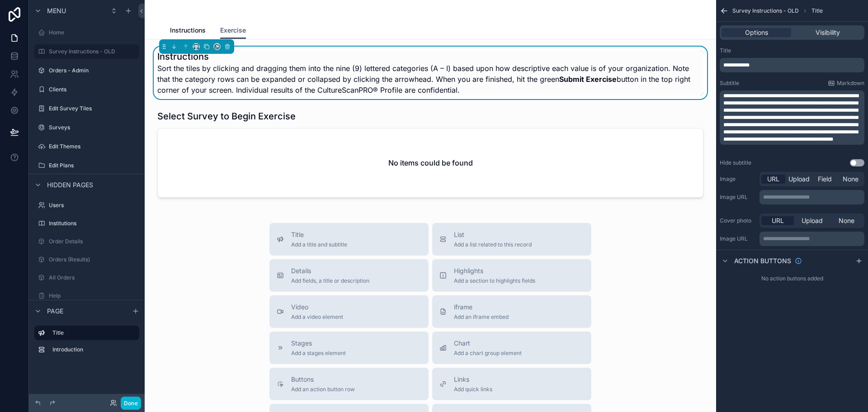
click at [308, 28] on div "Instructions Exercise" at bounding box center [430, 30] width 521 height 17
click at [273, 38] on div "Instructions Exercise" at bounding box center [430, 30] width 521 height 17
click at [193, 30] on span "Instructions" at bounding box center [188, 30] width 36 height 9
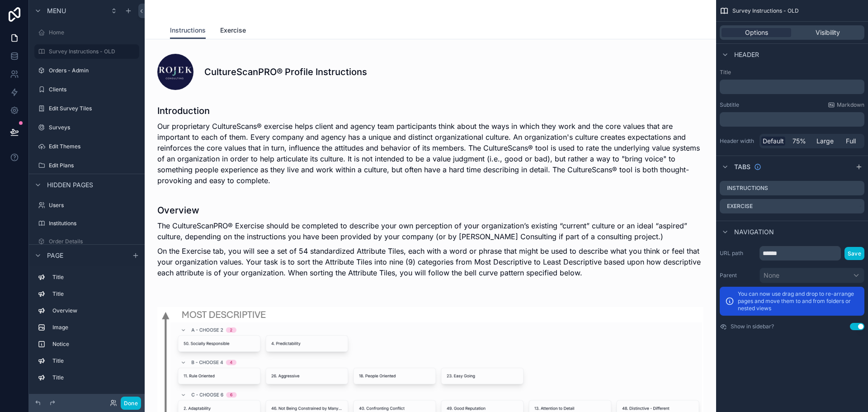
click at [233, 30] on span "Exercise" at bounding box center [233, 30] width 26 height 9
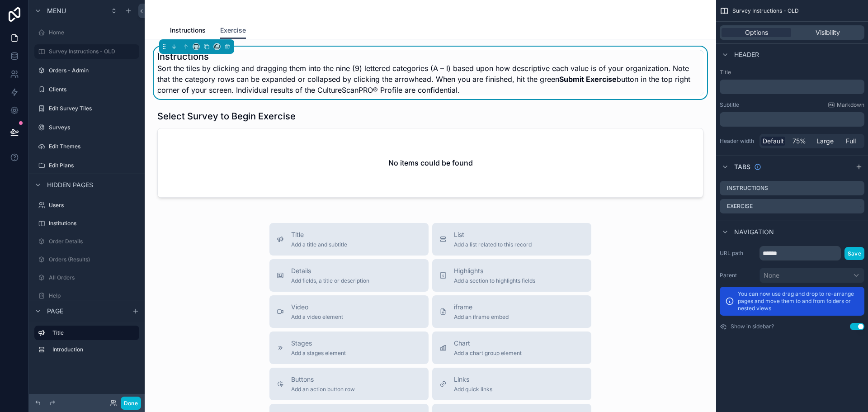
click at [328, 30] on div "Instructions Exercise" at bounding box center [430, 30] width 521 height 17
click at [337, 17] on div "scrollable content" at bounding box center [430, 11] width 521 height 22
click at [753, 55] on span "Header" at bounding box center [746, 54] width 25 height 9
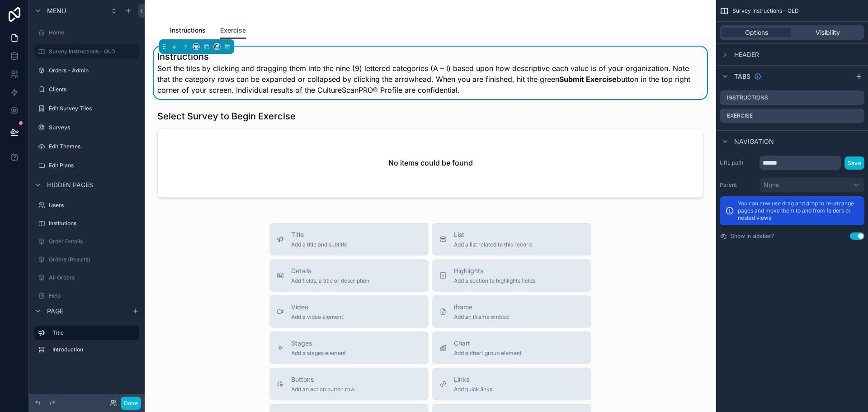
click at [738, 55] on span "Header" at bounding box center [746, 54] width 25 height 9
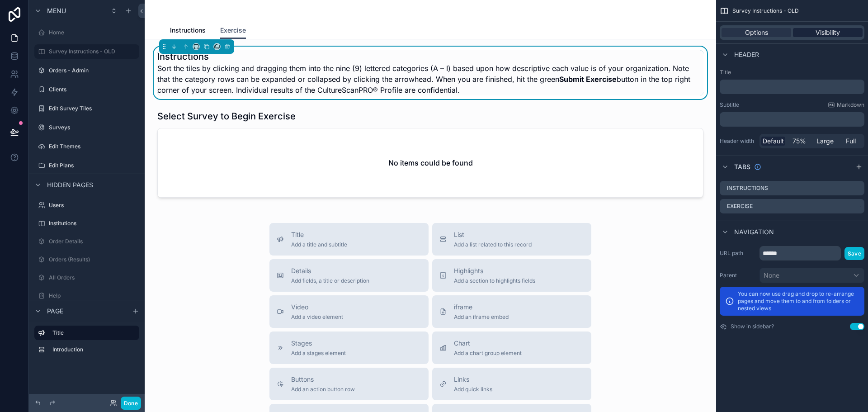
click at [812, 34] on div "Visibility" at bounding box center [828, 32] width 70 height 9
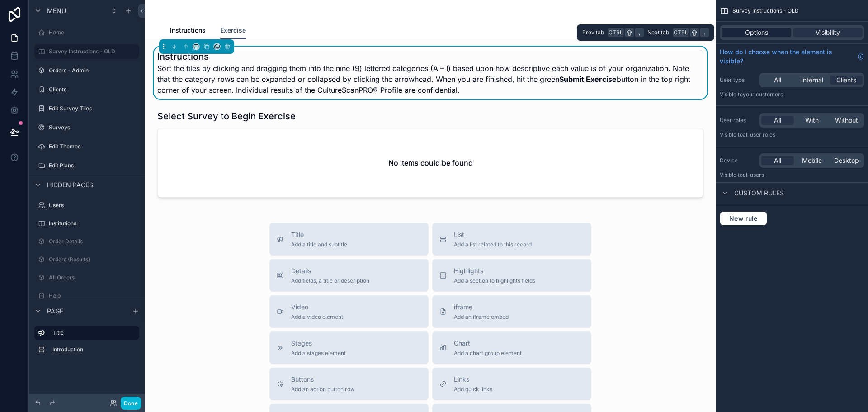
click at [760, 32] on span "Options" at bounding box center [756, 32] width 23 height 9
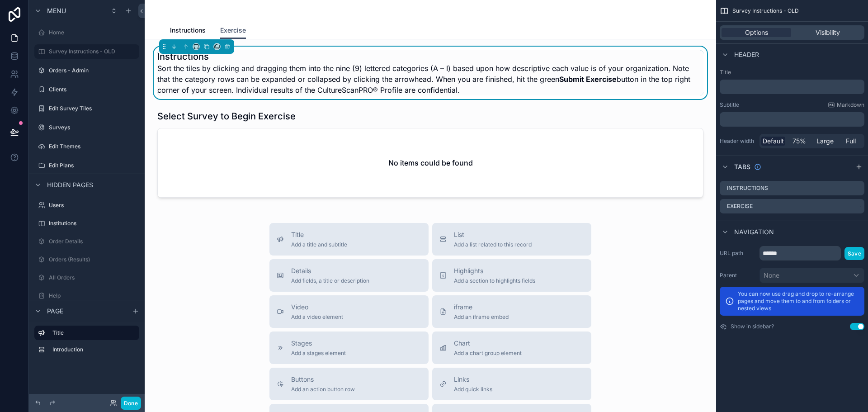
click at [410, 19] on div "scrollable content" at bounding box center [430, 11] width 521 height 22
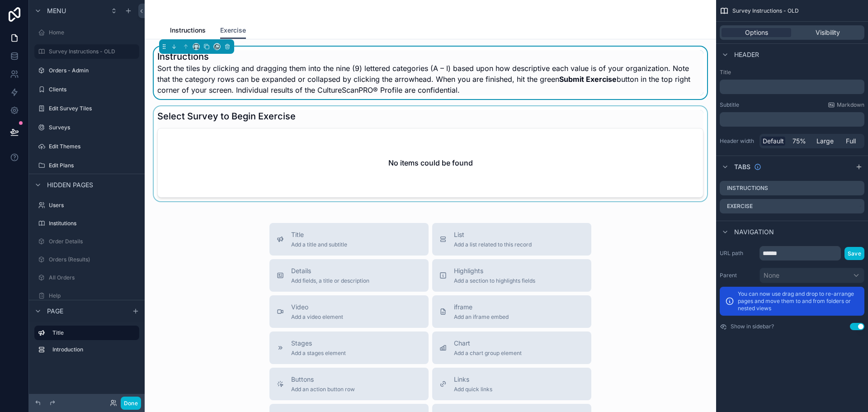
click at [379, 142] on div "scrollable content" at bounding box center [430, 153] width 557 height 95
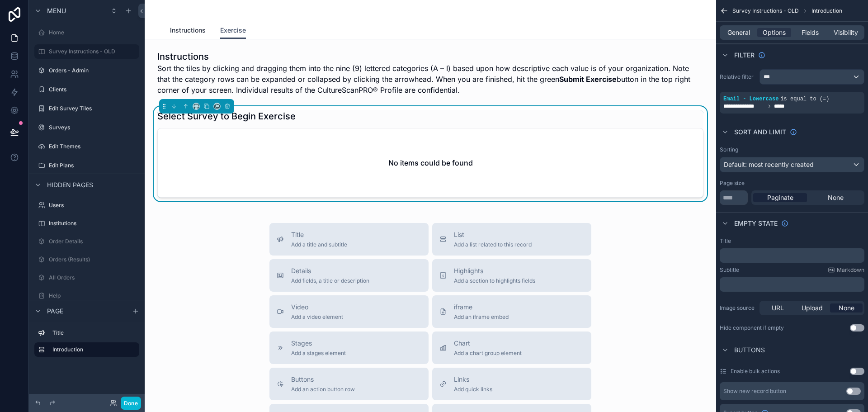
click at [194, 32] on span "Instructions" at bounding box center [188, 30] width 36 height 9
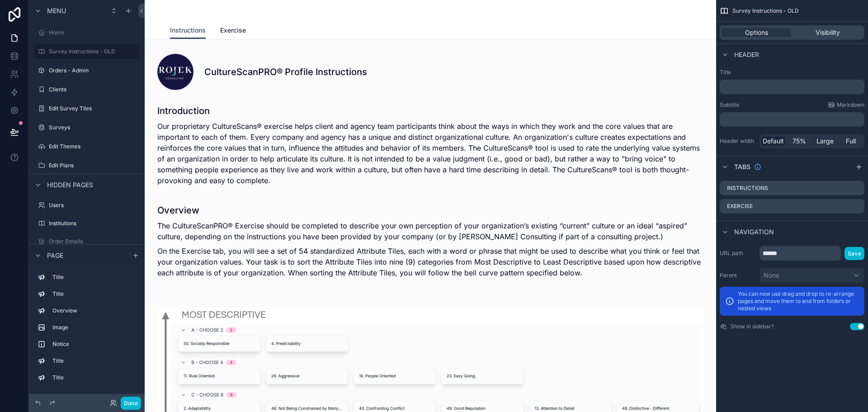
click at [222, 31] on span "Exercise" at bounding box center [233, 30] width 26 height 9
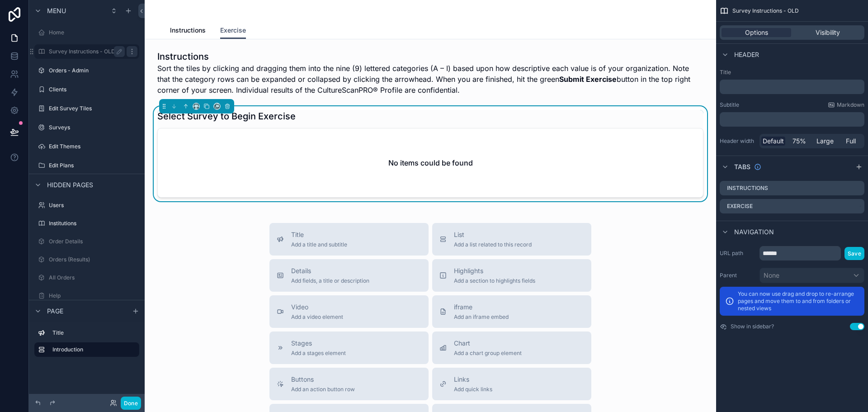
click at [134, 53] on icon "scrollable content" at bounding box center [131, 51] width 7 height 7
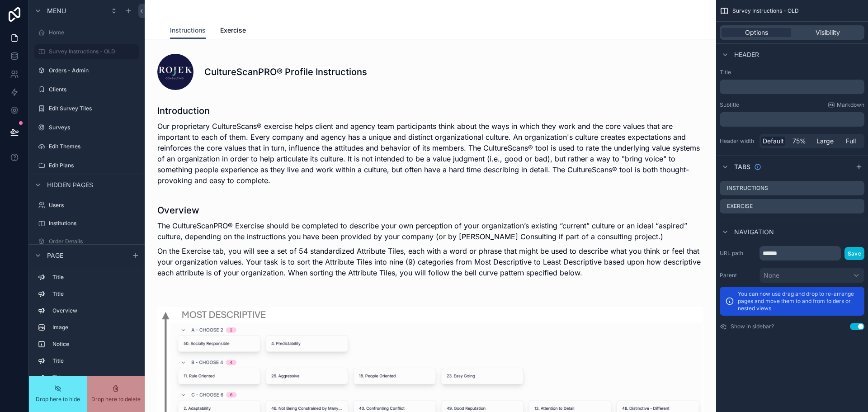
scroll to position [13, 0]
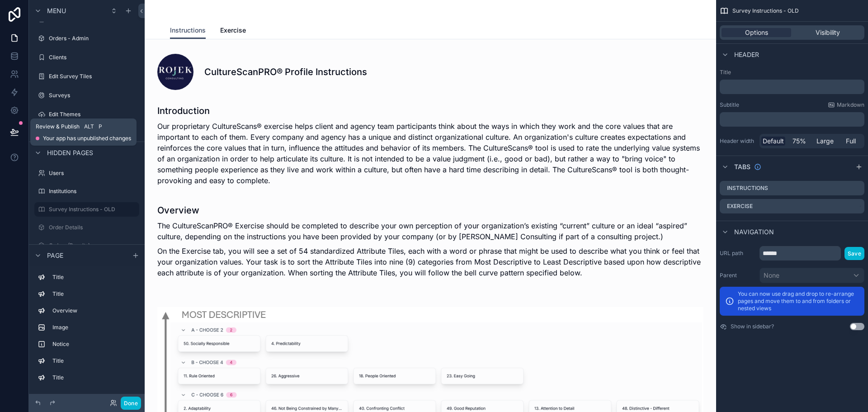
click at [11, 132] on icon at bounding box center [14, 131] width 8 height 5
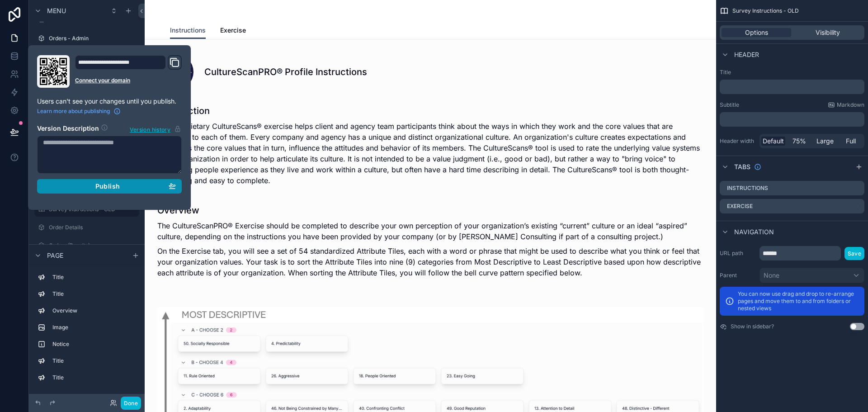
click at [80, 190] on div "Publish" at bounding box center [109, 186] width 133 height 8
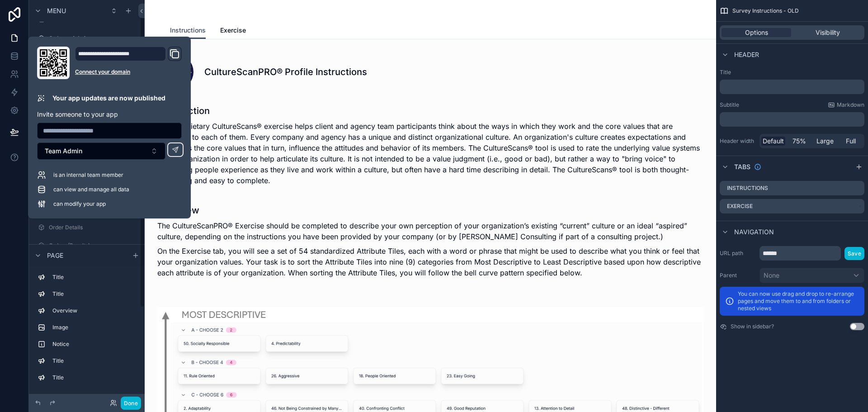
click at [125, 27] on div "Home" at bounding box center [87, 19] width 116 height 16
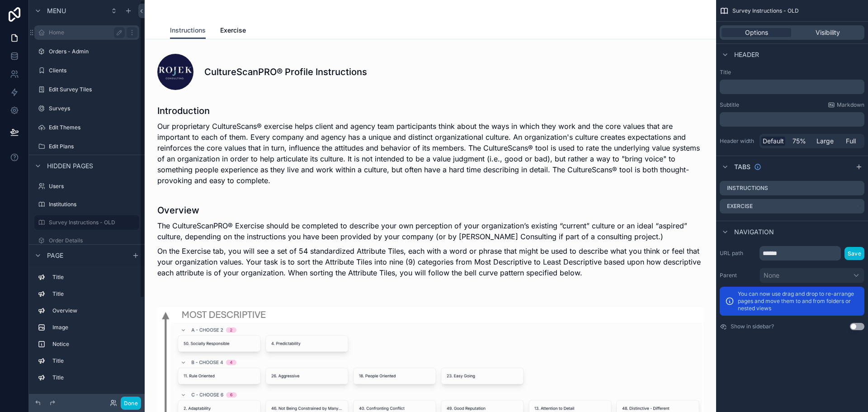
click at [80, 28] on div "Home" at bounding box center [87, 32] width 76 height 11
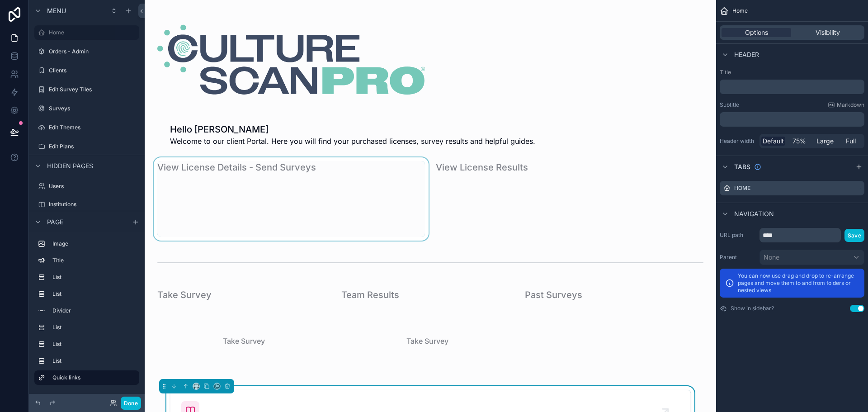
click at [304, 207] on div "scrollable content" at bounding box center [291, 198] width 278 height 83
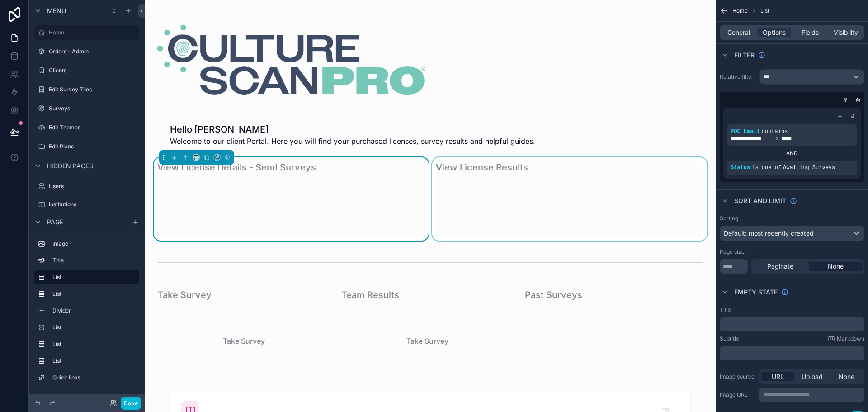
click at [461, 202] on div "scrollable content" at bounding box center [569, 198] width 278 height 83
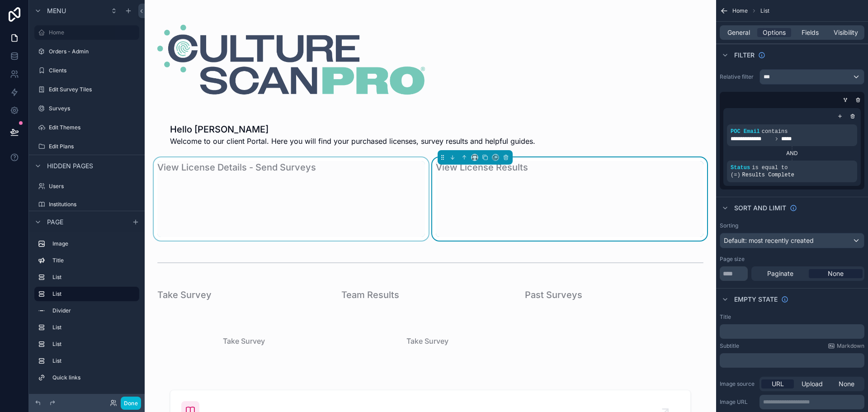
click at [327, 203] on div "scrollable content" at bounding box center [291, 198] width 278 height 83
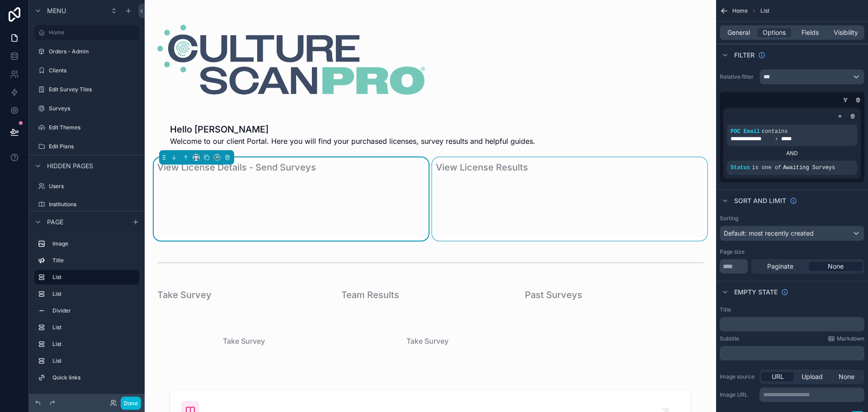
click at [470, 205] on div "scrollable content" at bounding box center [569, 198] width 278 height 83
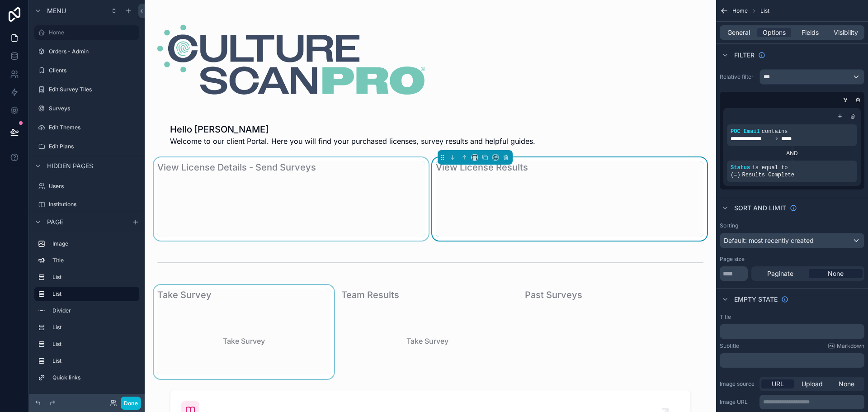
click at [240, 312] on div "scrollable content" at bounding box center [244, 332] width 184 height 94
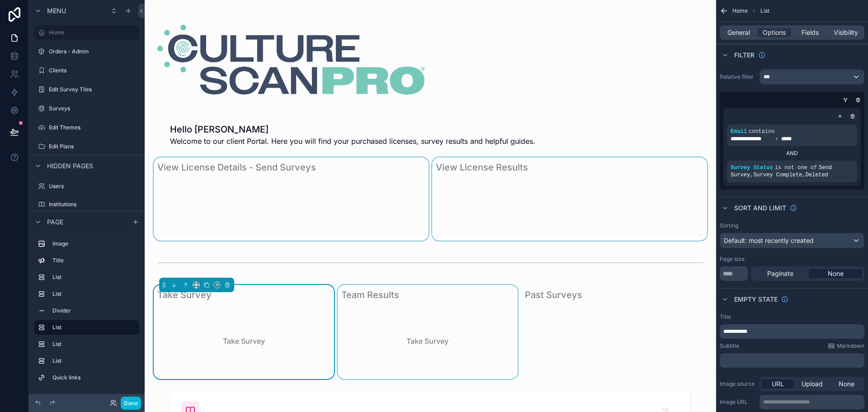
click at [432, 317] on div "scrollable content" at bounding box center [428, 332] width 184 height 94
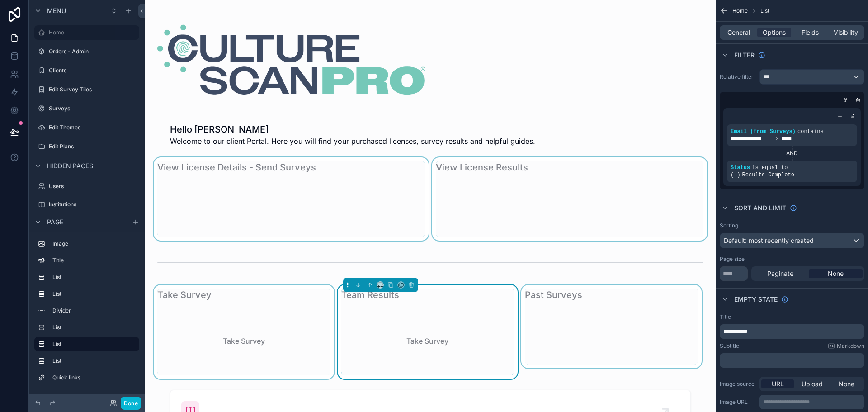
click at [546, 325] on div "scrollable content" at bounding box center [611, 332] width 184 height 94
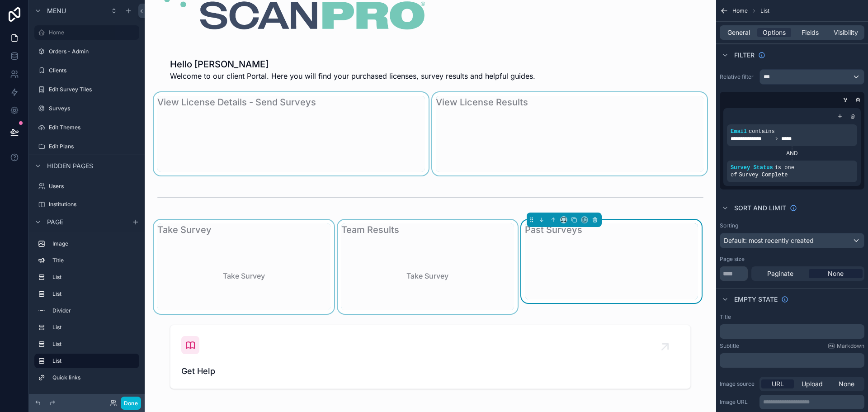
scroll to position [136, 0]
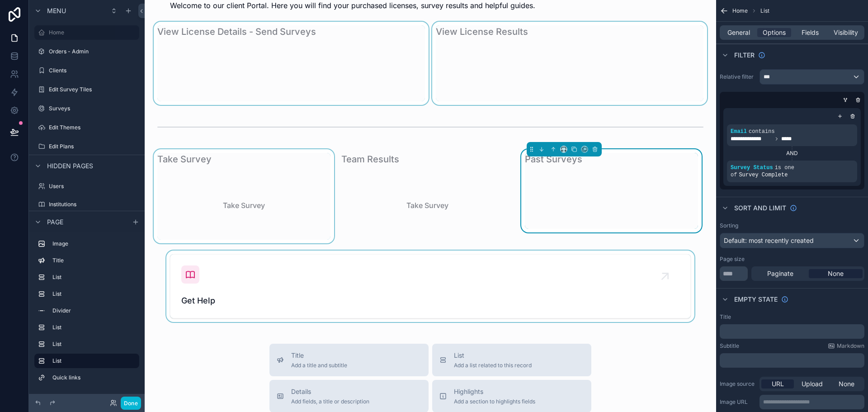
click at [255, 301] on div "scrollable content" at bounding box center [430, 285] width 557 height 71
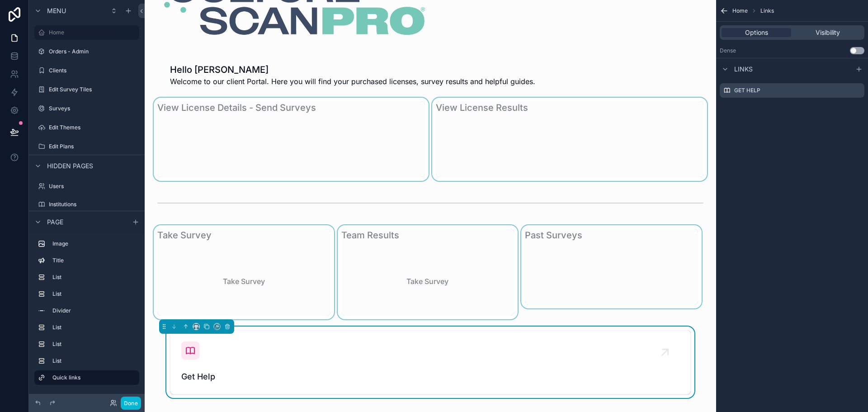
scroll to position [0, 0]
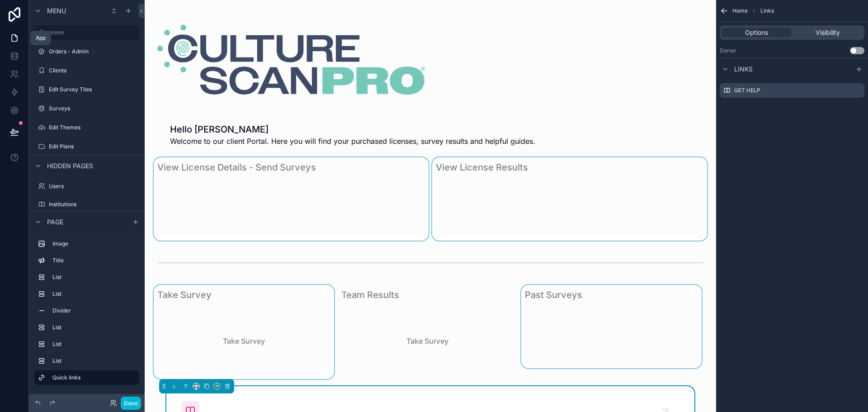
click at [16, 42] on icon at bounding box center [14, 38] width 5 height 7
click at [18, 38] on icon at bounding box center [14, 37] width 9 height 9
click at [139, 403] on button "Done" at bounding box center [131, 402] width 20 height 13
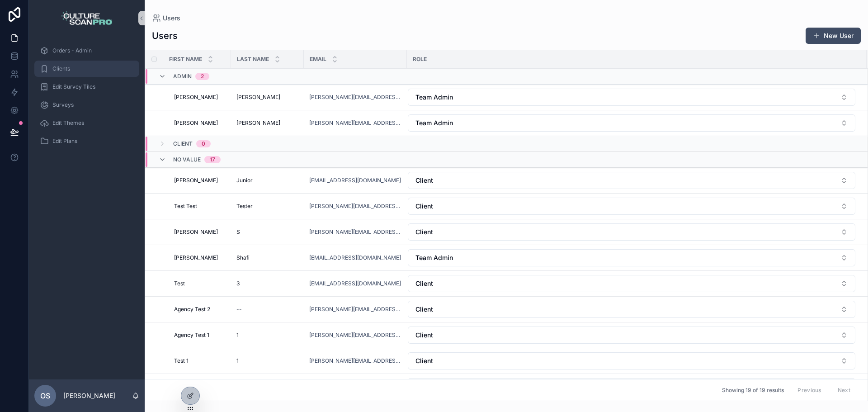
click at [84, 69] on div "Clients" at bounding box center [87, 68] width 94 height 14
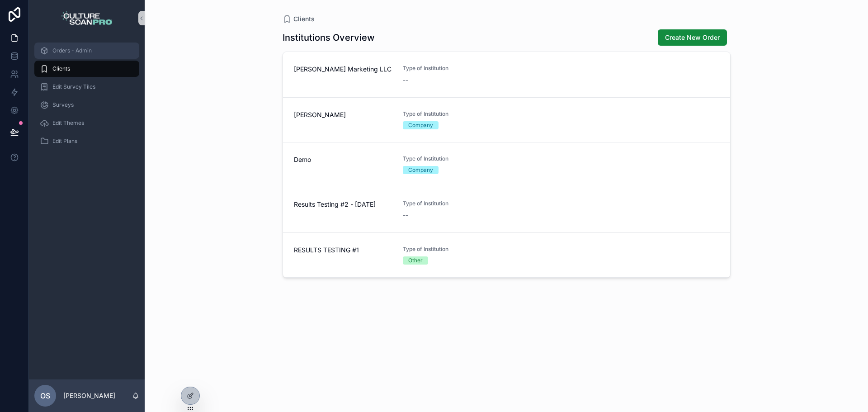
click at [86, 50] on span "Orders - Admin" at bounding box center [71, 50] width 39 height 7
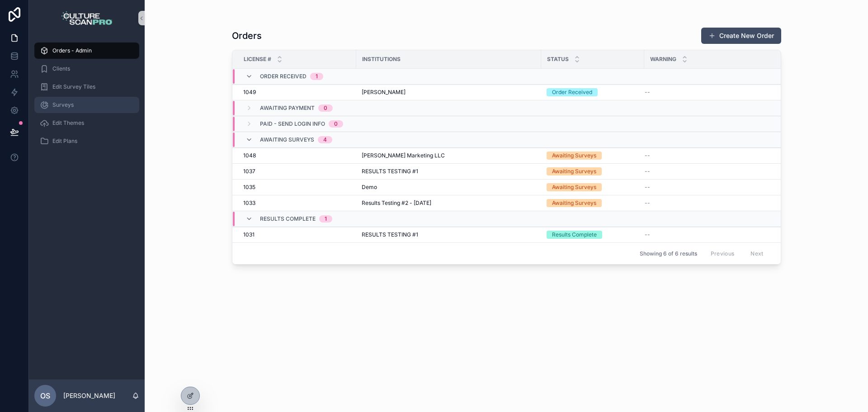
click at [77, 103] on div "Surveys" at bounding box center [87, 105] width 94 height 14
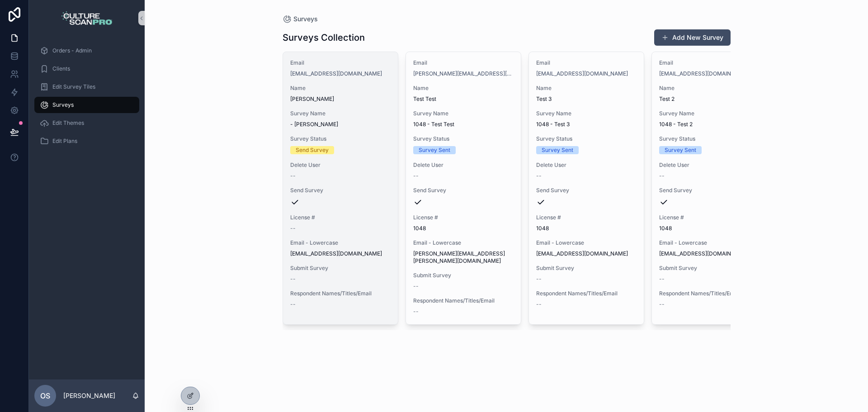
click at [326, 81] on div "Email [EMAIL_ADDRESS][DOMAIN_NAME] Name [PERSON_NAME] Survey Name - [PERSON_NAM…" at bounding box center [340, 188] width 115 height 272
